Goal: Information Seeking & Learning: Learn about a topic

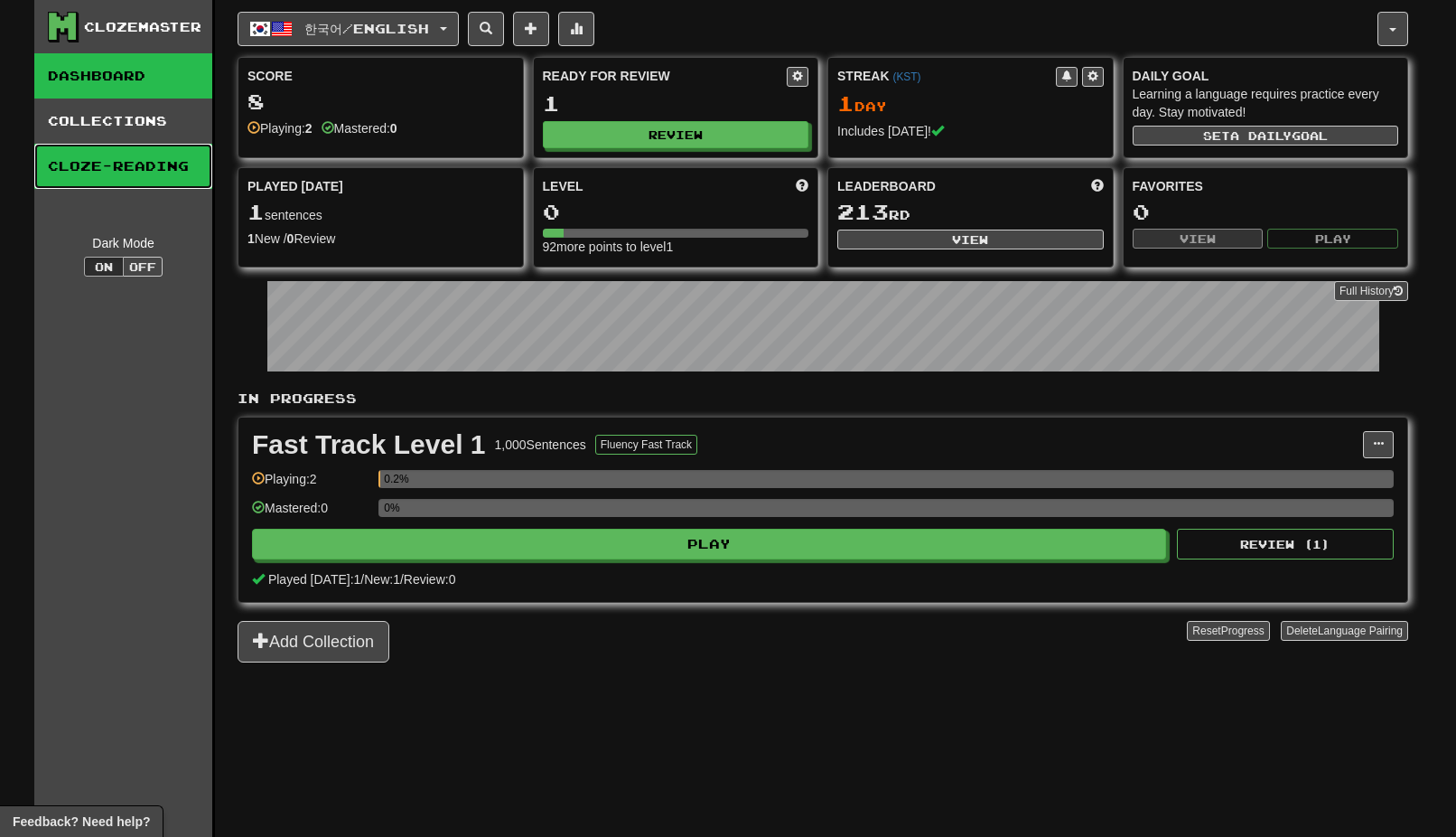
click at [131, 165] on link "Cloze-Reading" at bounding box center [122, 165] width 178 height 45
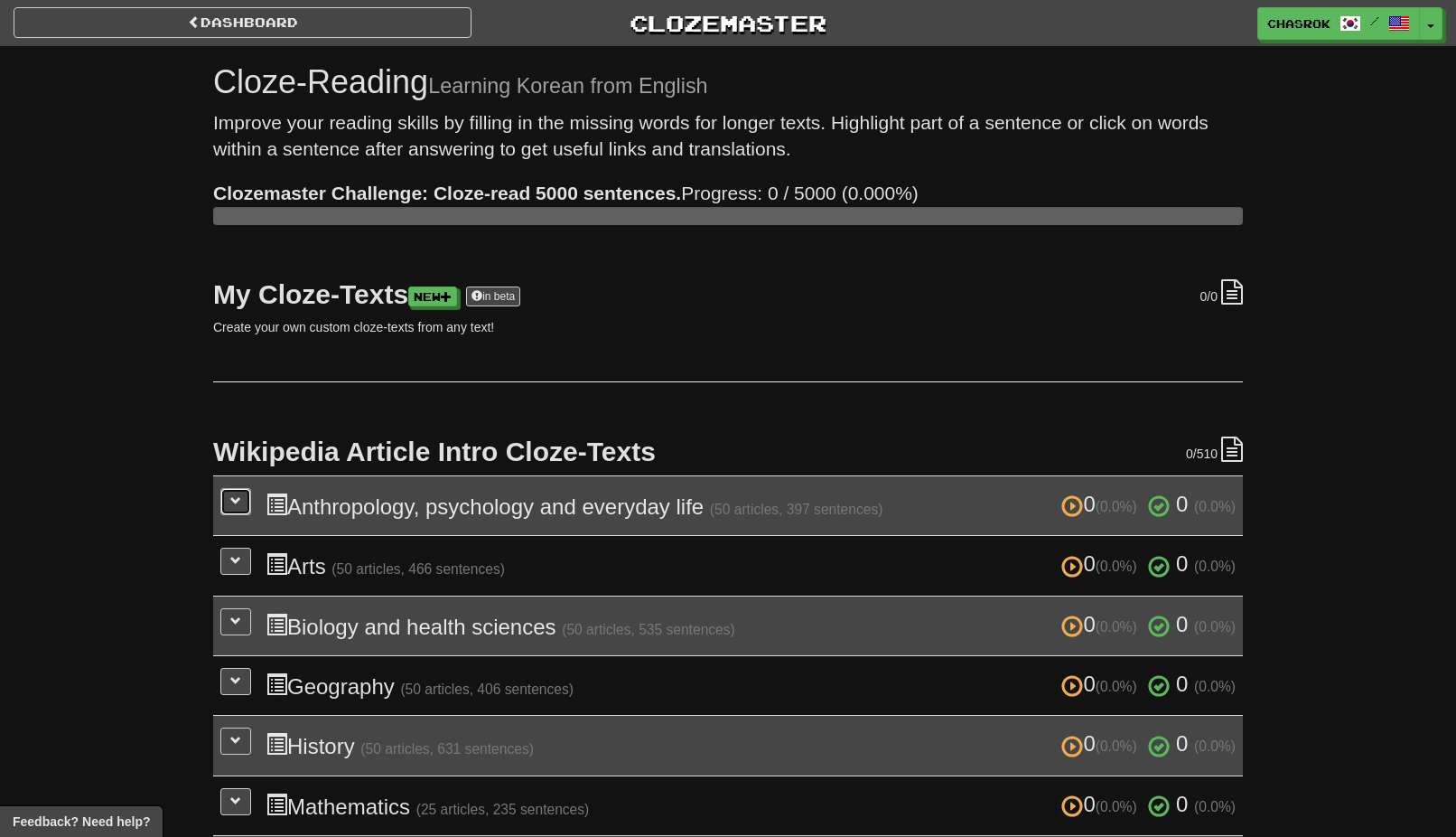
click at [237, 497] on span at bounding box center [235, 500] width 11 height 11
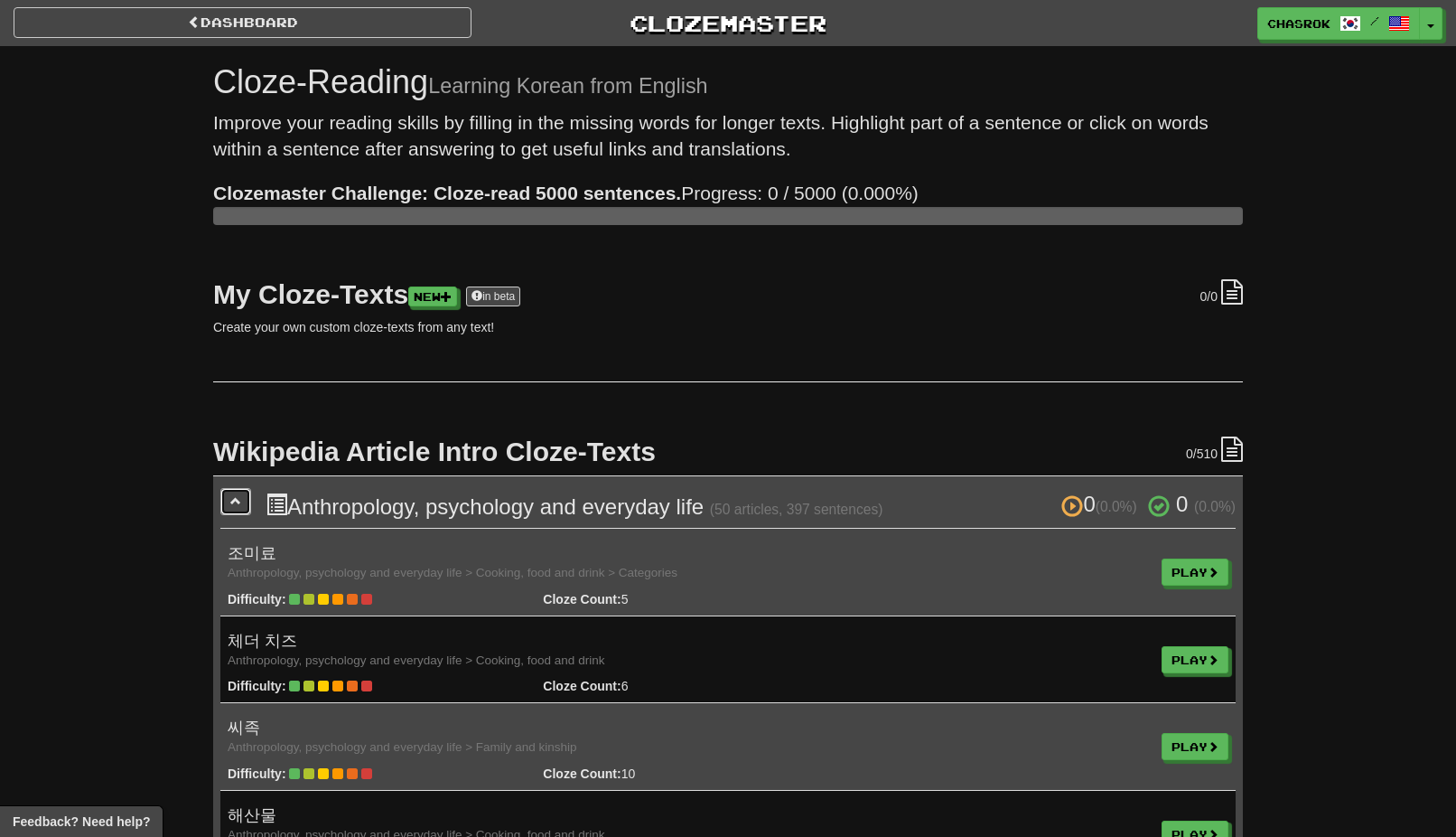
click at [237, 497] on span at bounding box center [235, 500] width 11 height 11
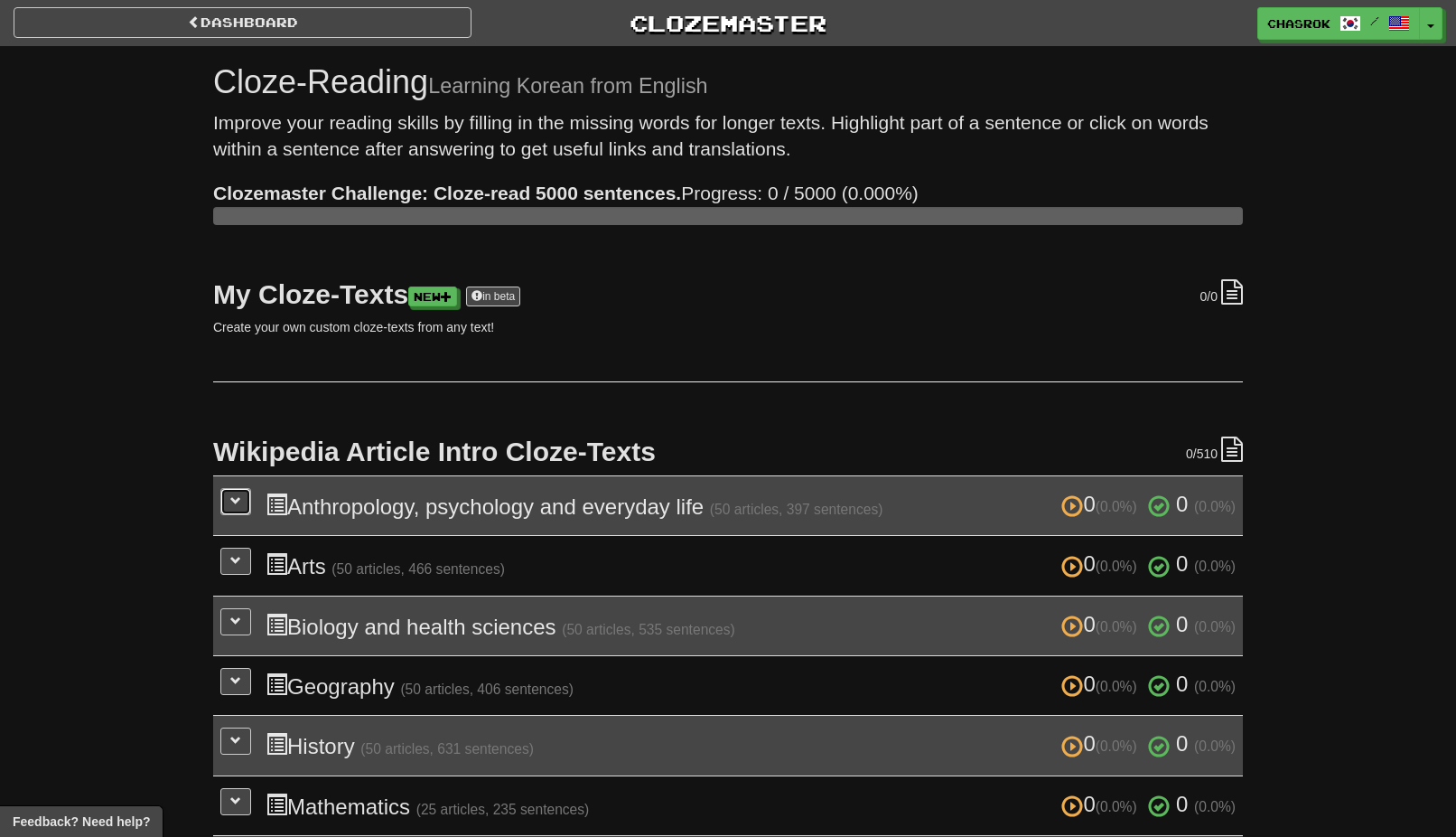
click at [237, 497] on span at bounding box center [235, 500] width 11 height 11
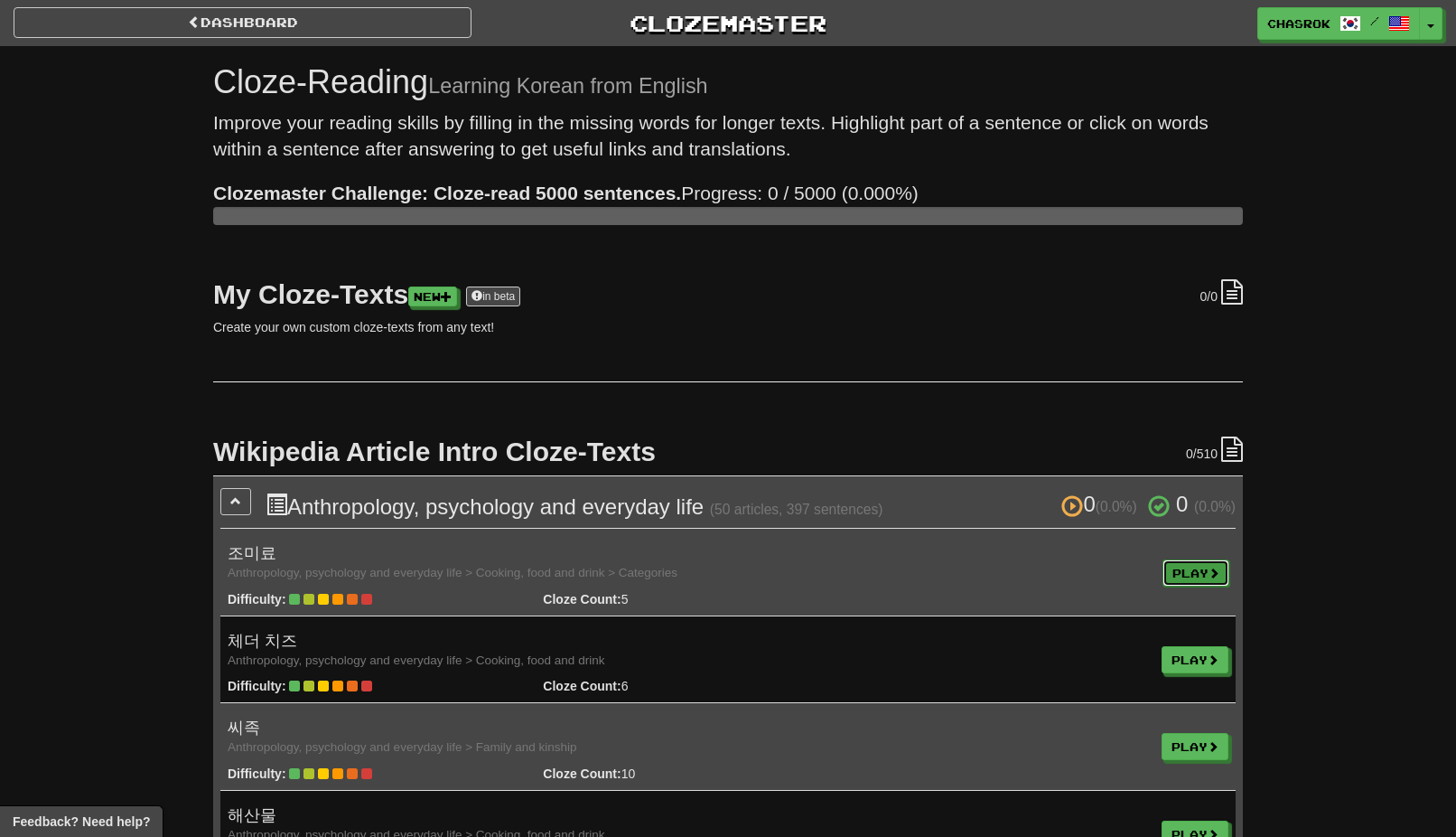
click at [1175, 571] on link "Play" at bounding box center [1195, 572] width 67 height 27
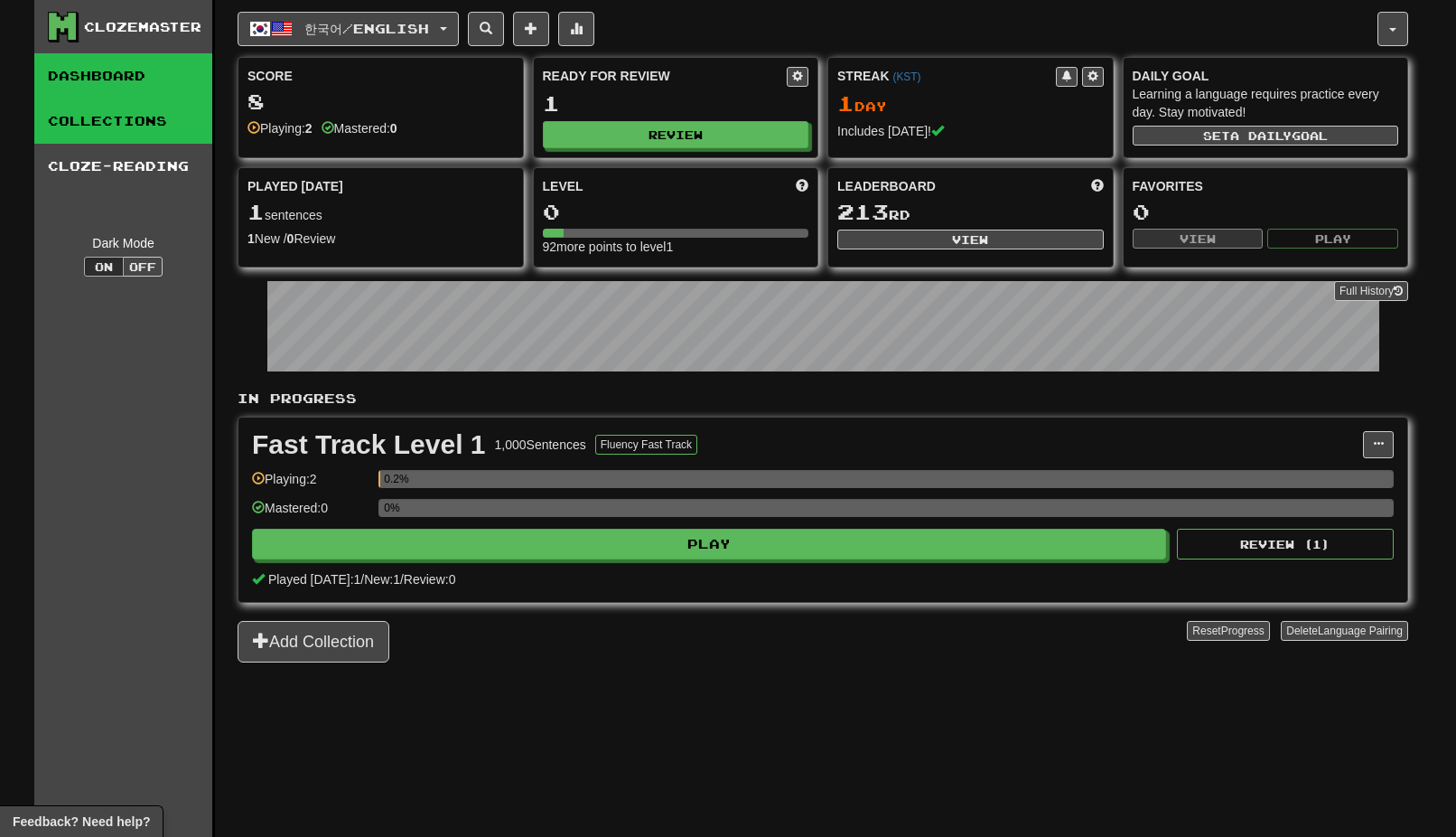
click at [94, 124] on link "Collections" at bounding box center [122, 121] width 178 height 45
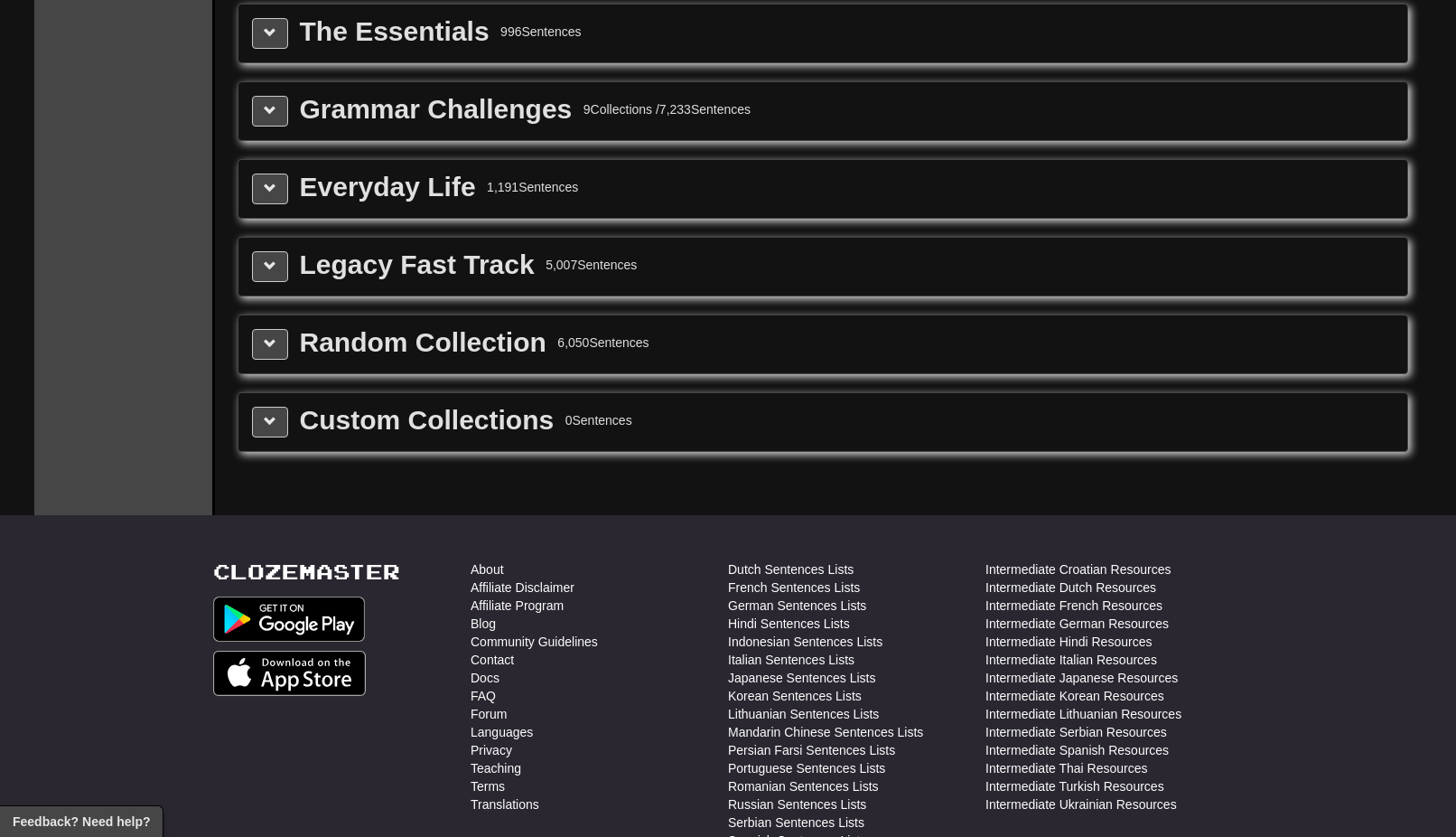
scroll to position [2063, 0]
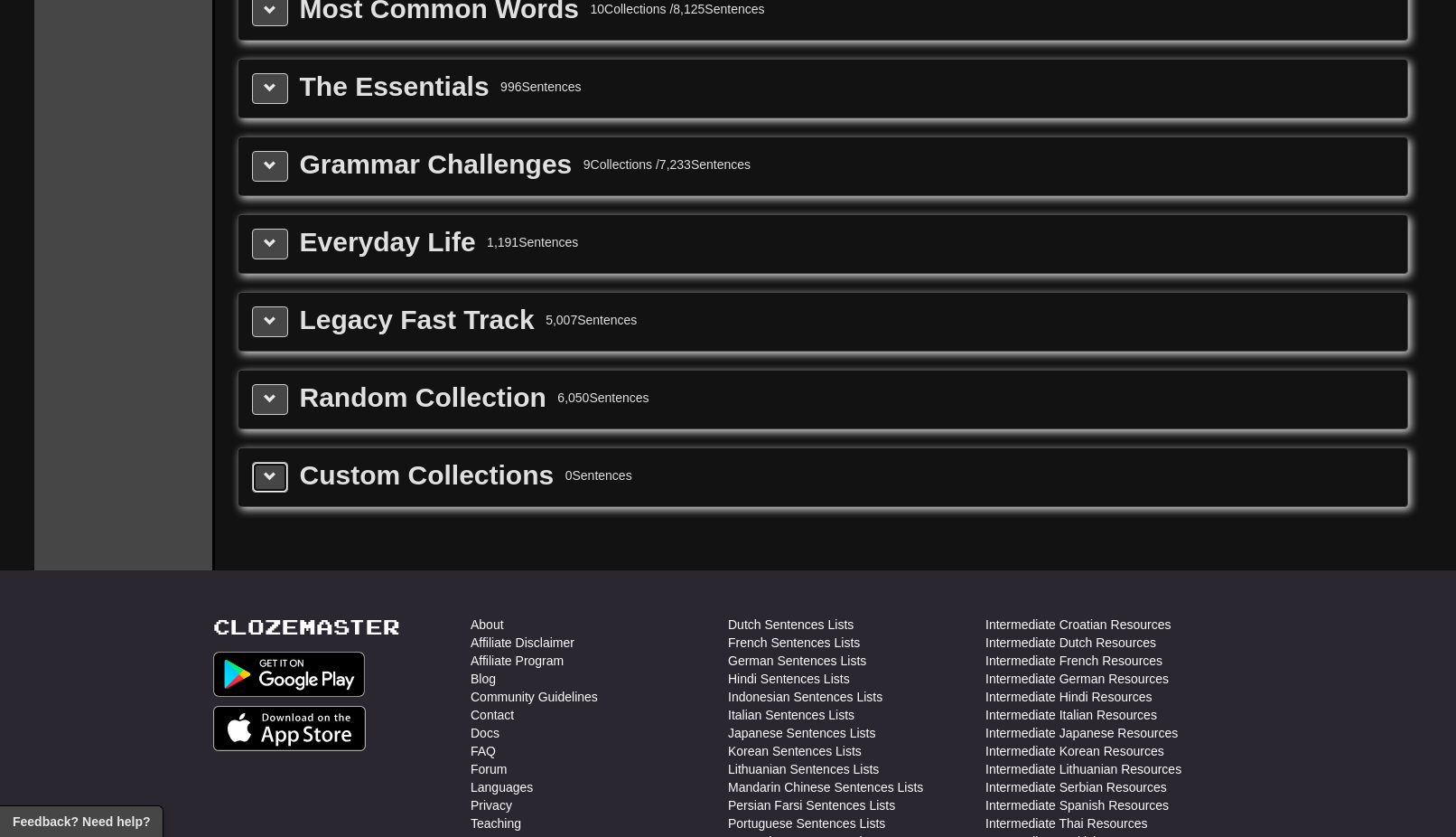
click at [267, 477] on span at bounding box center [270, 476] width 13 height 13
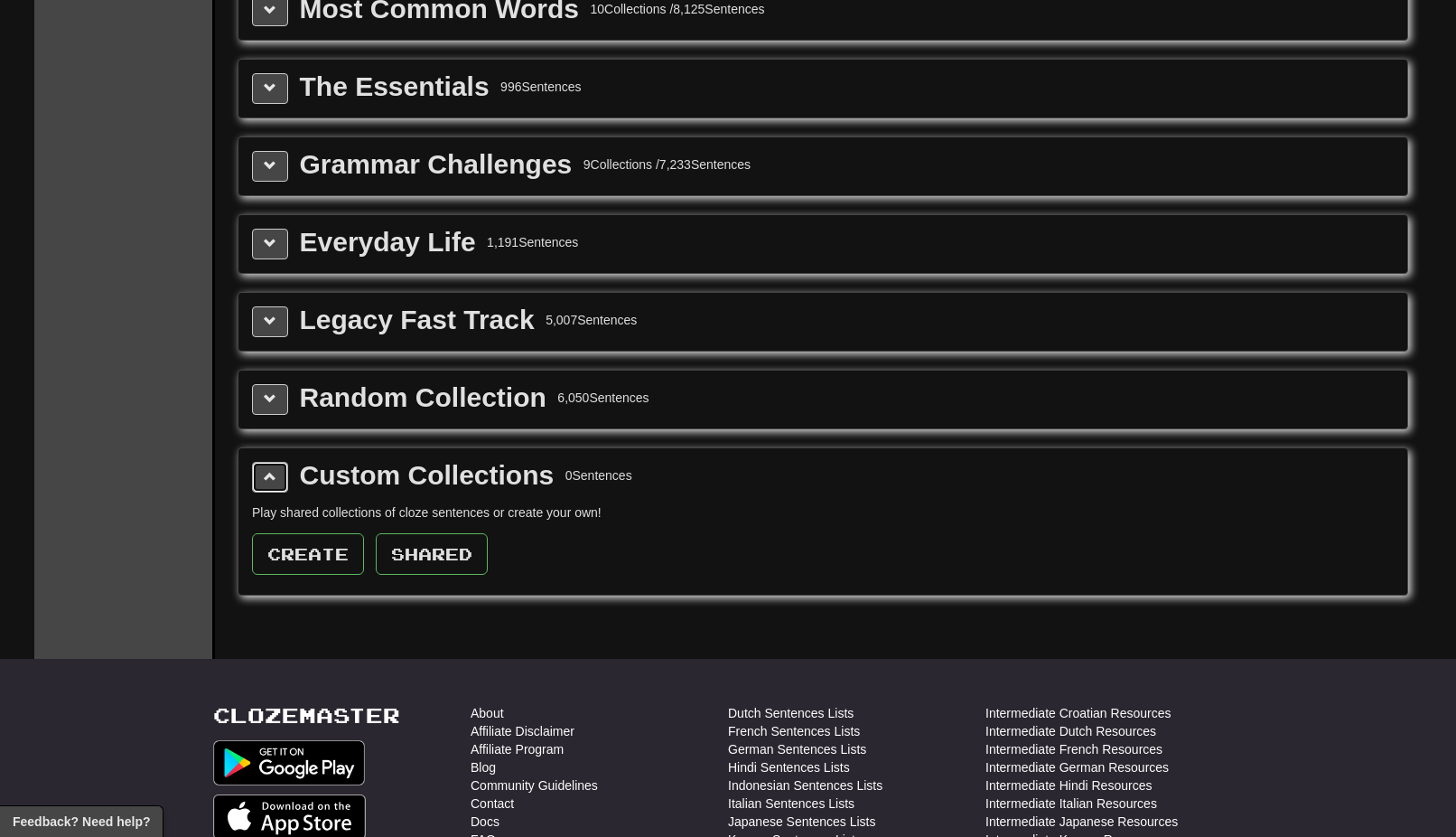
click at [267, 476] on span at bounding box center [270, 476] width 13 height 13
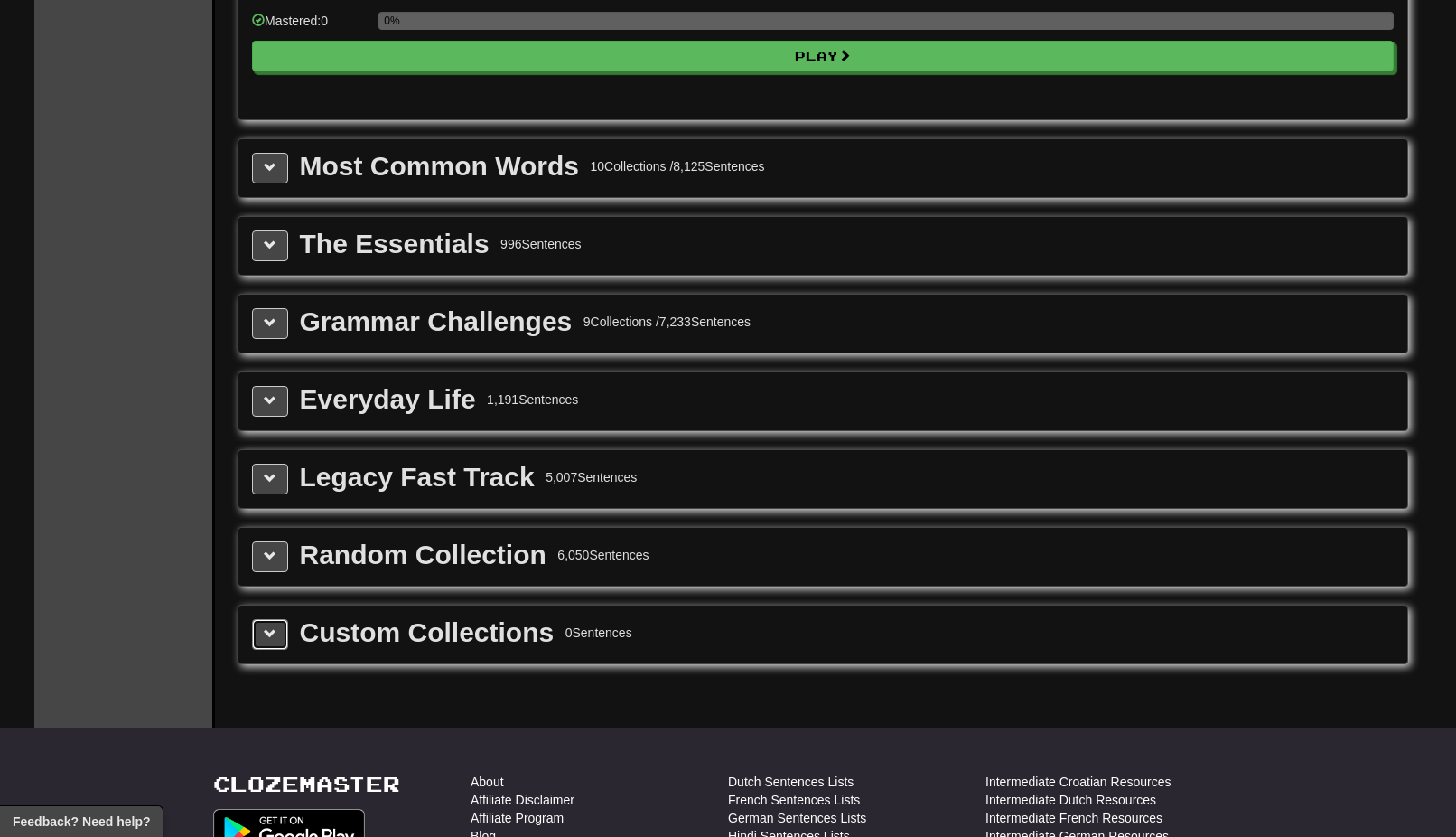
scroll to position [2153, 0]
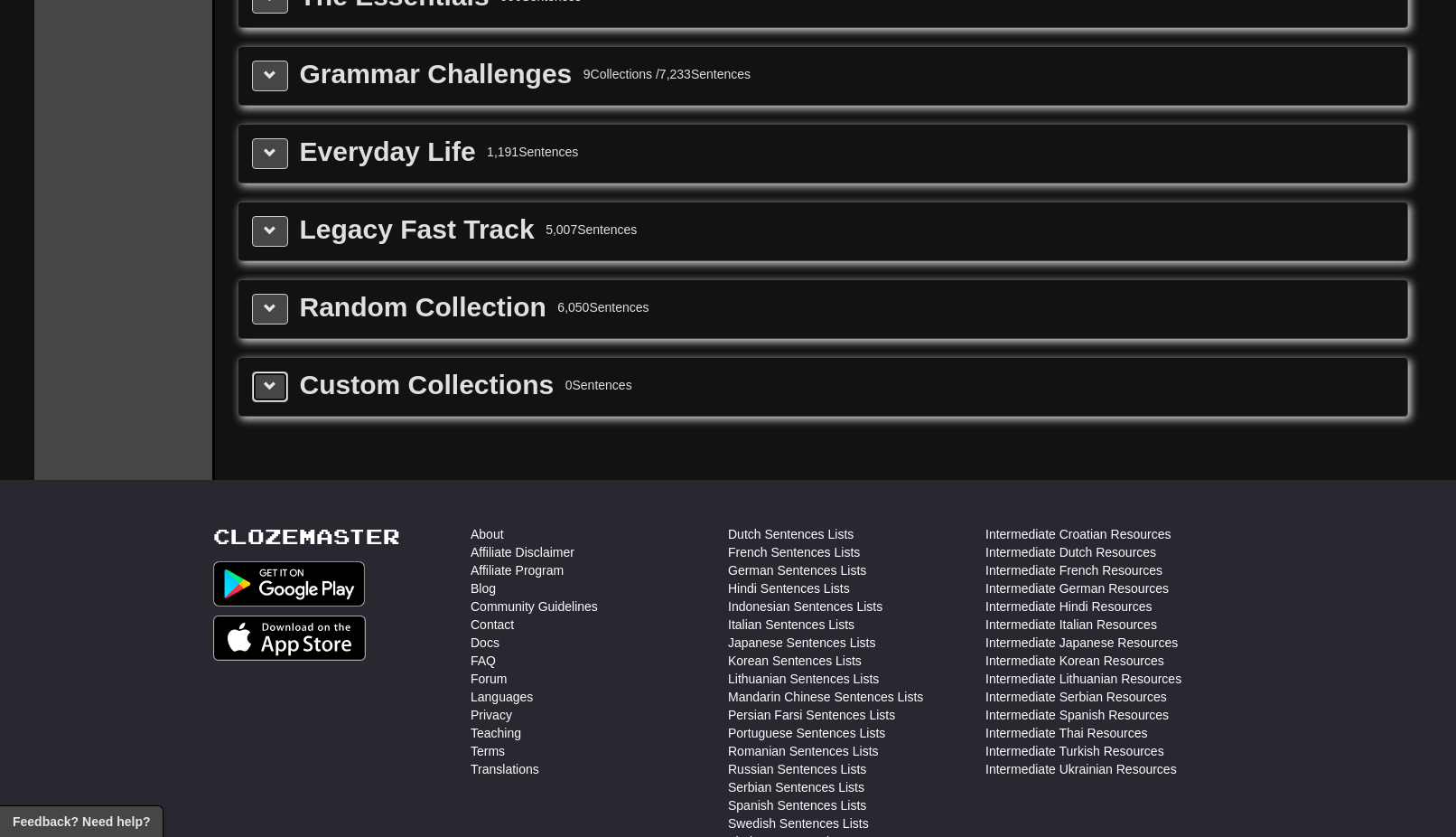
click at [275, 387] on span at bounding box center [270, 386] width 13 height 13
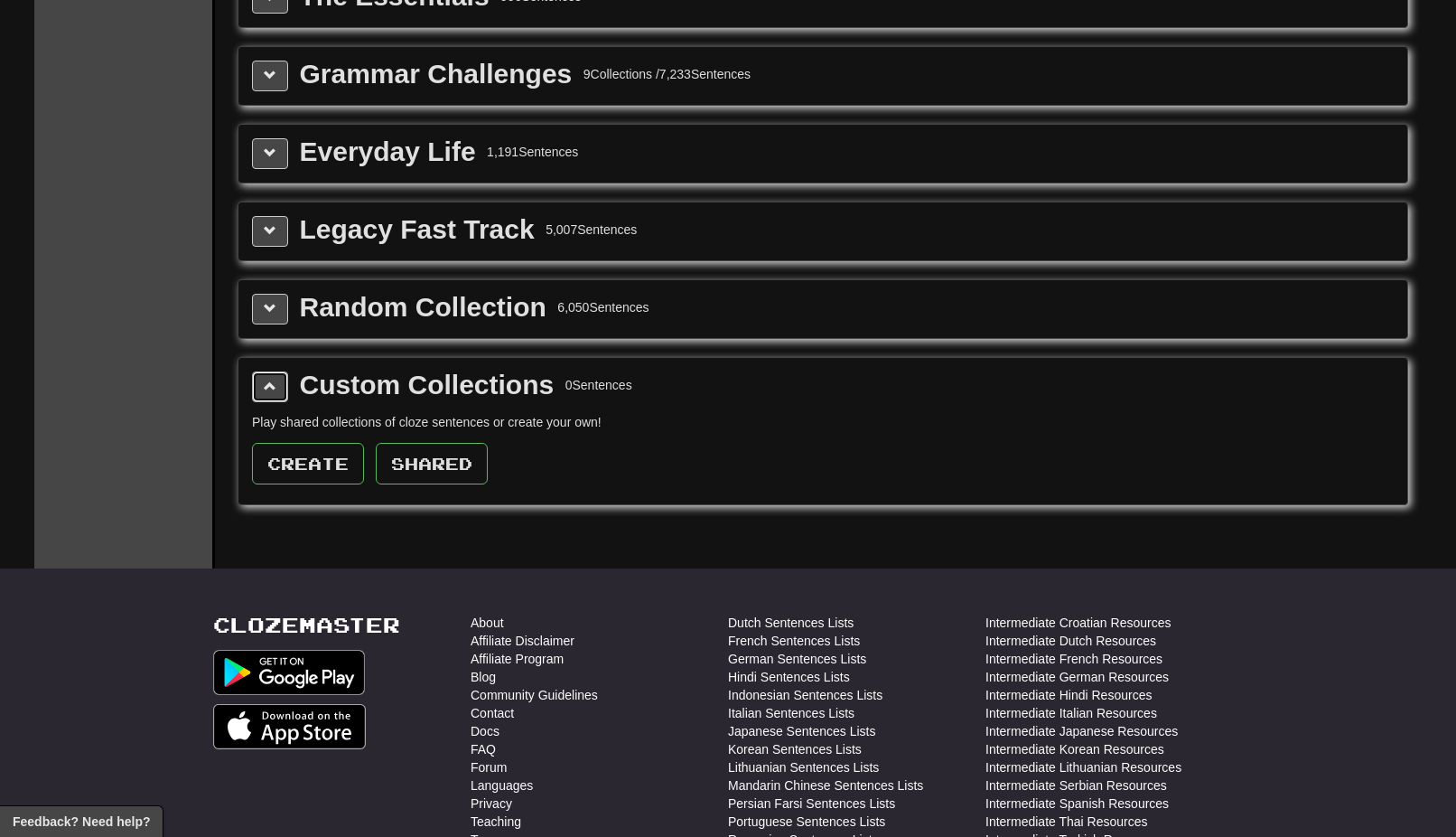
click at [275, 387] on span at bounding box center [270, 386] width 13 height 13
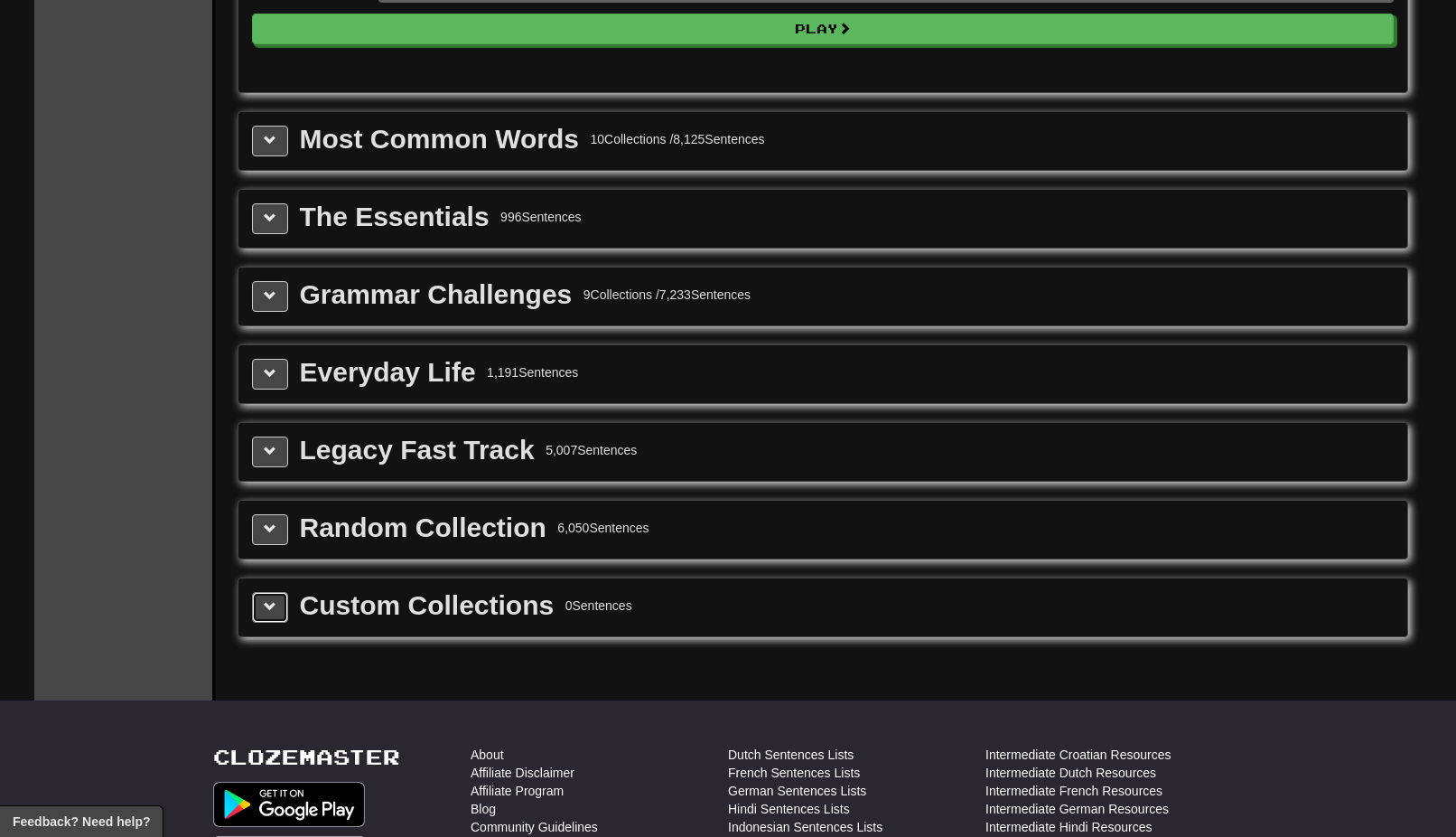
scroll to position [1521, 0]
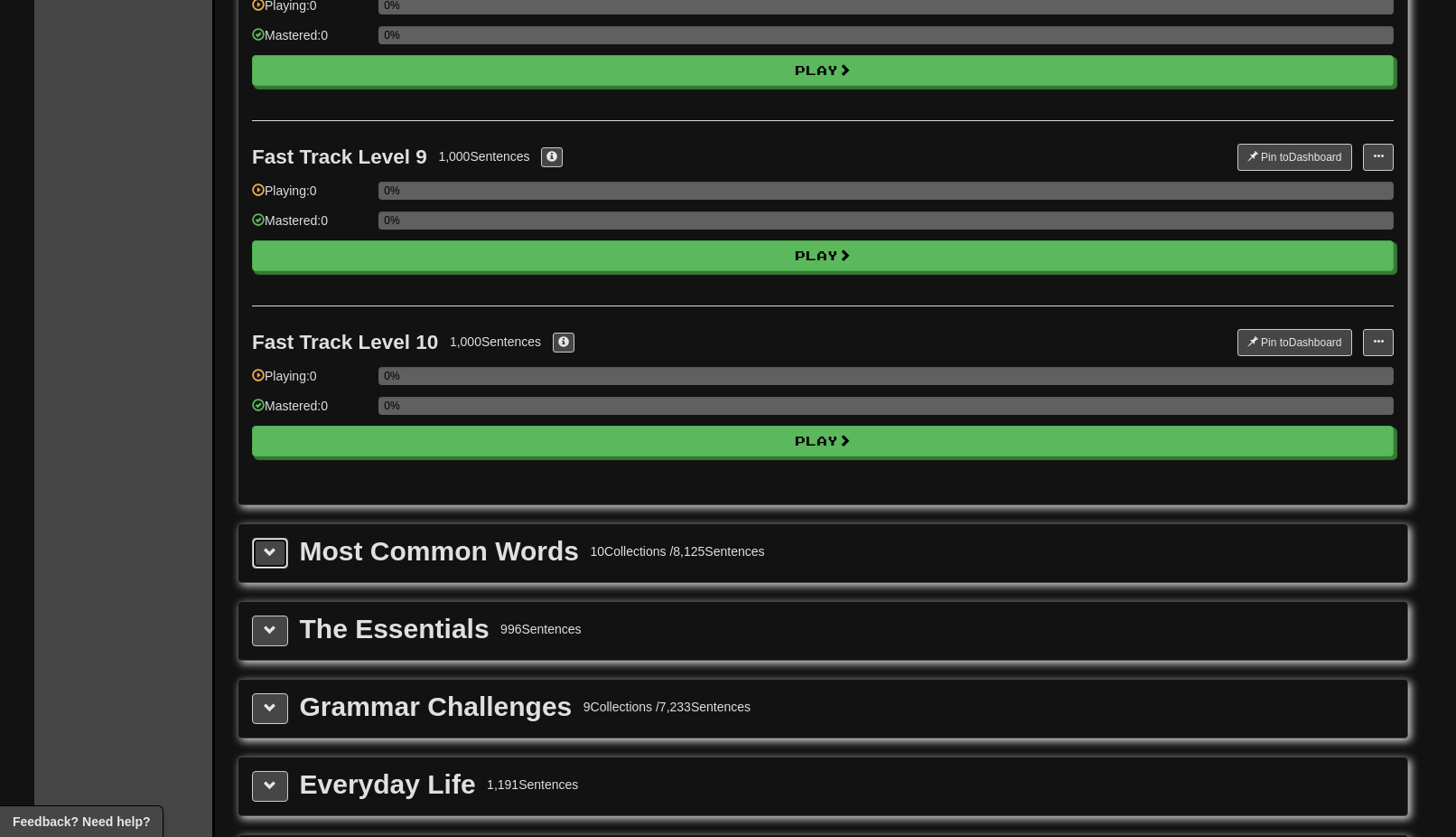
click at [267, 546] on span at bounding box center [270, 552] width 13 height 13
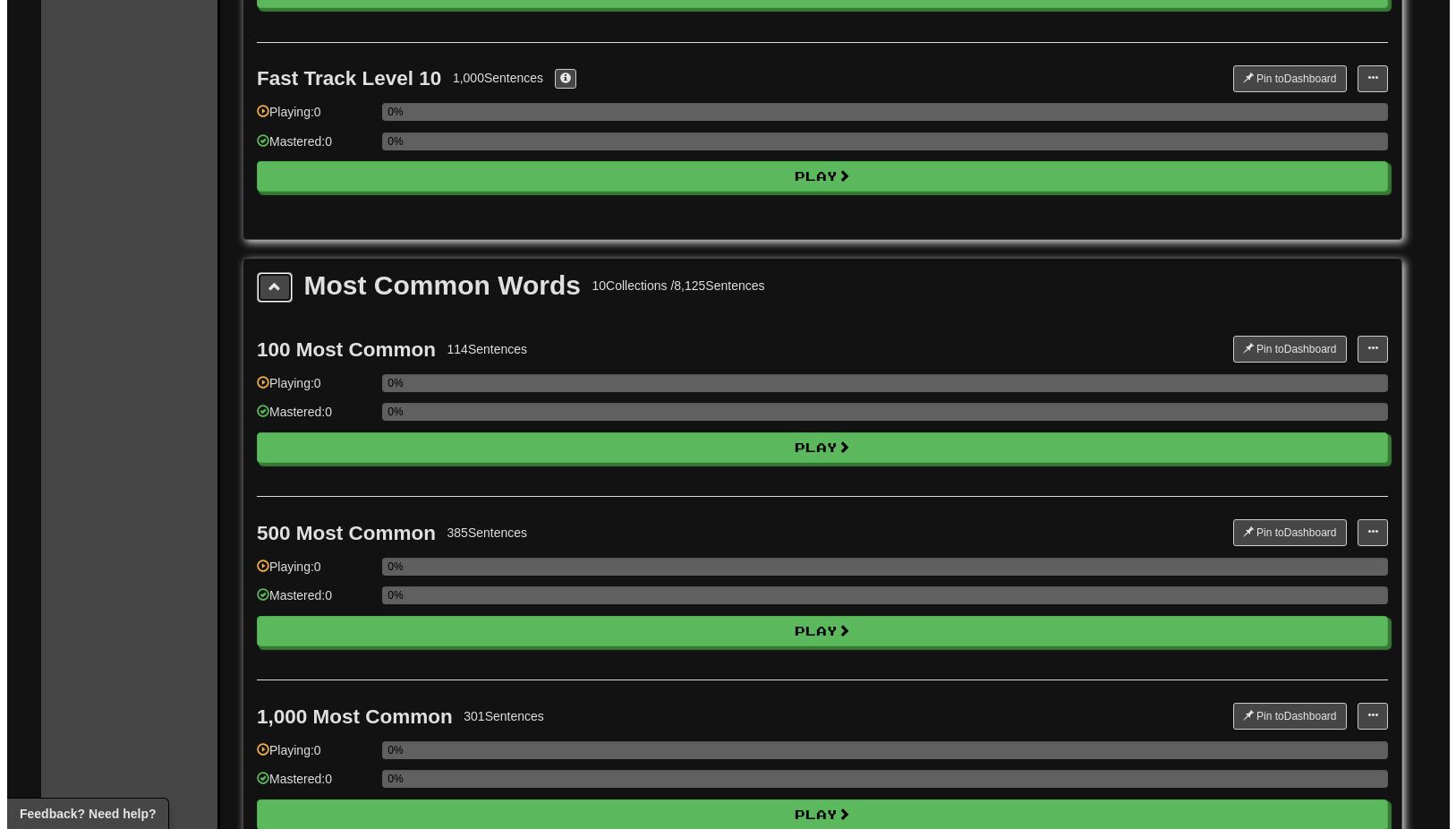
scroll to position [1774, 0]
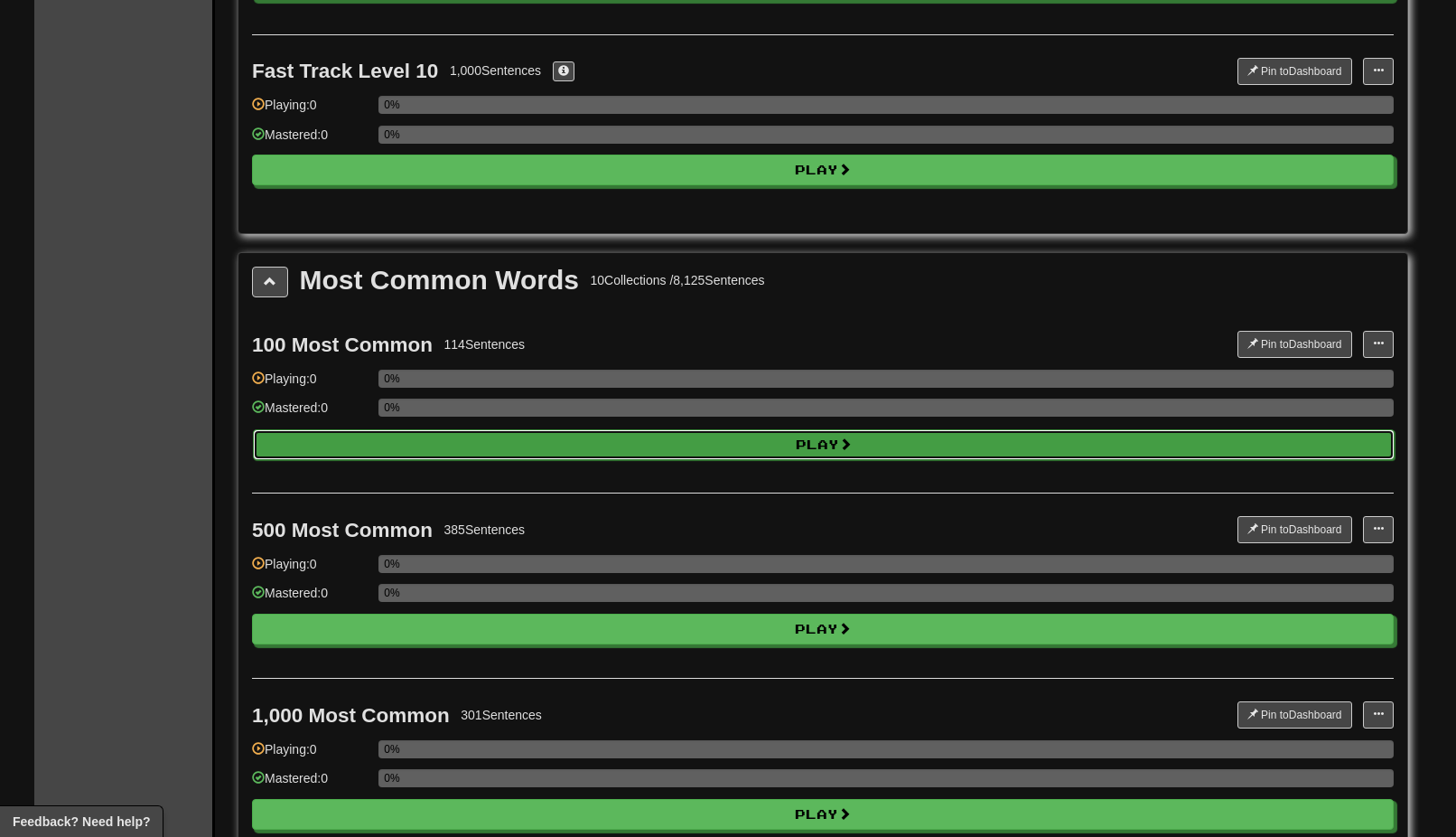
click at [807, 441] on button "Play" at bounding box center [824, 444] width 1142 height 31
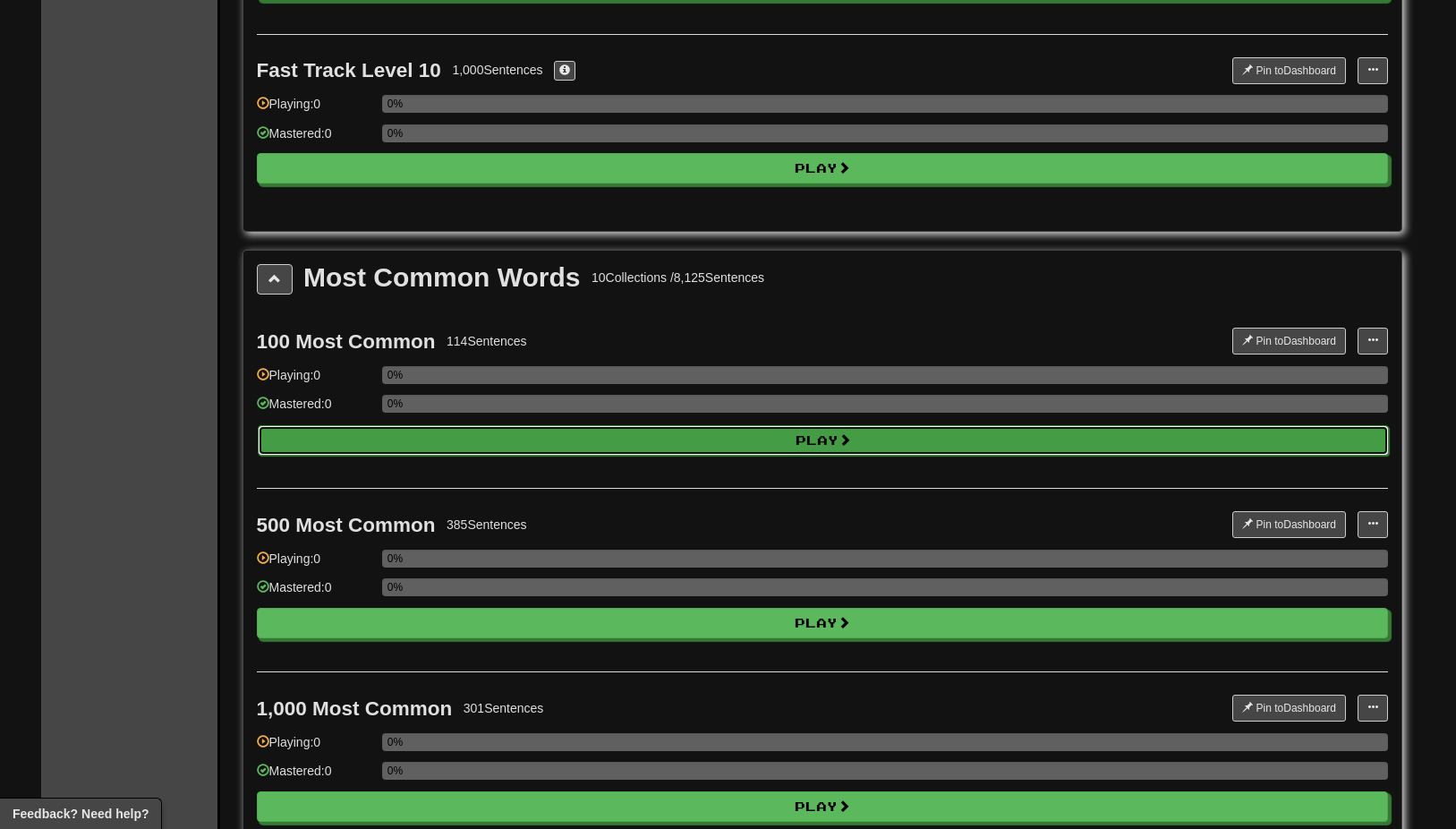
select select "**"
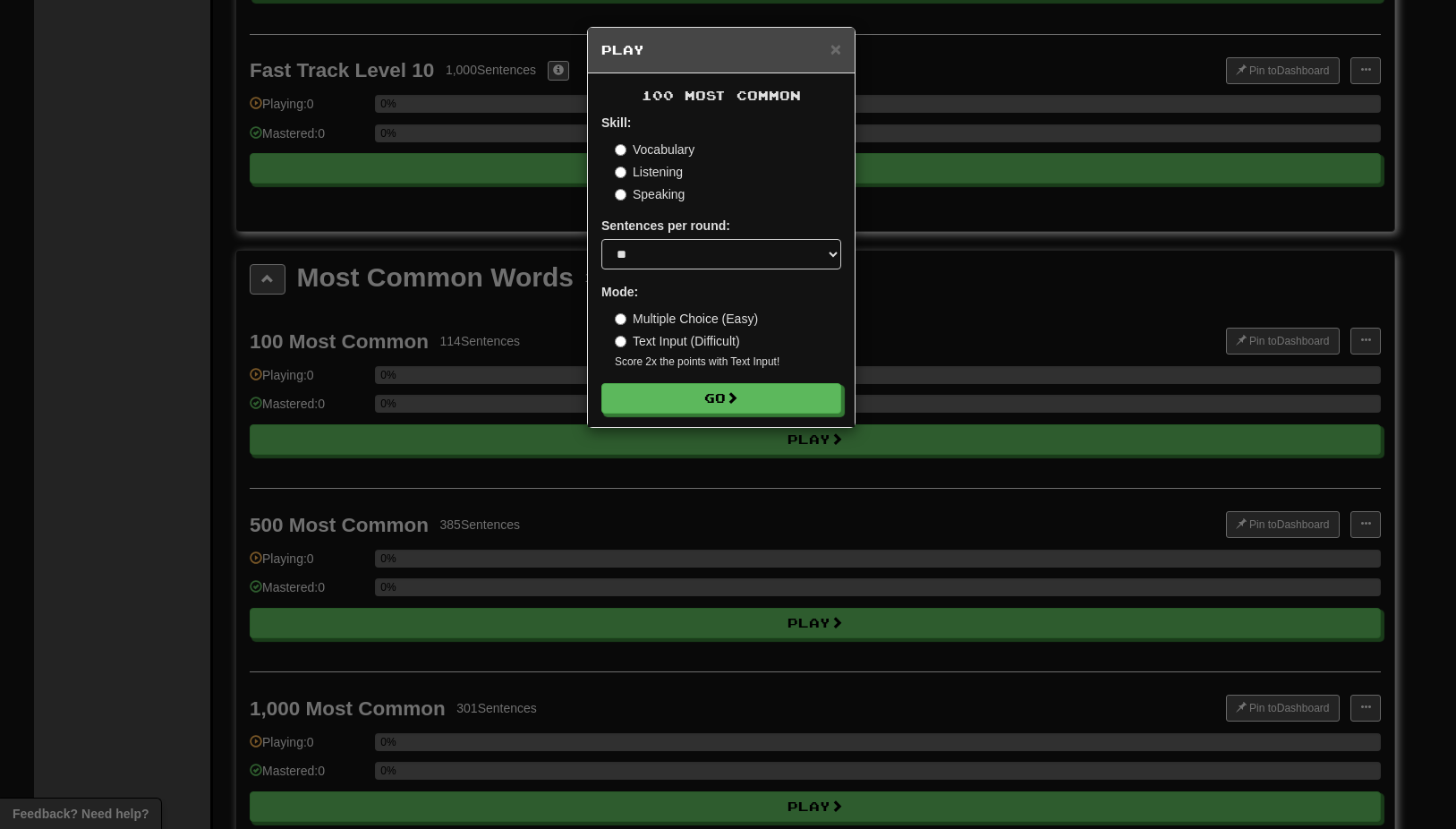
click at [625, 171] on label "Listening" at bounding box center [648, 172] width 68 height 18
click at [700, 400] on button "Go" at bounding box center [721, 399] width 240 height 31
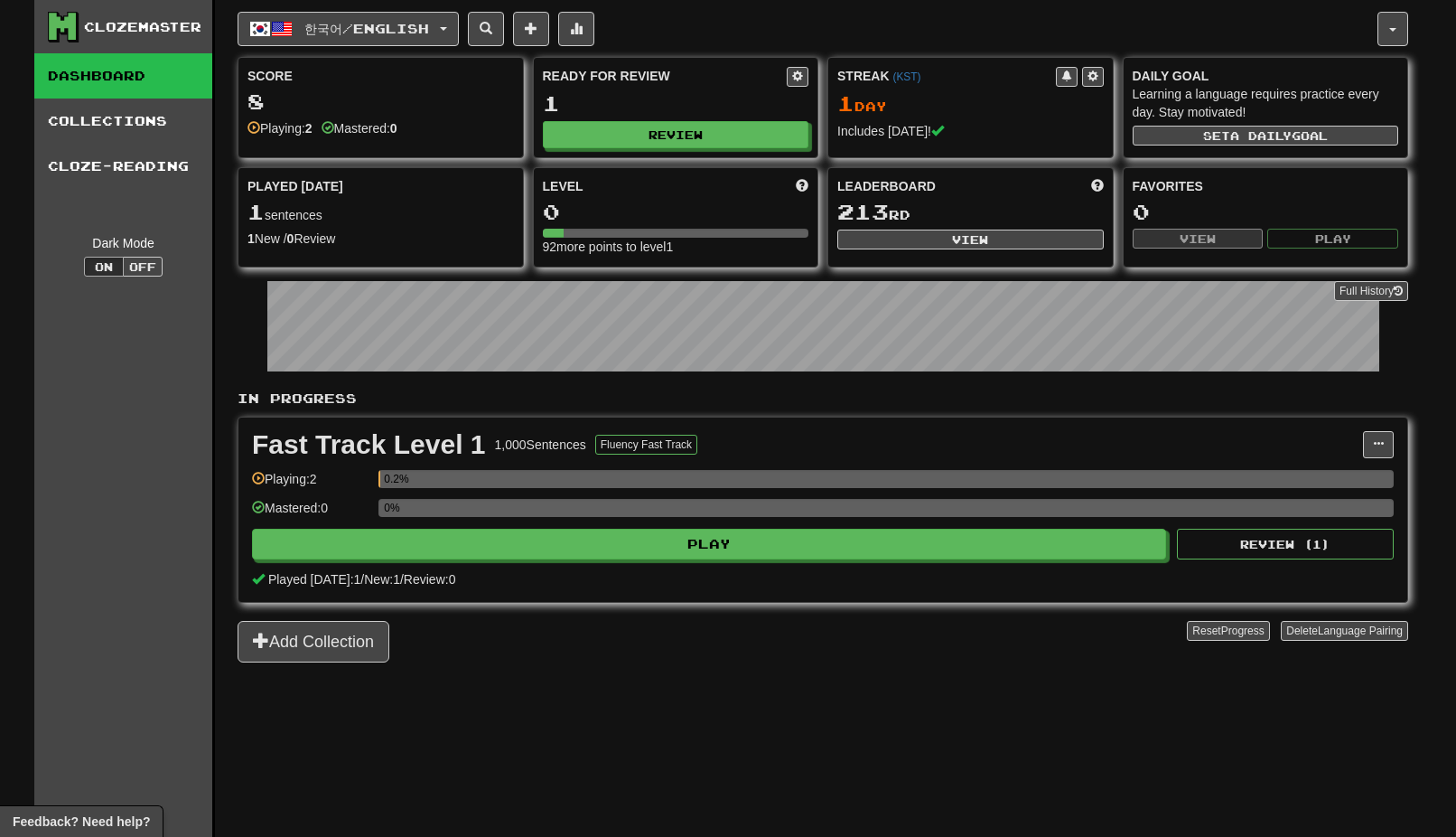
click at [111, 75] on link "Dashboard" at bounding box center [122, 76] width 178 height 45
click at [114, 122] on link "Collections" at bounding box center [122, 121] width 178 height 45
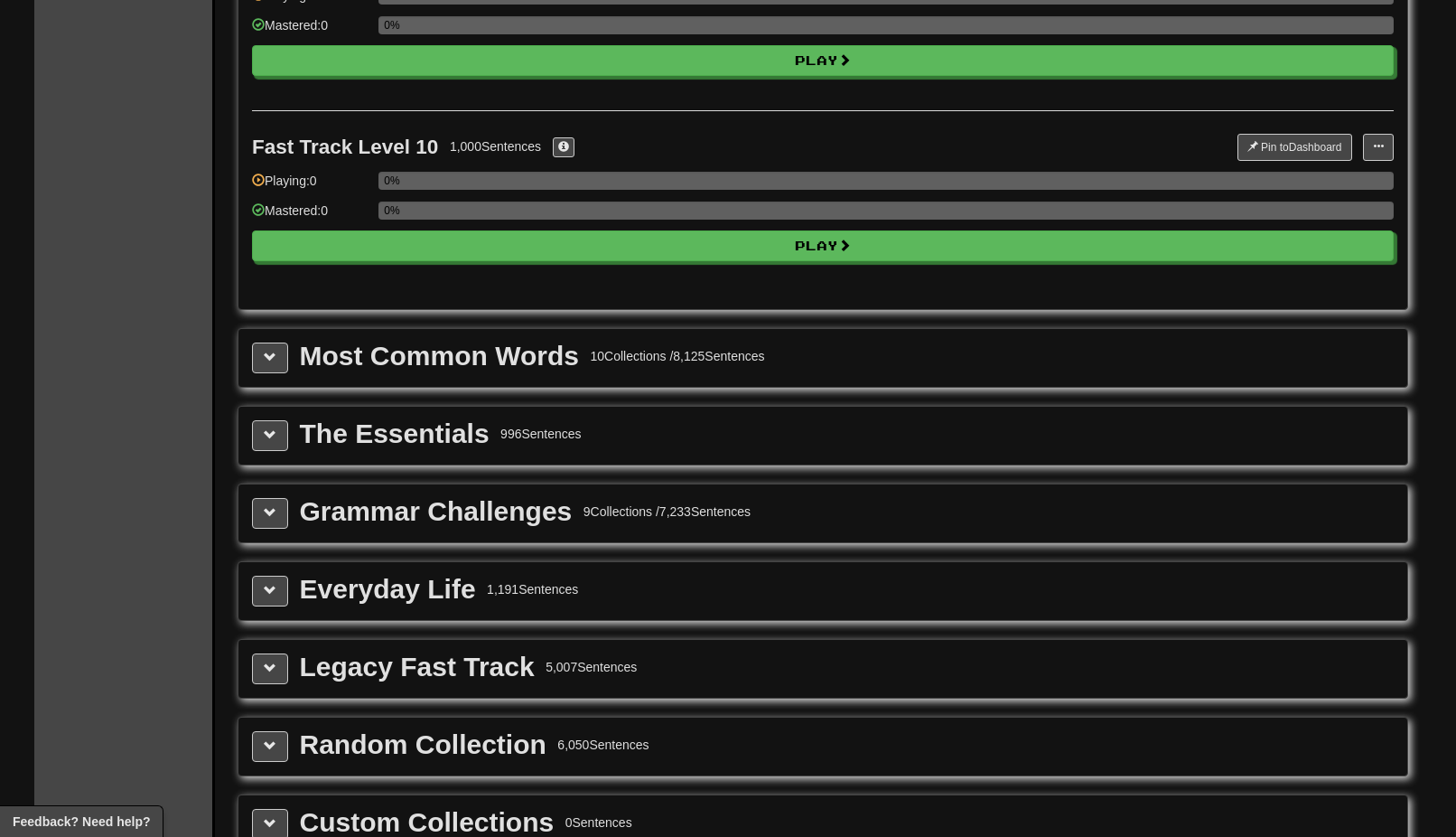
scroll to position [1717, 0]
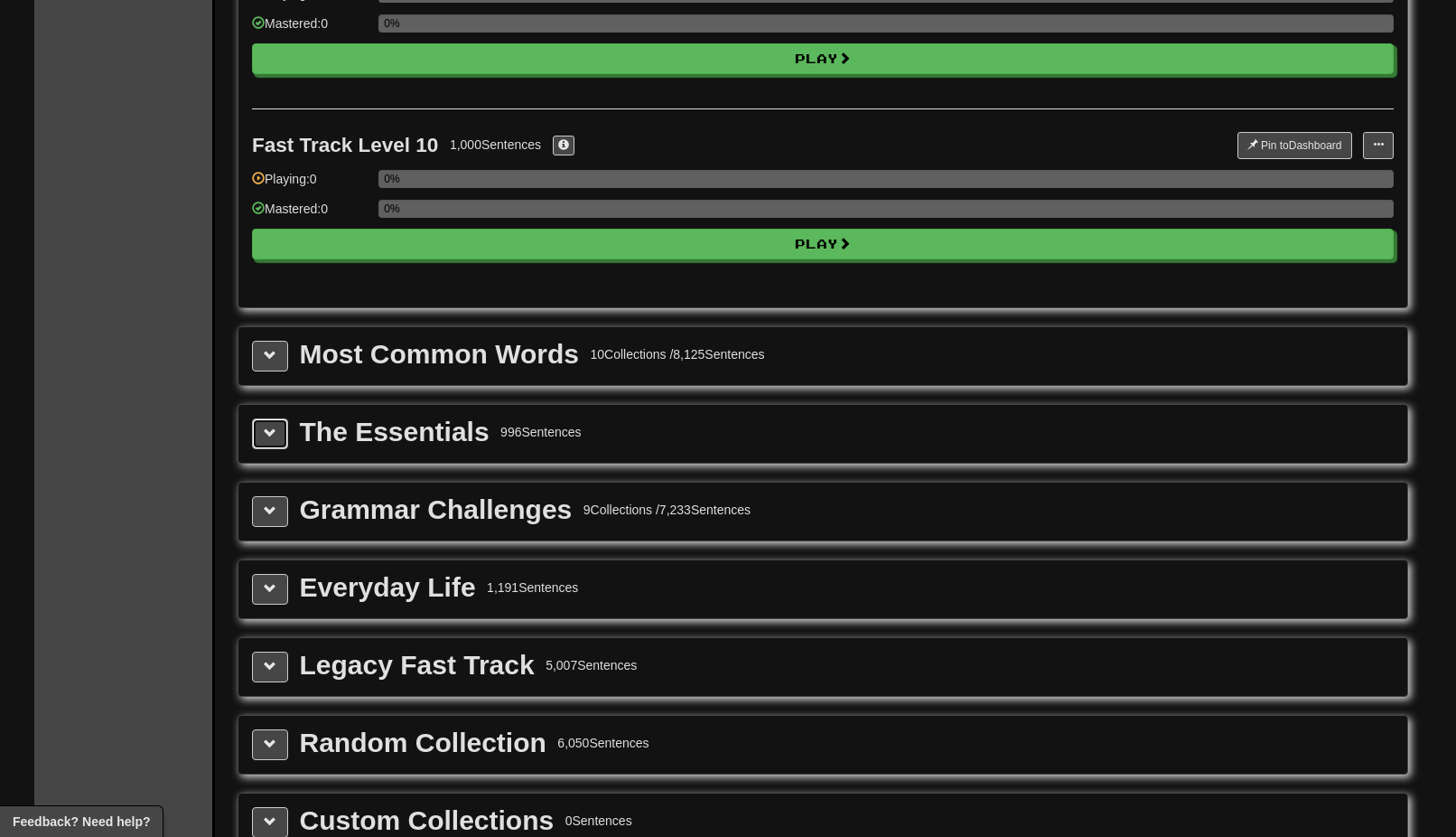
click at [273, 430] on span at bounding box center [270, 432] width 13 height 13
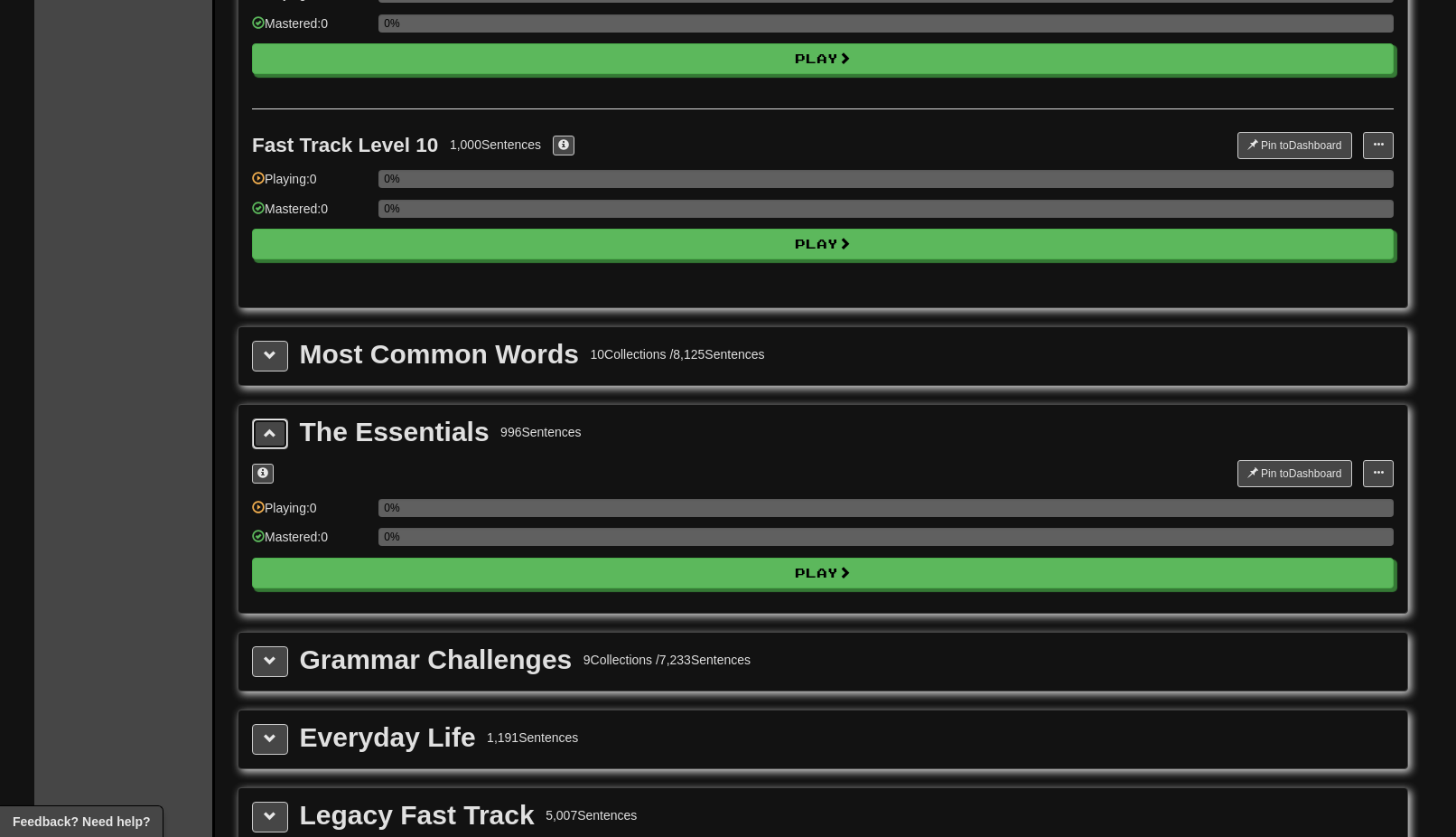
click at [273, 430] on span at bounding box center [270, 432] width 13 height 13
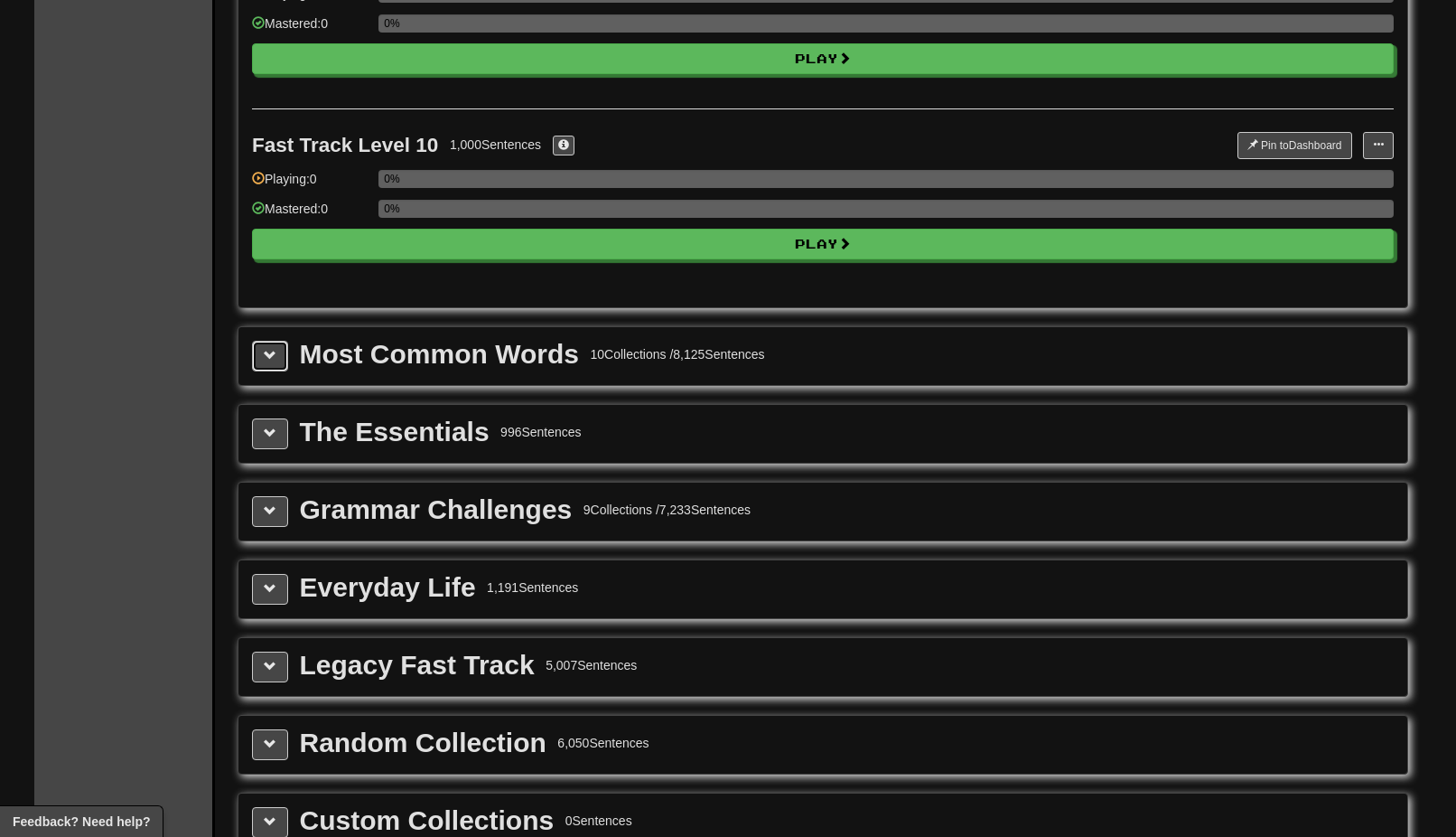
click at [269, 354] on span at bounding box center [270, 355] width 13 height 13
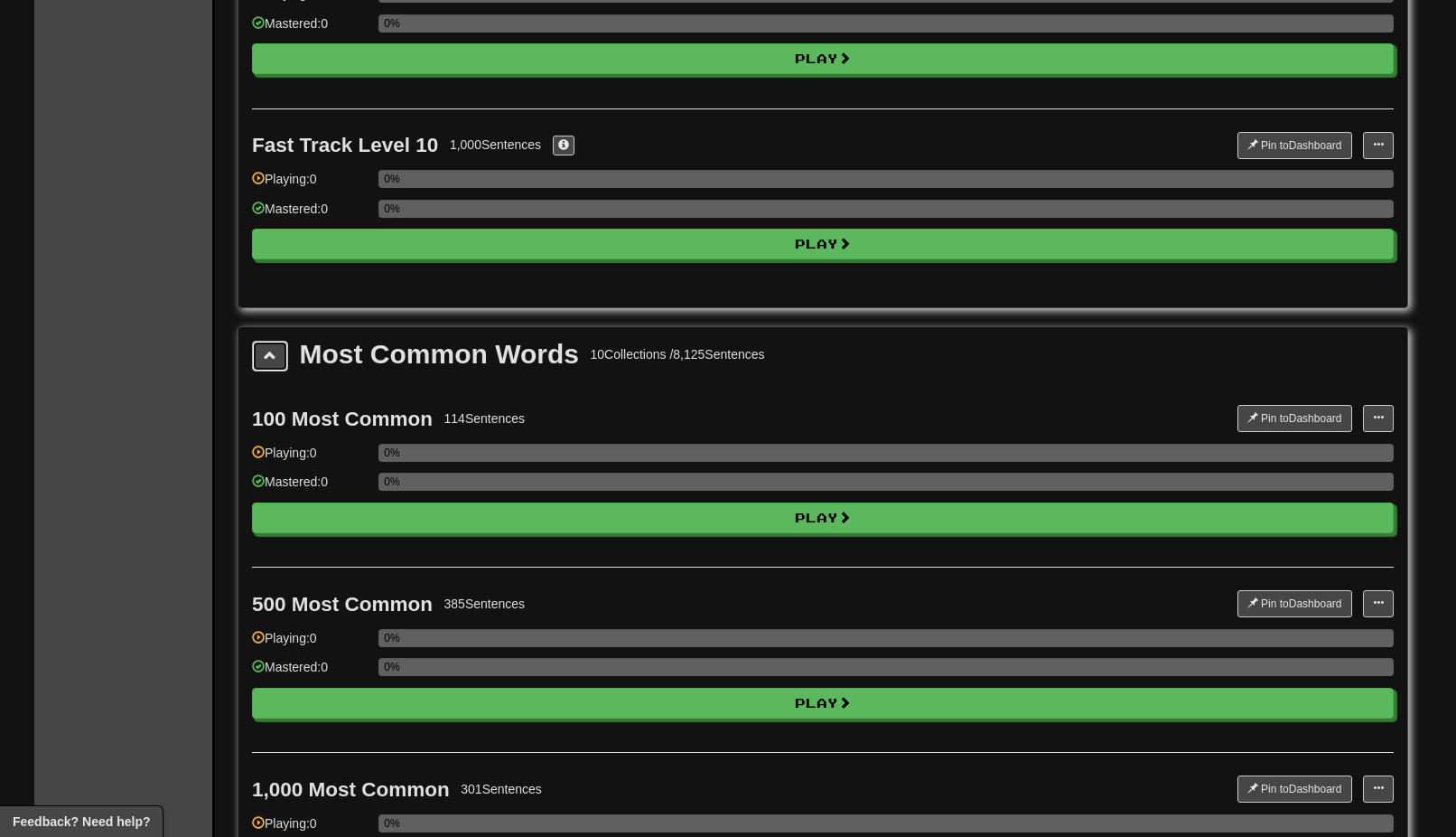
click at [269, 354] on span at bounding box center [270, 355] width 13 height 13
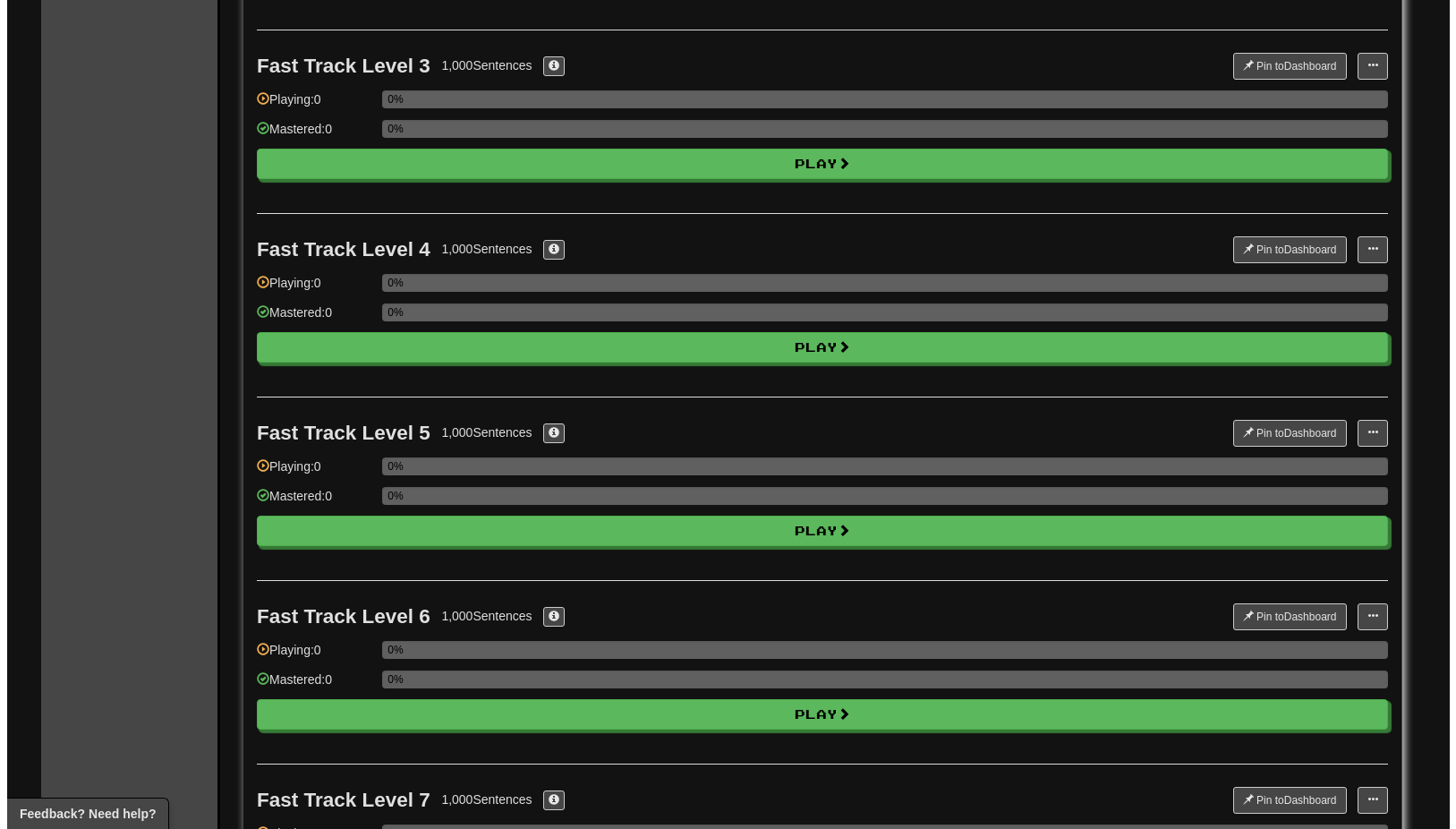
scroll to position [0, 0]
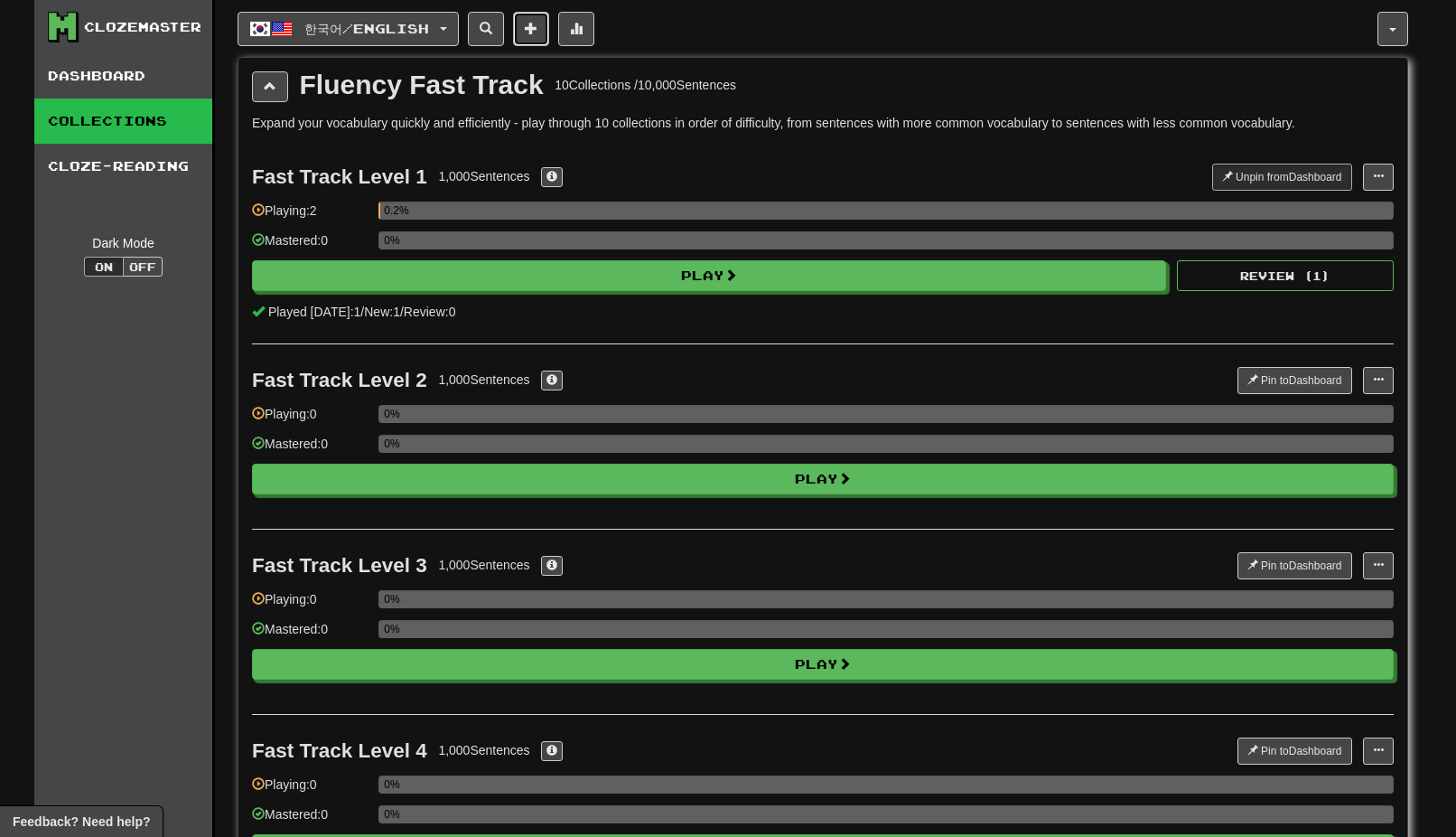
click at [538, 34] on span at bounding box center [531, 28] width 13 height 13
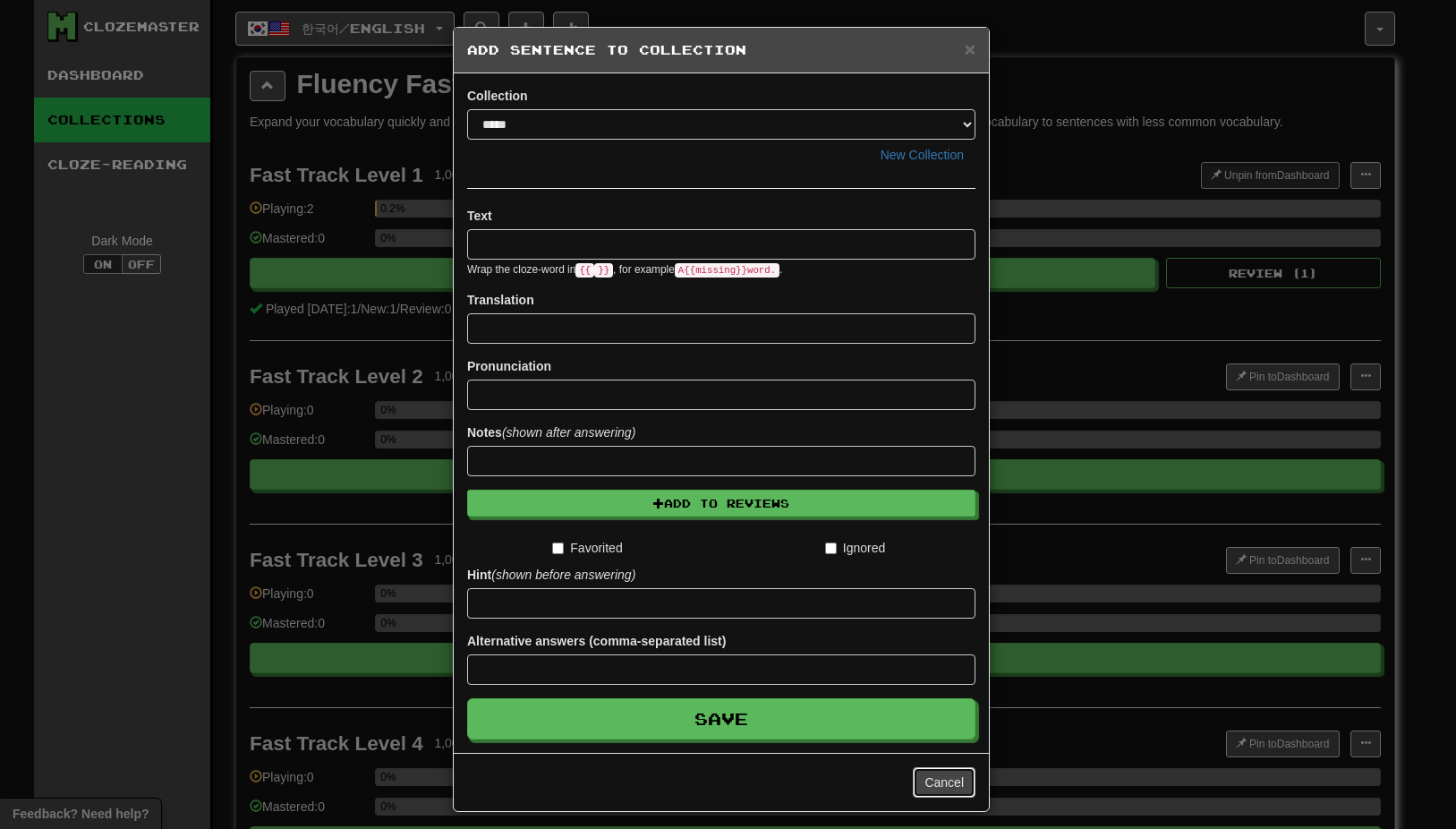
click at [939, 786] on button "Cancel" at bounding box center [943, 782] width 62 height 31
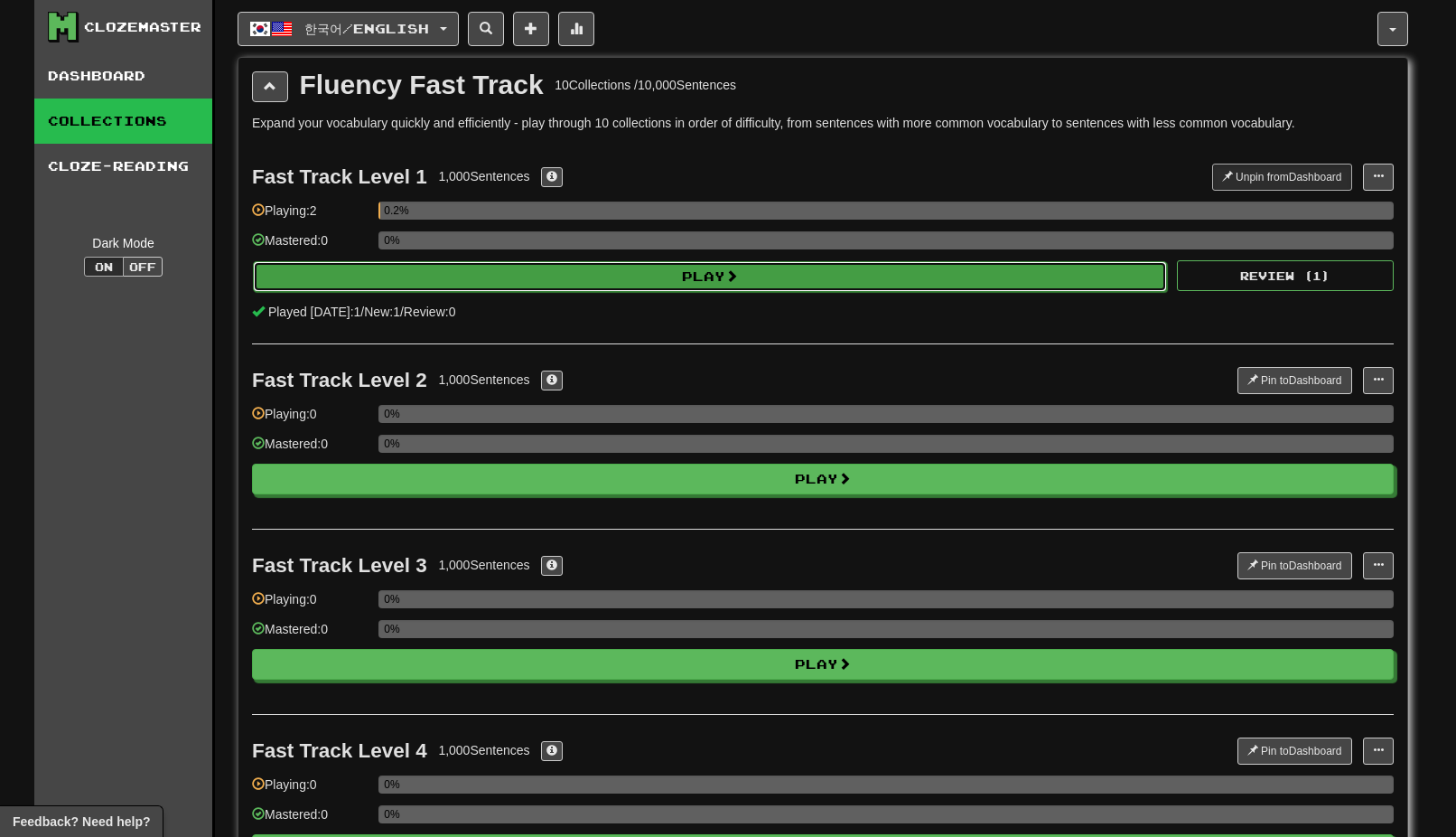
click at [728, 277] on button "Play" at bounding box center [710, 276] width 914 height 31
select select "**"
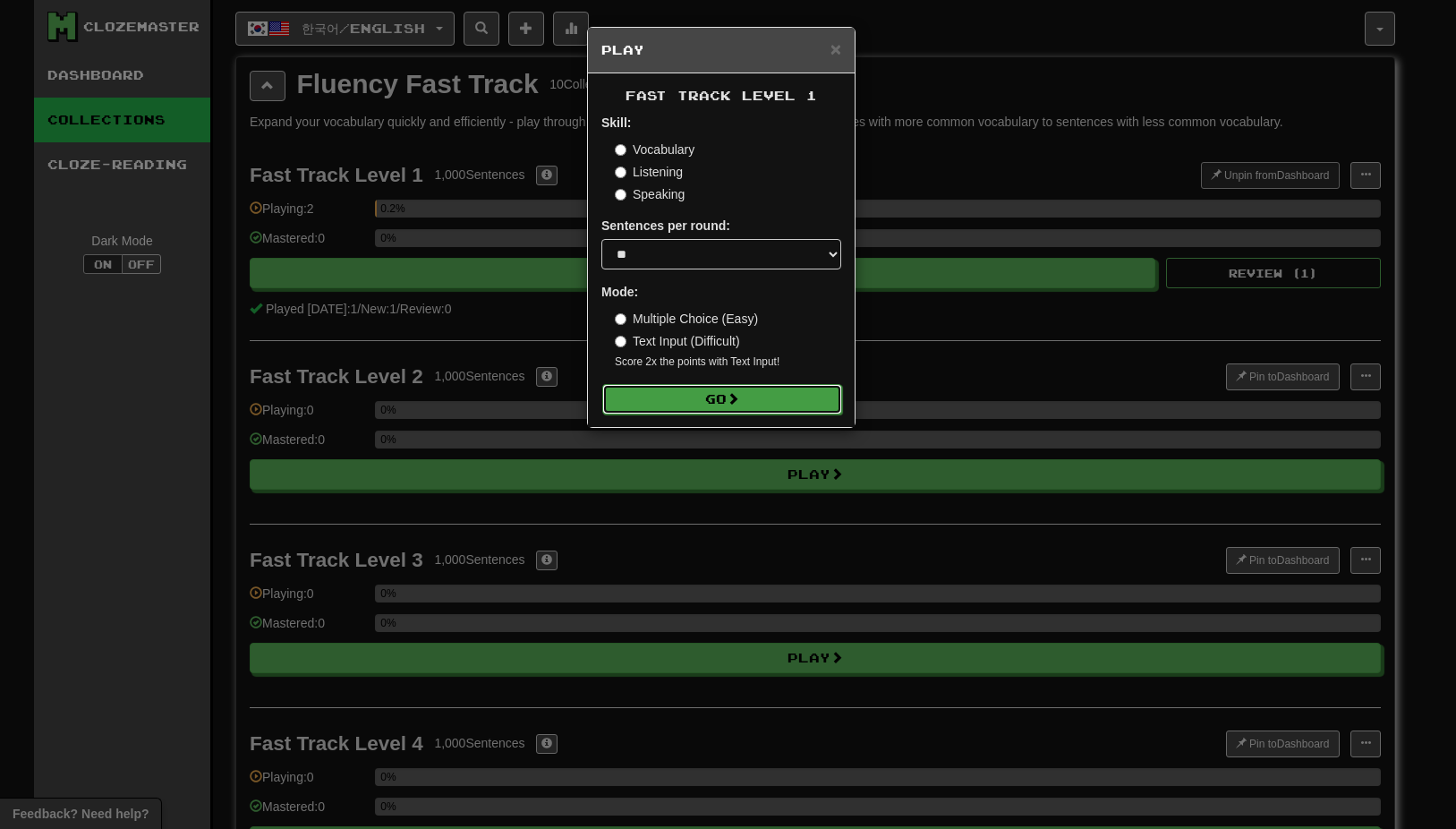
click at [698, 400] on button "Go" at bounding box center [721, 399] width 240 height 31
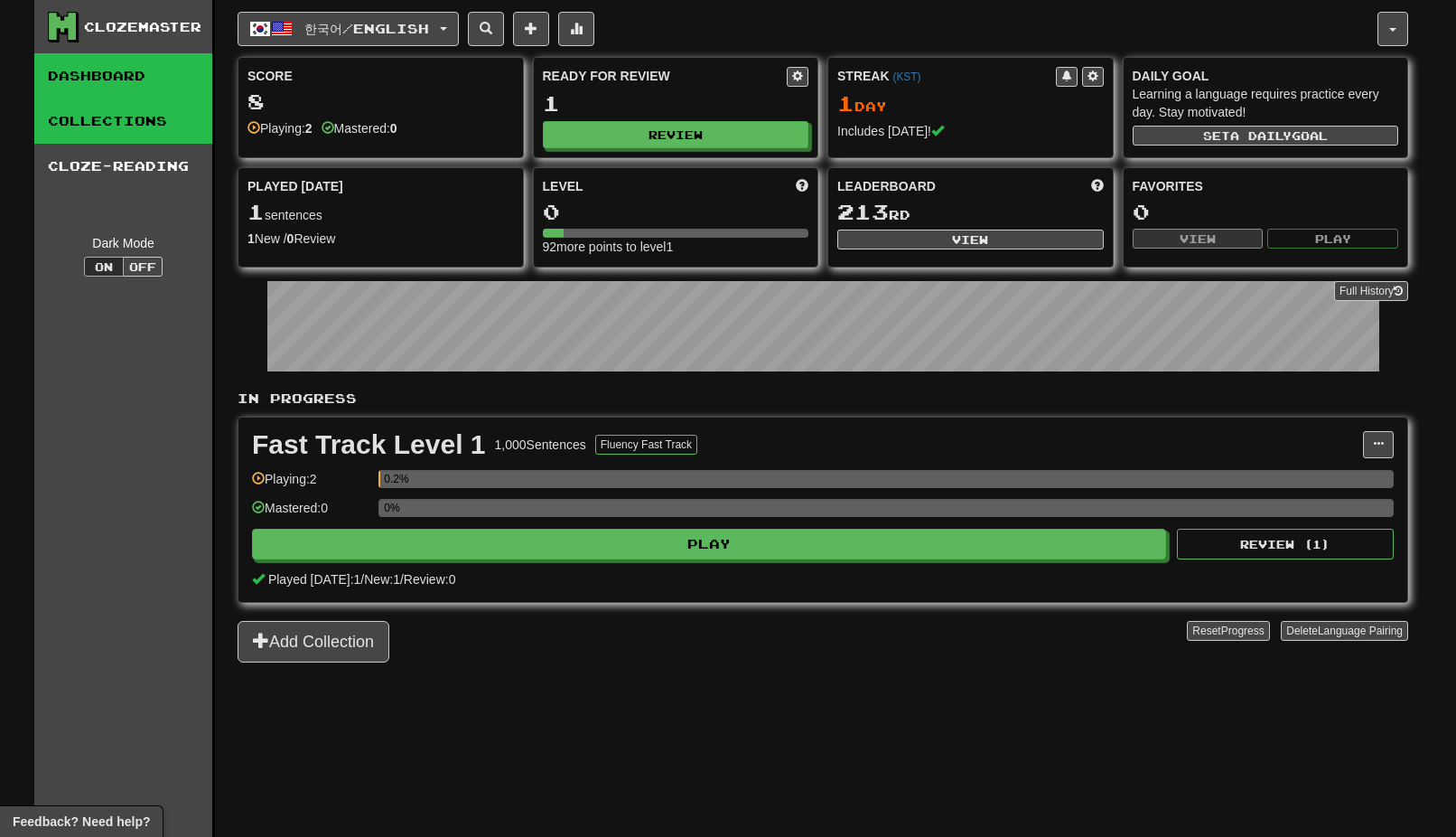
click at [128, 122] on link "Collections" at bounding box center [122, 121] width 178 height 45
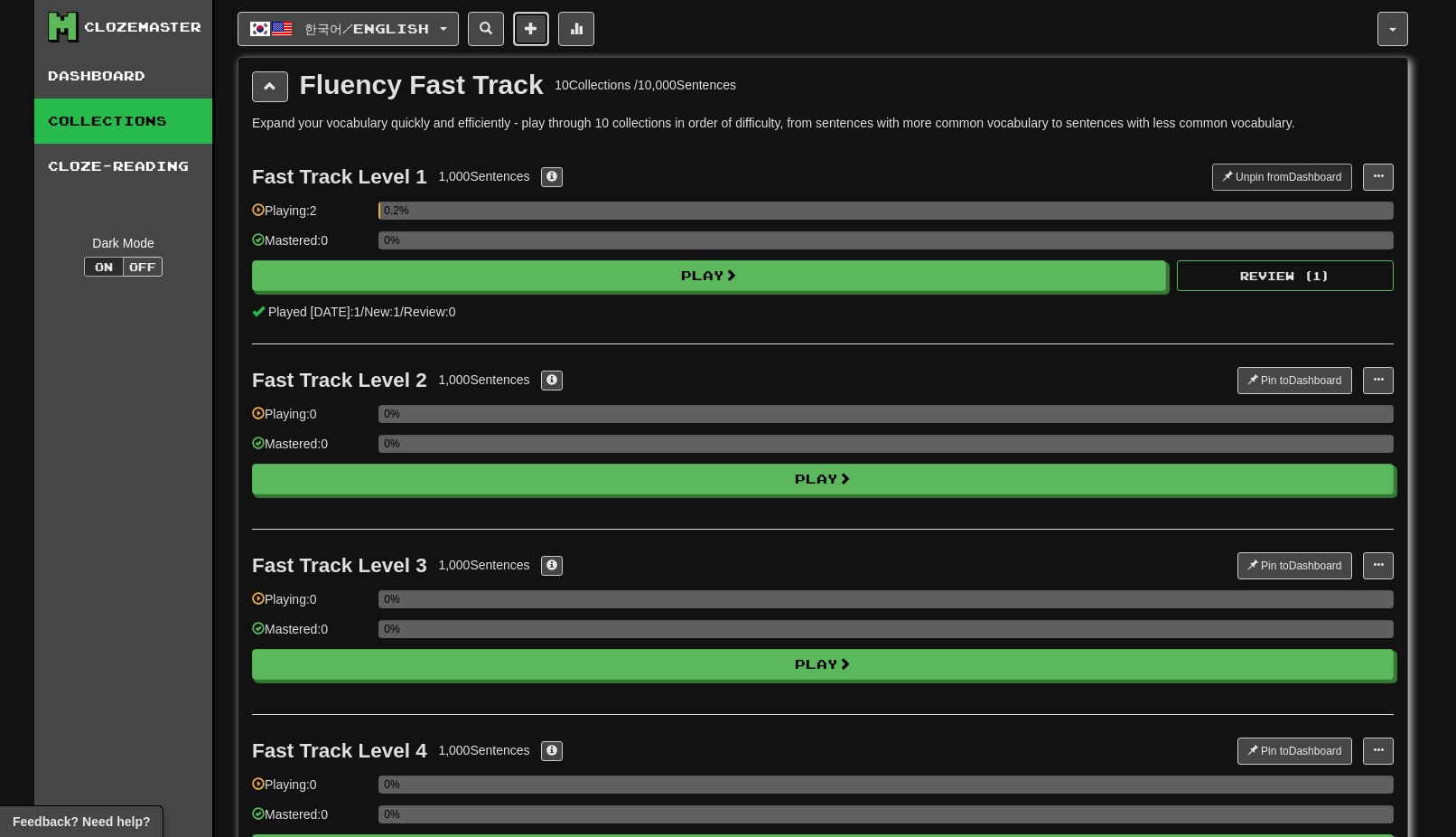
click at [538, 24] on span at bounding box center [531, 28] width 13 height 13
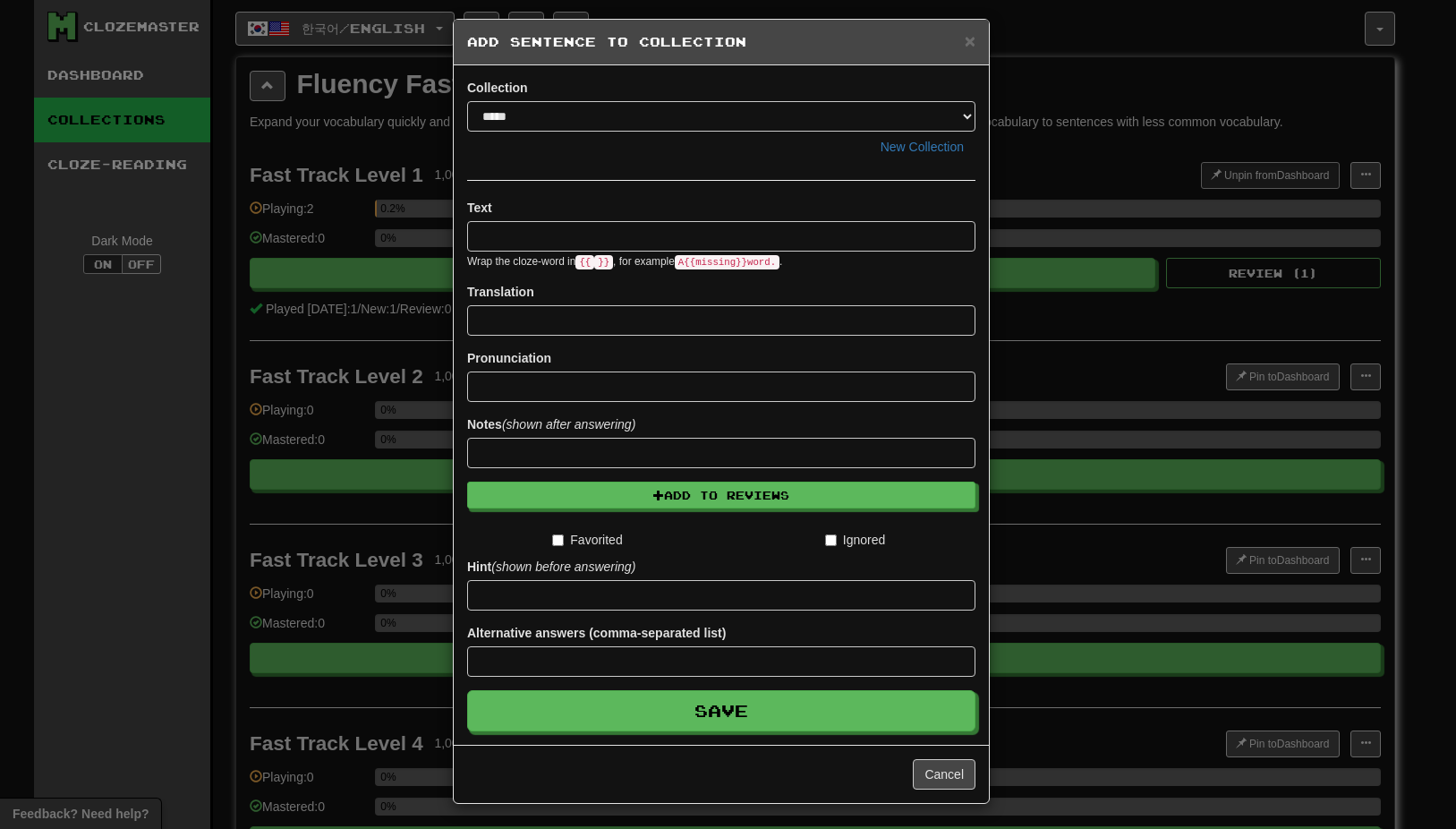
scroll to position [10, 0]
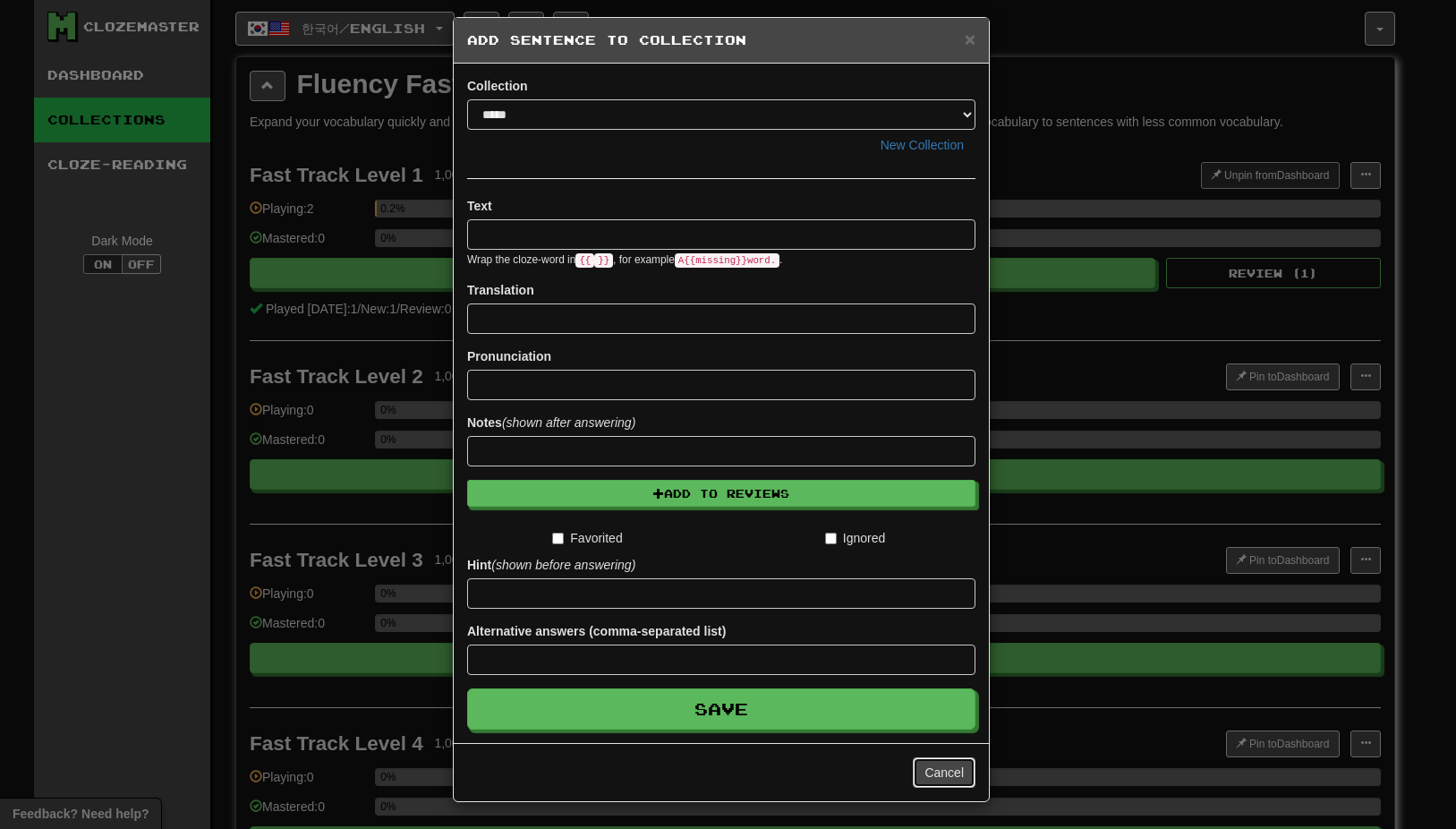
click at [932, 774] on button "Cancel" at bounding box center [943, 772] width 62 height 31
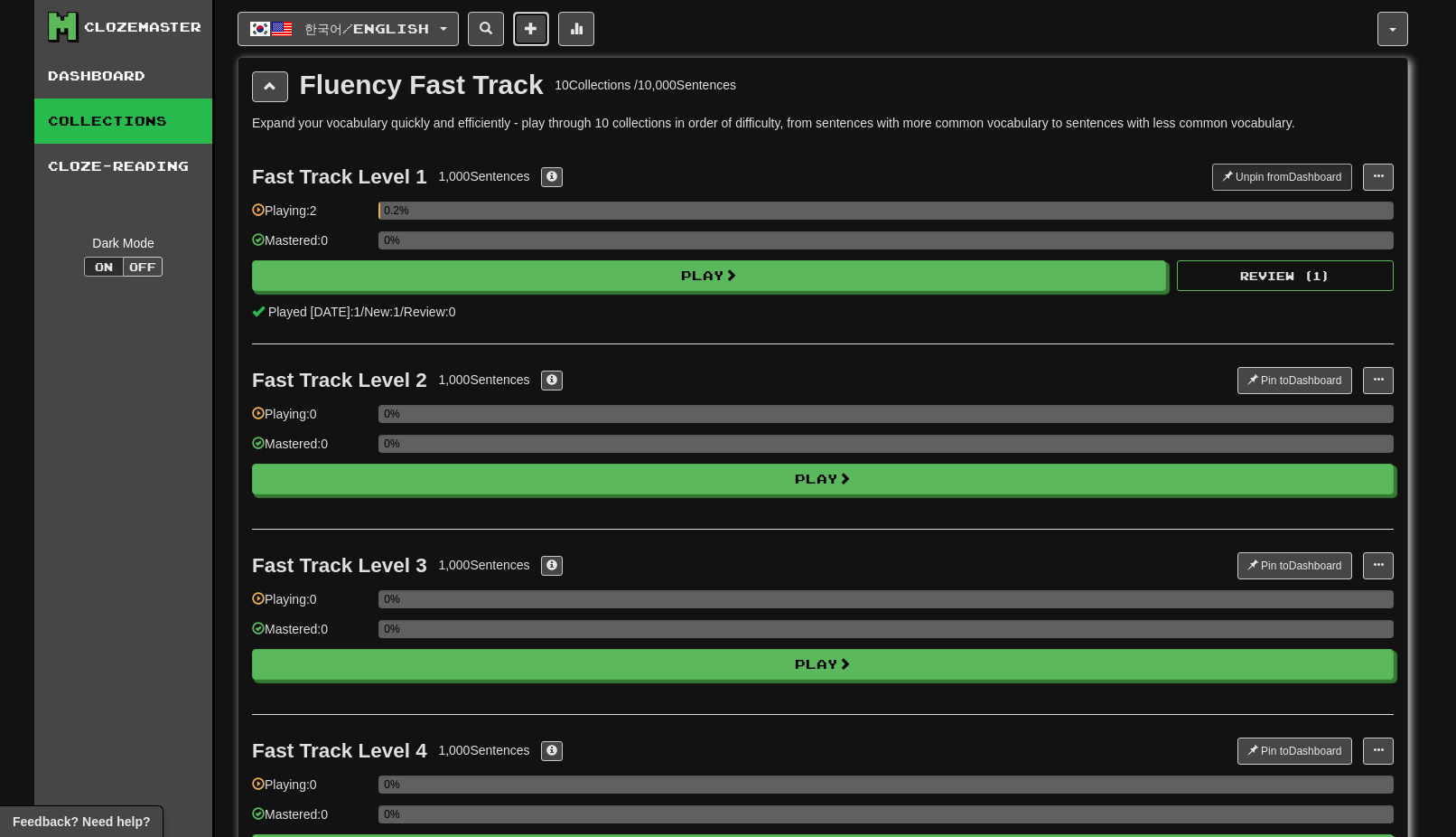
click at [538, 28] on span at bounding box center [531, 28] width 13 height 13
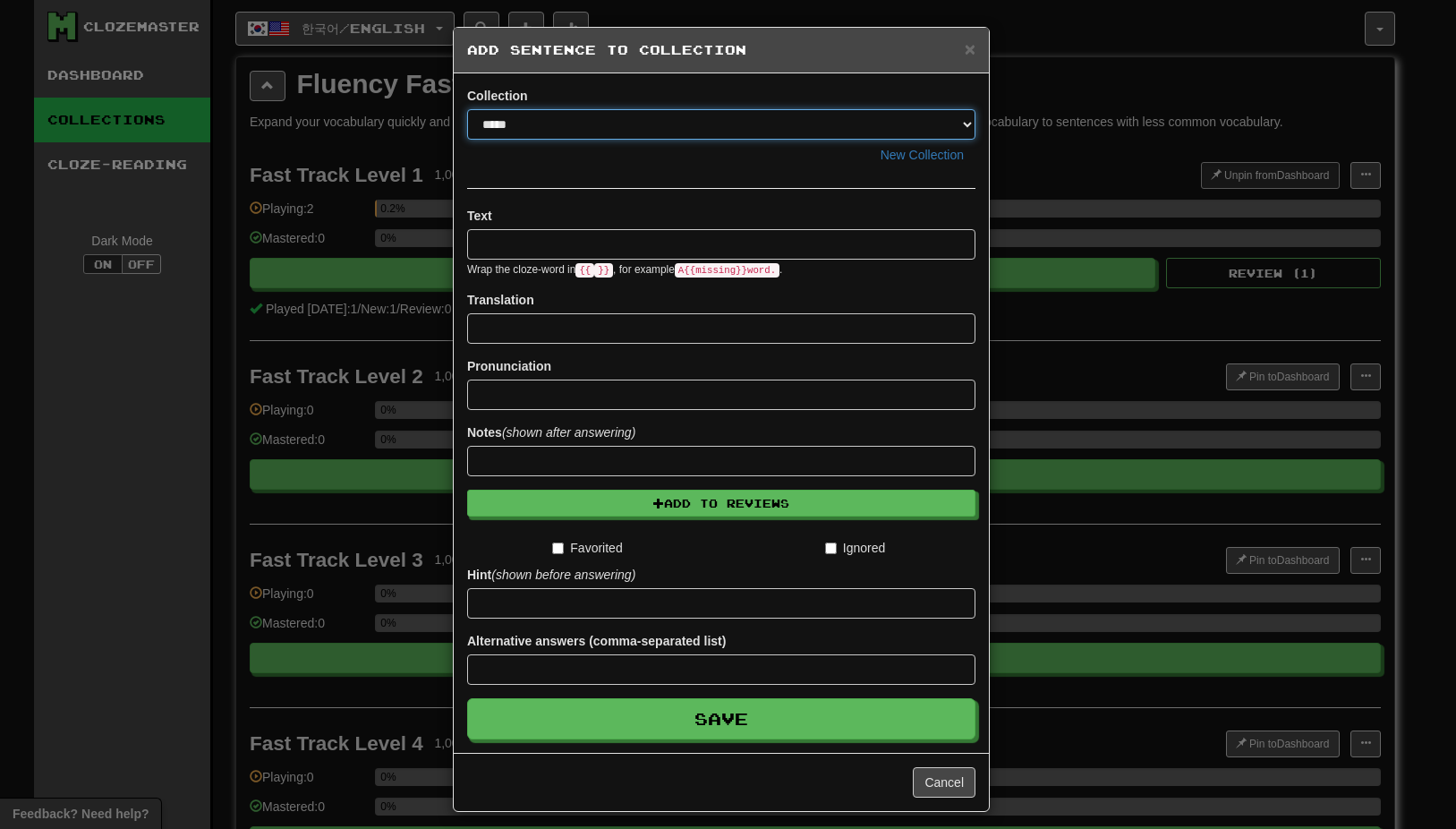
click at [512, 126] on select "*****" at bounding box center [720, 124] width 508 height 31
click at [467, 110] on select "*****" at bounding box center [720, 124] width 508 height 31
click at [508, 133] on select "*****" at bounding box center [720, 124] width 508 height 31
click at [508, 130] on select "*****" at bounding box center [720, 124] width 508 height 31
click at [507, 124] on select "*****" at bounding box center [720, 124] width 508 height 31
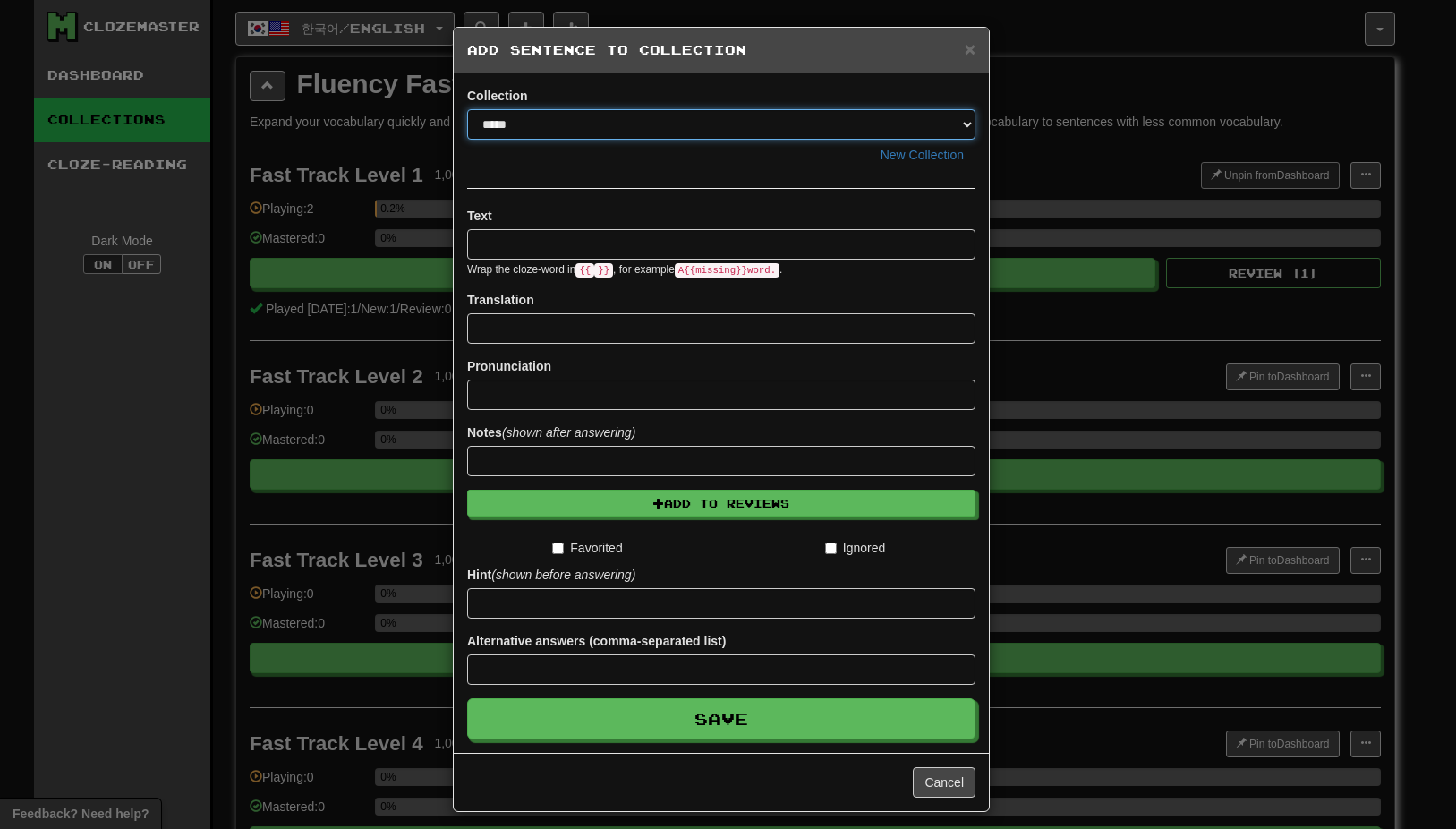
click at [507, 124] on select "*****" at bounding box center [720, 124] width 508 height 31
click at [941, 784] on button "Cancel" at bounding box center [943, 782] width 62 height 31
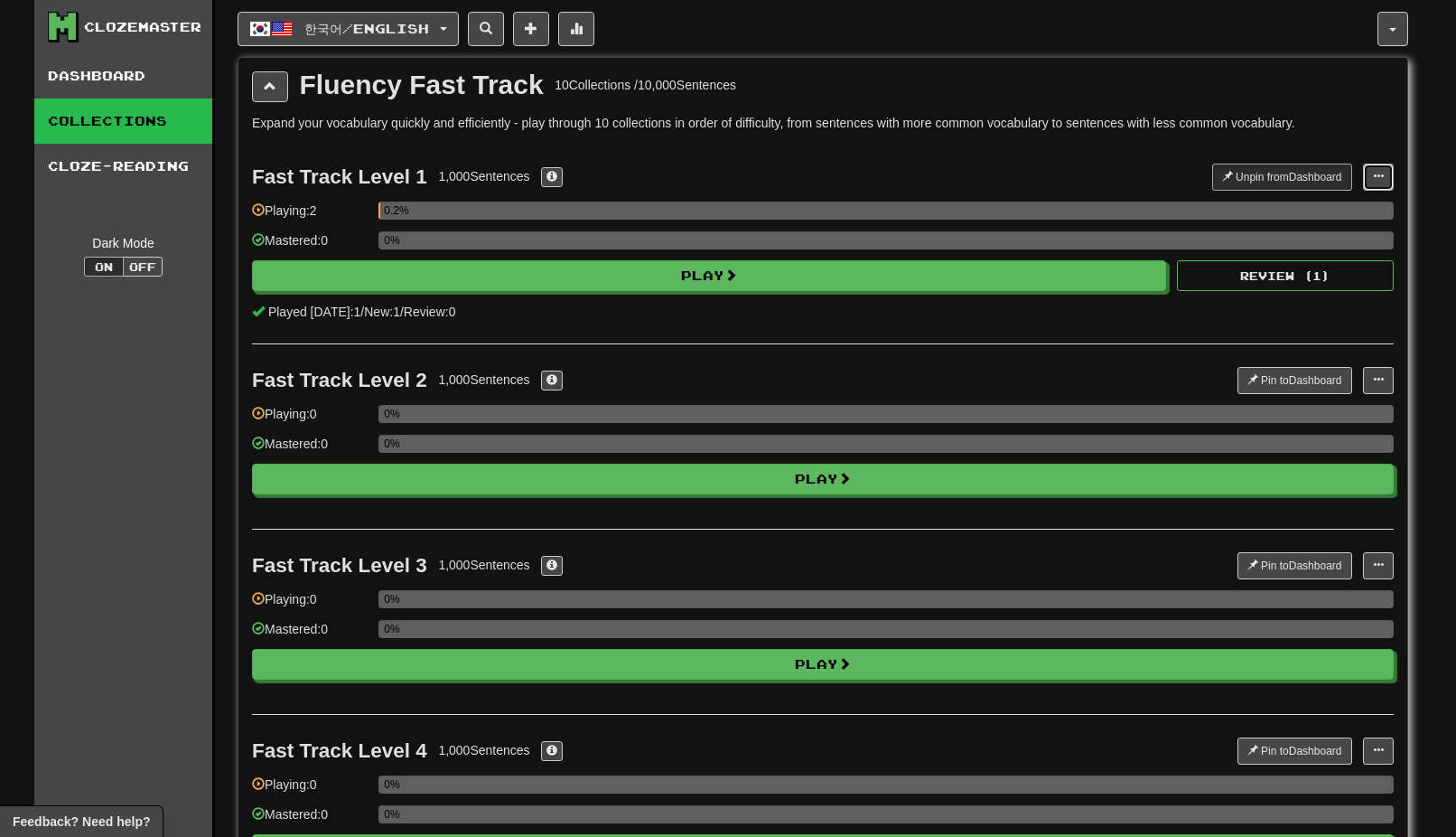
click at [1376, 172] on span at bounding box center [1378, 175] width 11 height 11
click at [1338, 209] on span "Manage Sentences" at bounding box center [1321, 209] width 110 height 15
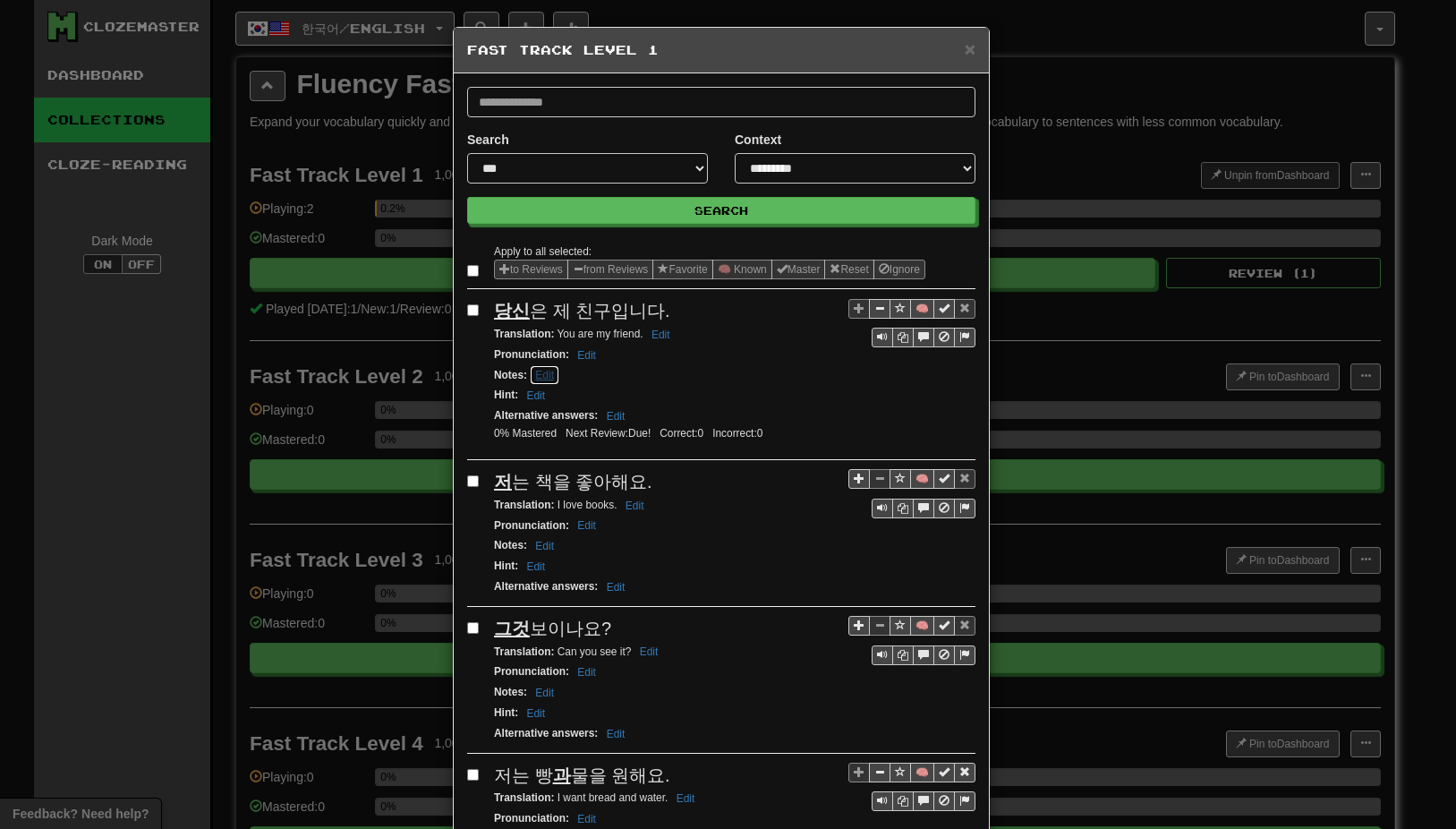
click at [546, 375] on button "Edit" at bounding box center [545, 375] width 30 height 20
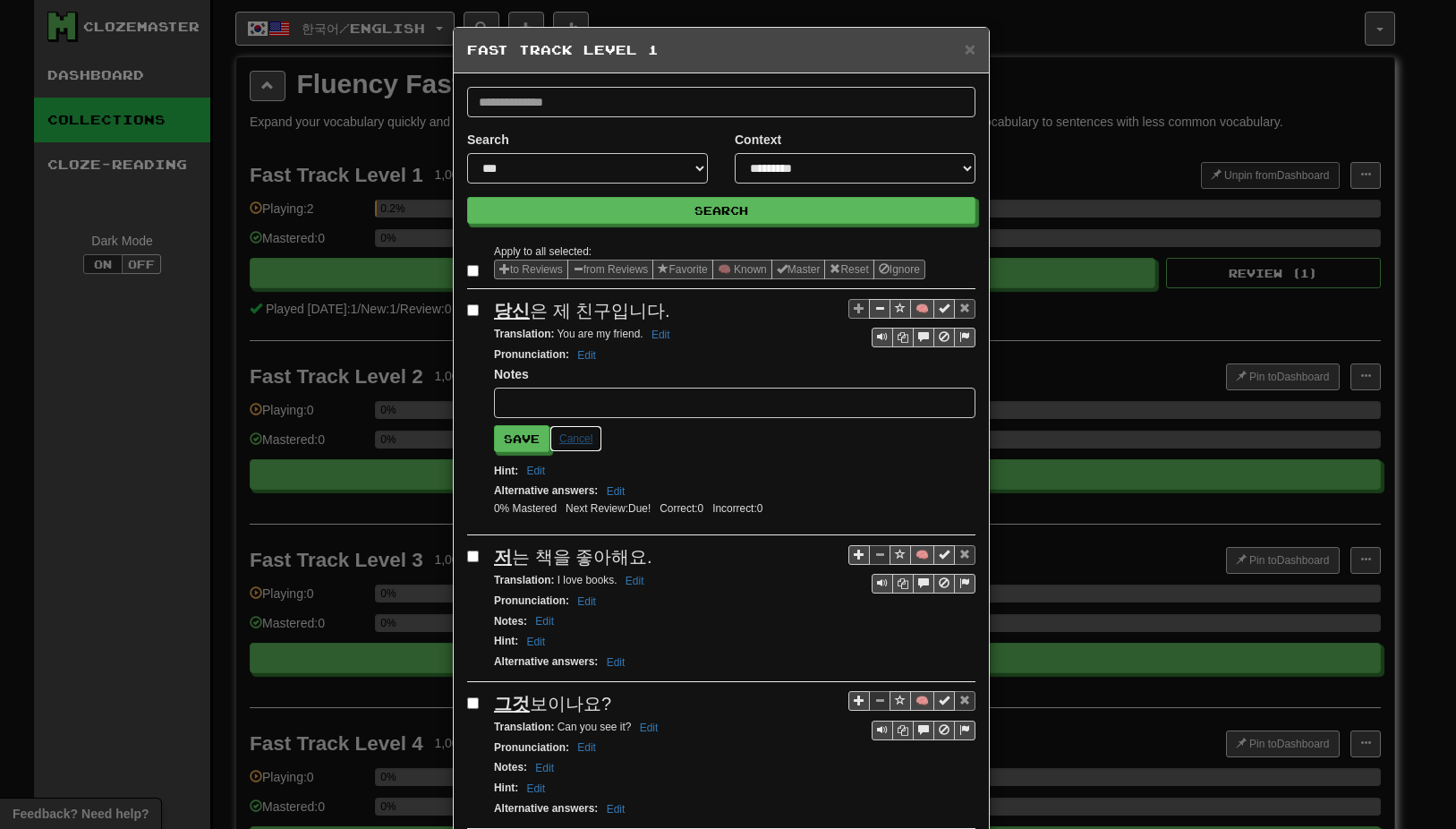
click at [566, 434] on button "Cancel" at bounding box center [576, 438] width 53 height 27
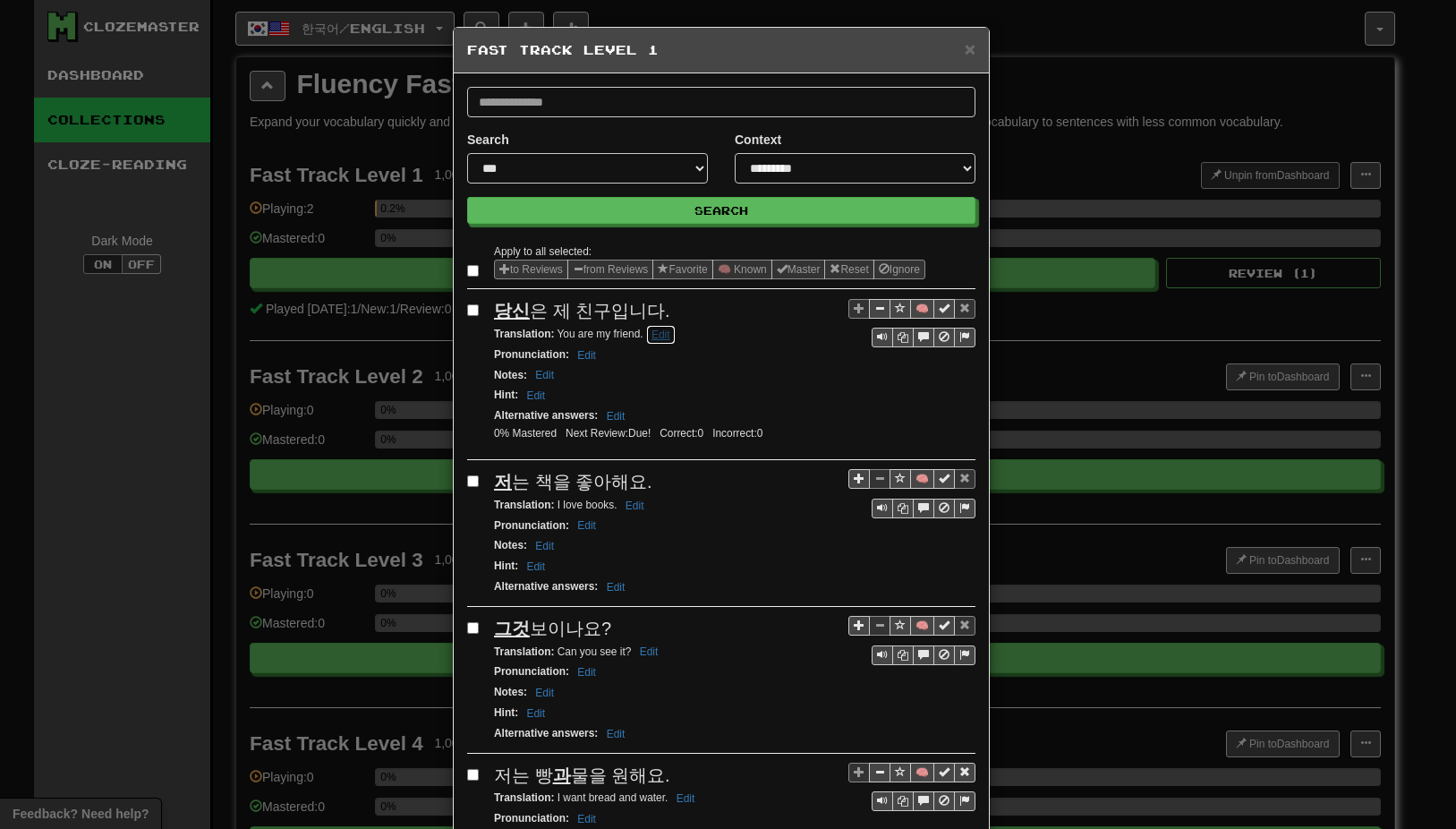
click at [653, 333] on button "Edit" at bounding box center [661, 335] width 30 height 20
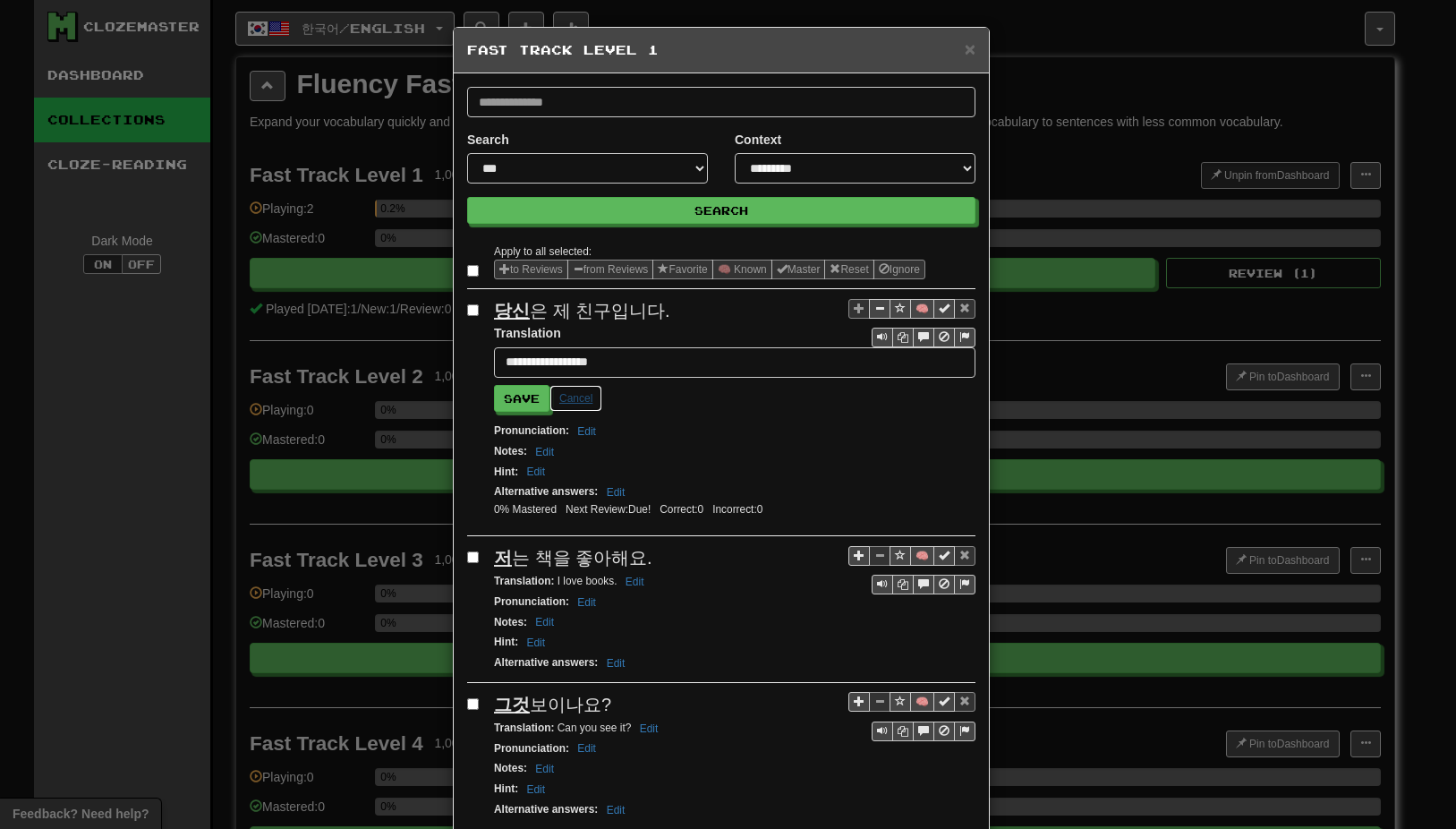
click at [578, 399] on button "Cancel" at bounding box center [576, 398] width 53 height 27
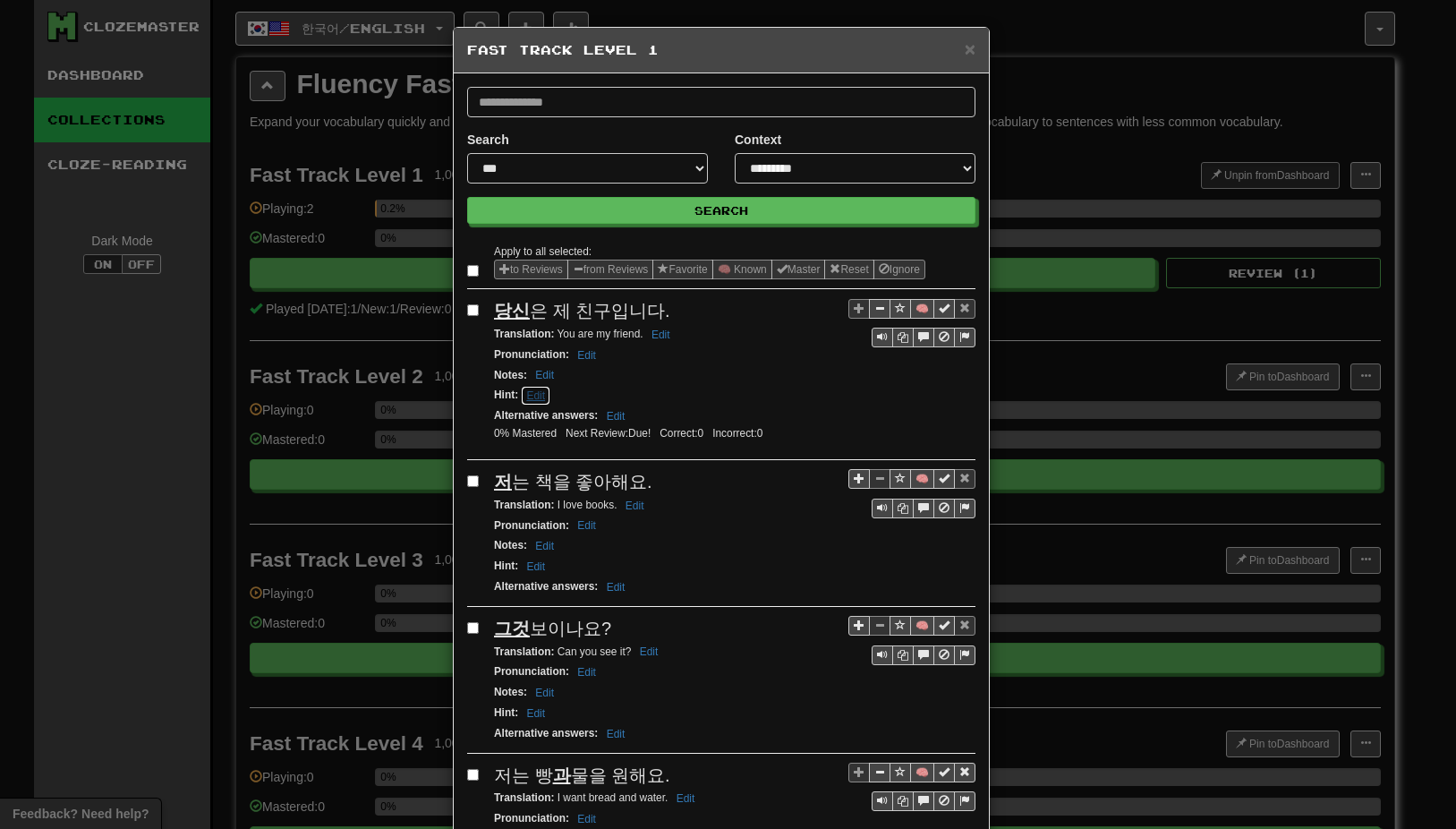
click at [530, 400] on button "Edit" at bounding box center [536, 396] width 30 height 20
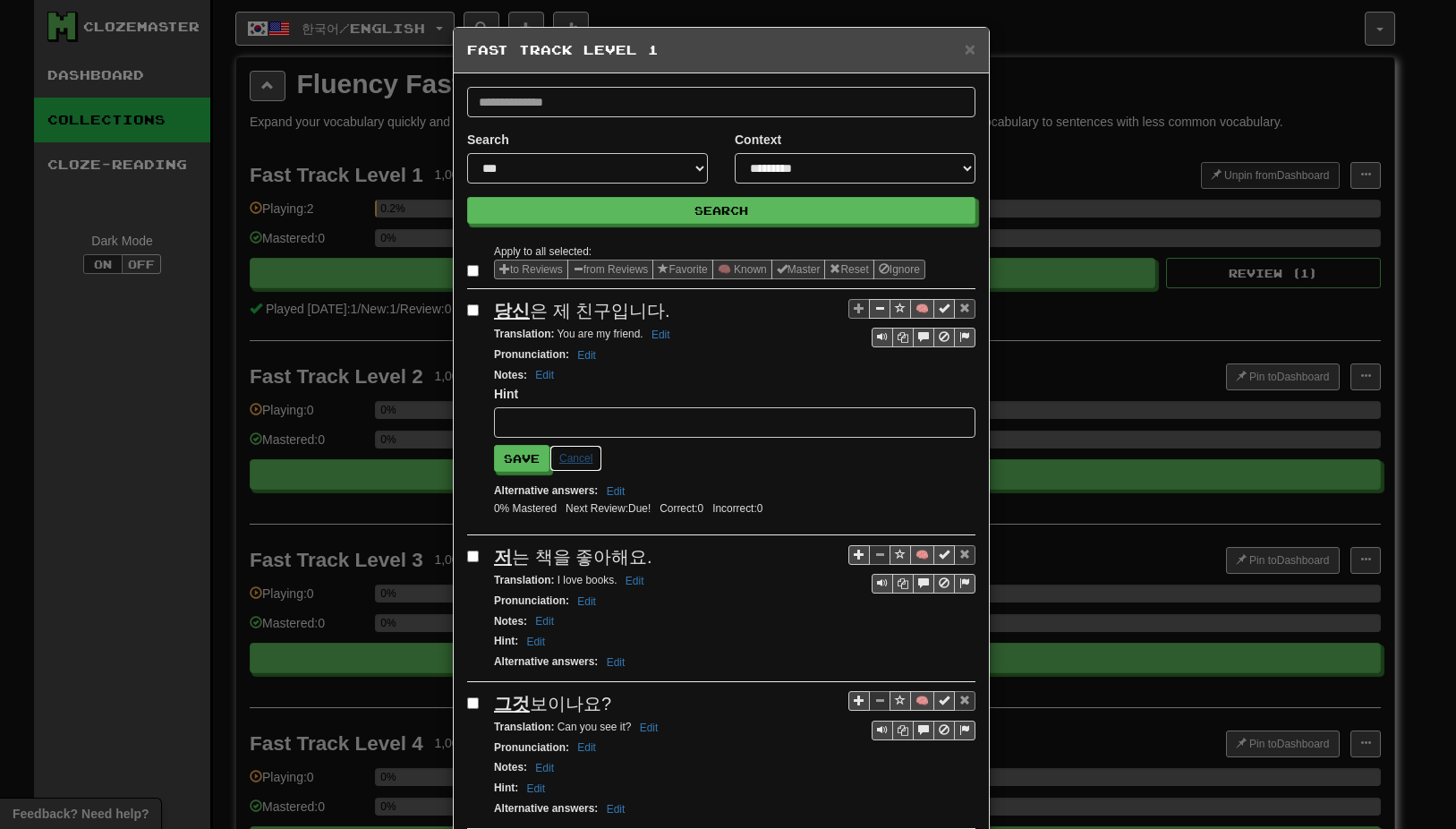
click at [574, 459] on button "Cancel" at bounding box center [576, 458] width 53 height 27
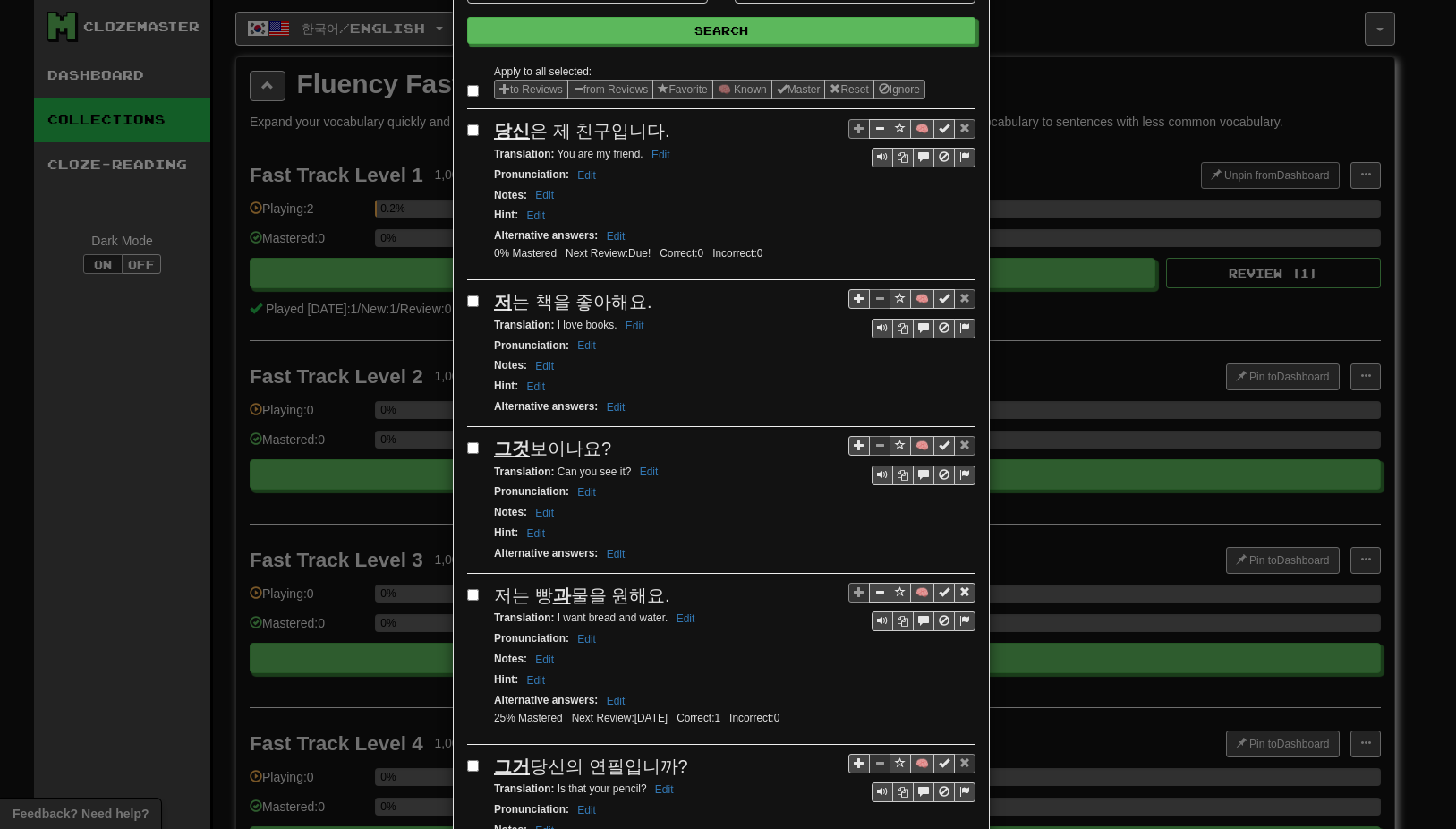
scroll to position [0, 0]
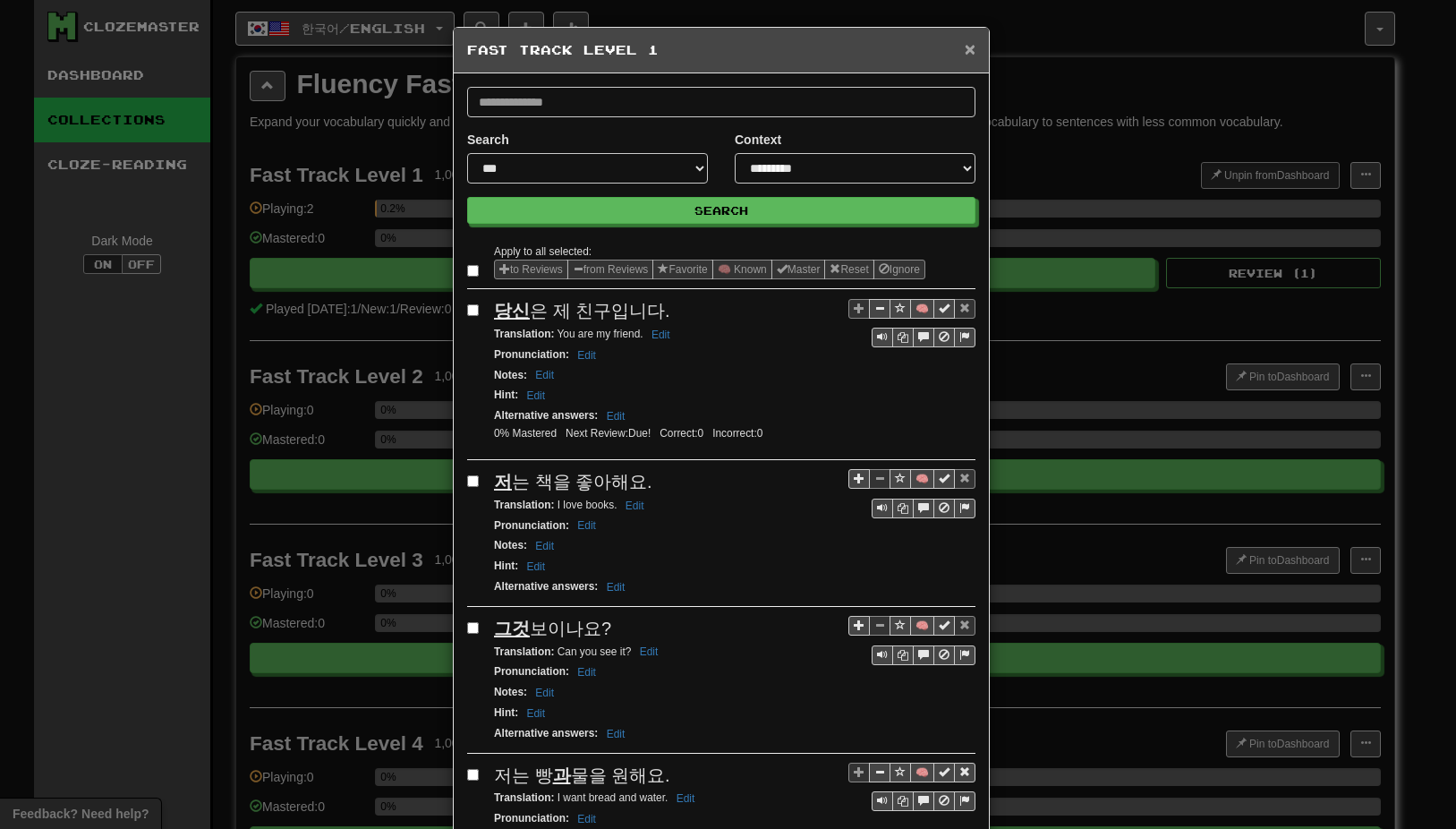
click at [965, 47] on span "×" at bounding box center [970, 48] width 11 height 21
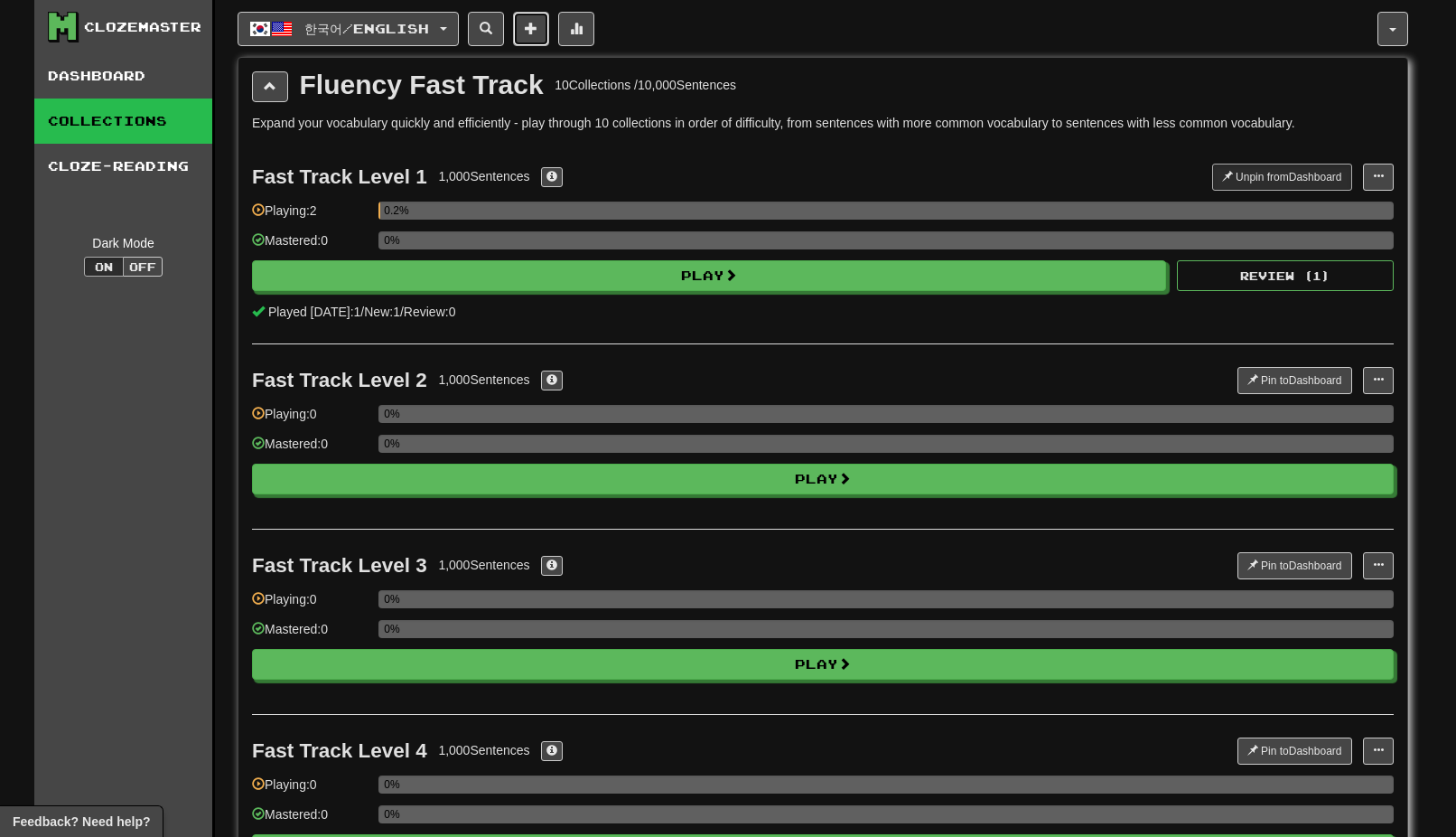
click at [538, 30] on span at bounding box center [531, 28] width 13 height 13
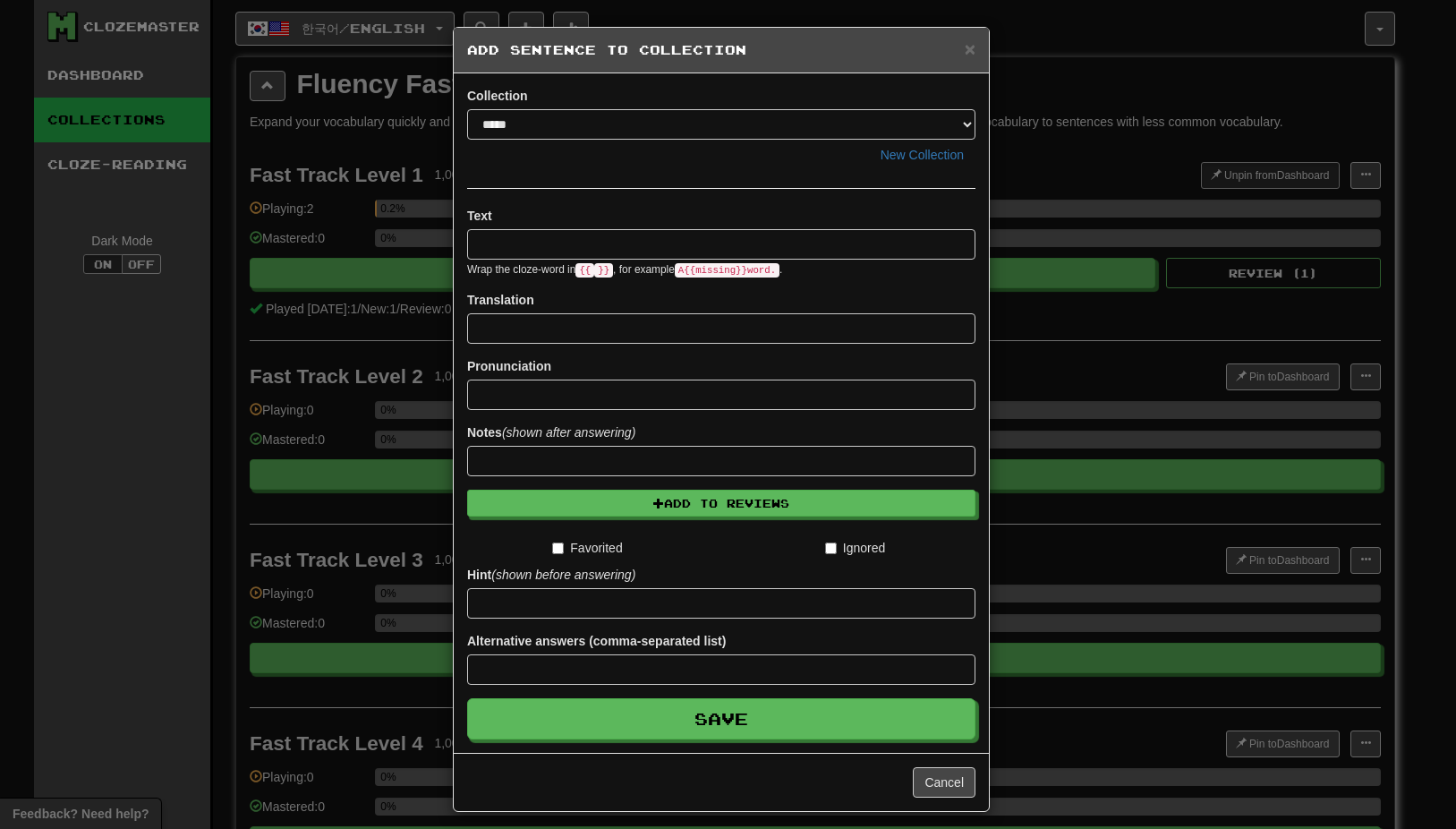
click at [632, 248] on input at bounding box center [720, 244] width 508 height 31
click at [792, 53] on h5 "Add Sentence to Collection" at bounding box center [720, 50] width 508 height 18
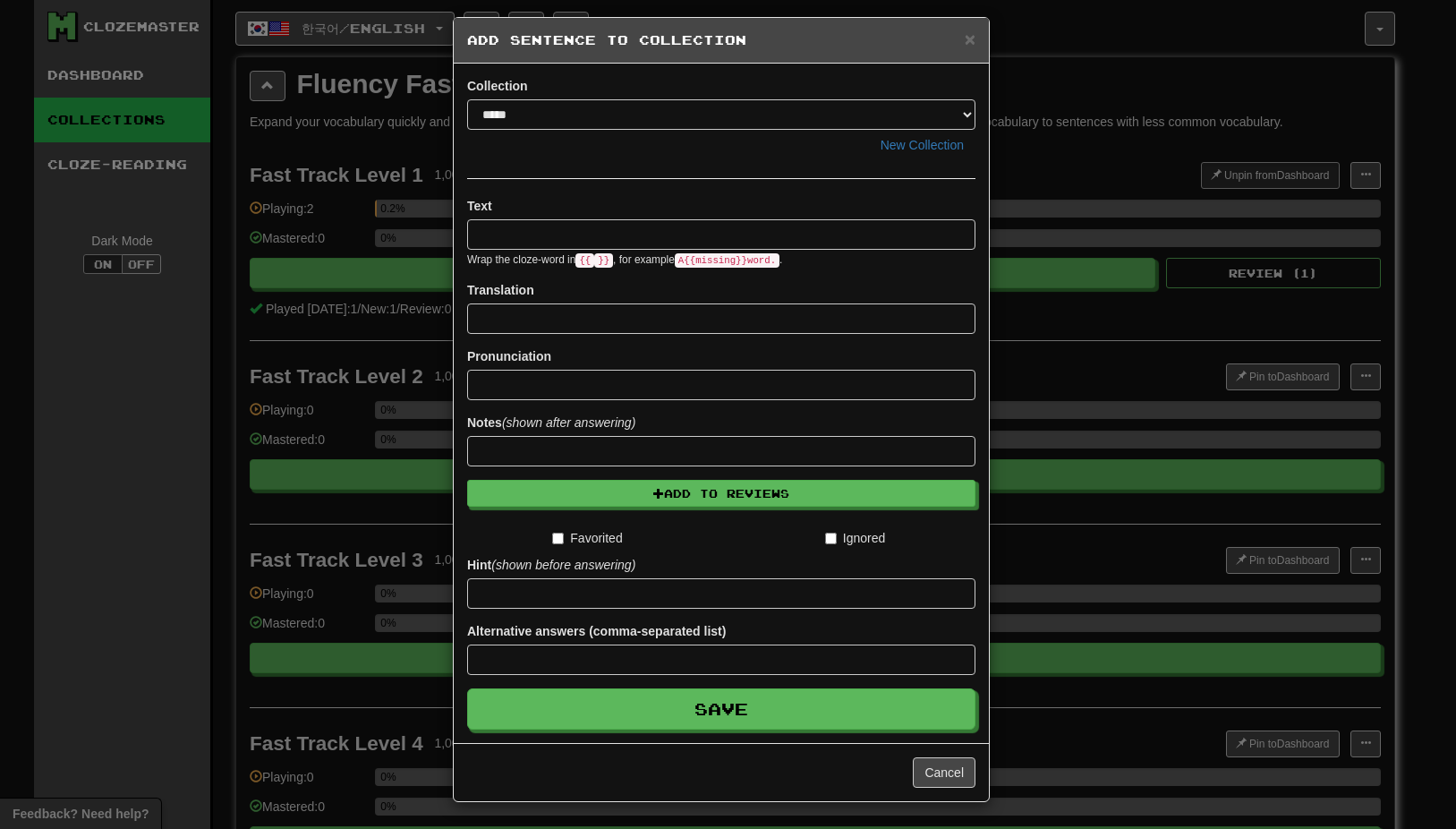
click at [840, 294] on div "Translation" at bounding box center [720, 308] width 508 height 53
click at [959, 113] on select "*****" at bounding box center [720, 114] width 508 height 31
click at [887, 85] on div "Collection ***** New Collection" at bounding box center [720, 118] width 508 height 83
click at [965, 44] on span "×" at bounding box center [970, 38] width 11 height 21
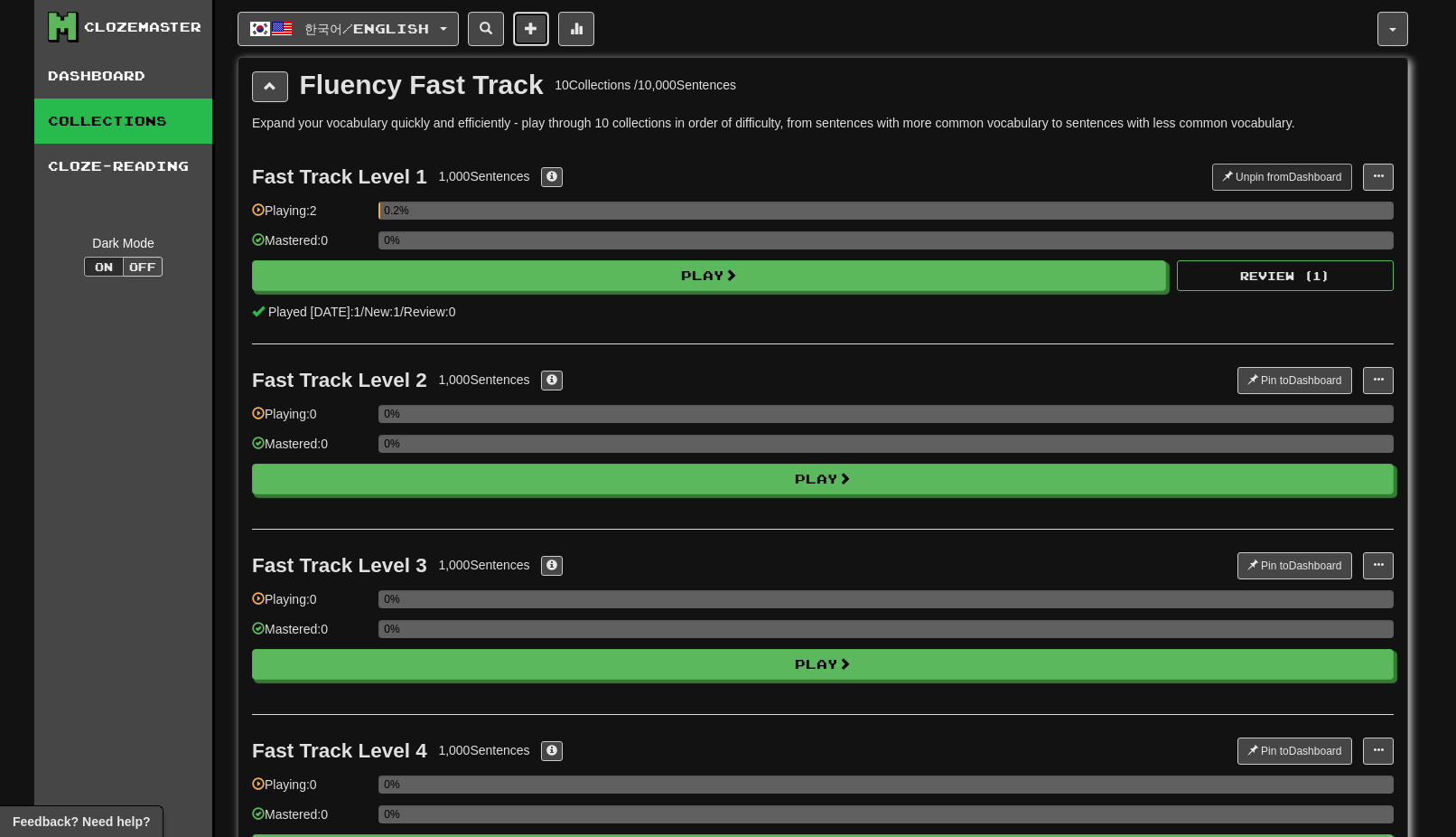
click at [538, 27] on span at bounding box center [531, 28] width 13 height 13
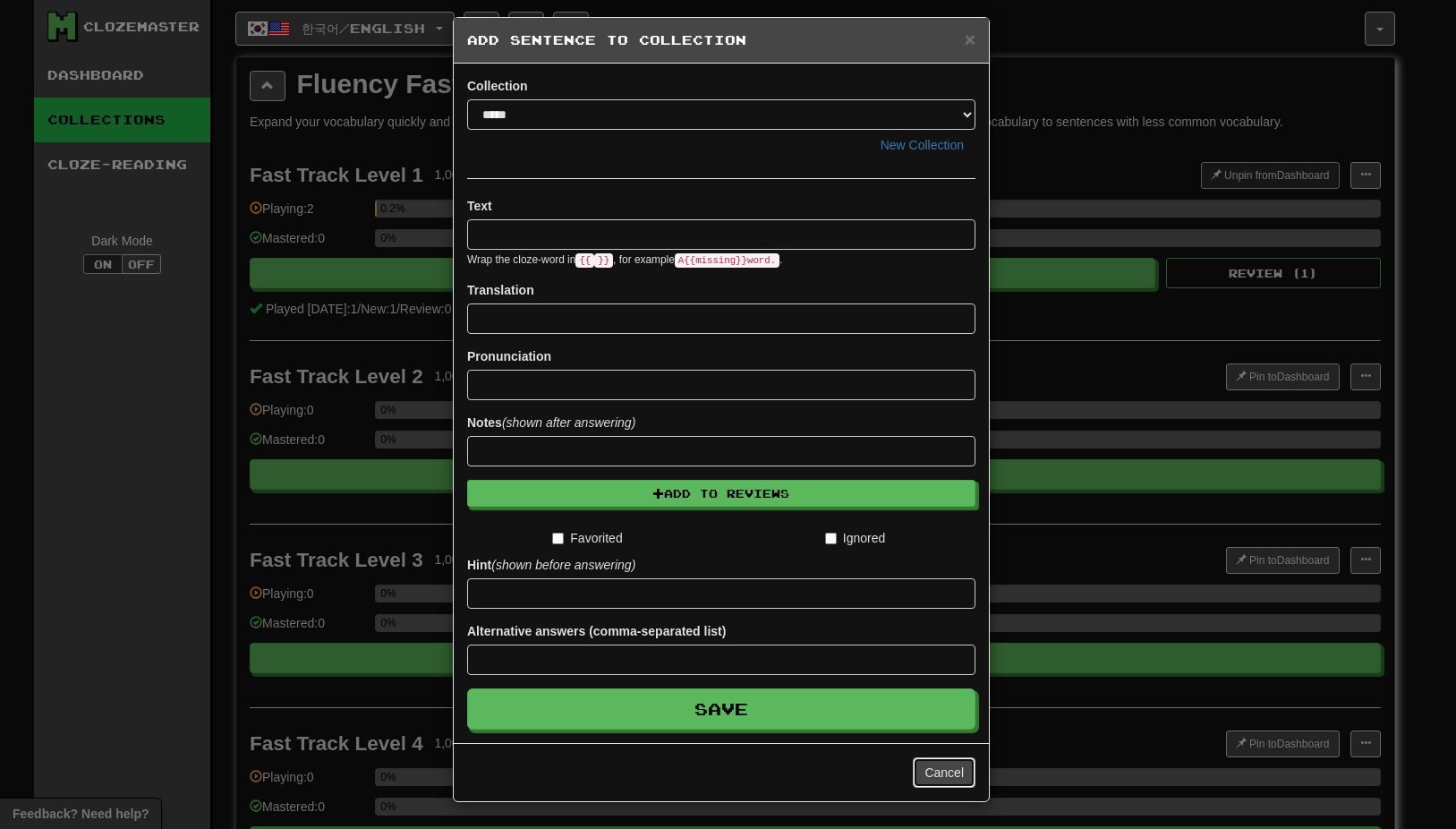
click at [937, 770] on button "Cancel" at bounding box center [943, 772] width 62 height 31
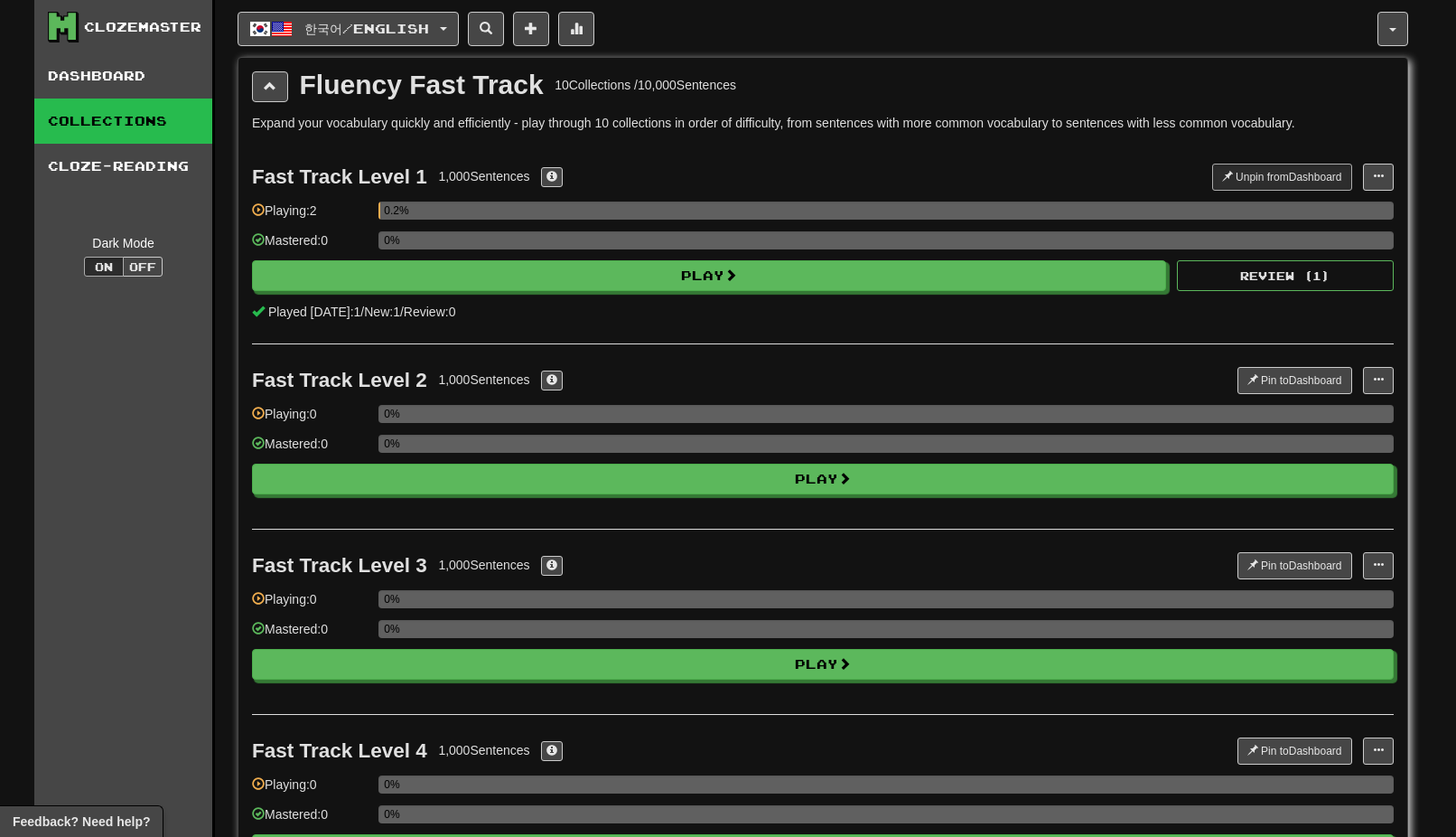
click at [112, 128] on link "Collections" at bounding box center [122, 121] width 178 height 45
click at [492, 25] on span at bounding box center [486, 28] width 13 height 13
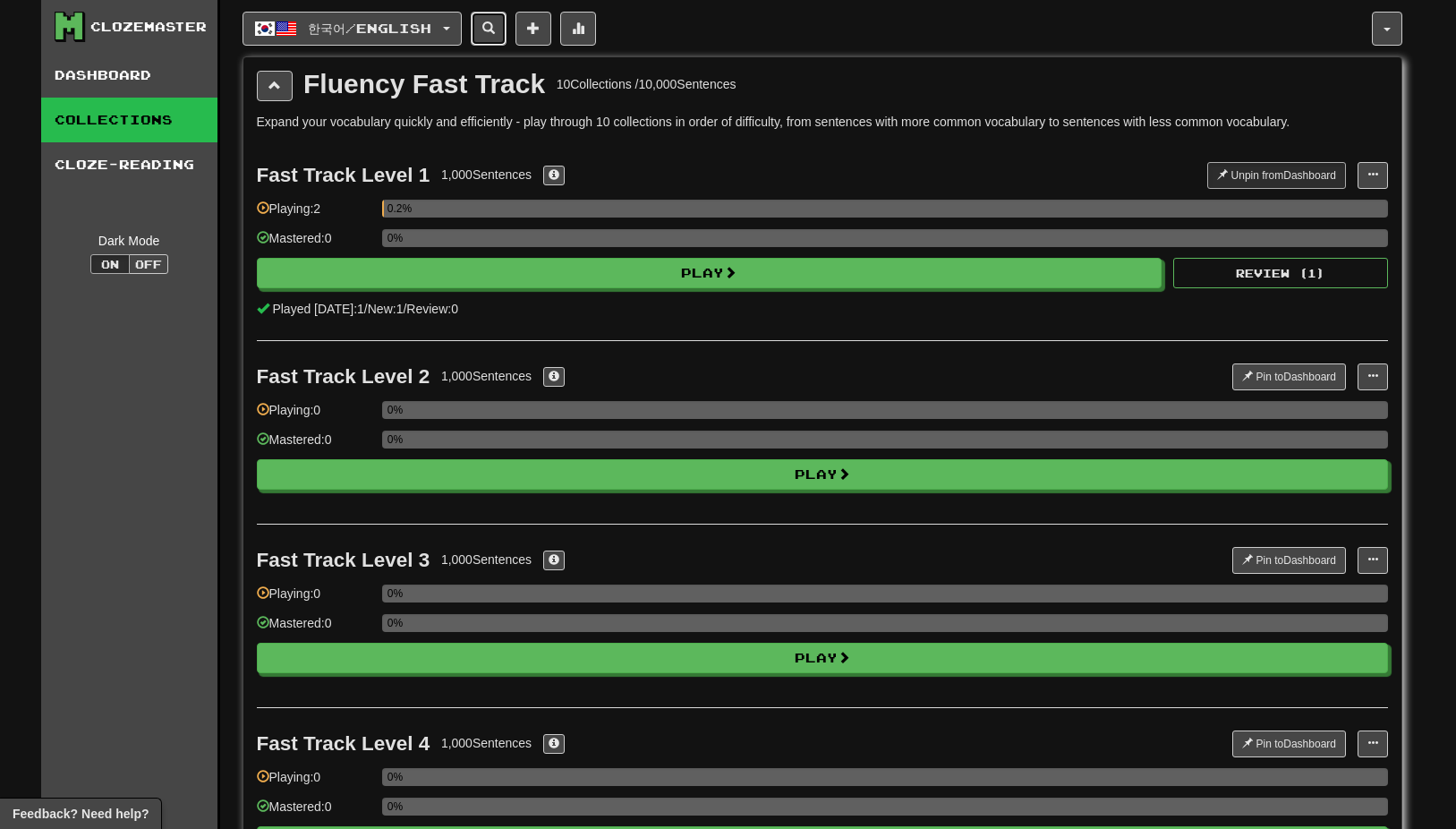
select select "****"
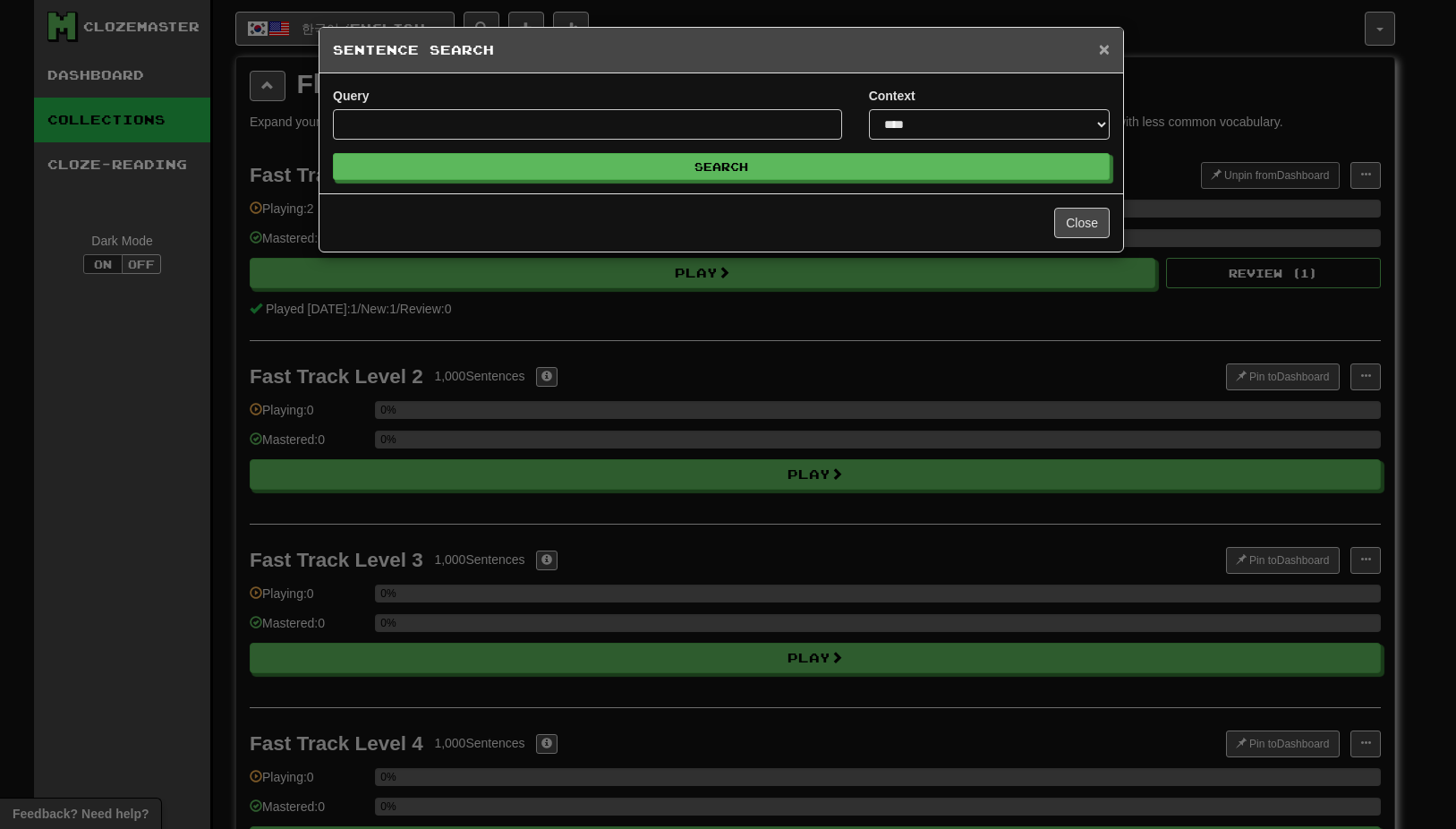
click at [1106, 46] on span "×" at bounding box center [1104, 48] width 11 height 21
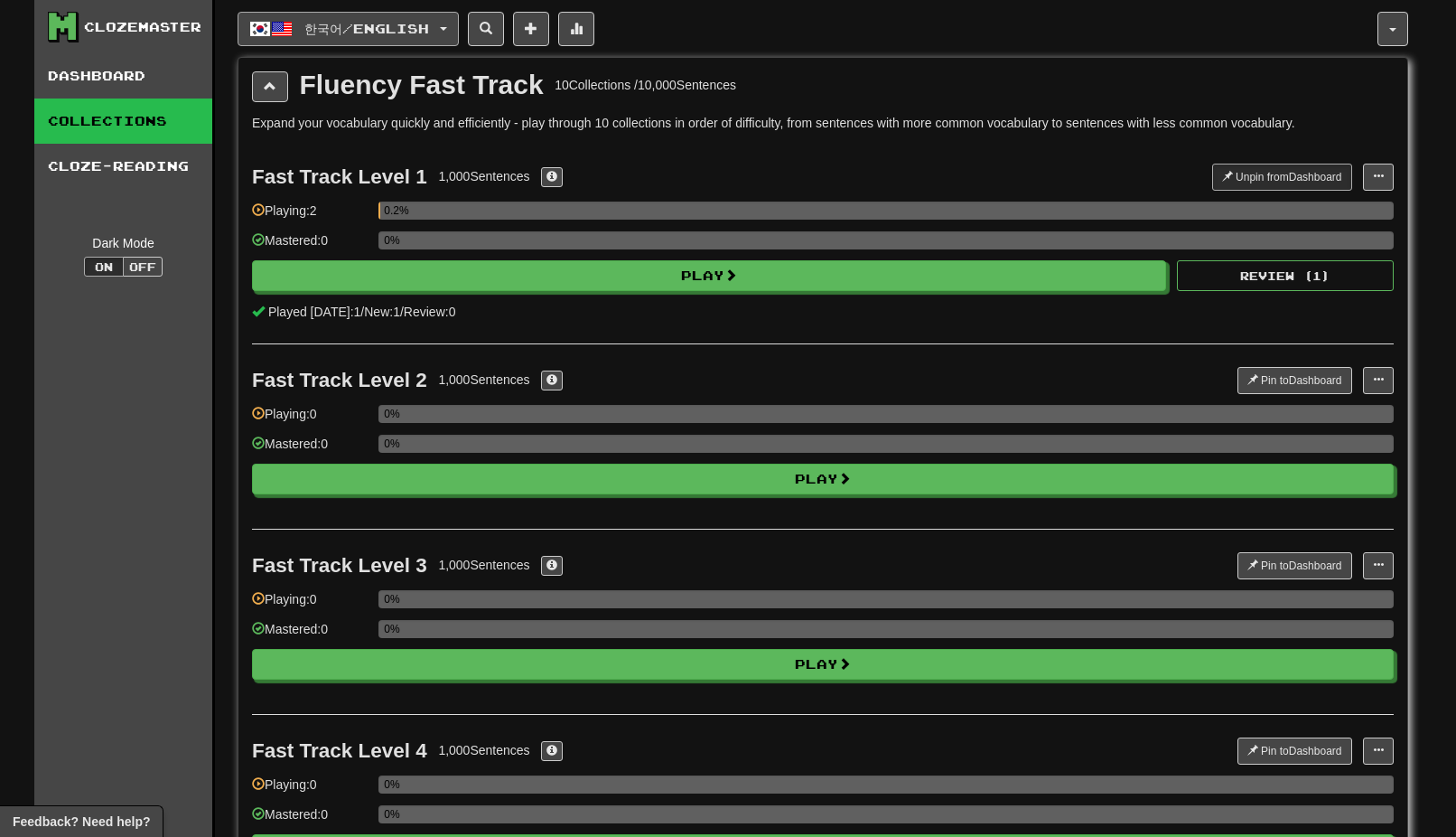
click at [325, 28] on span "한국어 / English" at bounding box center [366, 28] width 124 height 15
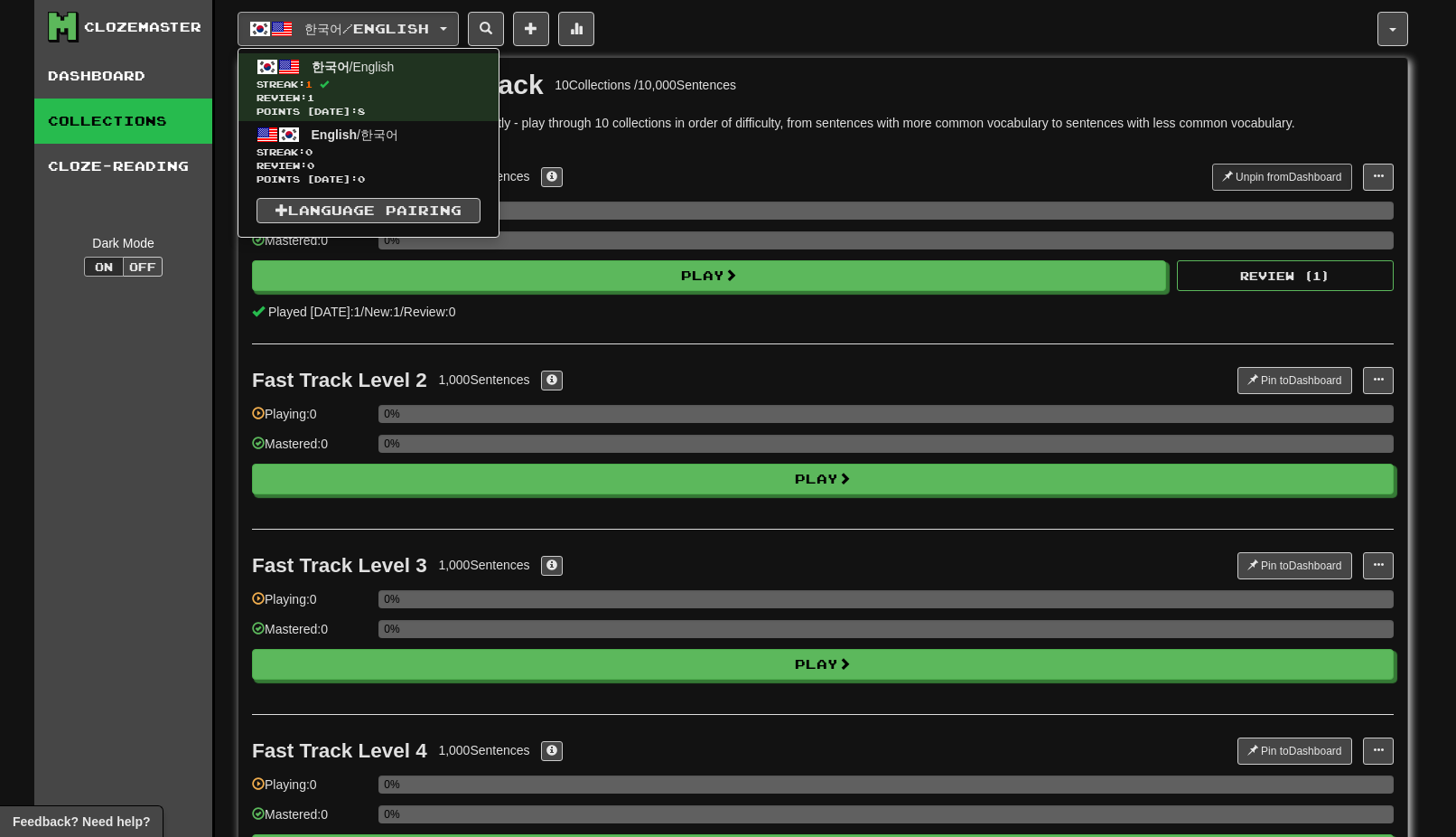
click at [814, 18] on div "한국어 / English 한국어 / English Streak: 1 Review: 1 Points today: 8 English / 한국어 S…" at bounding box center [808, 29] width 1140 height 34
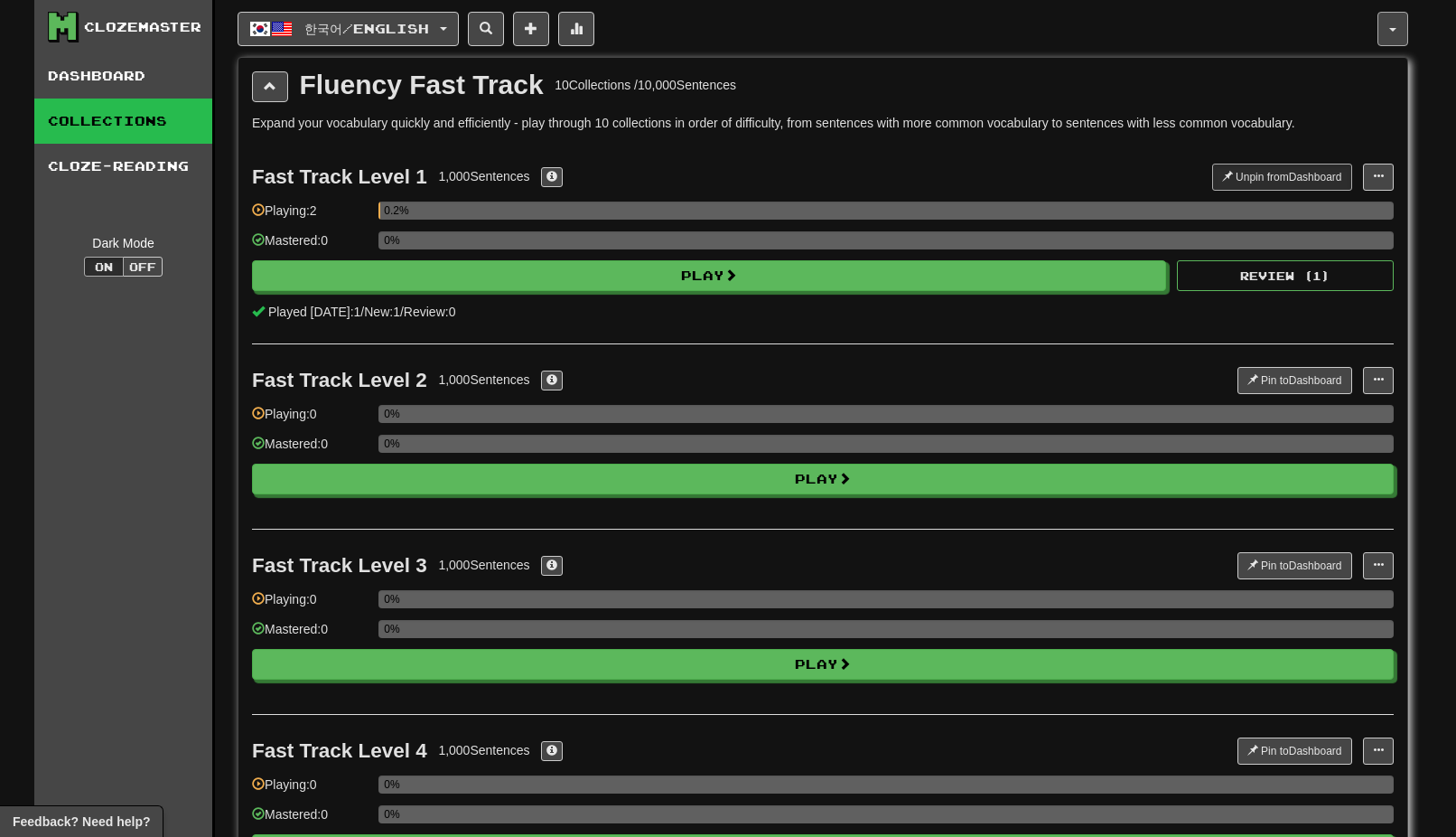
click at [1393, 32] on button "button" at bounding box center [1392, 29] width 31 height 34
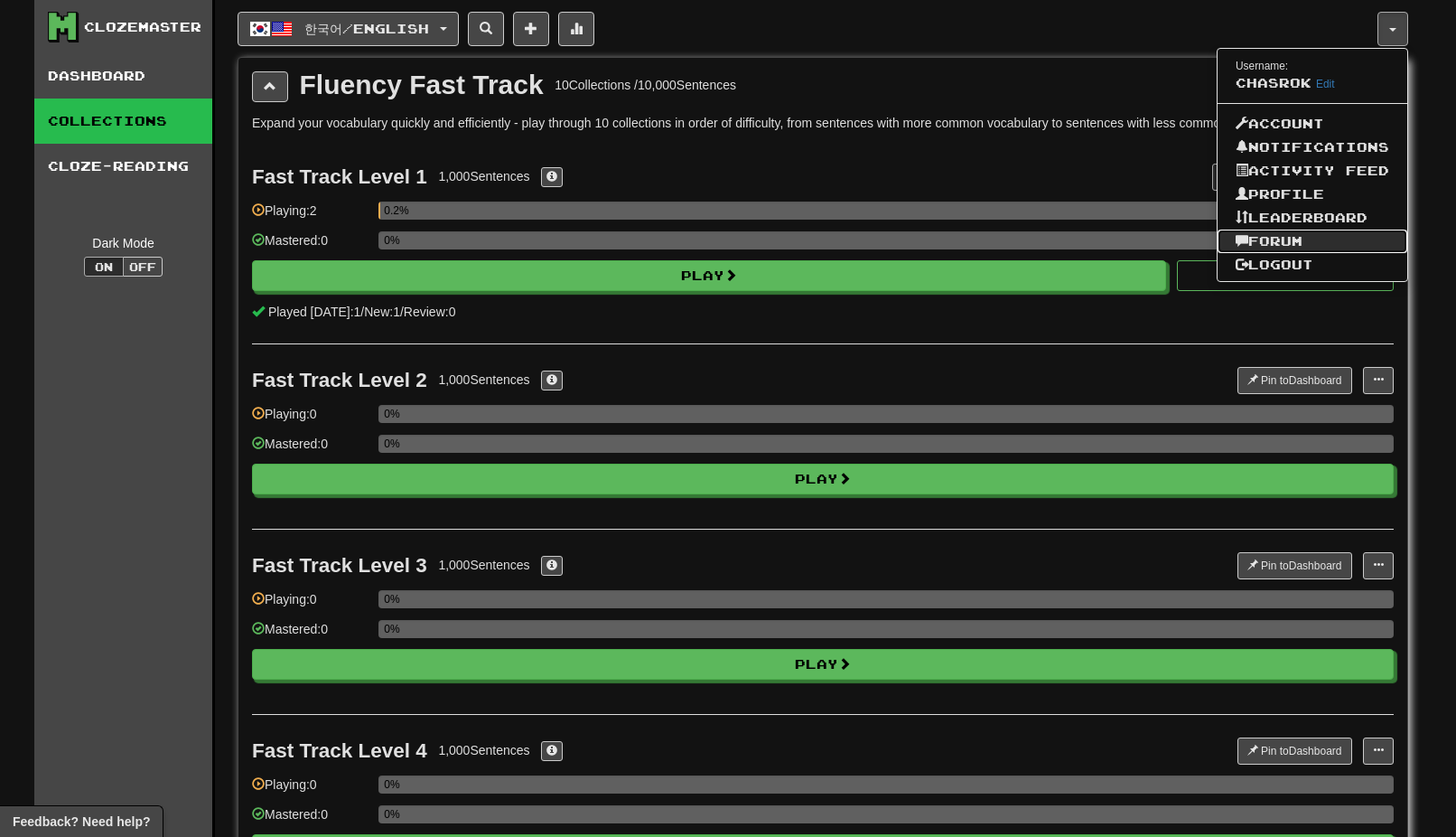
click at [1289, 240] on link "Forum" at bounding box center [1313, 241] width 189 height 24
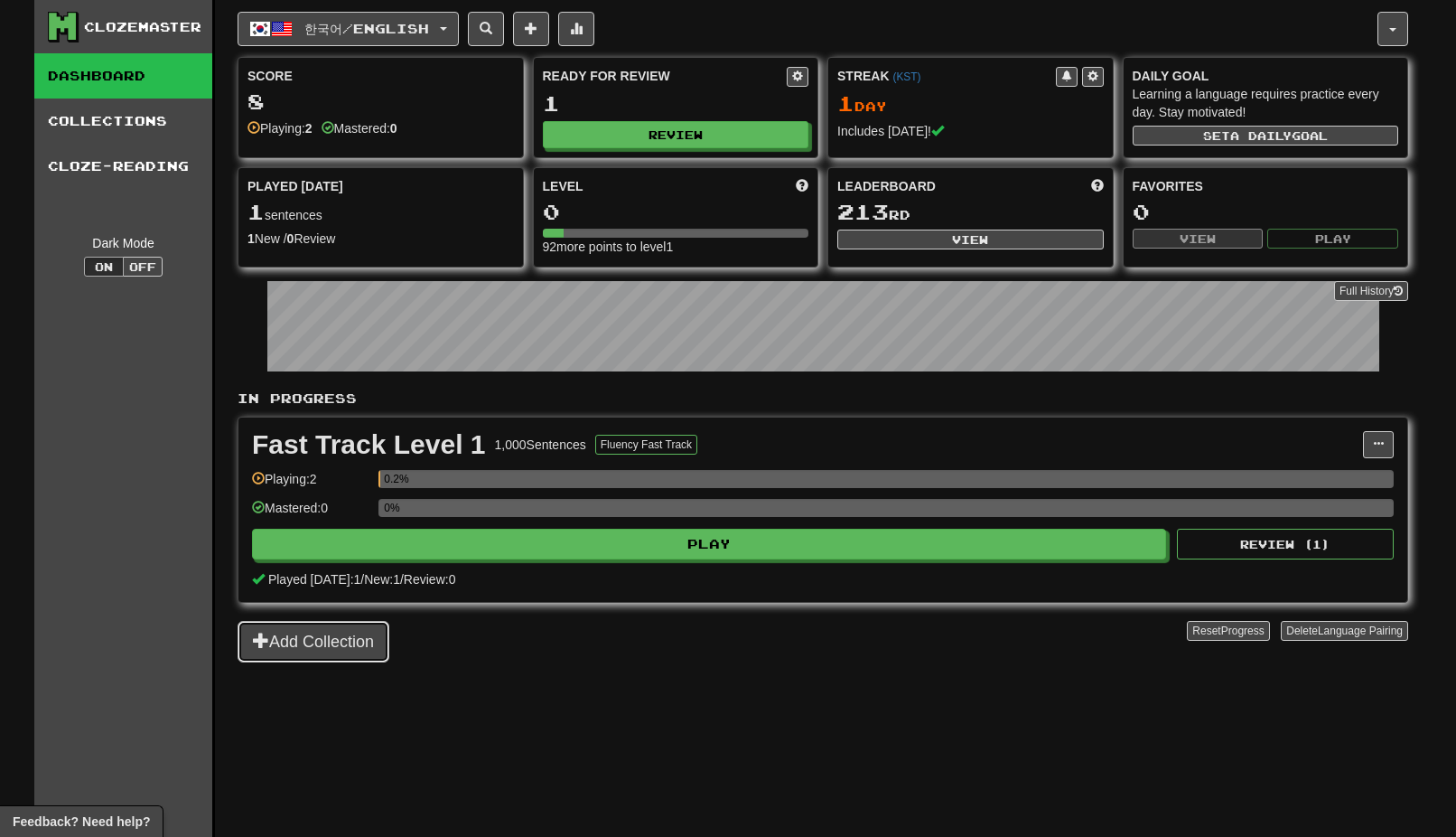
click at [293, 634] on button "Add Collection" at bounding box center [314, 642] width 151 height 42
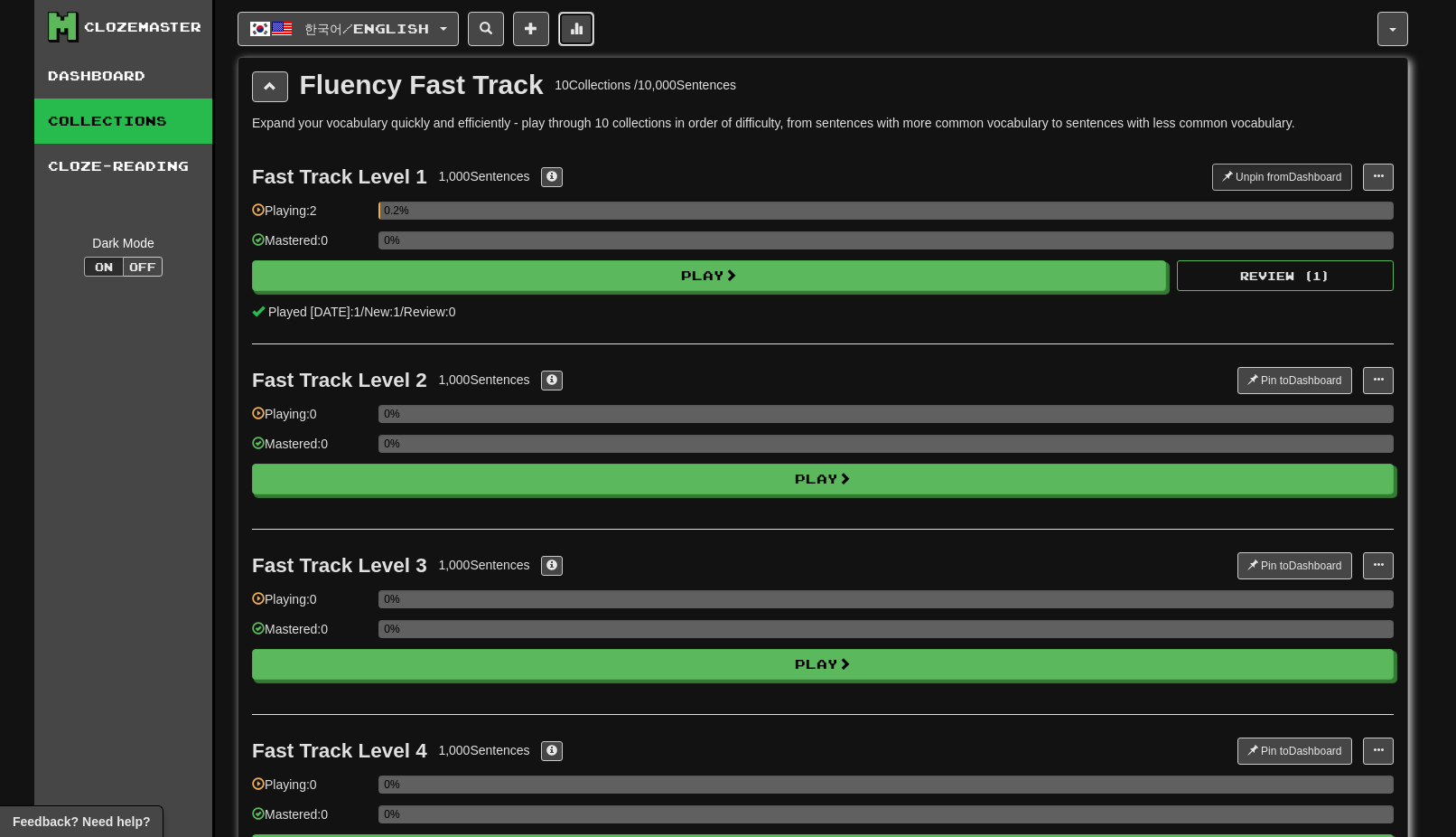
click at [583, 33] on span at bounding box center [576, 28] width 13 height 13
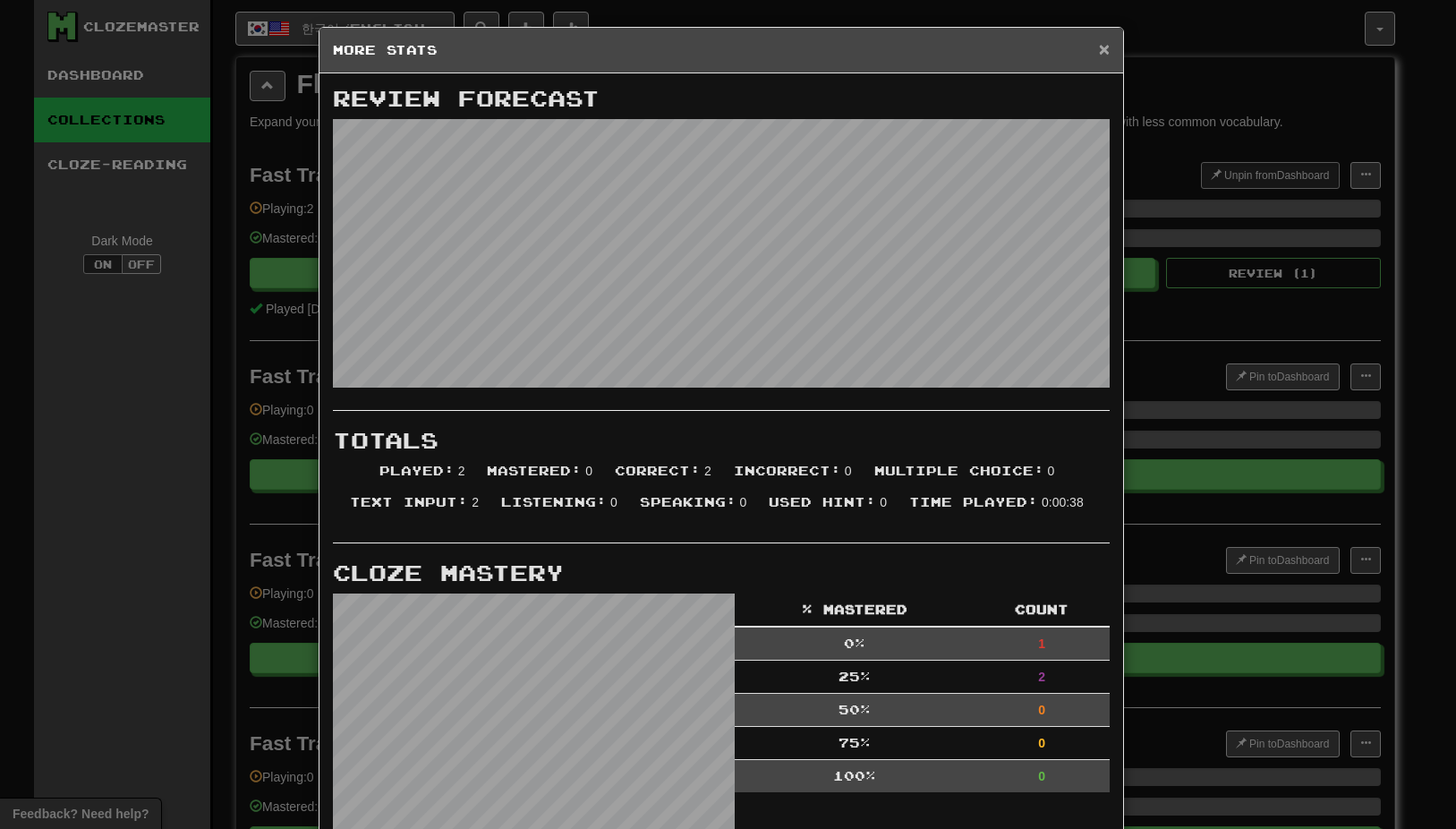
click at [1099, 50] on span "×" at bounding box center [1104, 48] width 11 height 21
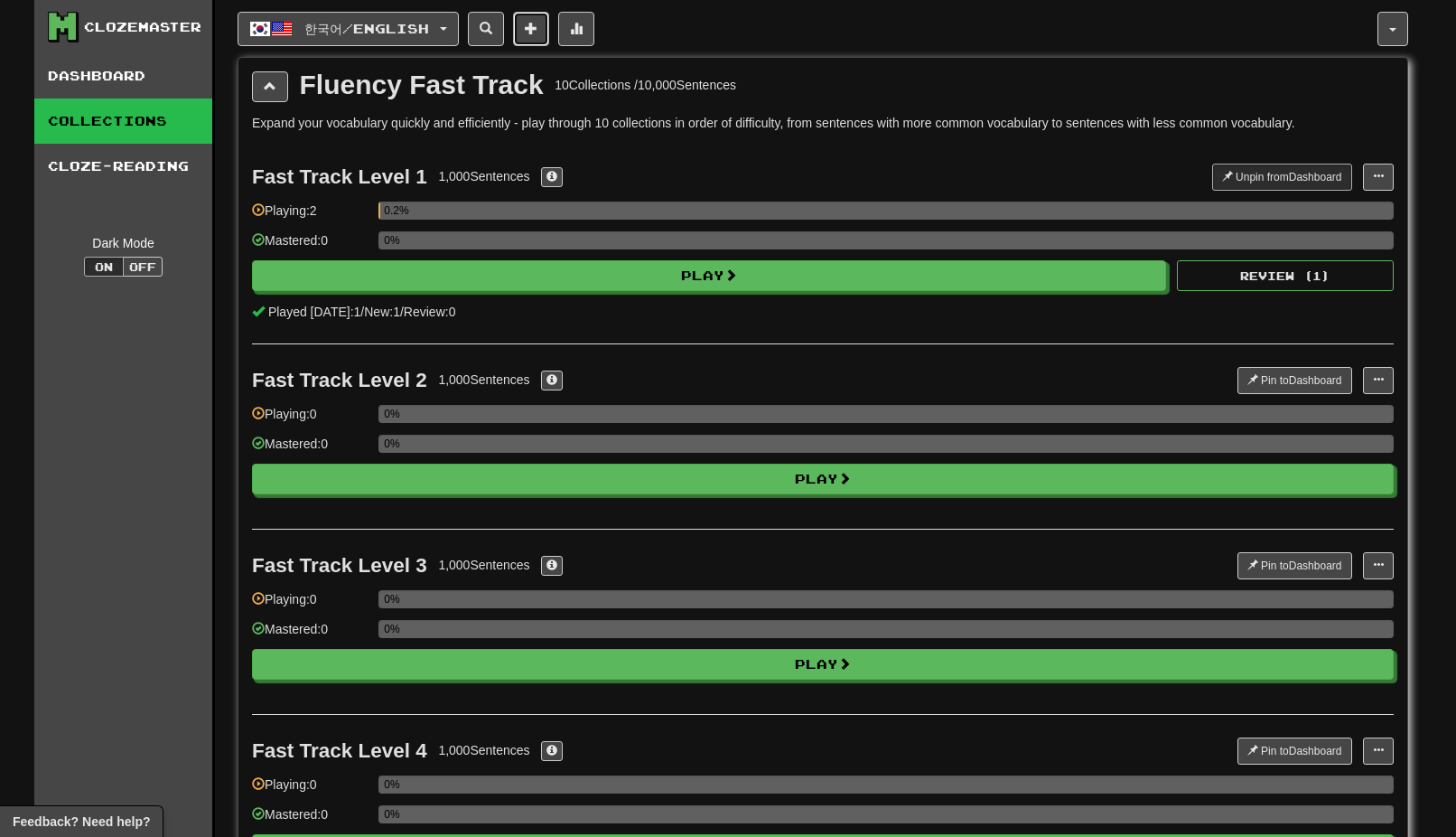
click at [547, 35] on button at bounding box center [531, 29] width 36 height 34
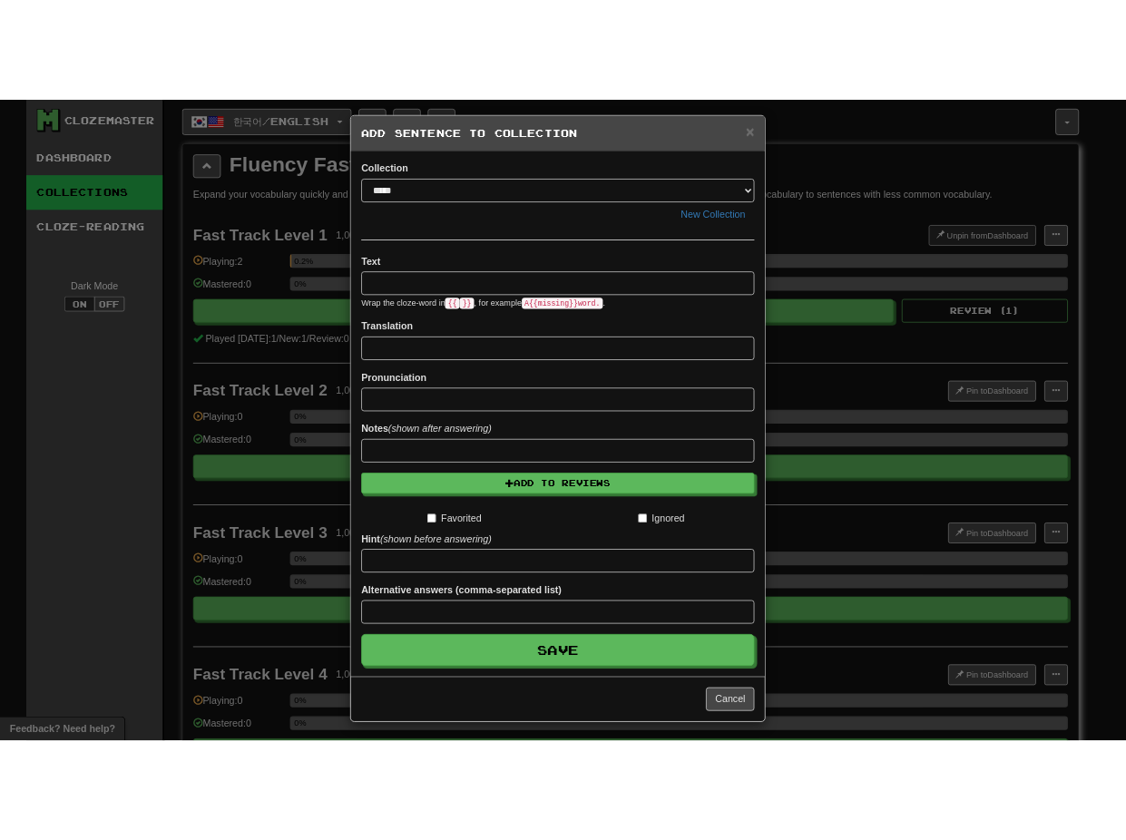
scroll to position [10, 0]
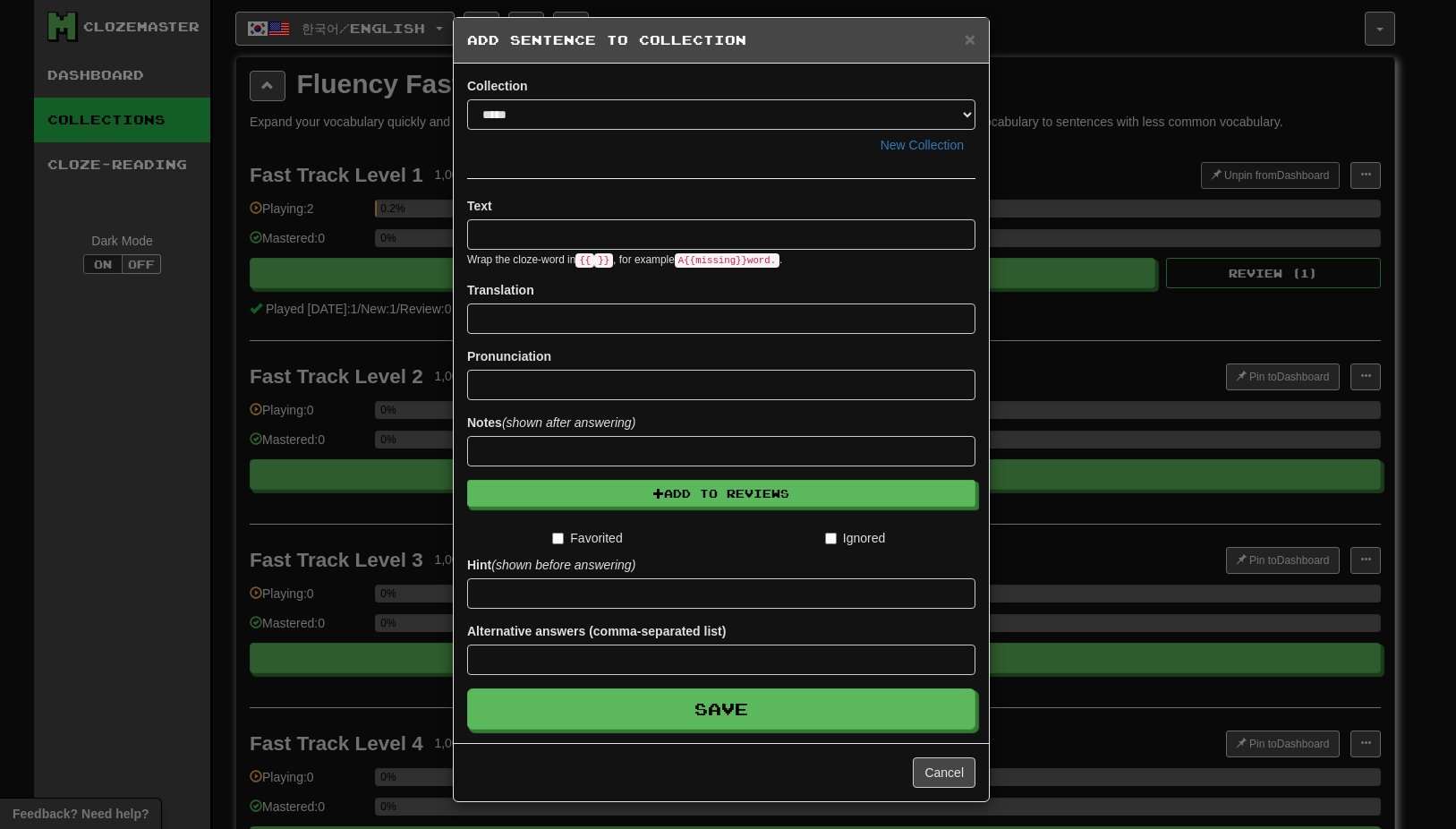
click at [593, 240] on input at bounding box center [720, 234] width 508 height 31
type input "**********"
type input "******"
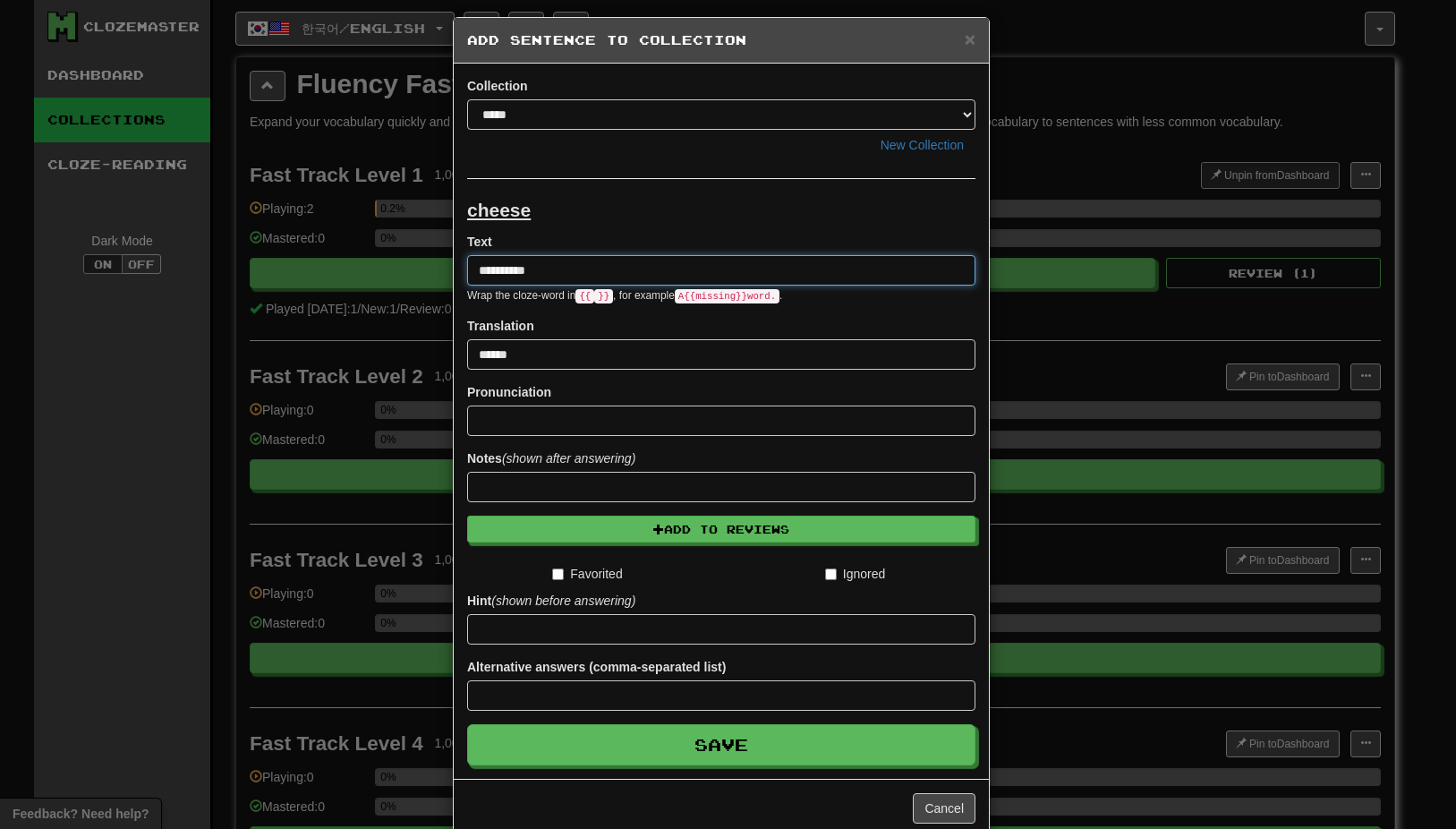
drag, startPoint x: 557, startPoint y: 274, endPoint x: 409, endPoint y: 285, distance: 148.4
click at [409, 285] on div "**********" at bounding box center [728, 414] width 1456 height 829
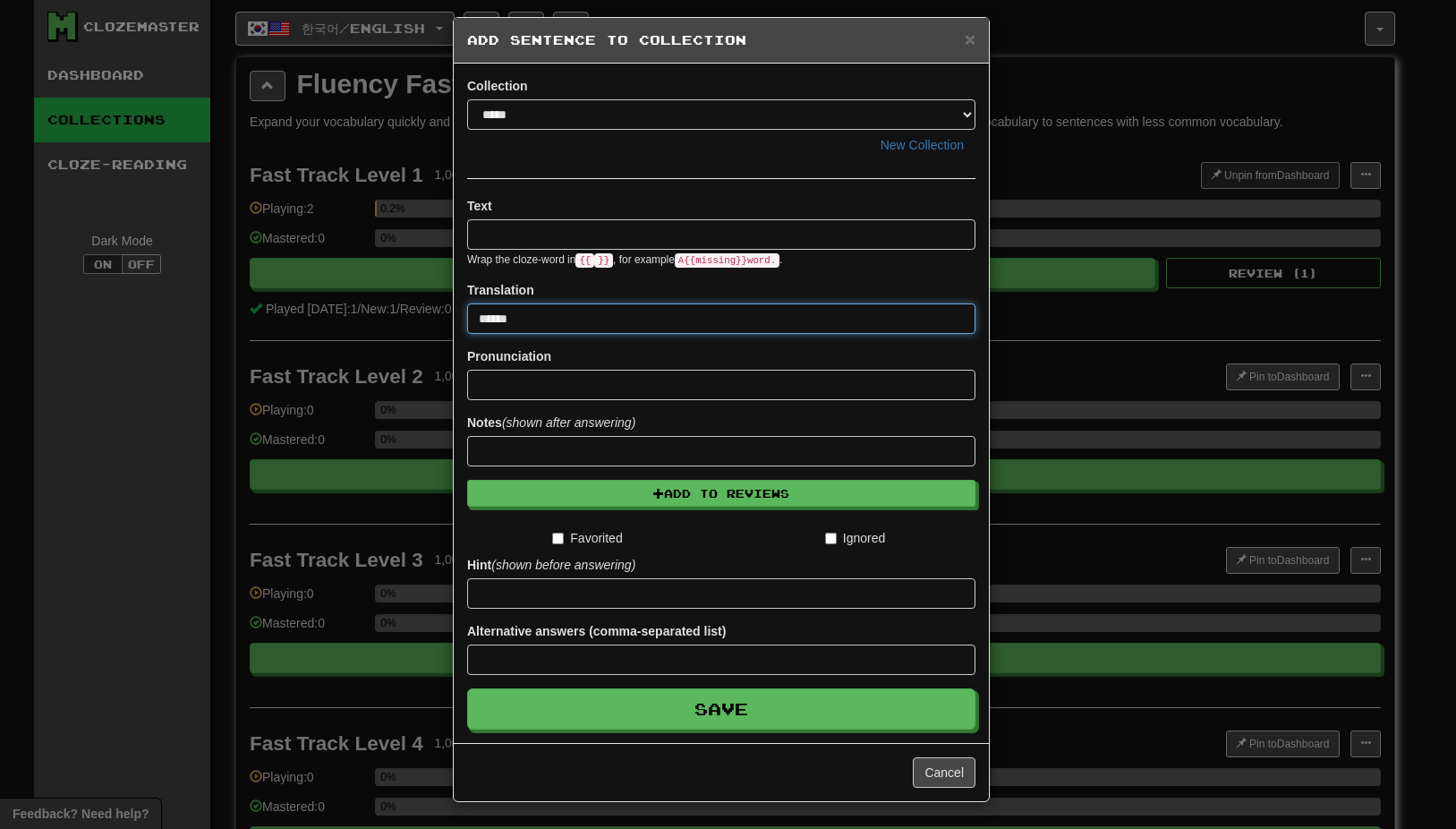
click at [527, 318] on input "******" at bounding box center [720, 319] width 508 height 31
type input "*"
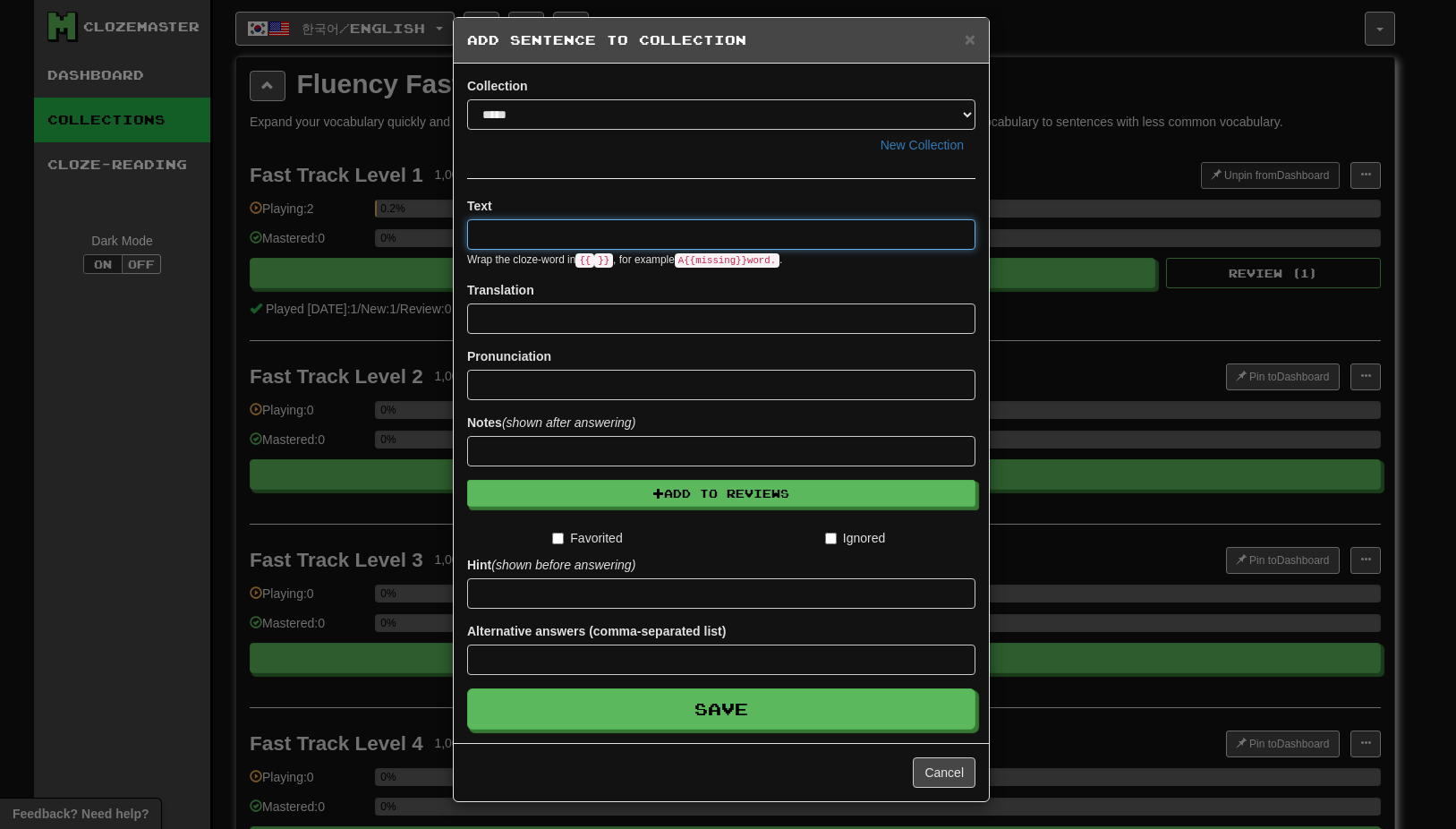
click at [486, 233] on input at bounding box center [720, 234] width 508 height 31
click at [949, 774] on button "Cancel" at bounding box center [943, 772] width 62 height 31
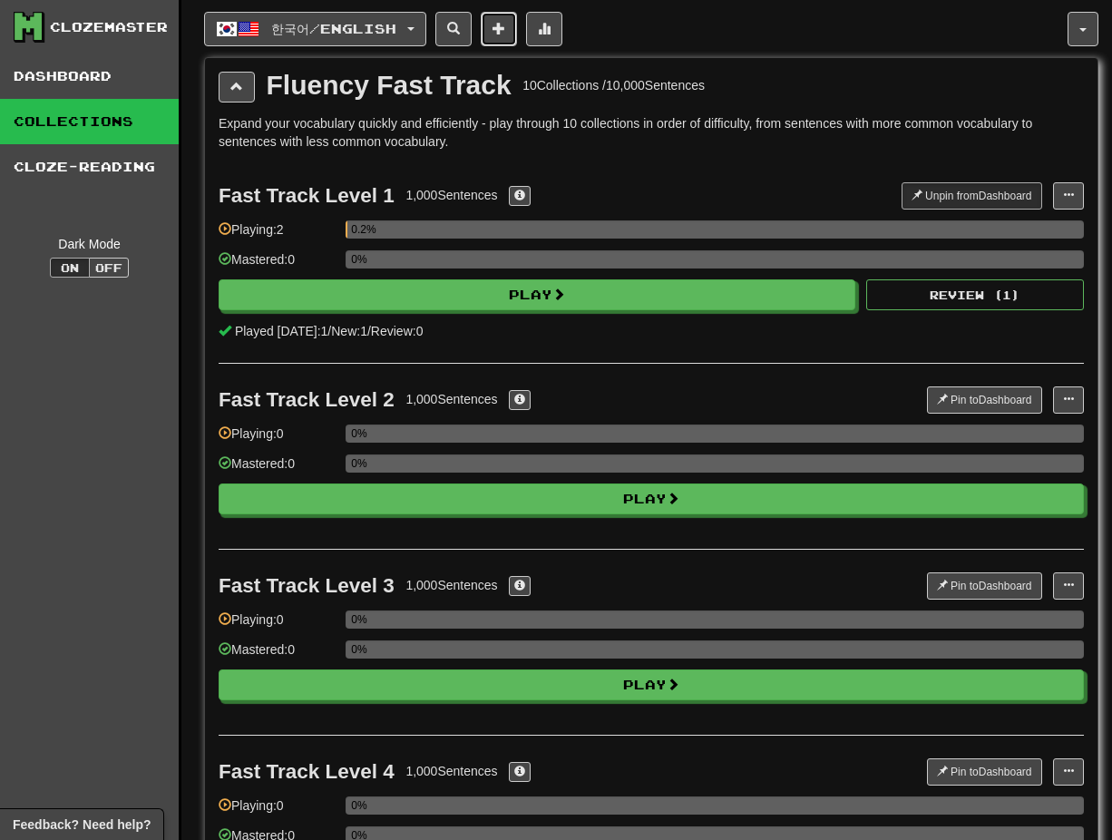
click at [505, 31] on span at bounding box center [499, 28] width 13 height 13
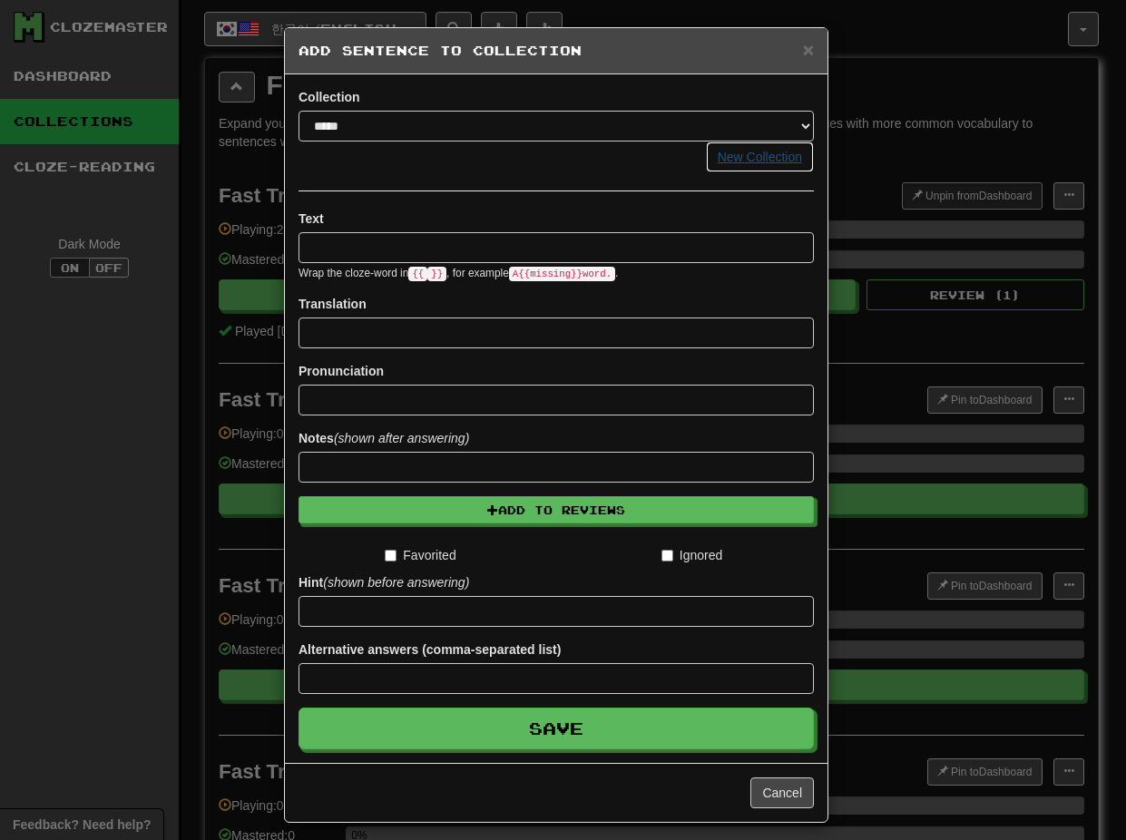
click at [741, 157] on button "New Collection" at bounding box center [760, 157] width 108 height 31
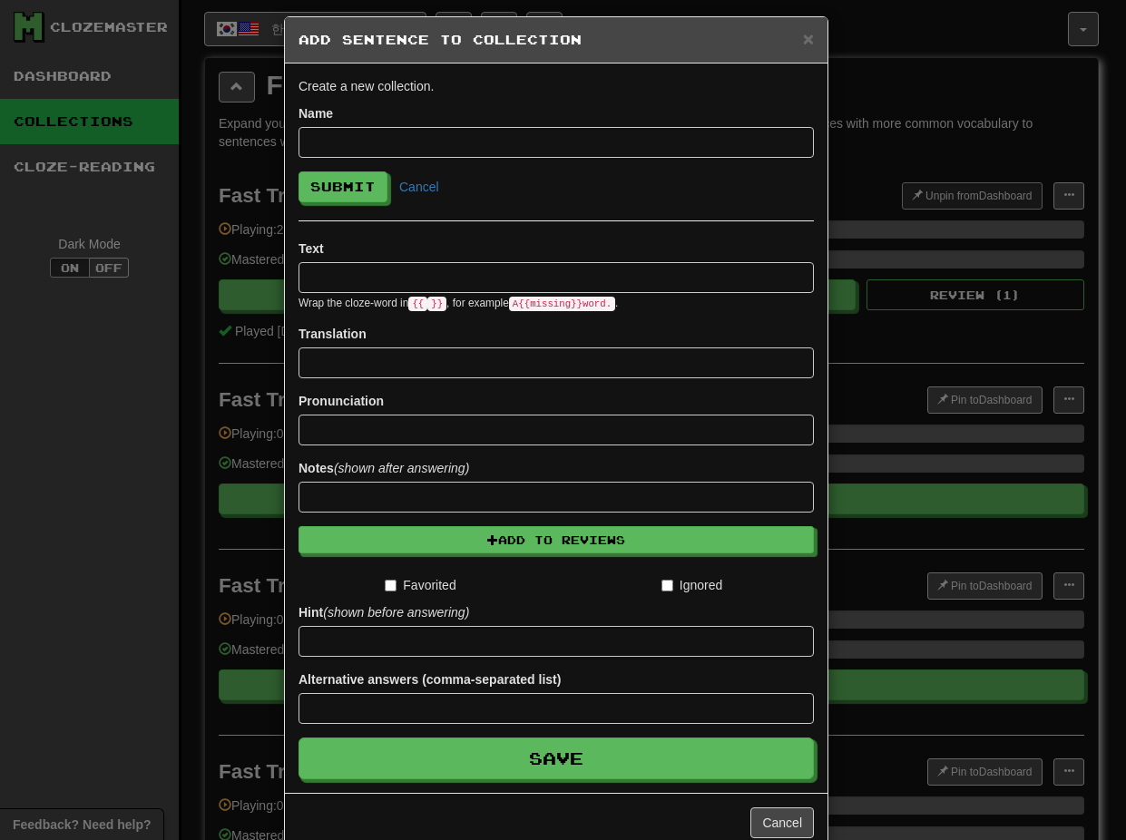
scroll to position [0, 0]
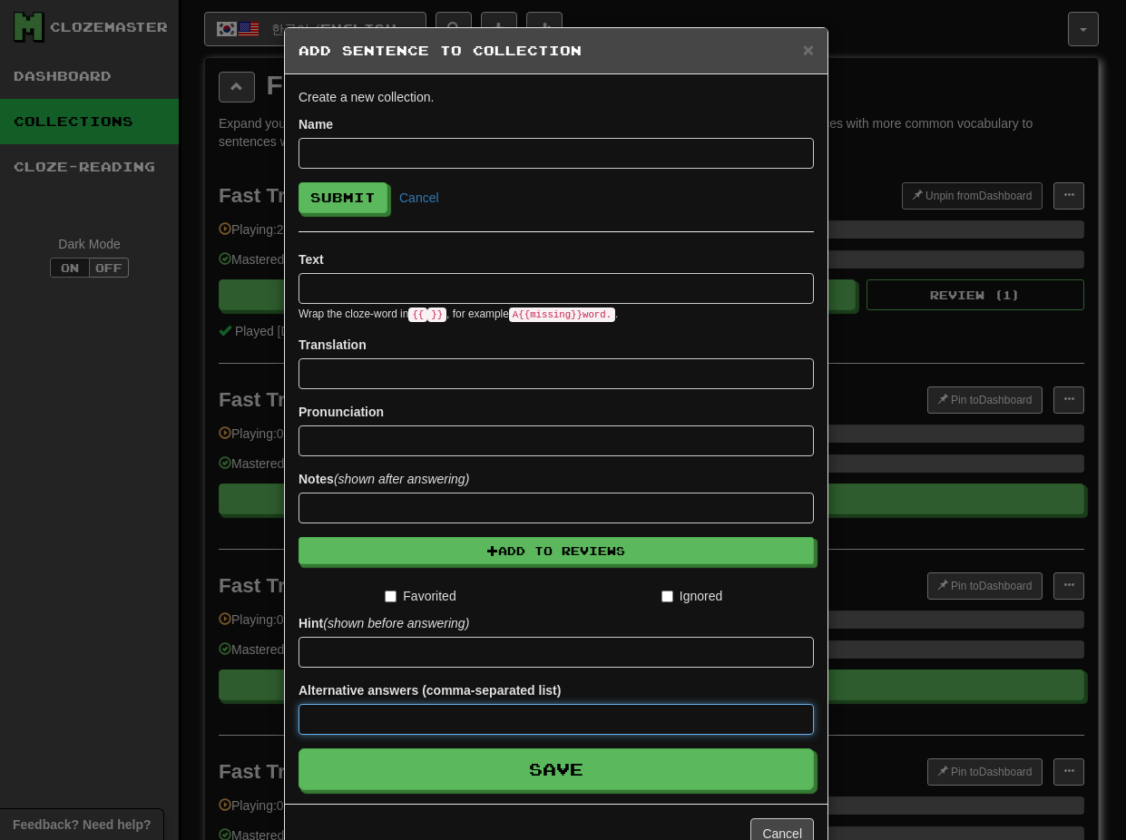
click at [552, 721] on input at bounding box center [555, 719] width 515 height 31
click at [803, 51] on span "×" at bounding box center [808, 49] width 11 height 21
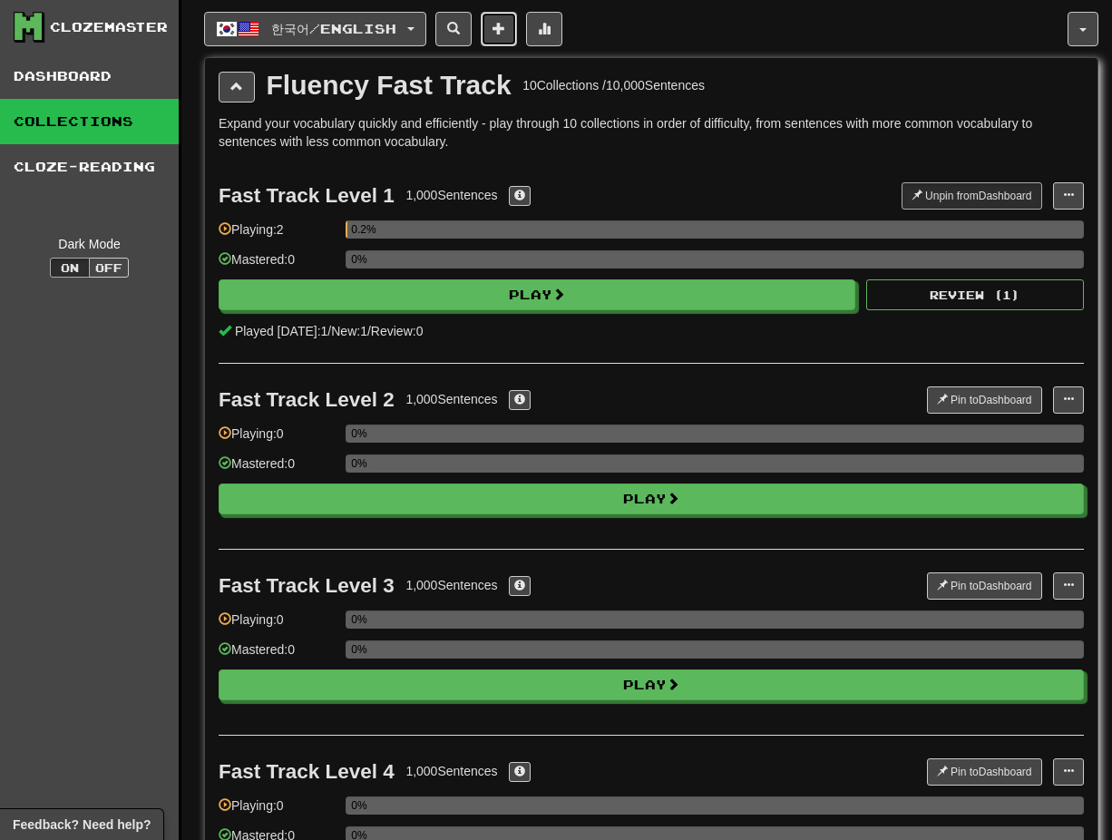
click at [505, 34] on span at bounding box center [499, 28] width 13 height 13
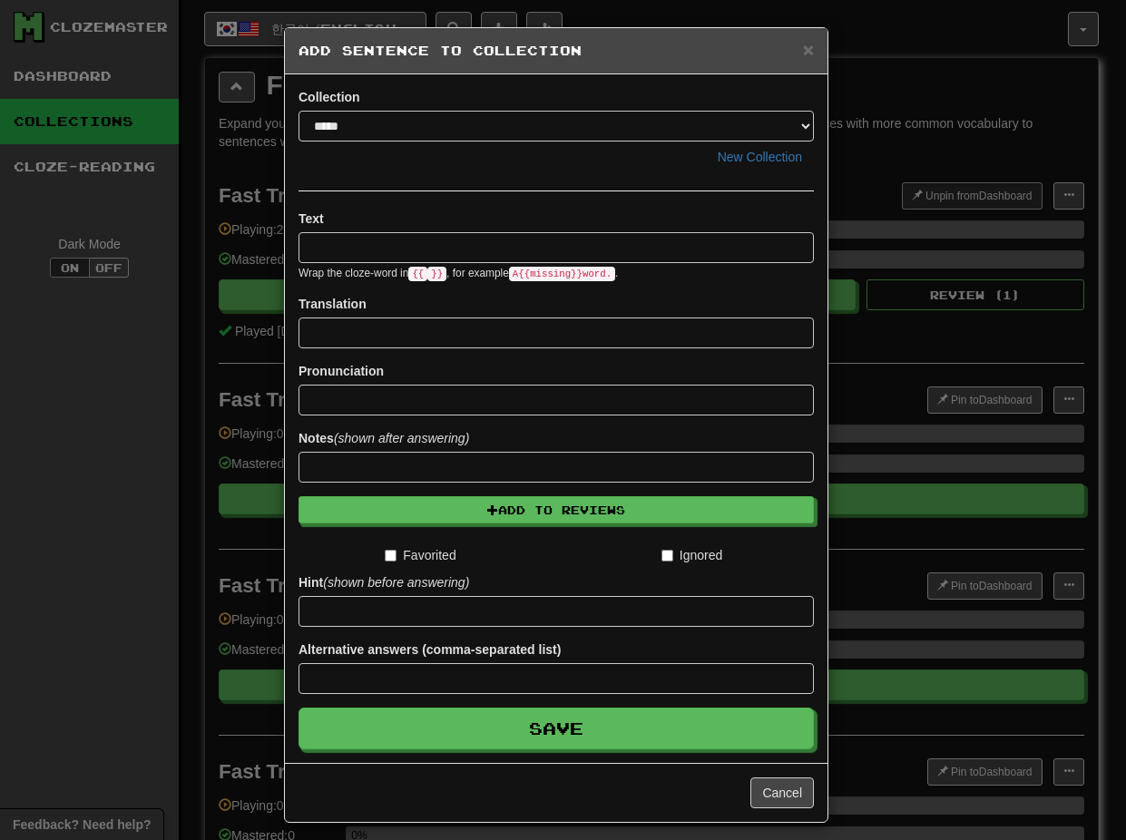
click at [415, 242] on input at bounding box center [555, 247] width 515 height 31
click at [722, 249] on input at bounding box center [555, 247] width 515 height 31
click at [782, 783] on button "Cancel" at bounding box center [781, 792] width 63 height 31
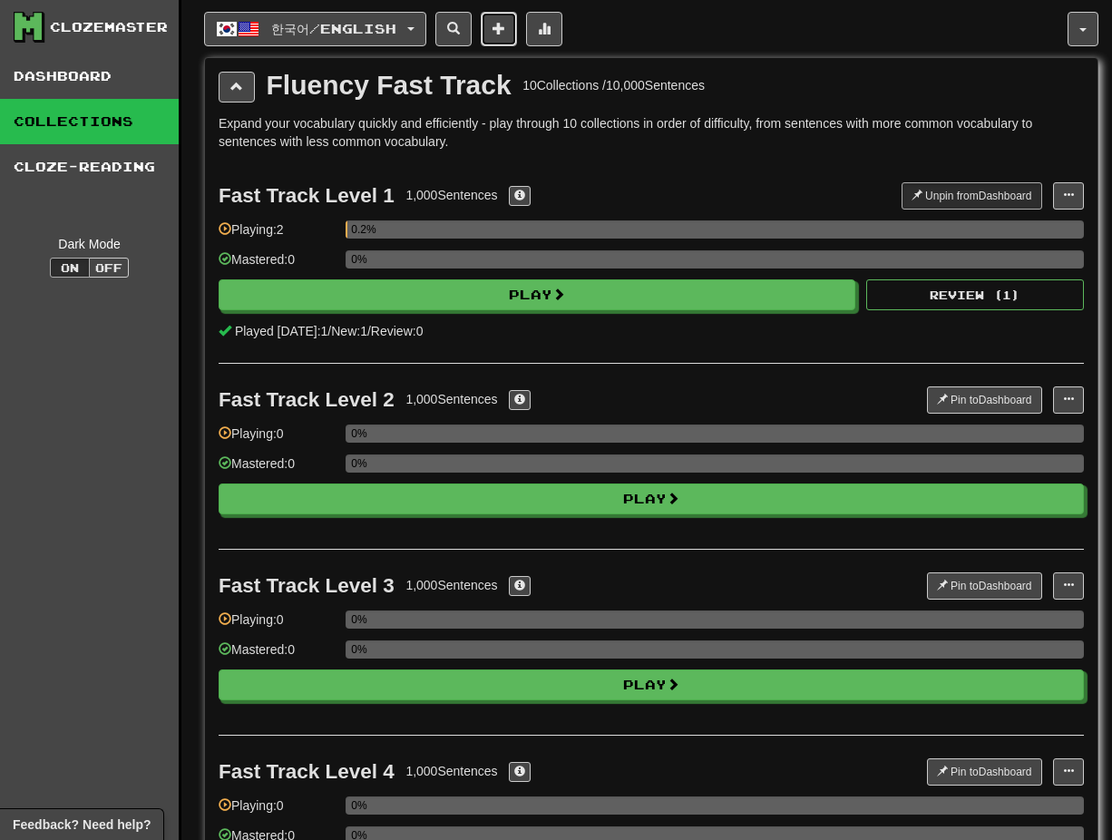
click at [505, 30] on span at bounding box center [499, 28] width 13 height 13
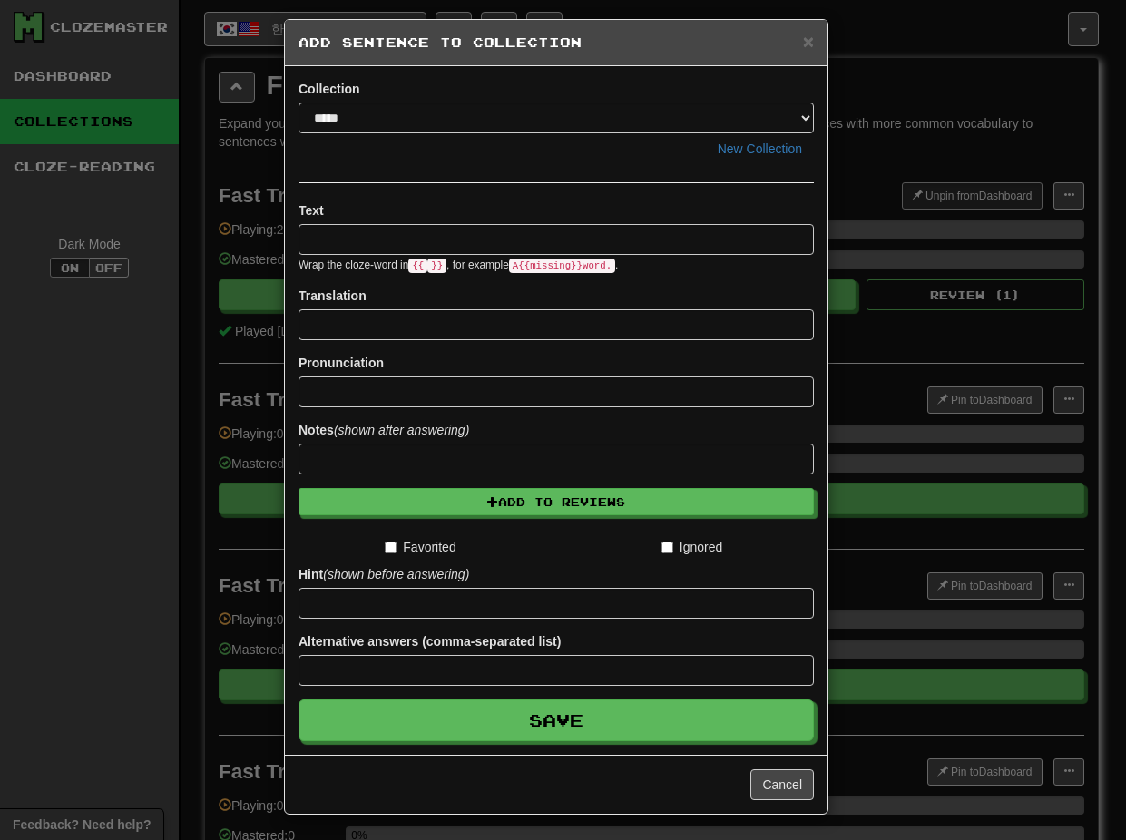
scroll to position [10, 0]
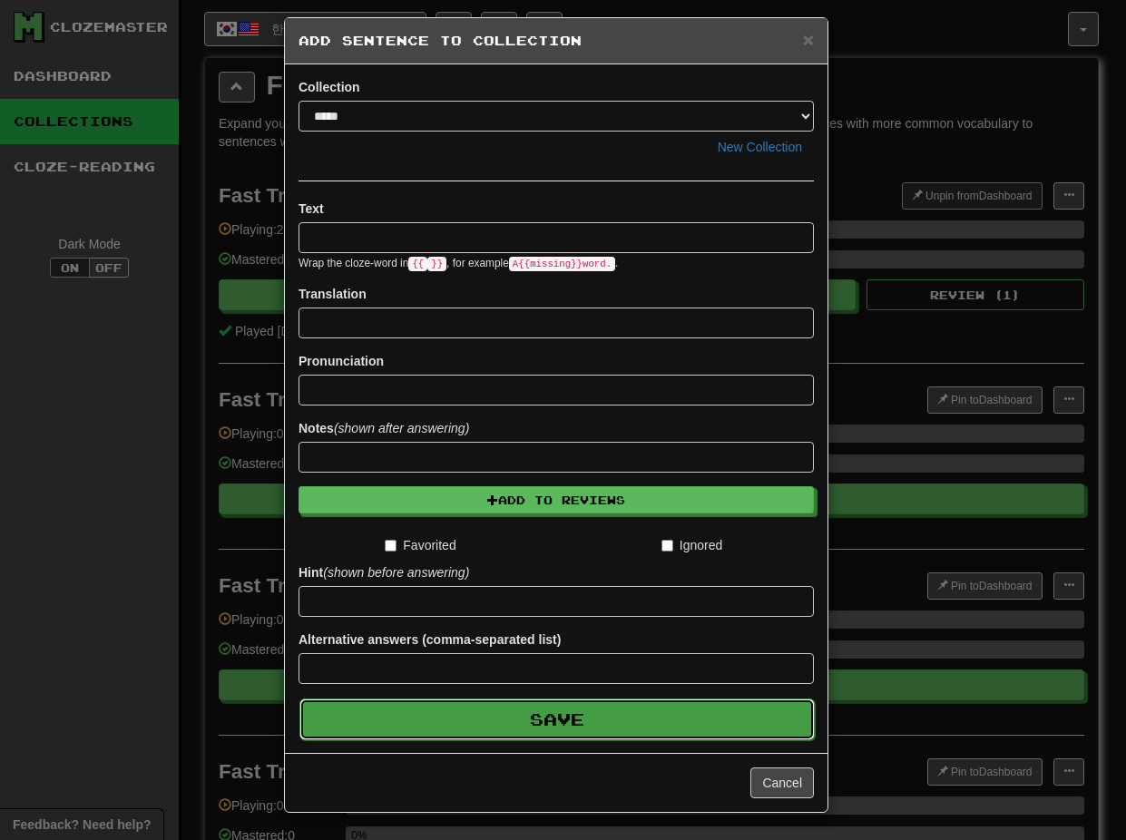
click at [636, 721] on button "Save" at bounding box center [556, 719] width 515 height 42
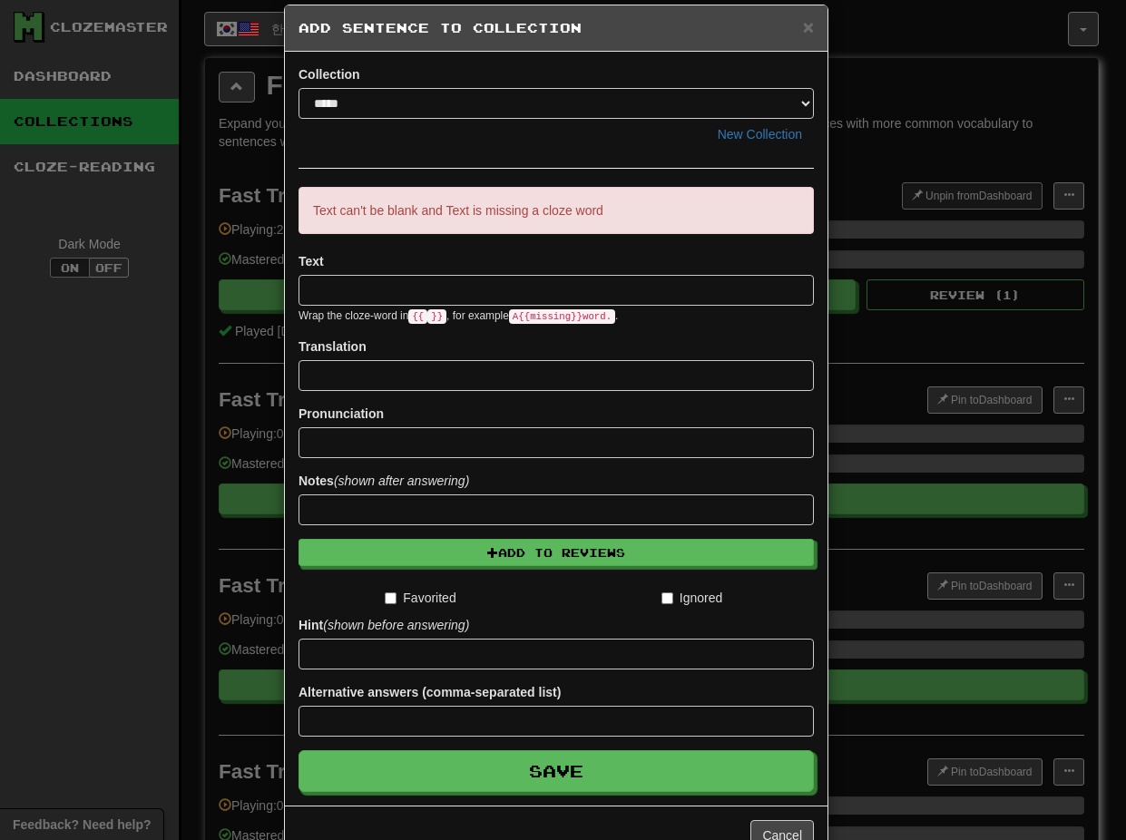
scroll to position [0, 0]
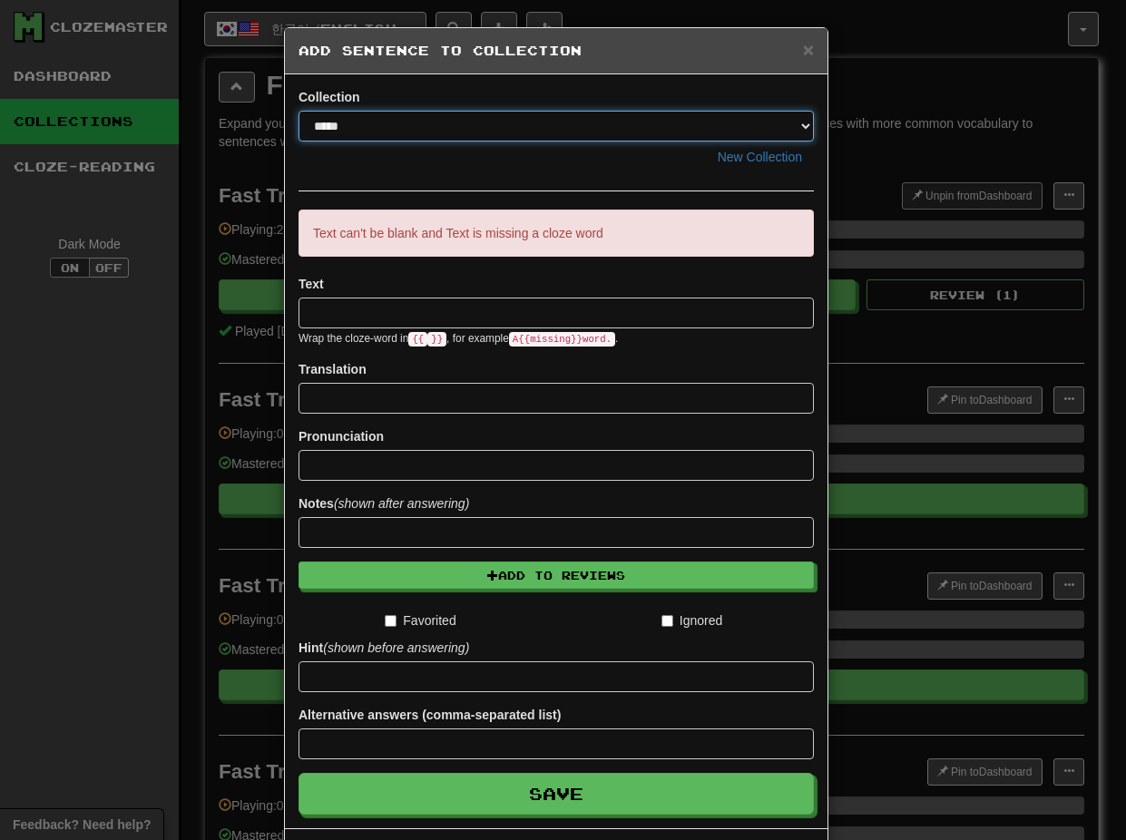
click at [798, 128] on select "*****" at bounding box center [555, 126] width 515 height 31
click at [298, 111] on select "*****" at bounding box center [555, 126] width 515 height 31
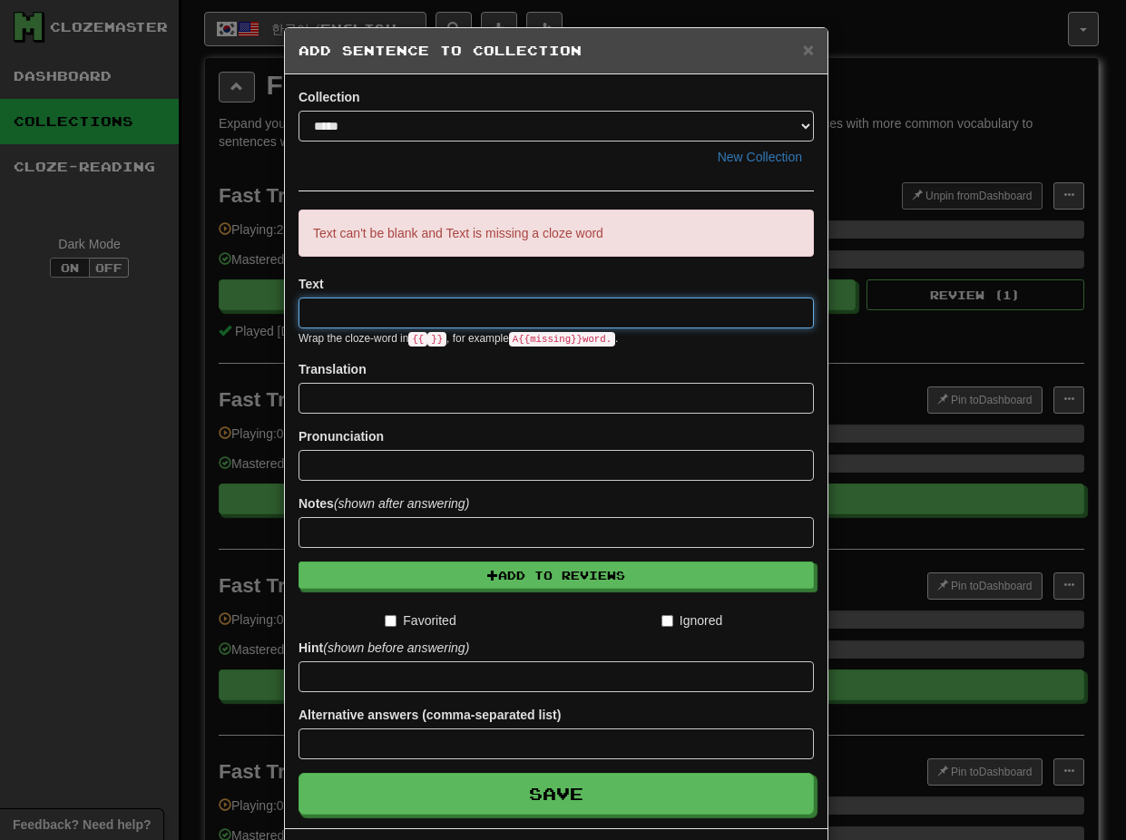
click at [373, 317] on input at bounding box center [555, 313] width 515 height 31
paste input "**"
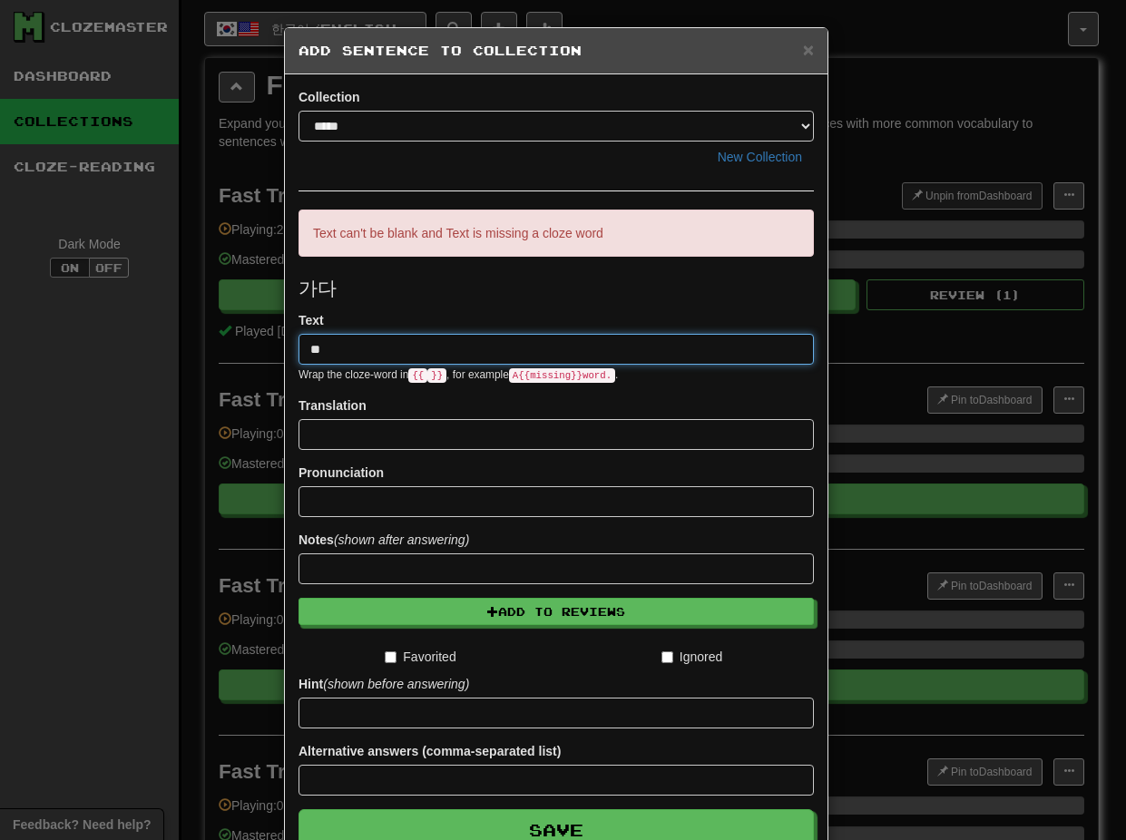
click at [348, 349] on input "**" at bounding box center [555, 349] width 515 height 31
type input "******"
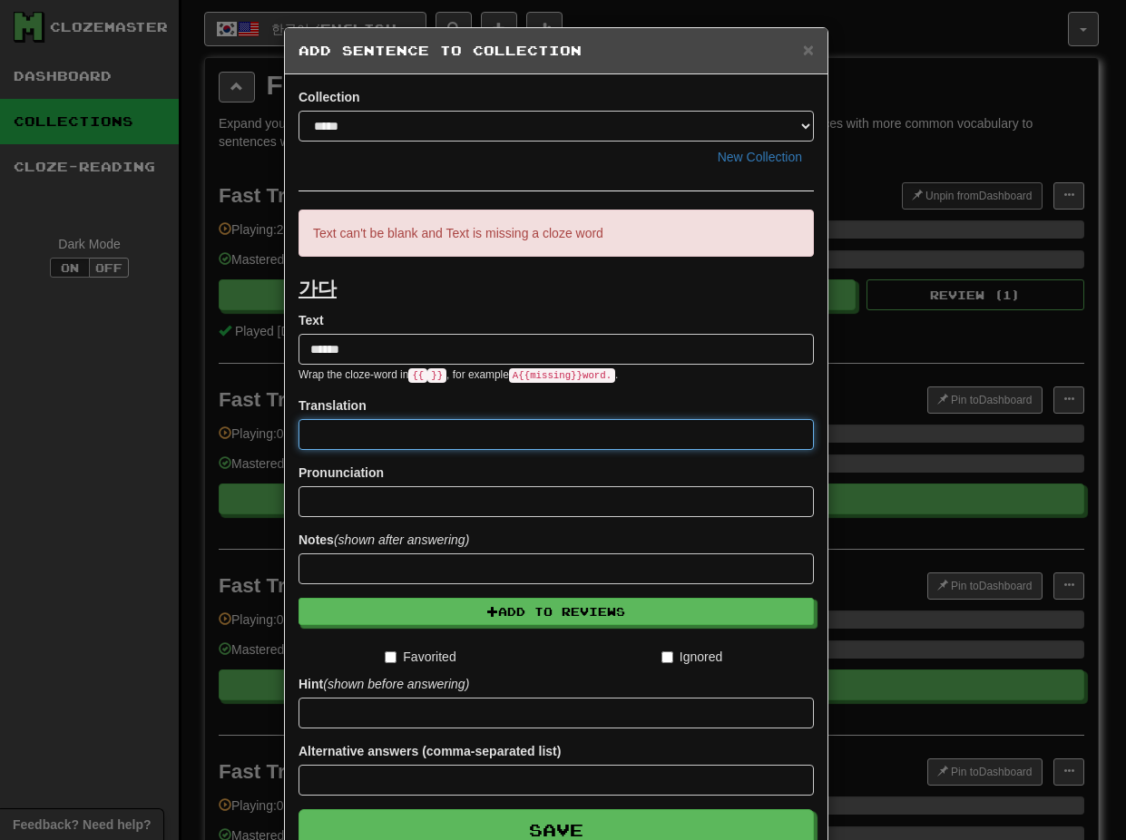
click at [355, 419] on input at bounding box center [555, 434] width 515 height 31
click at [414, 437] on input at bounding box center [555, 434] width 515 height 31
type input "*****"
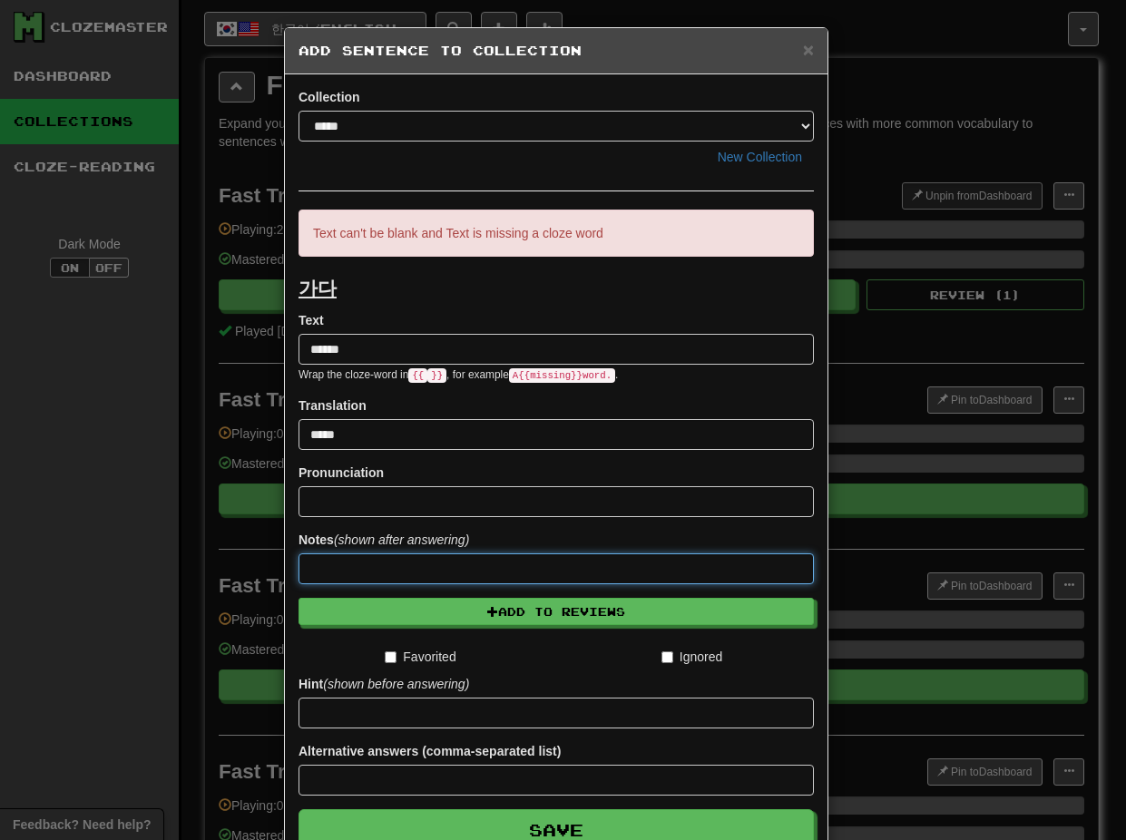
click at [383, 571] on input at bounding box center [555, 568] width 515 height 31
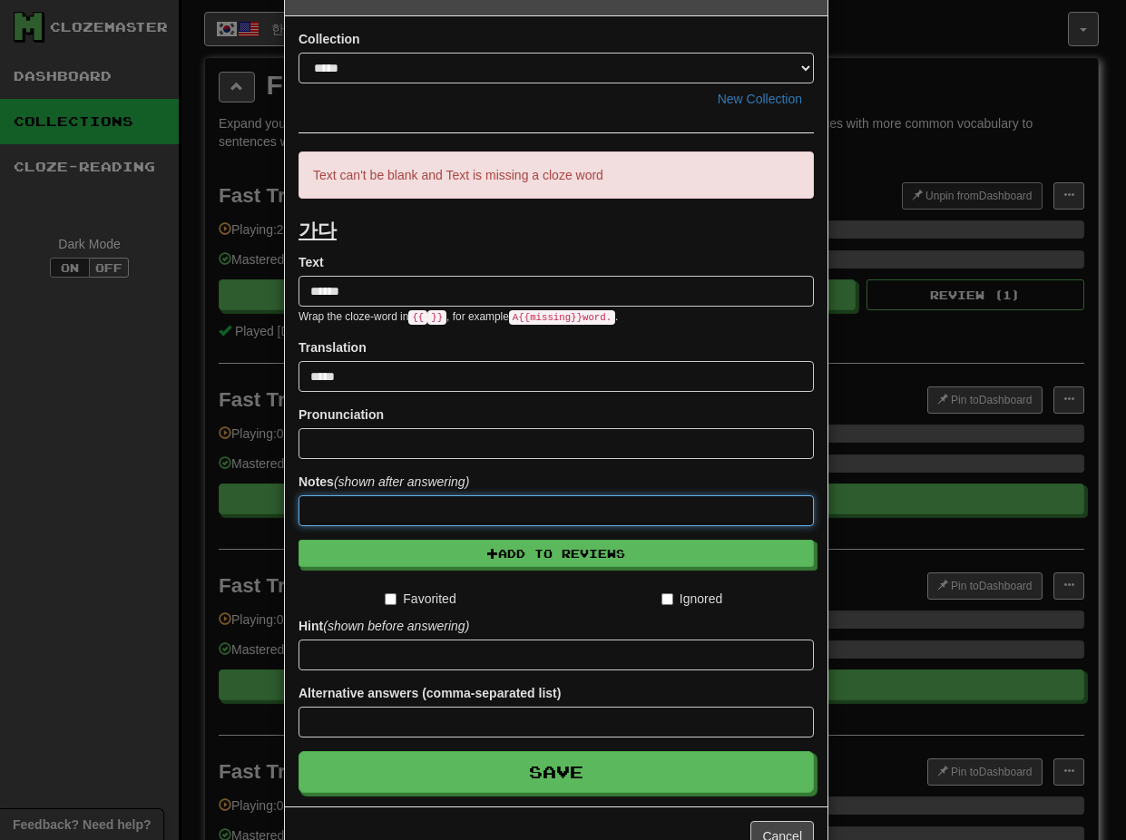
scroll to position [112, 0]
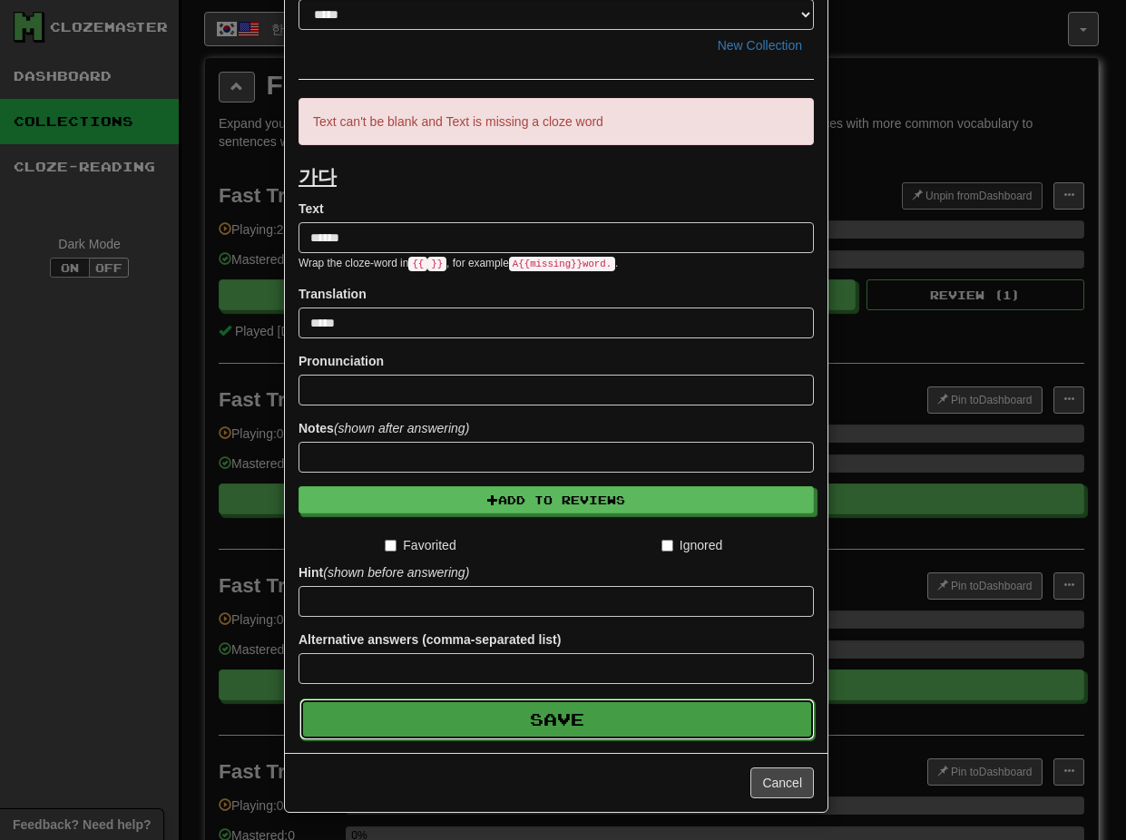
click at [563, 711] on button "Save" at bounding box center [556, 719] width 515 height 42
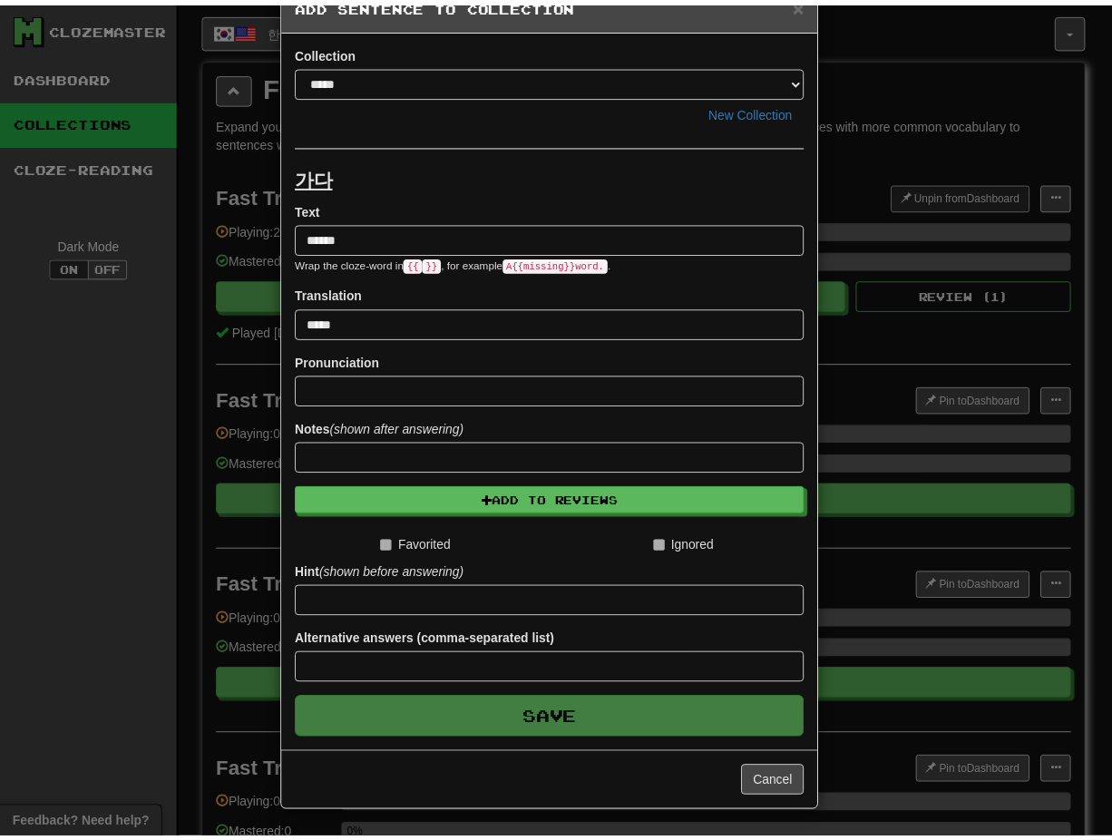
scroll to position [0, 0]
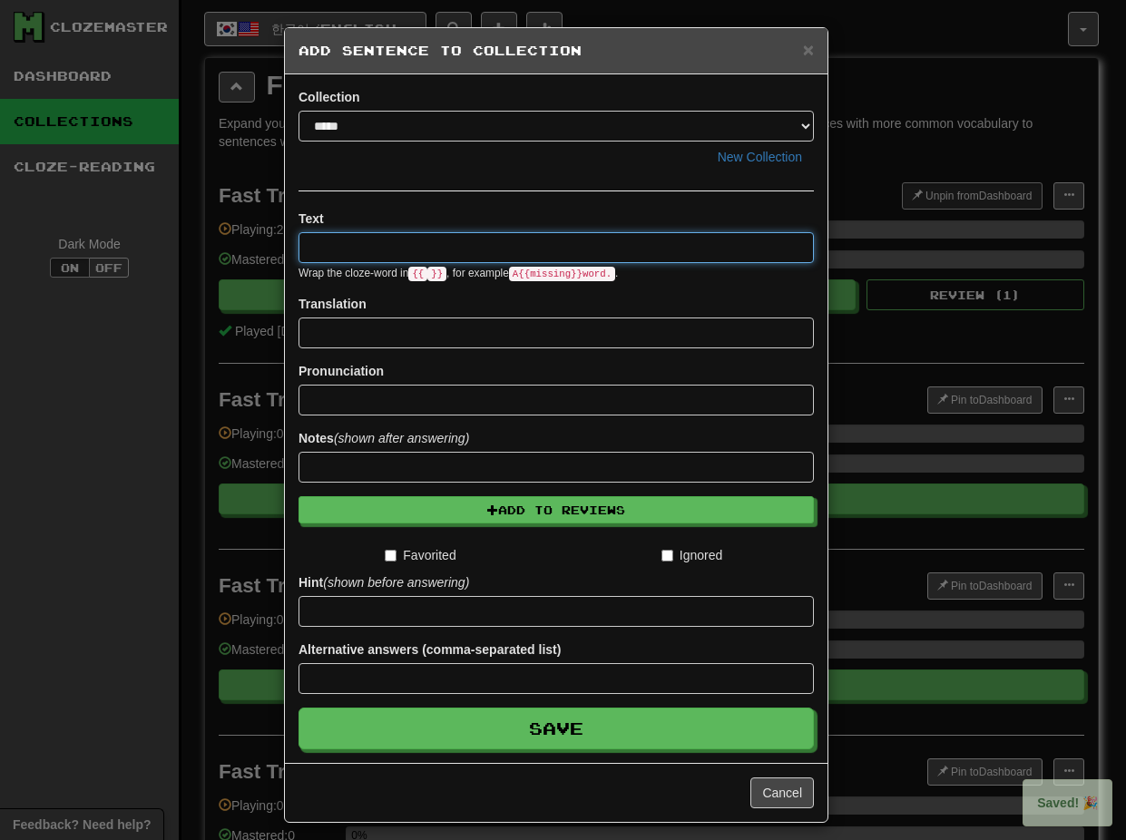
paste input "**"
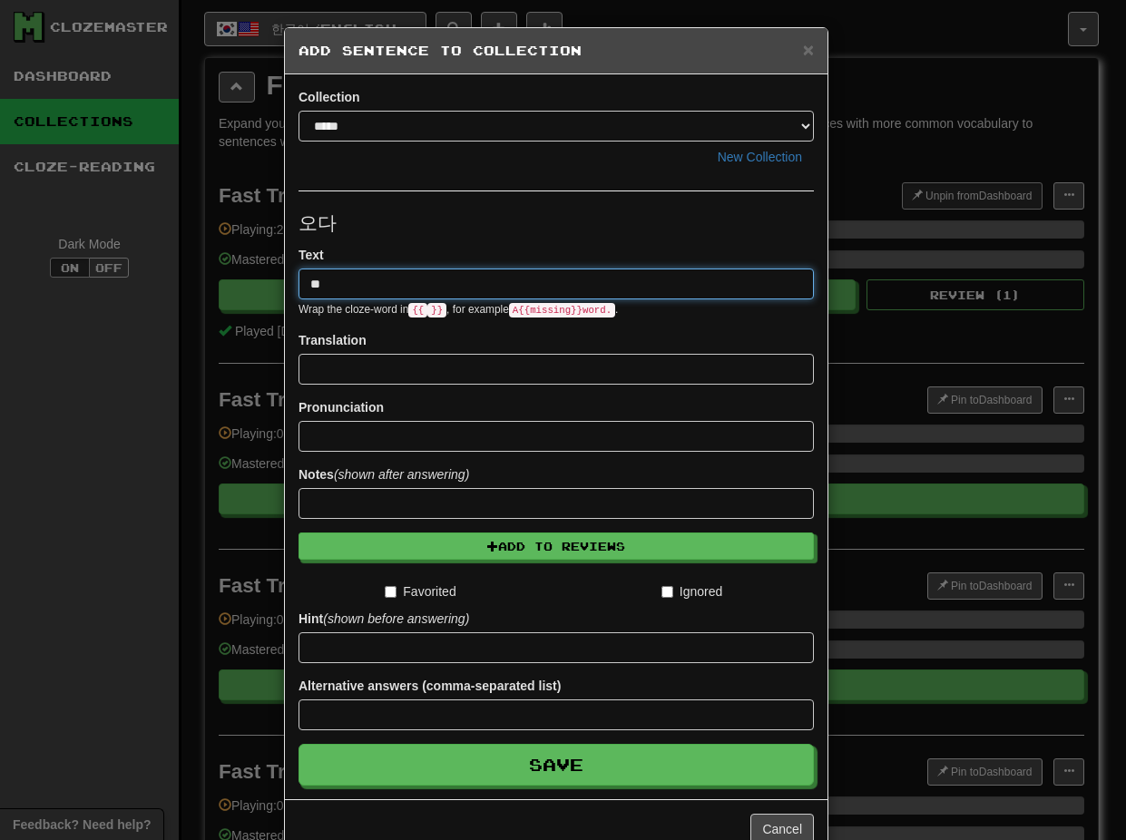
click at [304, 284] on input "**" at bounding box center [555, 283] width 515 height 31
type input "******"
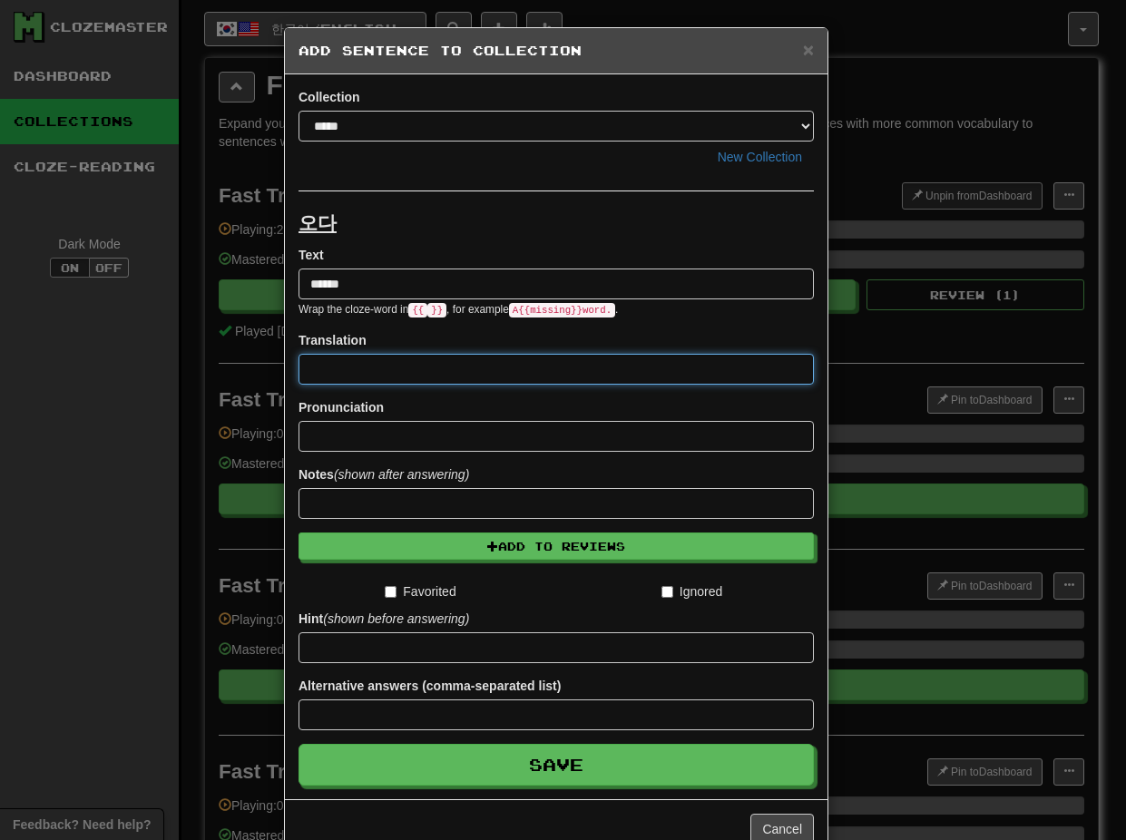
click at [385, 366] on input at bounding box center [555, 369] width 515 height 31
click at [402, 380] on input at bounding box center [555, 369] width 515 height 31
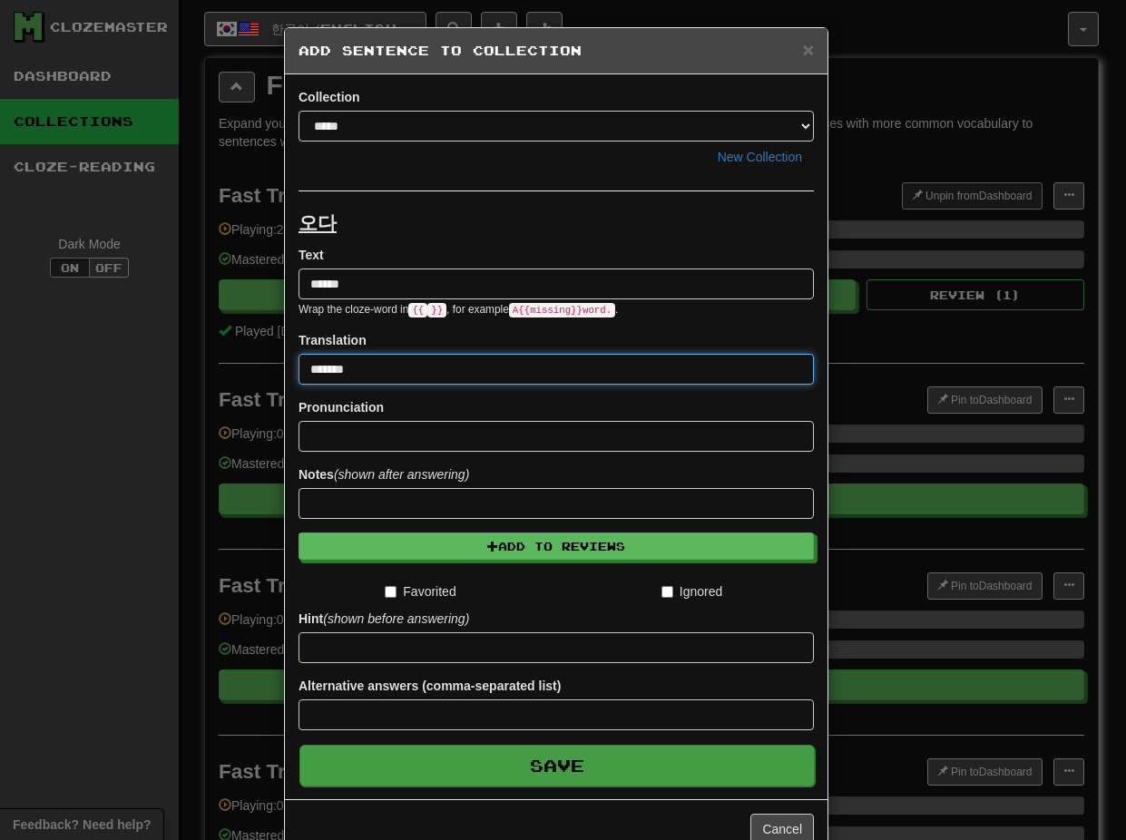
type input "*******"
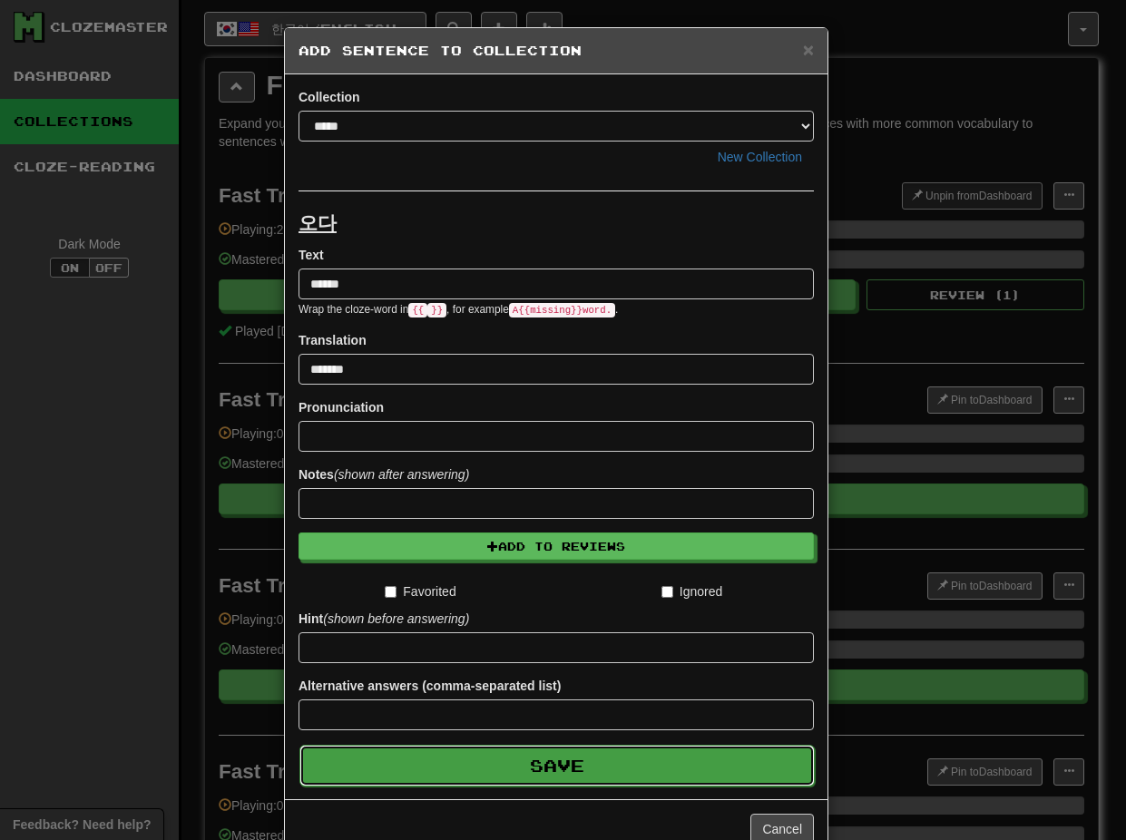
click at [549, 764] on button "Save" at bounding box center [556, 766] width 515 height 42
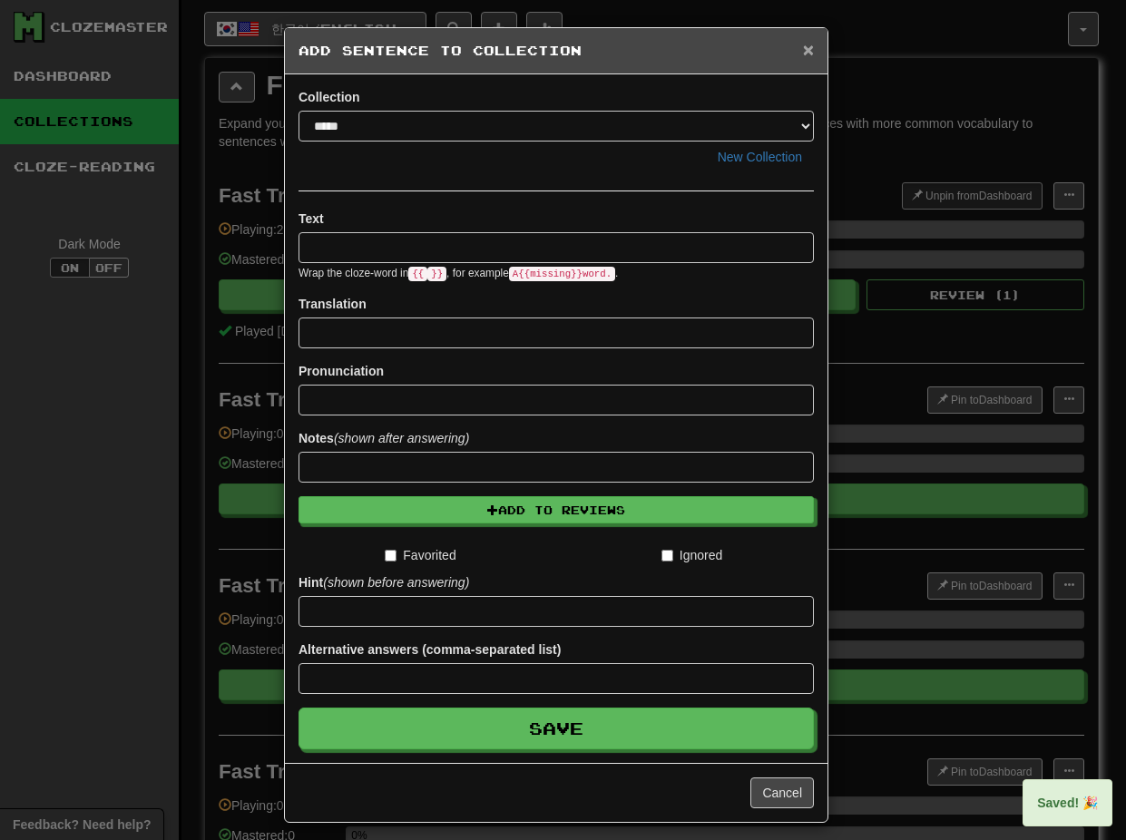
click at [803, 48] on span "×" at bounding box center [808, 49] width 11 height 21
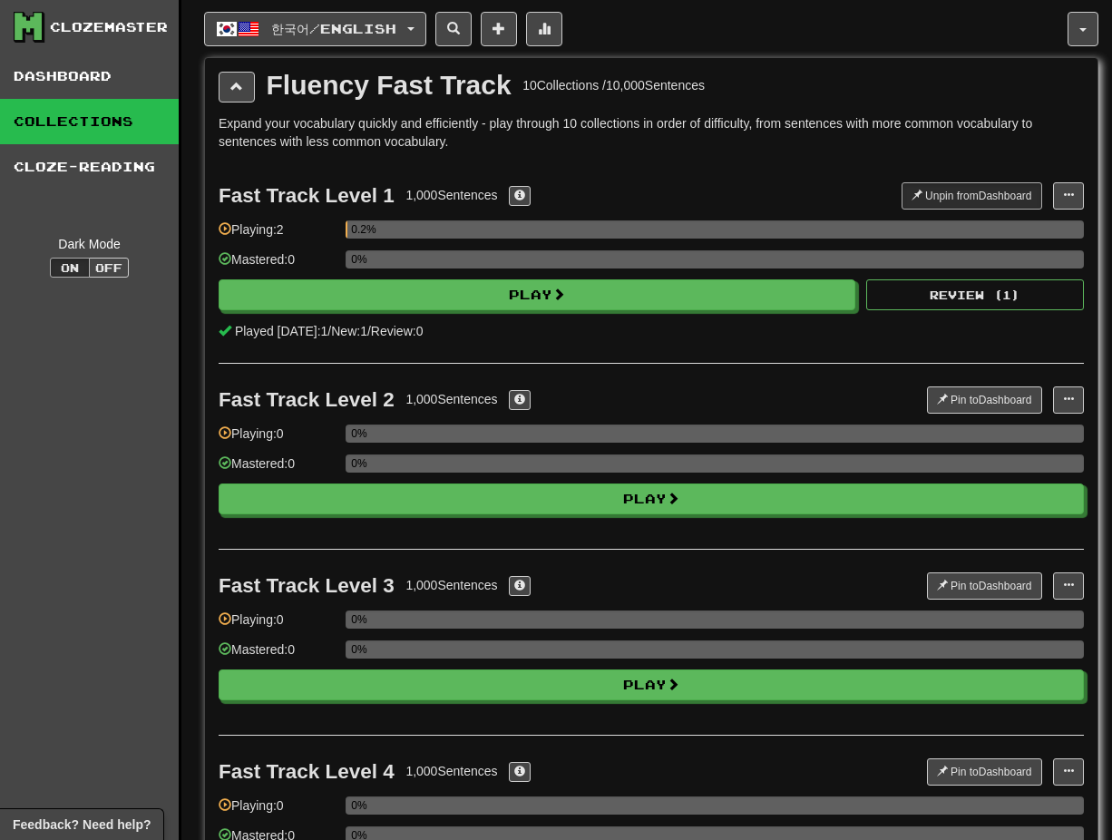
click at [54, 117] on link "Collections" at bounding box center [89, 121] width 179 height 45
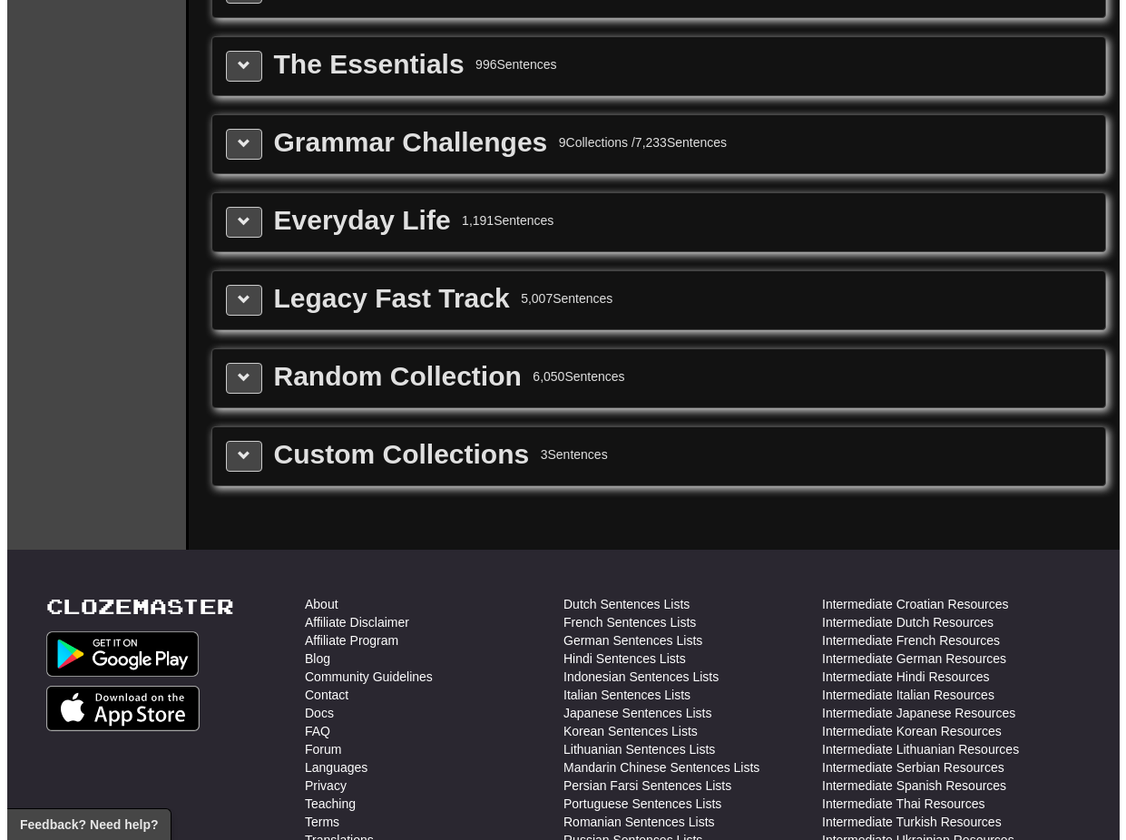
scroll to position [2086, 0]
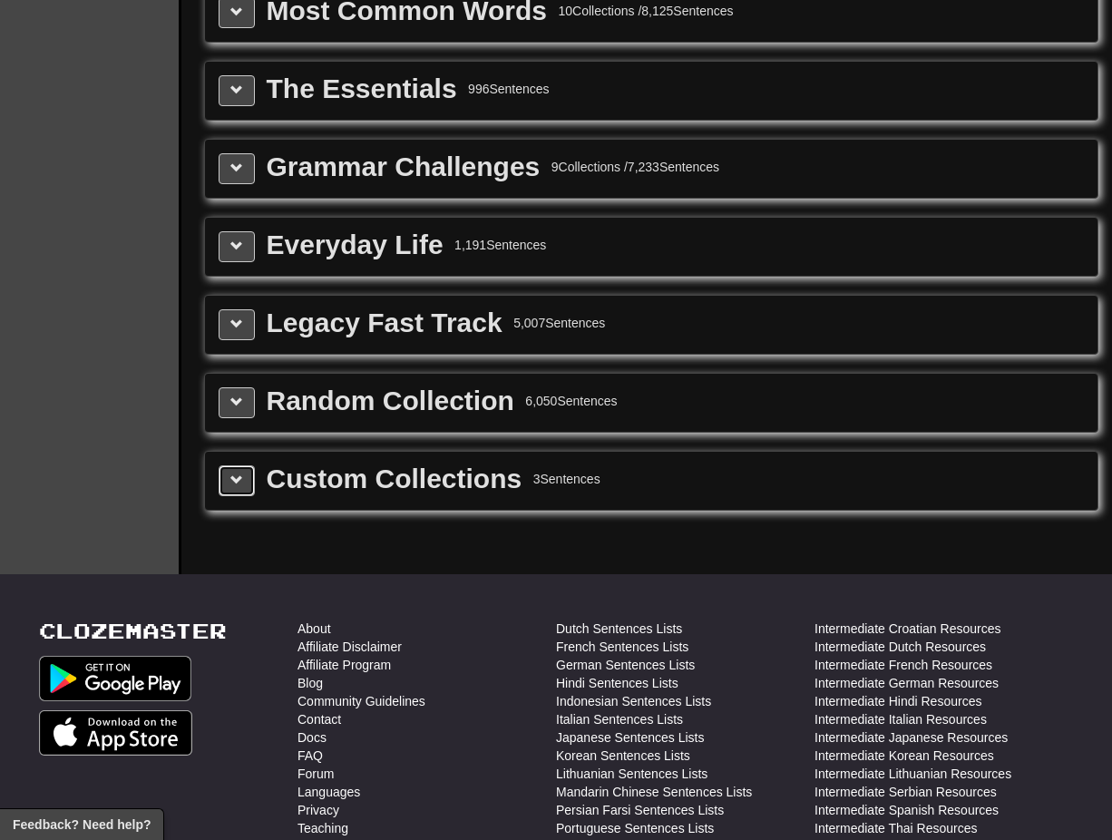
click at [240, 483] on span at bounding box center [236, 479] width 13 height 13
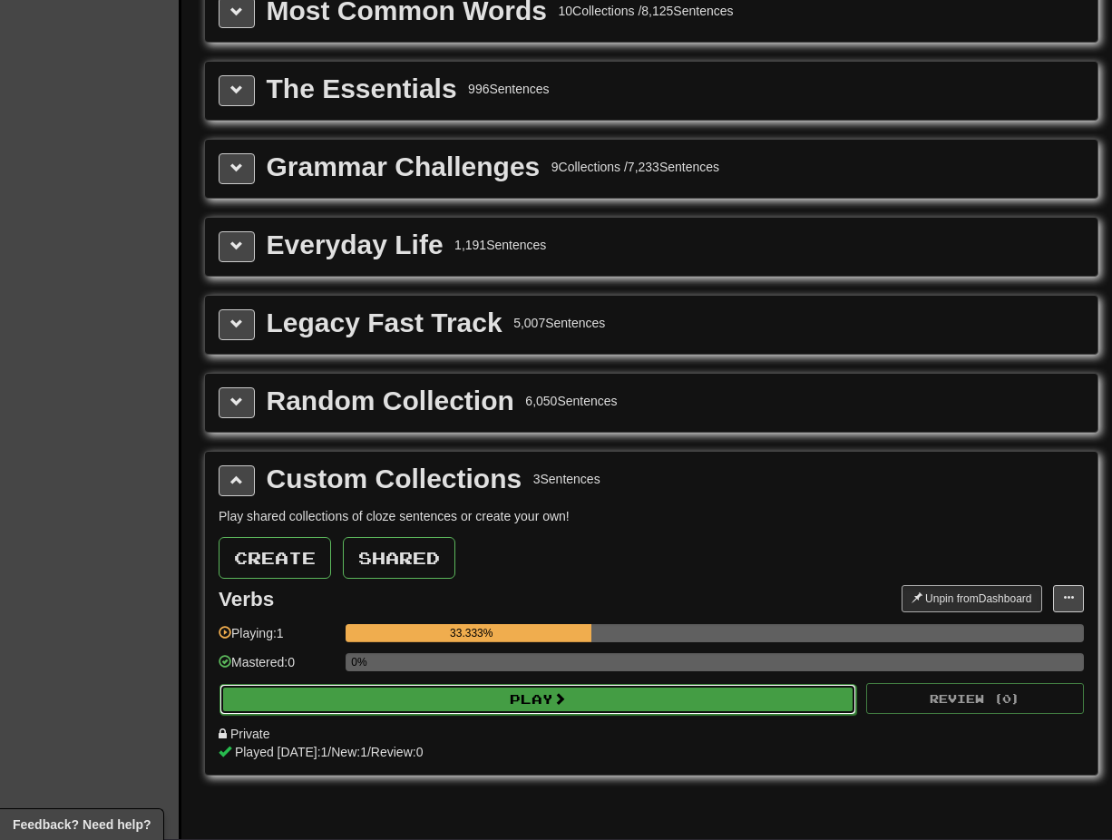
click at [531, 699] on button "Play" at bounding box center [538, 699] width 637 height 31
select select "**"
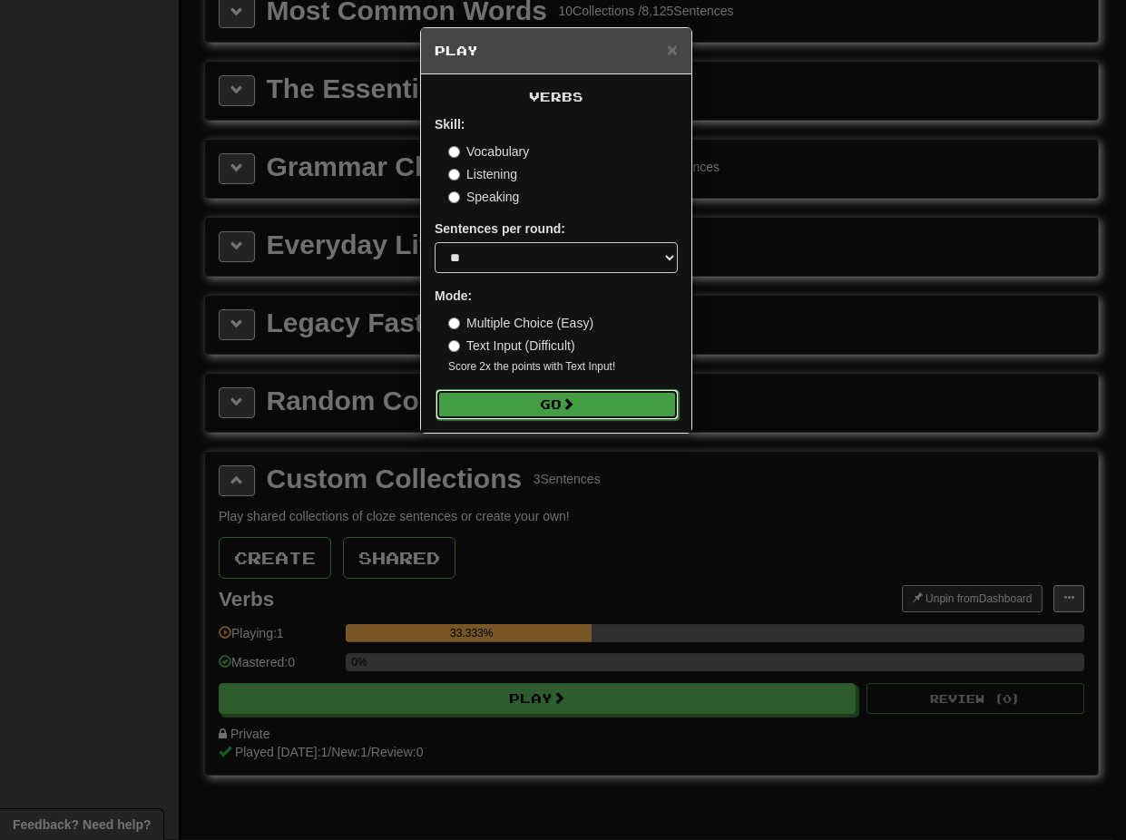
click at [551, 395] on button "Go" at bounding box center [556, 404] width 243 height 31
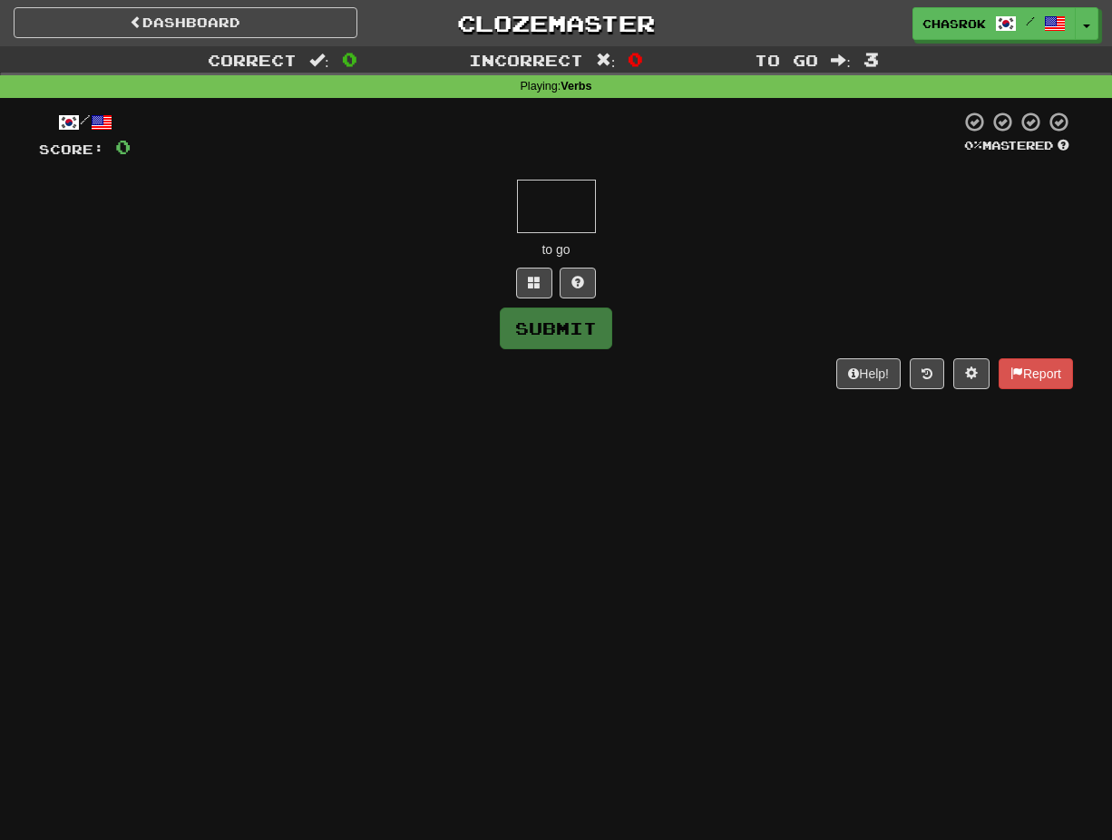
paste input "**"
type input "**"
click at [553, 326] on button "Submit" at bounding box center [557, 329] width 112 height 42
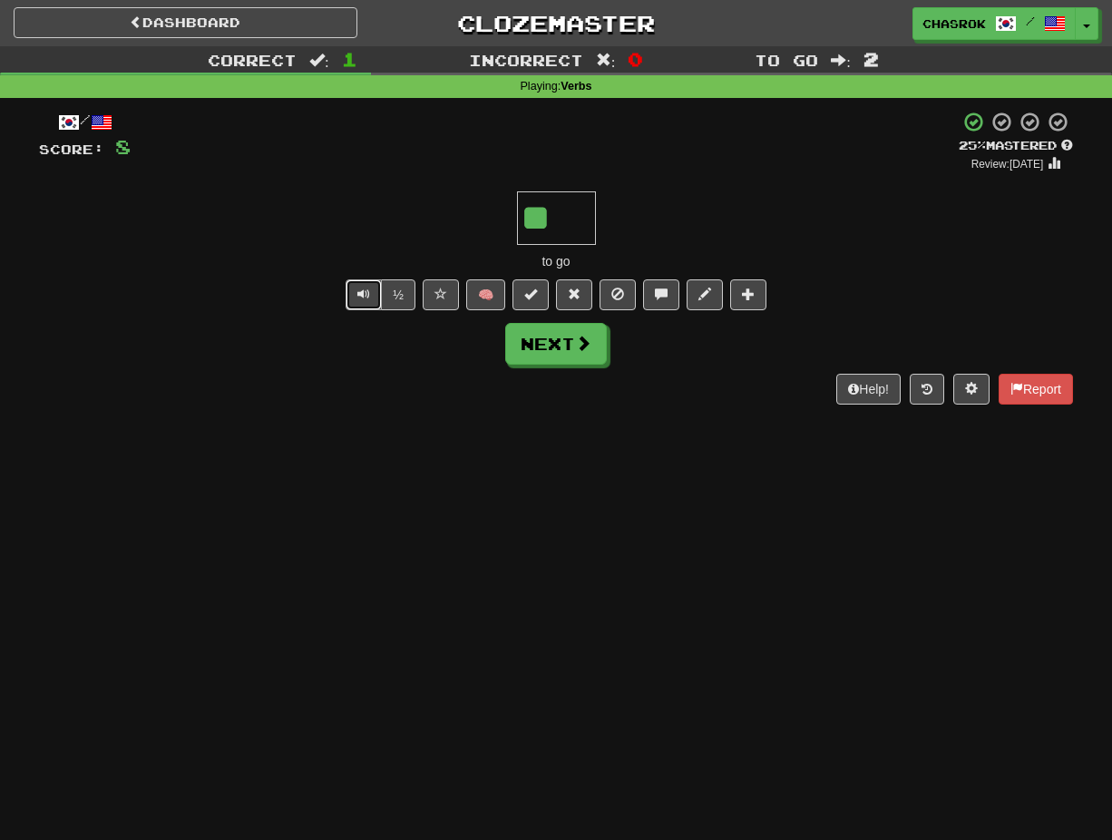
click at [357, 295] on span "Text-to-speech controls" at bounding box center [363, 294] width 13 height 13
click at [363, 298] on span "Text-to-speech controls" at bounding box center [363, 294] width 13 height 13
click at [362, 298] on span "Text-to-speech controls" at bounding box center [363, 294] width 13 height 13
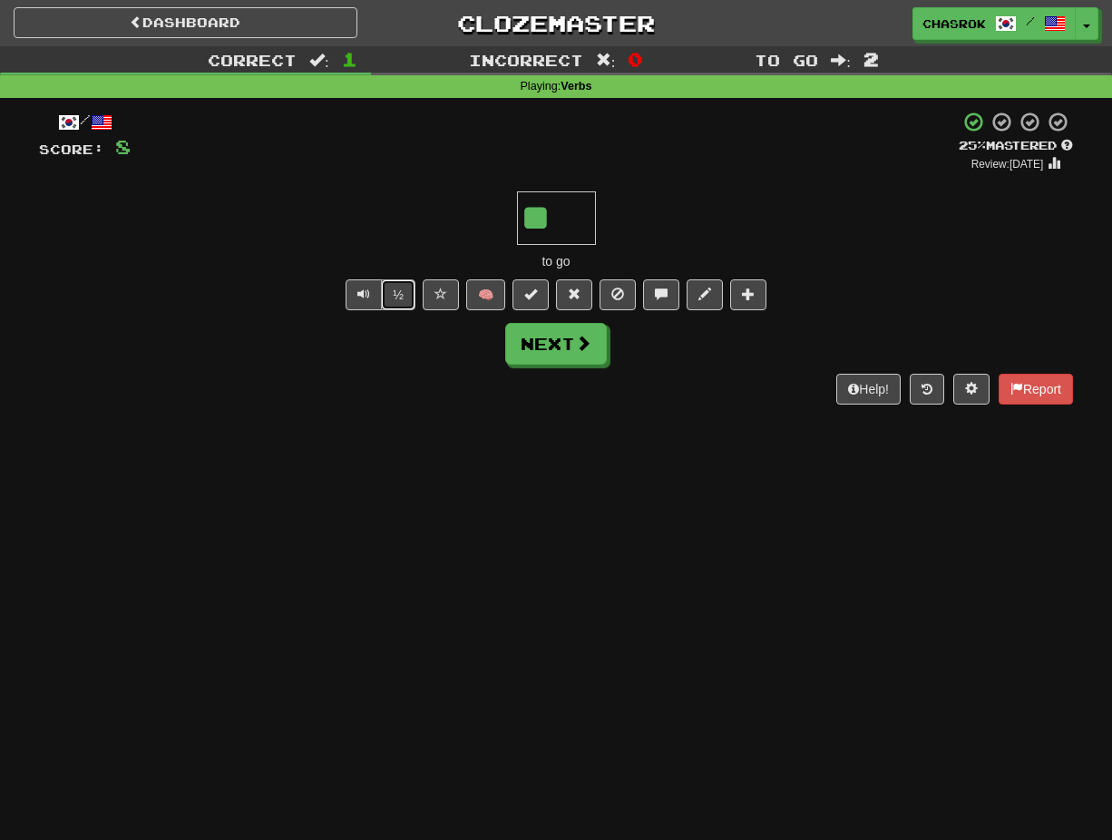
click at [397, 294] on button "½" at bounding box center [398, 294] width 34 height 31
click at [366, 295] on span "Text-to-speech controls" at bounding box center [363, 294] width 13 height 13
click at [367, 297] on span "Text-to-speech controls" at bounding box center [363, 294] width 13 height 13
click at [560, 346] on button "Next" at bounding box center [557, 345] width 102 height 42
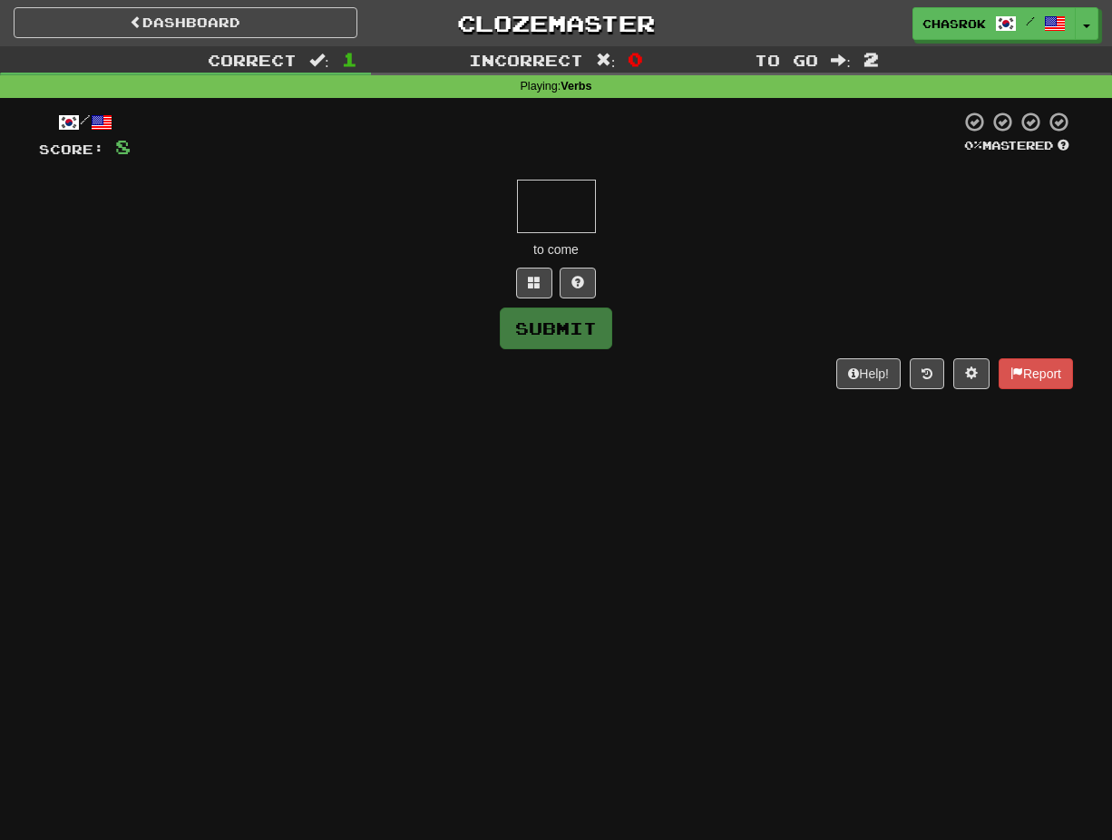
paste input "**"
type input "**"
click at [554, 318] on button "Submit" at bounding box center [557, 329] width 112 height 42
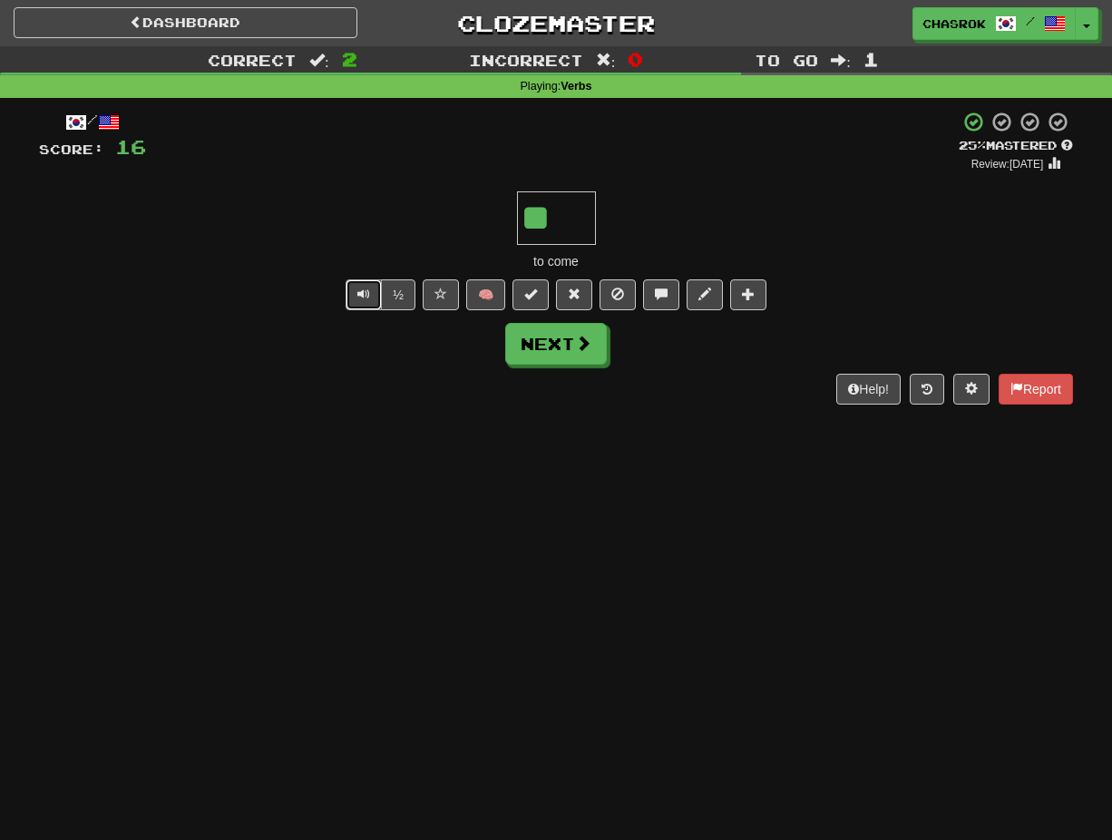
click at [366, 289] on span "Text-to-speech controls" at bounding box center [363, 294] width 13 height 13
click at [366, 293] on span "Text-to-speech controls" at bounding box center [363, 294] width 13 height 13
click at [558, 345] on button "Next" at bounding box center [557, 345] width 102 height 42
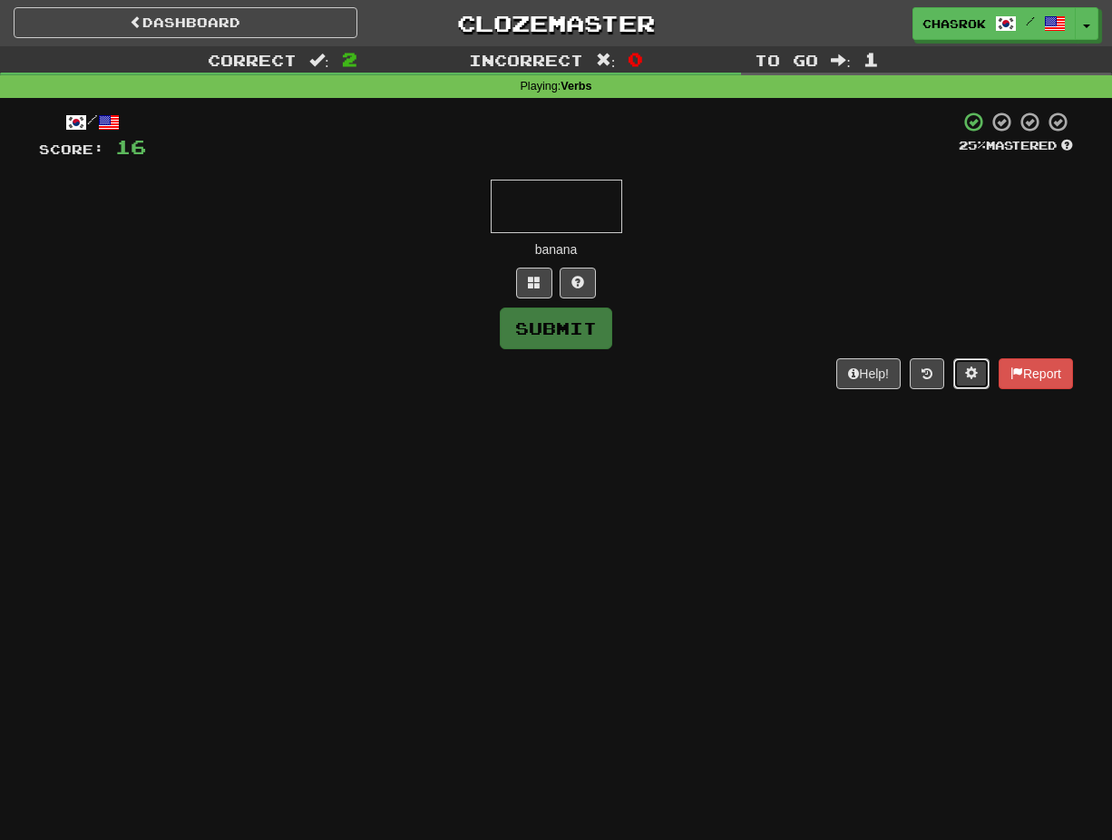
click at [966, 372] on span at bounding box center [971, 372] width 13 height 13
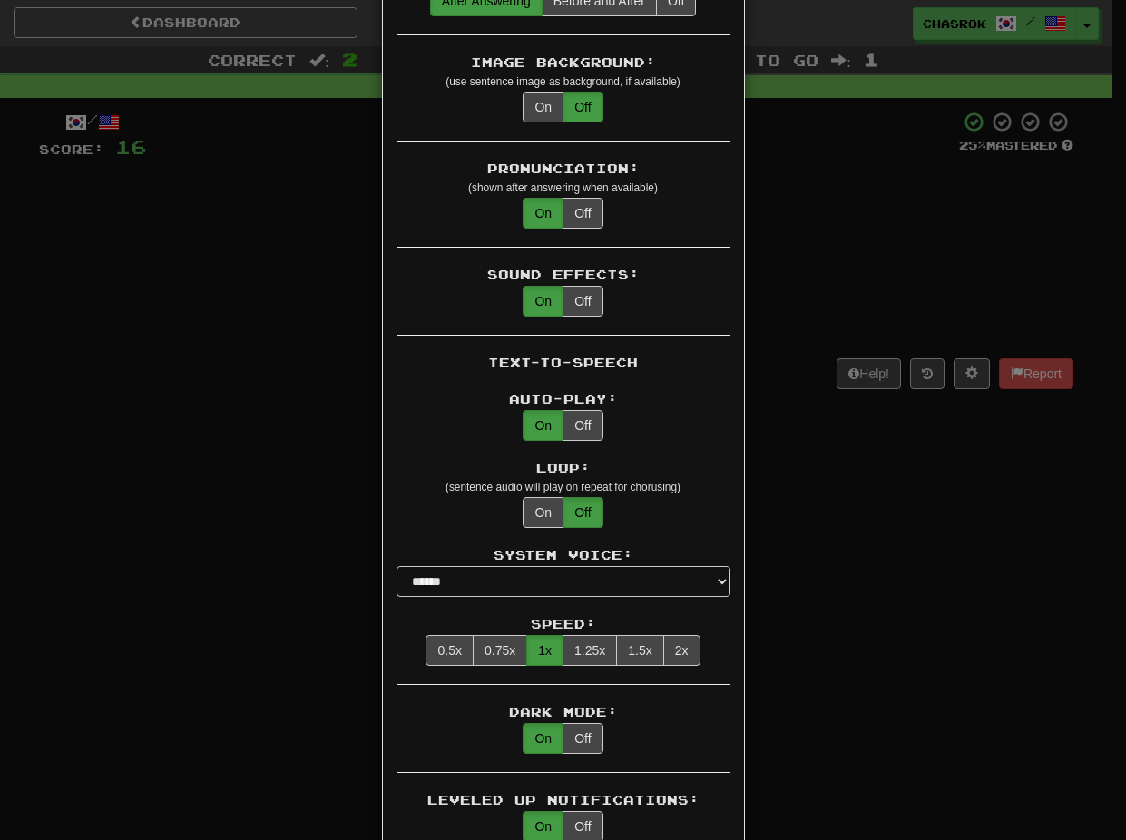
scroll to position [1089, 0]
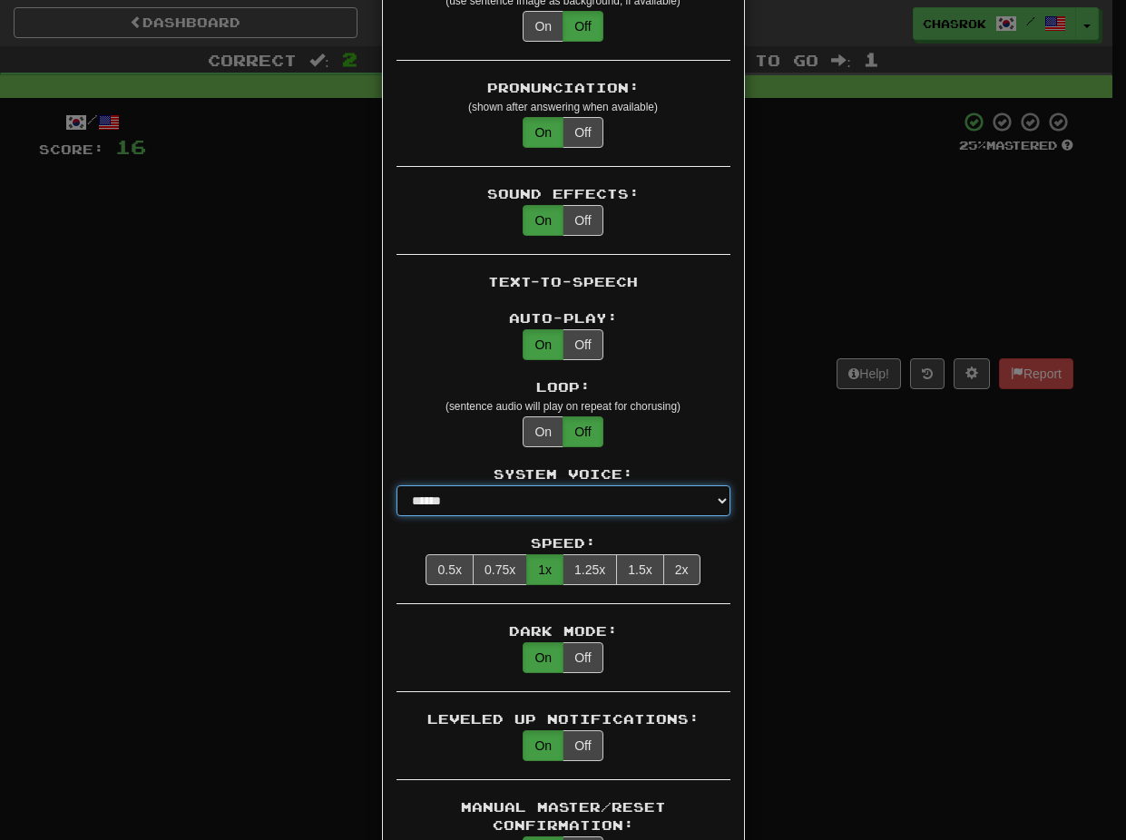
click at [713, 485] on select "**********" at bounding box center [563, 500] width 334 height 31
click at [942, 567] on div "× Game Settings Translations: Visible Show After Answering Hidden Sentence Text…" at bounding box center [563, 420] width 1126 height 840
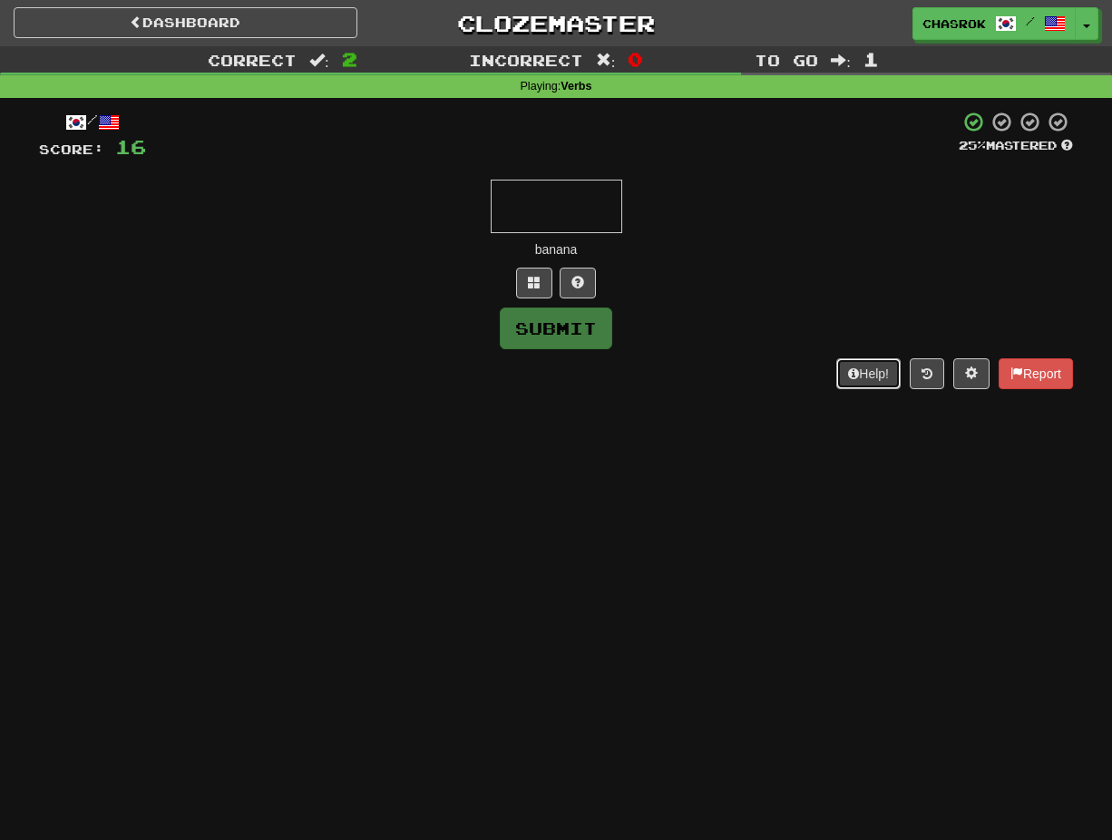
click at [860, 377] on button "Help!" at bounding box center [868, 373] width 64 height 31
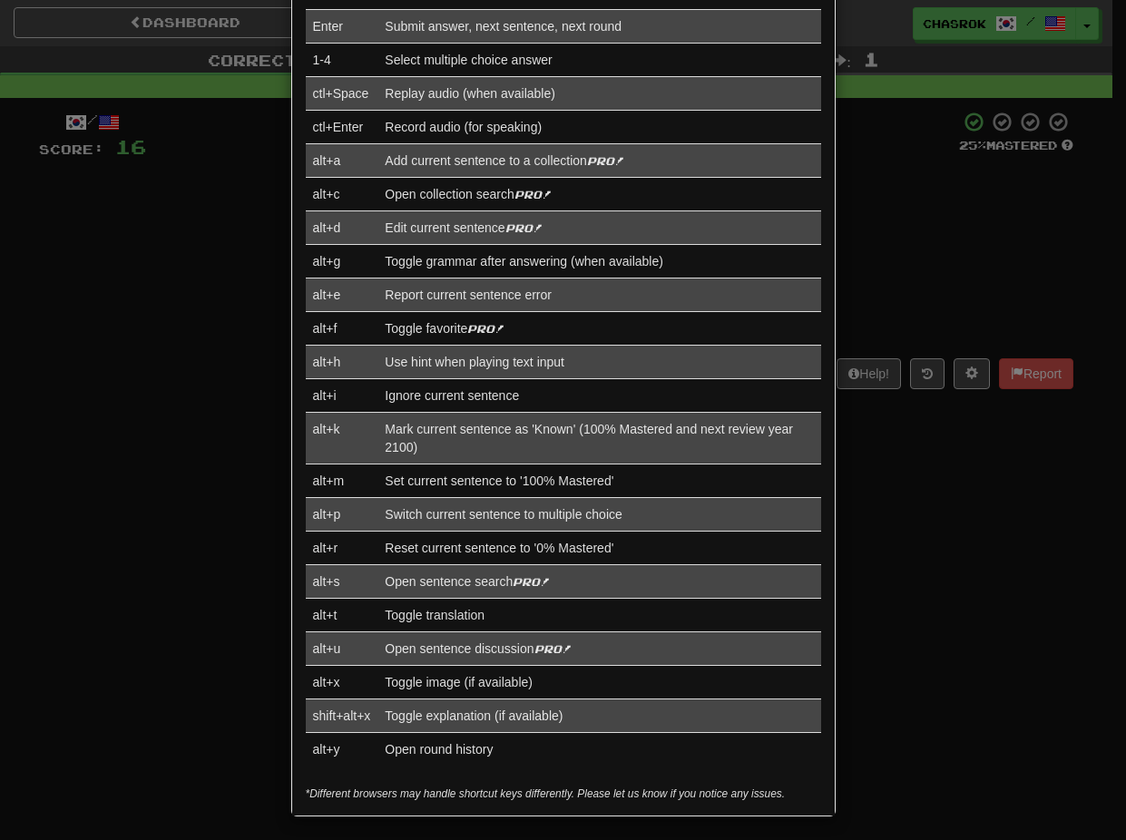
scroll to position [613, 0]
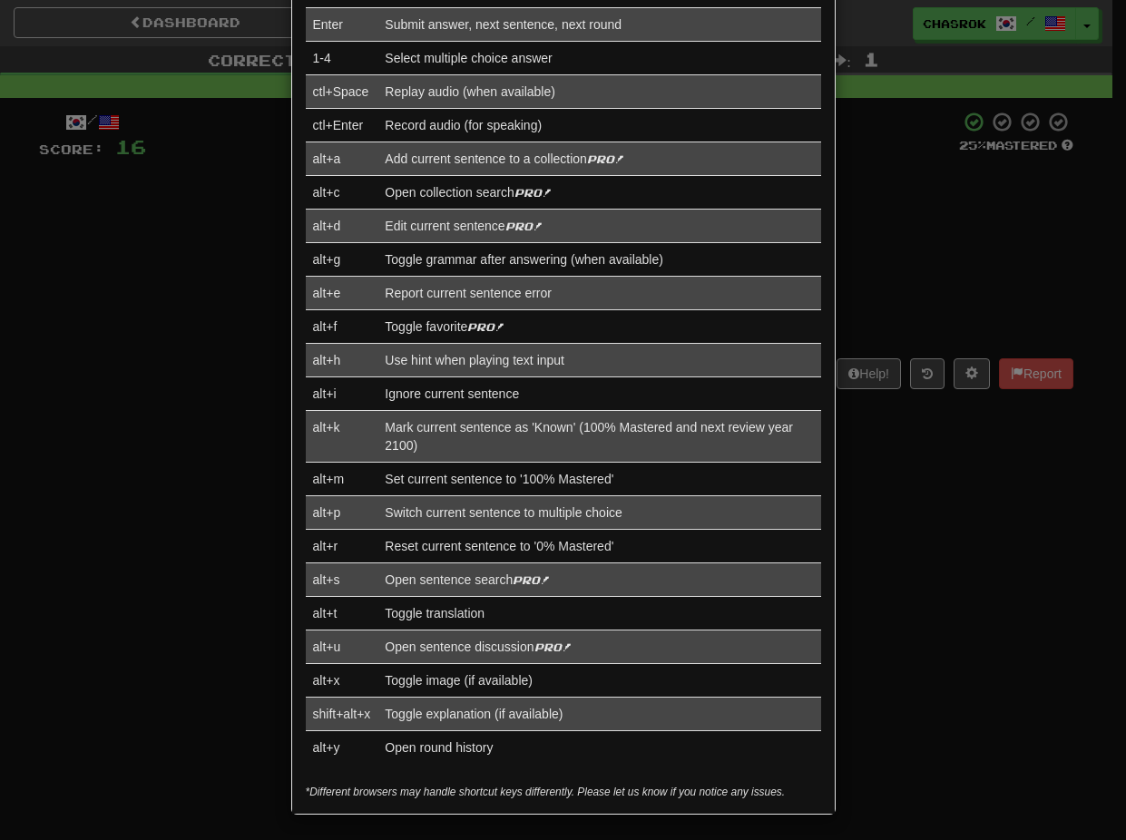
click at [959, 476] on div "× Help Complete the sentence with the correct missing word! 👉 Run Tutorial 👈 Po…" at bounding box center [563, 420] width 1126 height 840
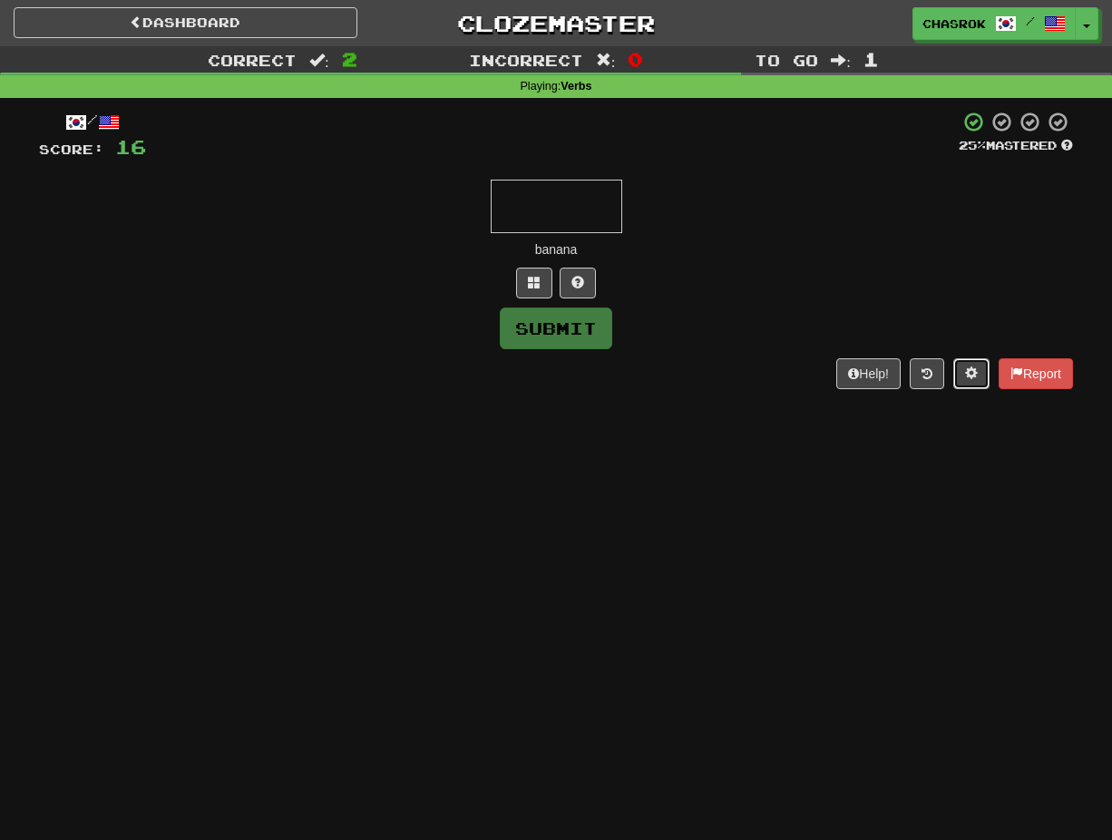
click at [959, 372] on button at bounding box center [971, 373] width 36 height 31
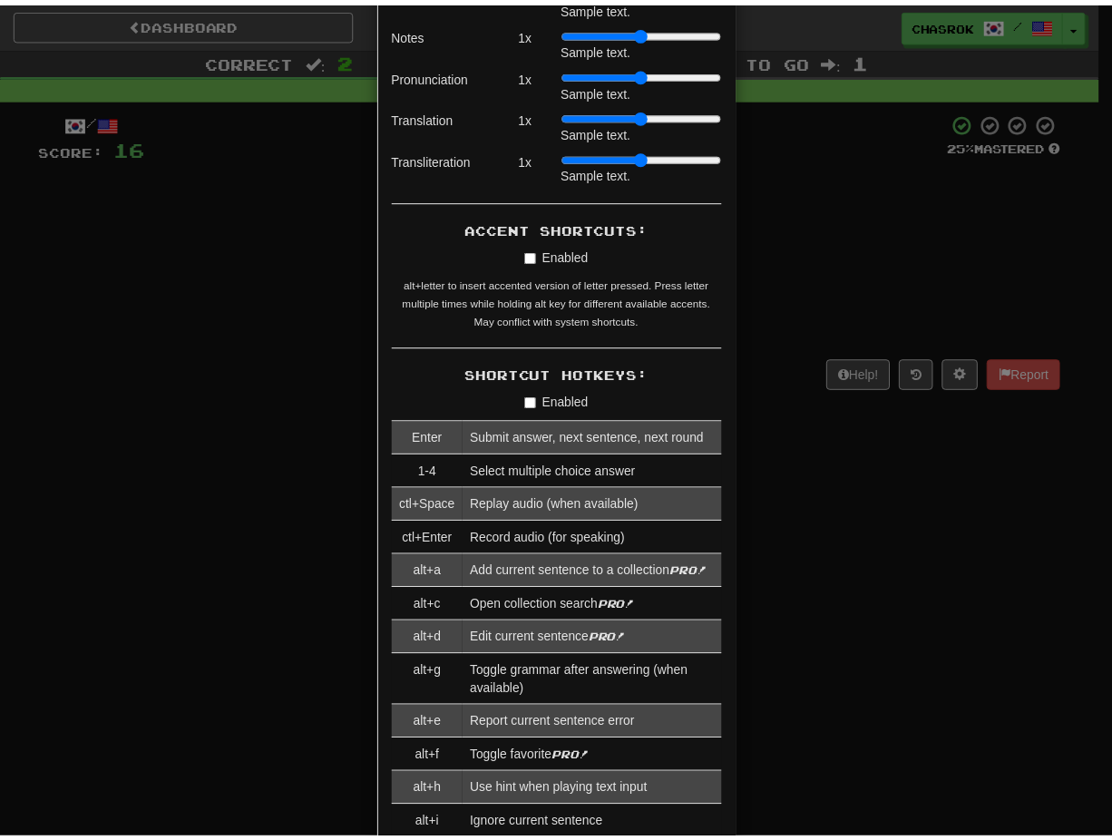
scroll to position [1814, 0]
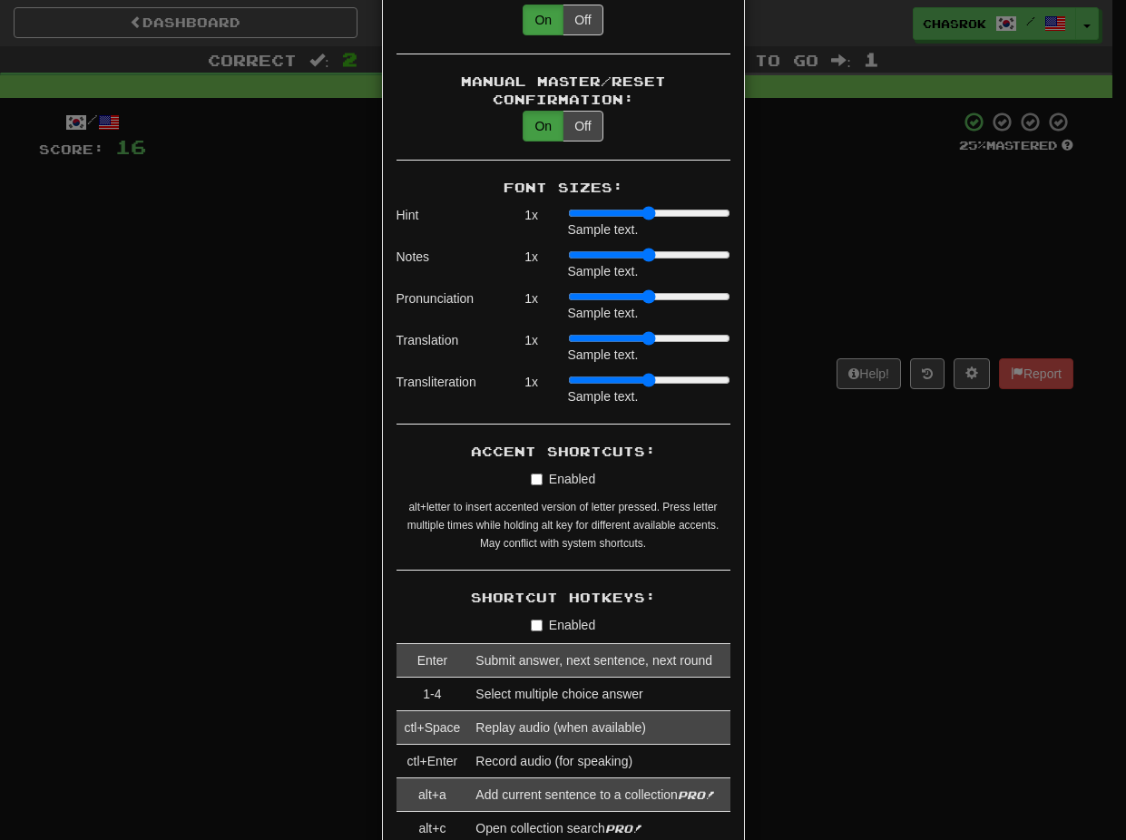
click at [918, 496] on div "× Game Settings Translations: Visible Show After Answering Hidden Sentence Text…" at bounding box center [563, 420] width 1126 height 840
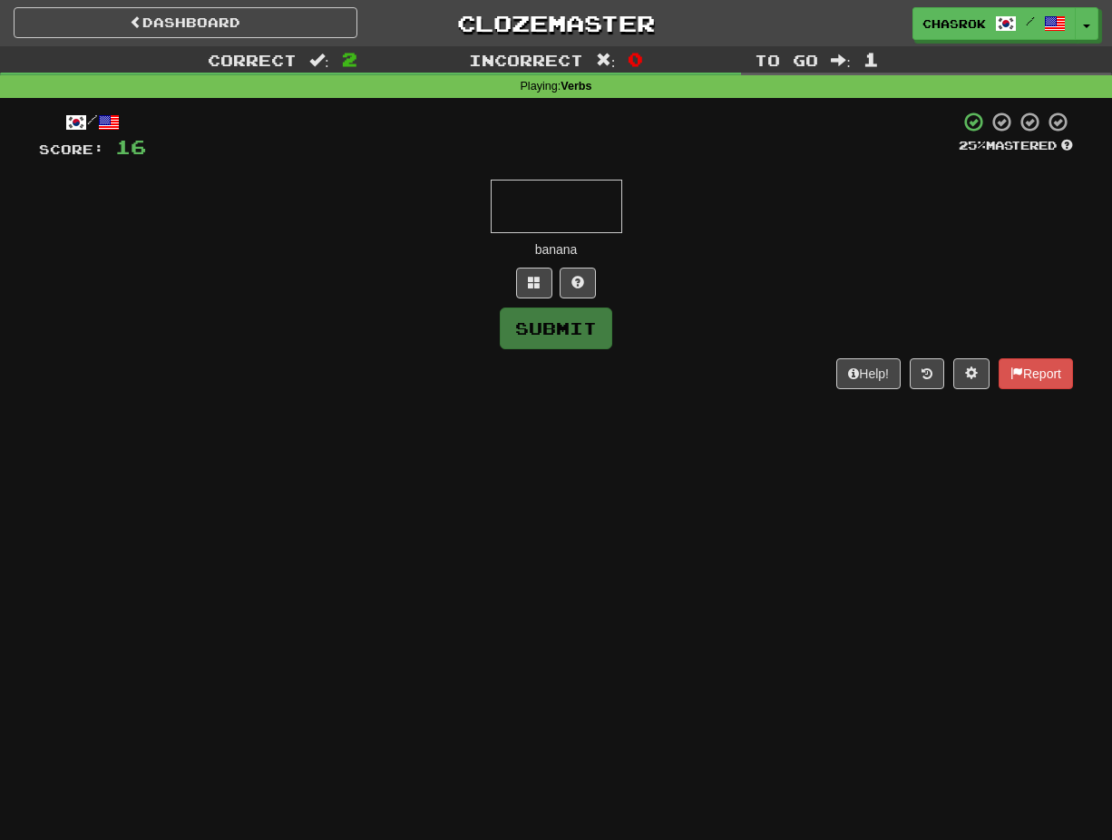
click at [569, 211] on input "text" at bounding box center [557, 207] width 132 height 54
click at [232, 24] on link "Dashboard" at bounding box center [186, 22] width 344 height 31
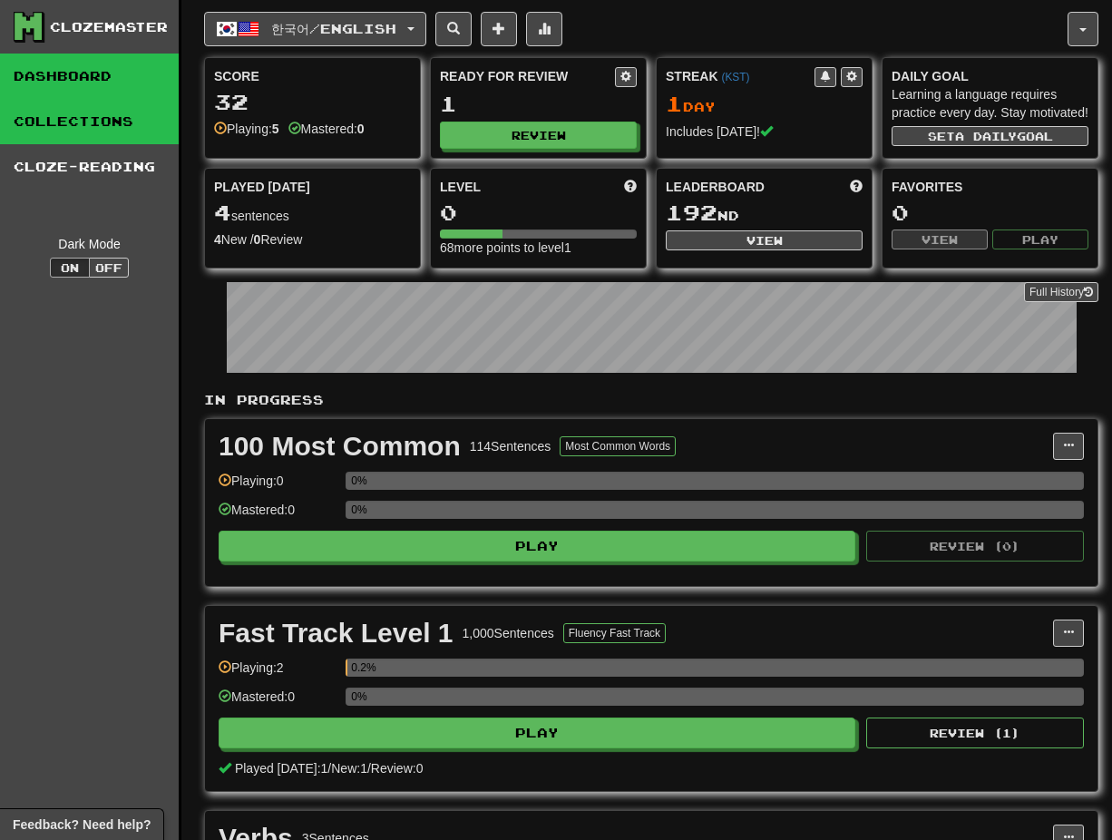
click at [84, 119] on link "Collections" at bounding box center [89, 121] width 179 height 45
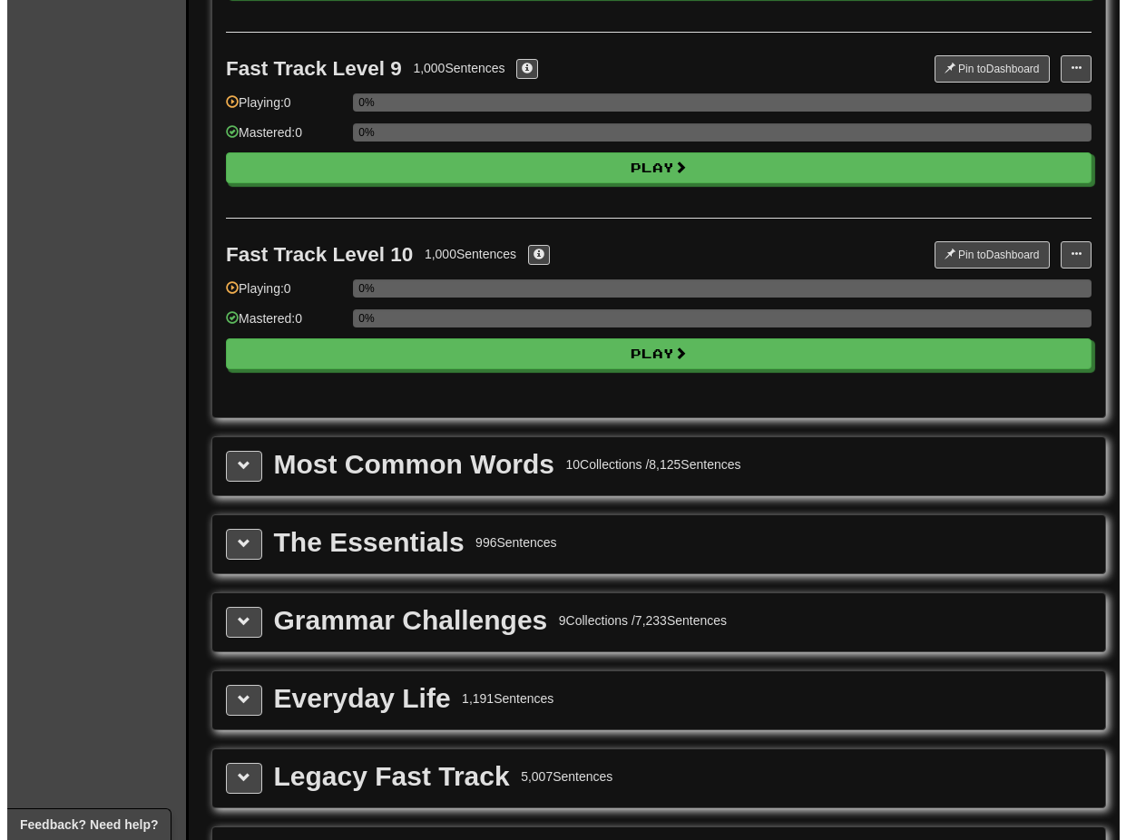
scroll to position [2086, 0]
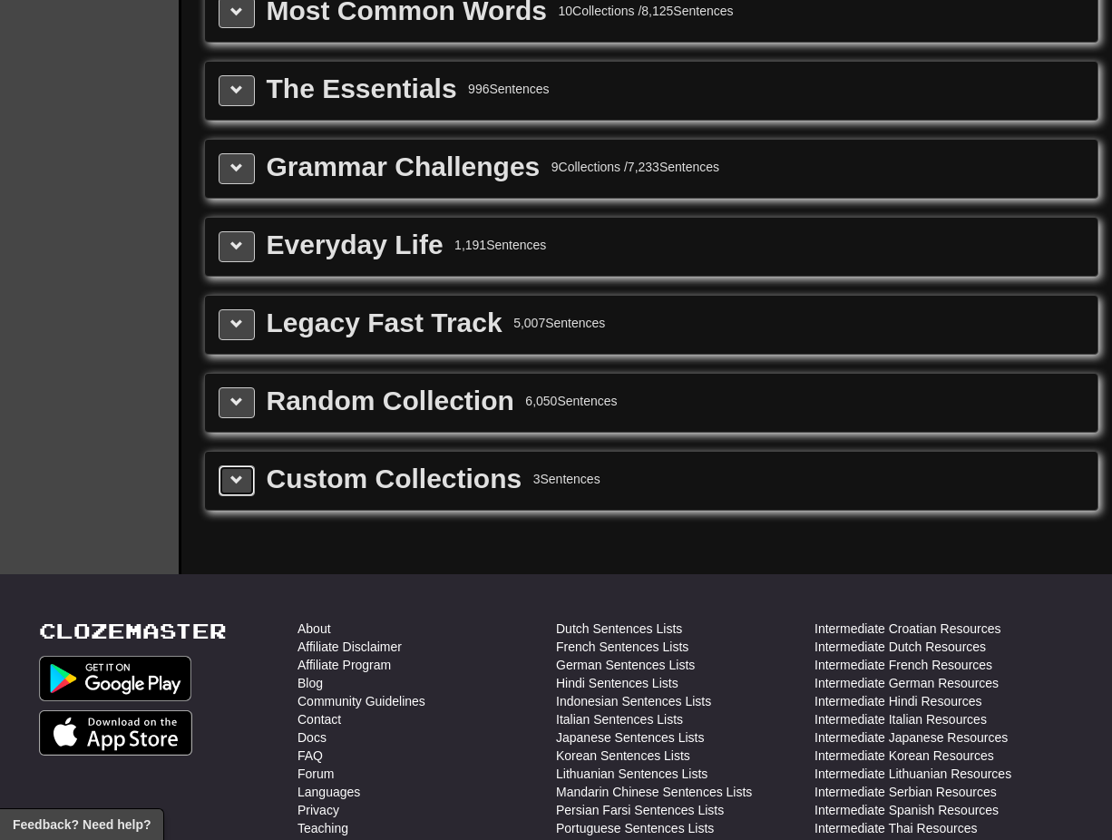
click at [236, 481] on span at bounding box center [236, 479] width 13 height 13
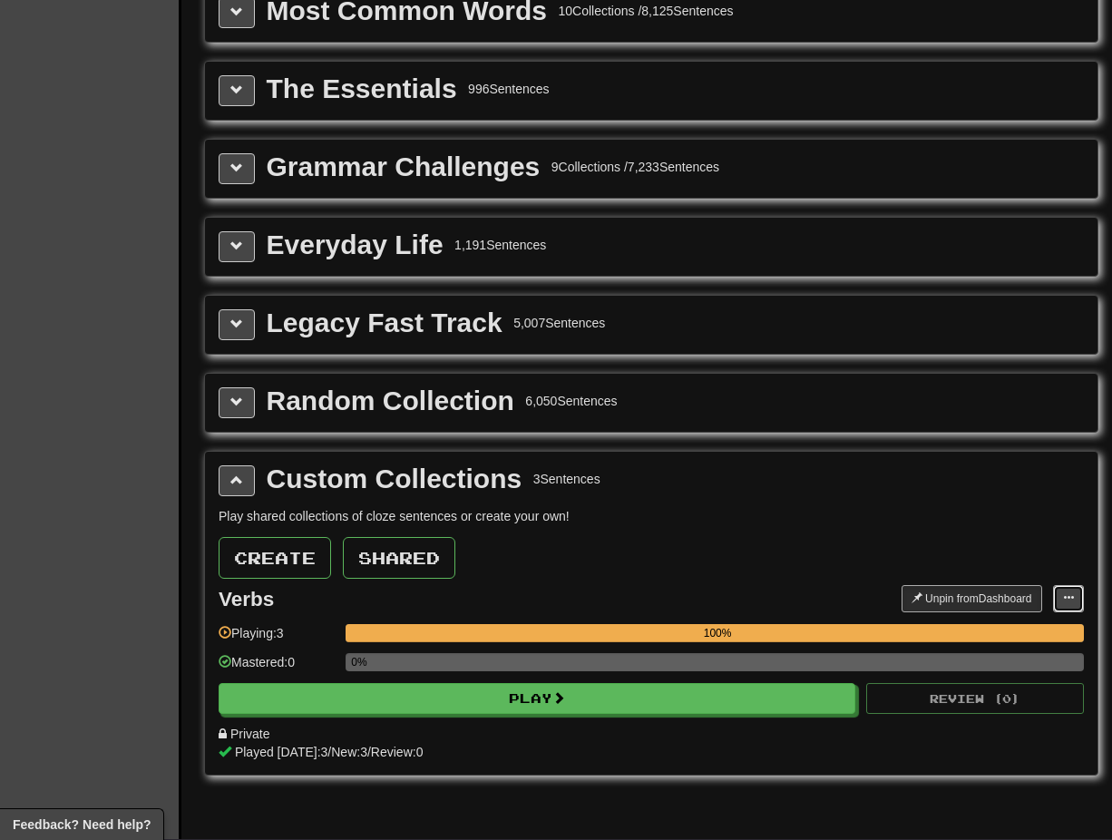
click at [1074, 598] on button at bounding box center [1068, 598] width 31 height 27
click at [995, 679] on span "Edit Collection" at bounding box center [996, 678] width 82 height 15
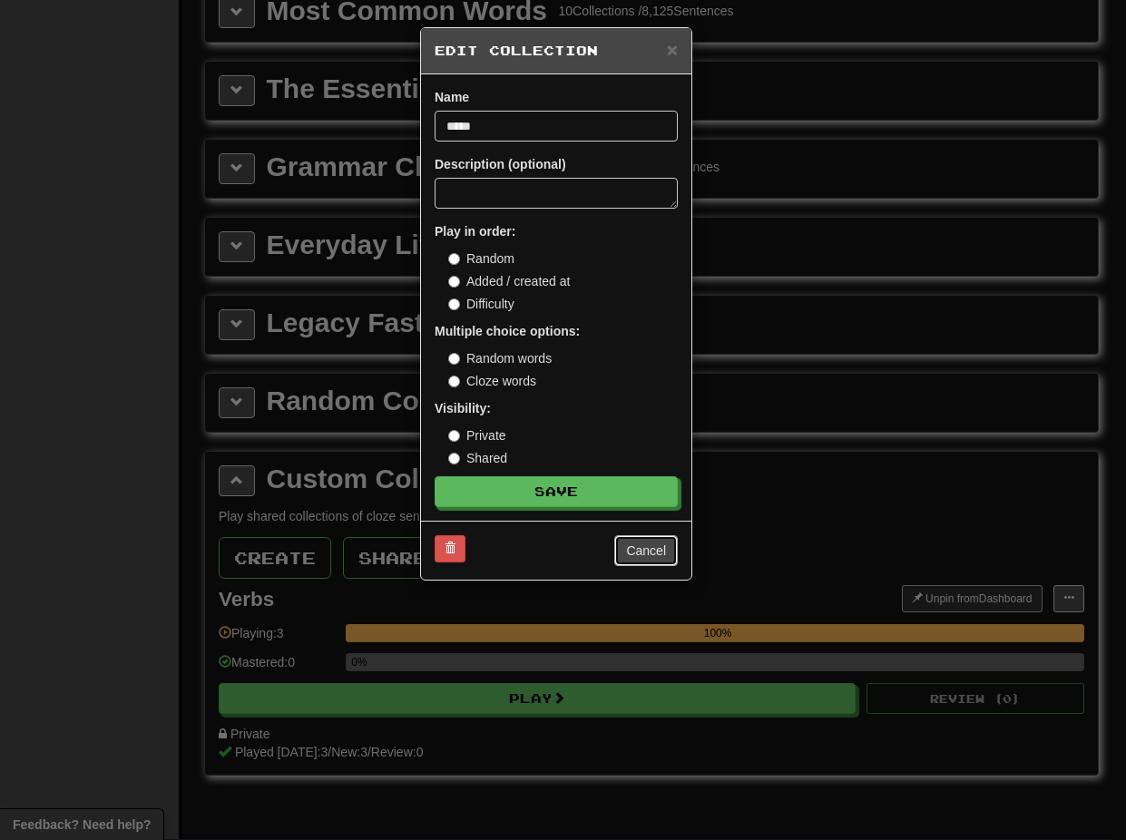
click at [640, 551] on button "Cancel" at bounding box center [645, 550] width 63 height 31
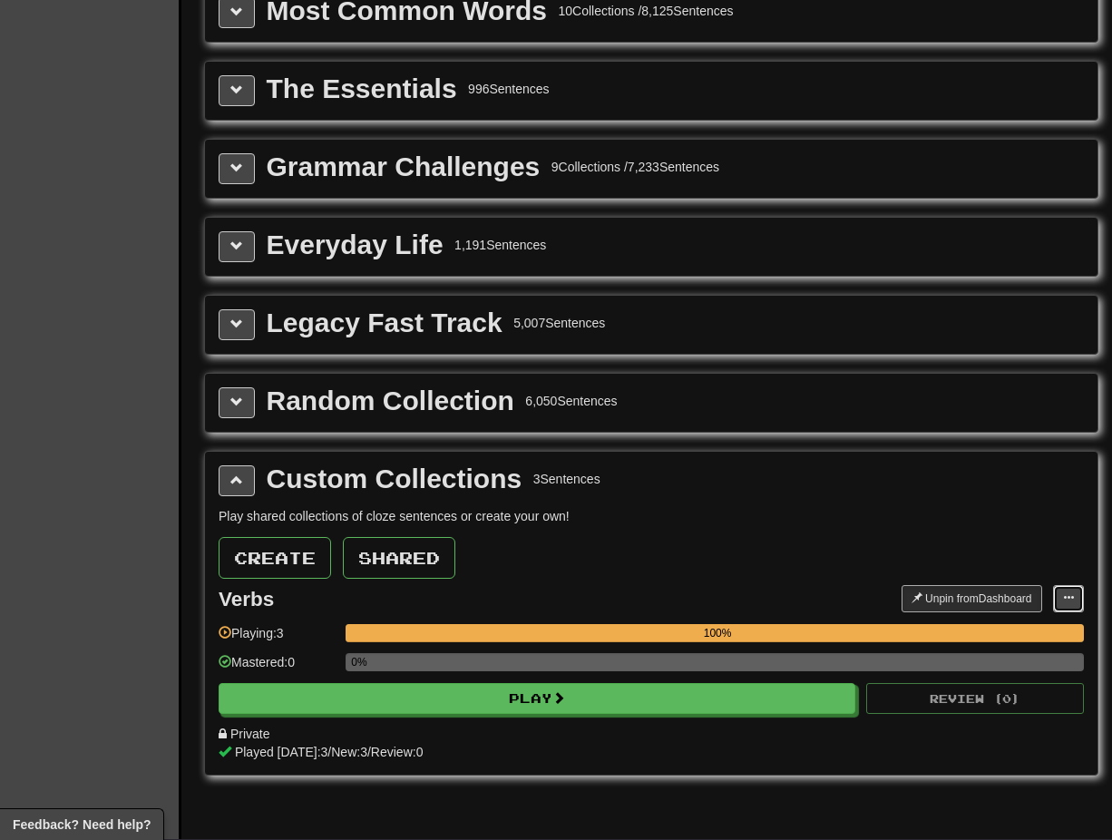
click at [1068, 597] on span at bounding box center [1068, 597] width 11 height 11
click at [1023, 654] on span "Manage Sentences" at bounding box center [1010, 655] width 110 height 15
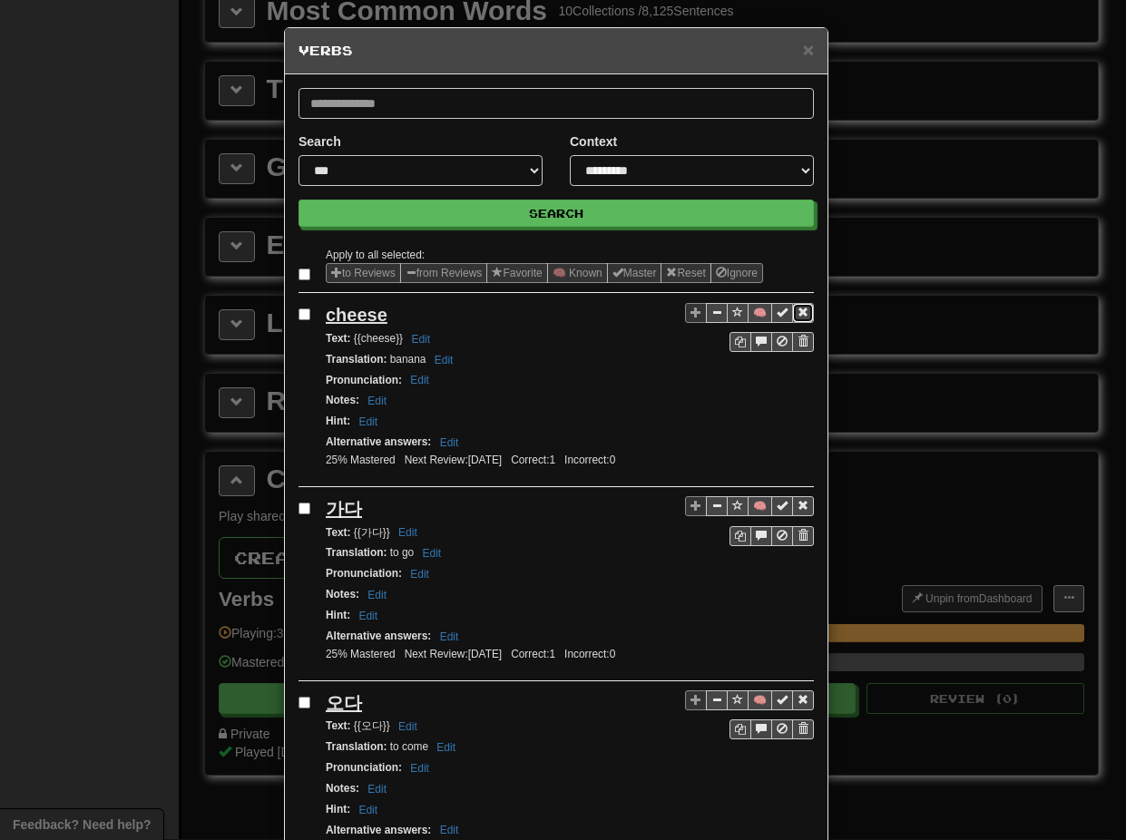
click at [797, 308] on span "Sentence controls" at bounding box center [802, 312] width 11 height 11
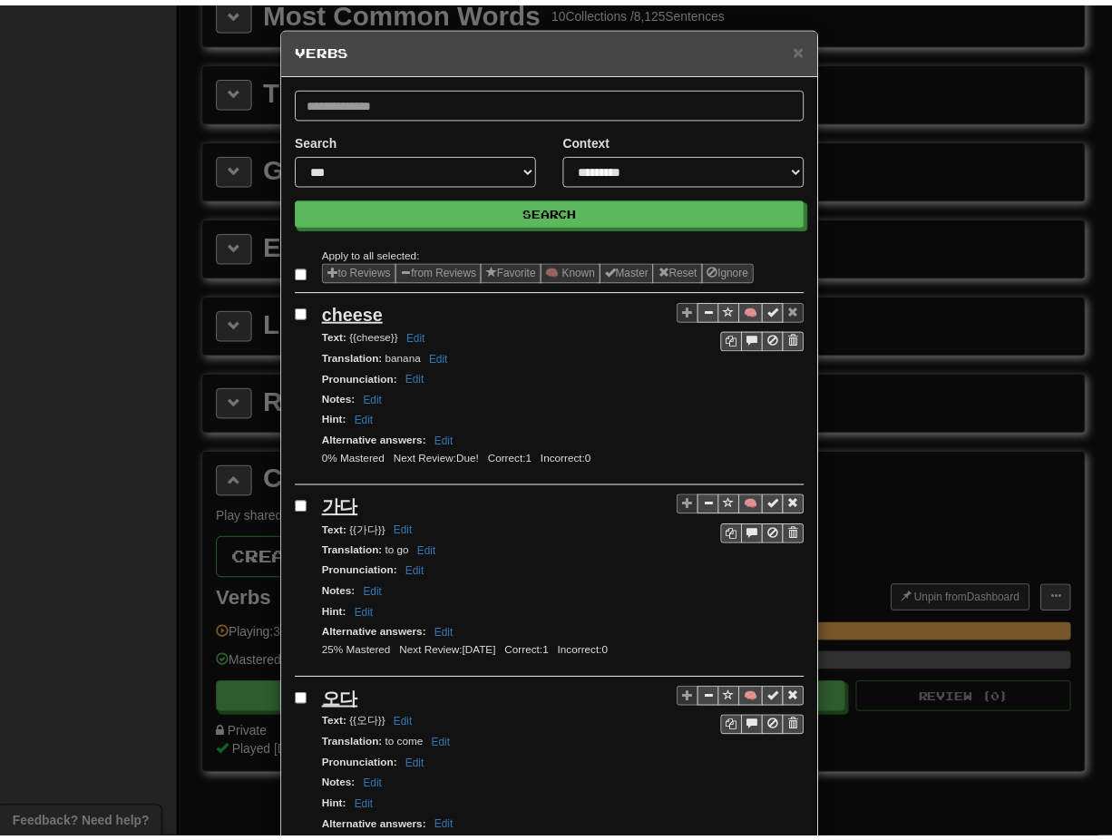
scroll to position [0, 0]
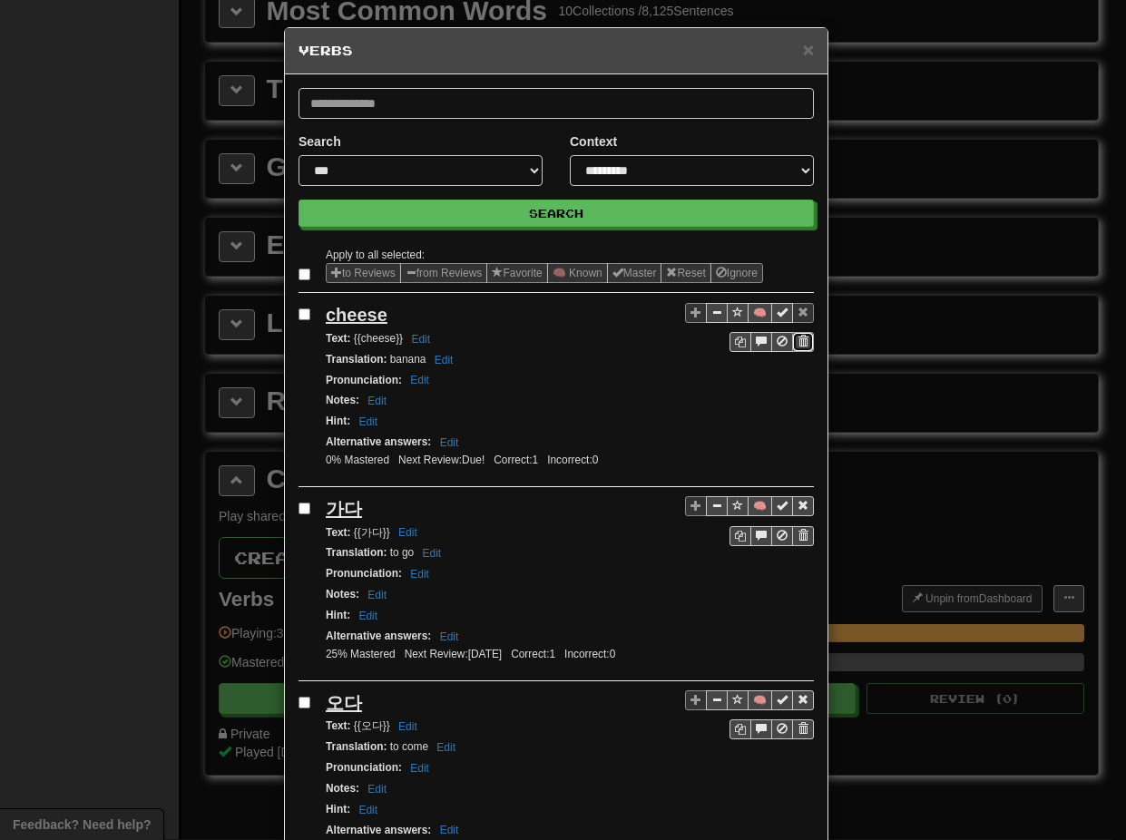
click at [797, 340] on span "Sentence controls" at bounding box center [802, 341] width 11 height 11
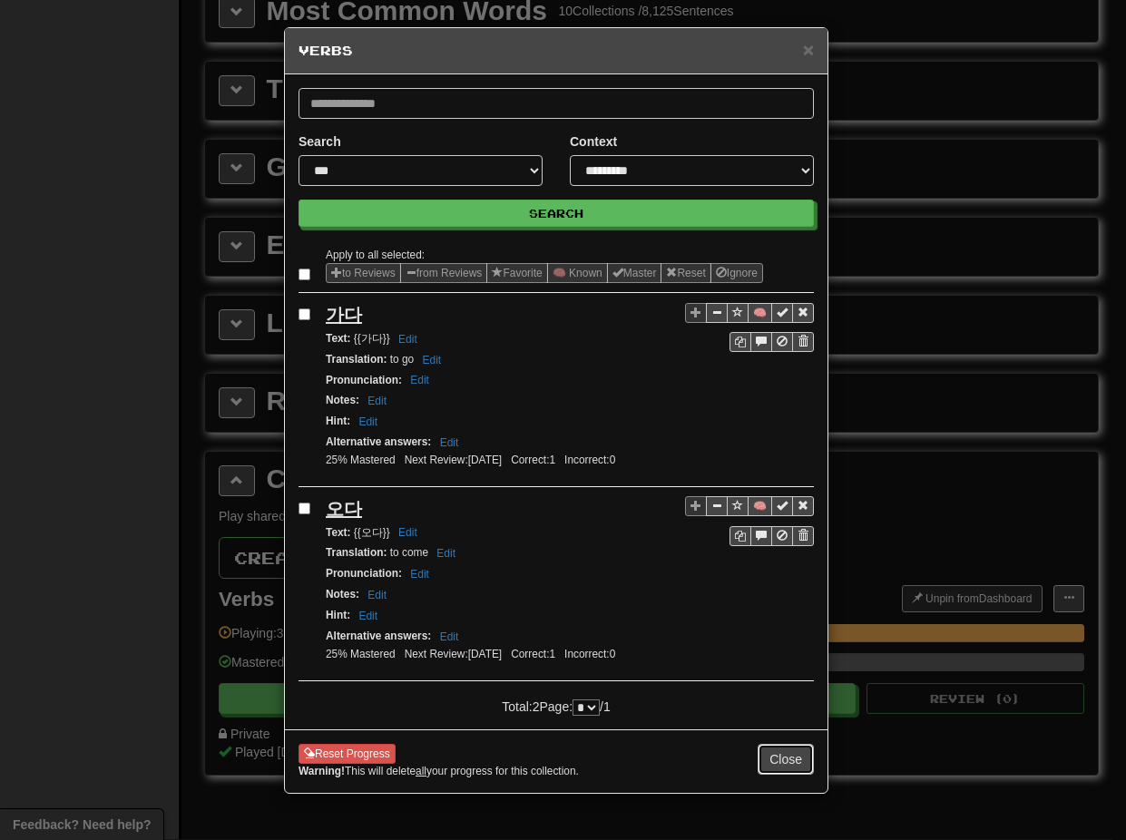
click at [776, 757] on button "Close" at bounding box center [785, 759] width 56 height 31
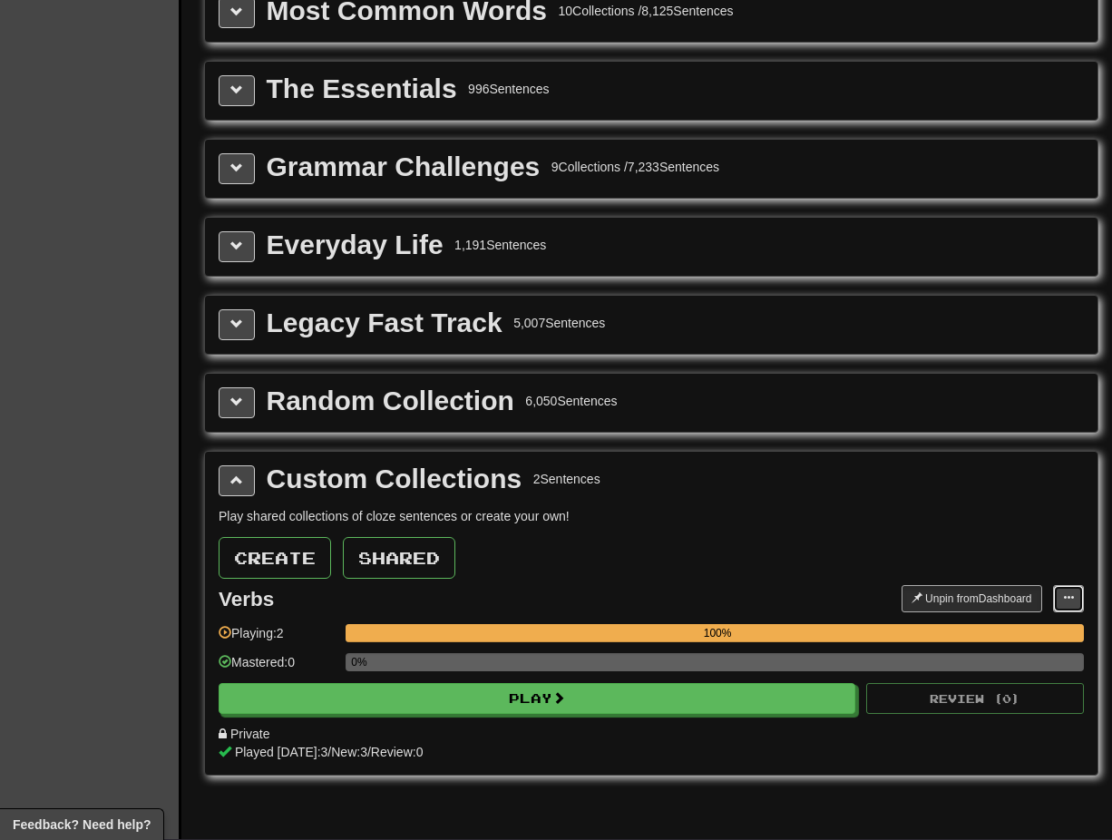
click at [1065, 599] on span at bounding box center [1068, 597] width 11 height 11
click at [981, 657] on span "Manage Sentences" at bounding box center [1010, 655] width 110 height 15
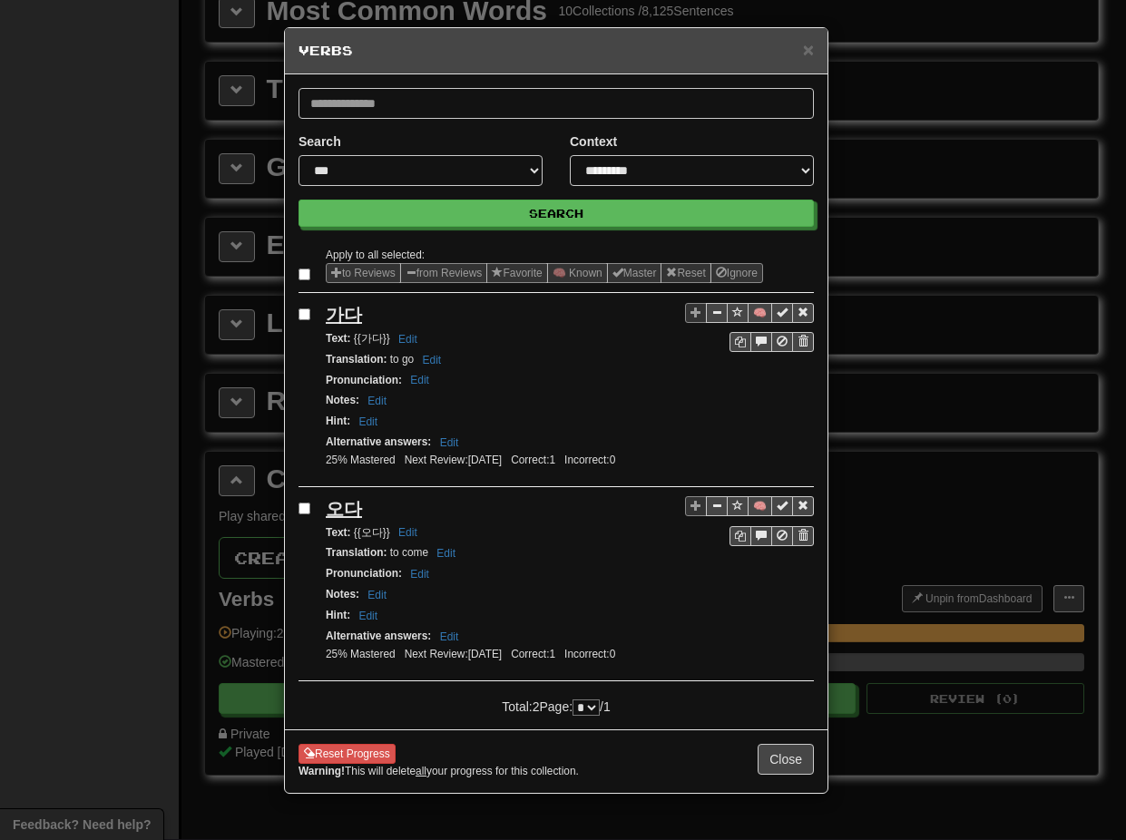
click at [815, 54] on div "× Verbs" at bounding box center [556, 51] width 542 height 46
click at [806, 53] on span "×" at bounding box center [808, 49] width 11 height 21
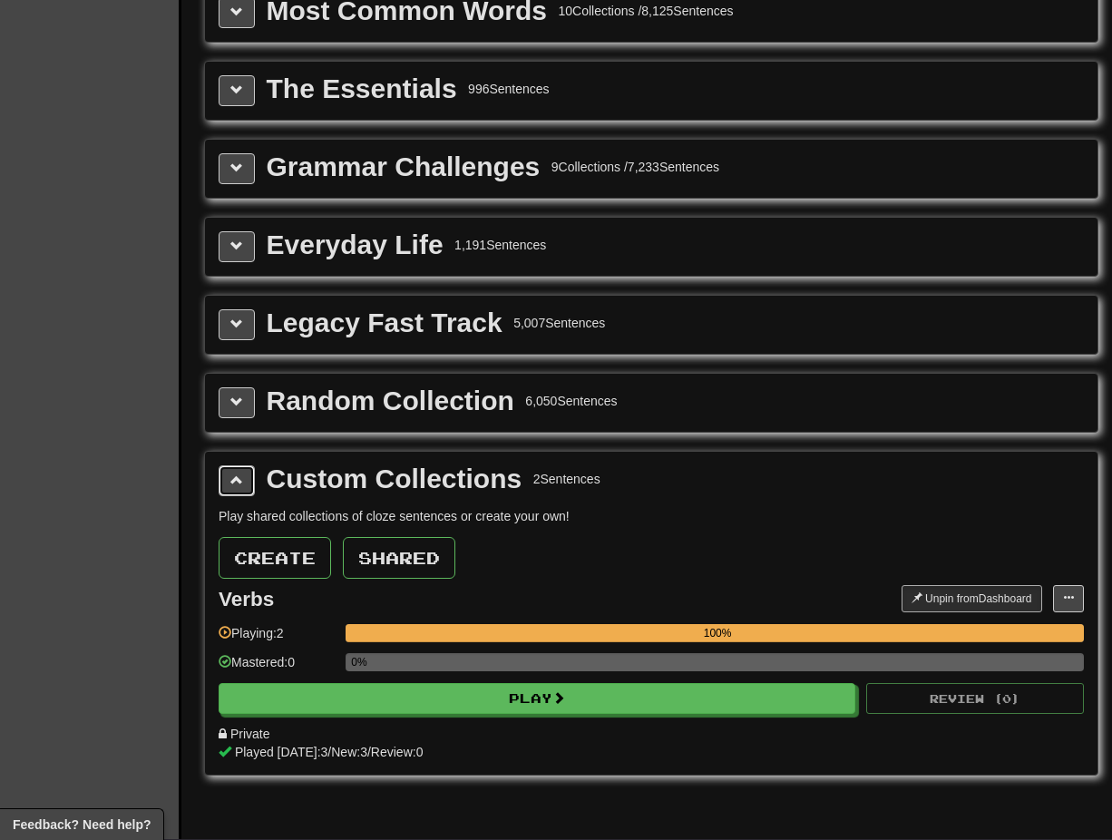
click at [239, 479] on span at bounding box center [236, 479] width 13 height 13
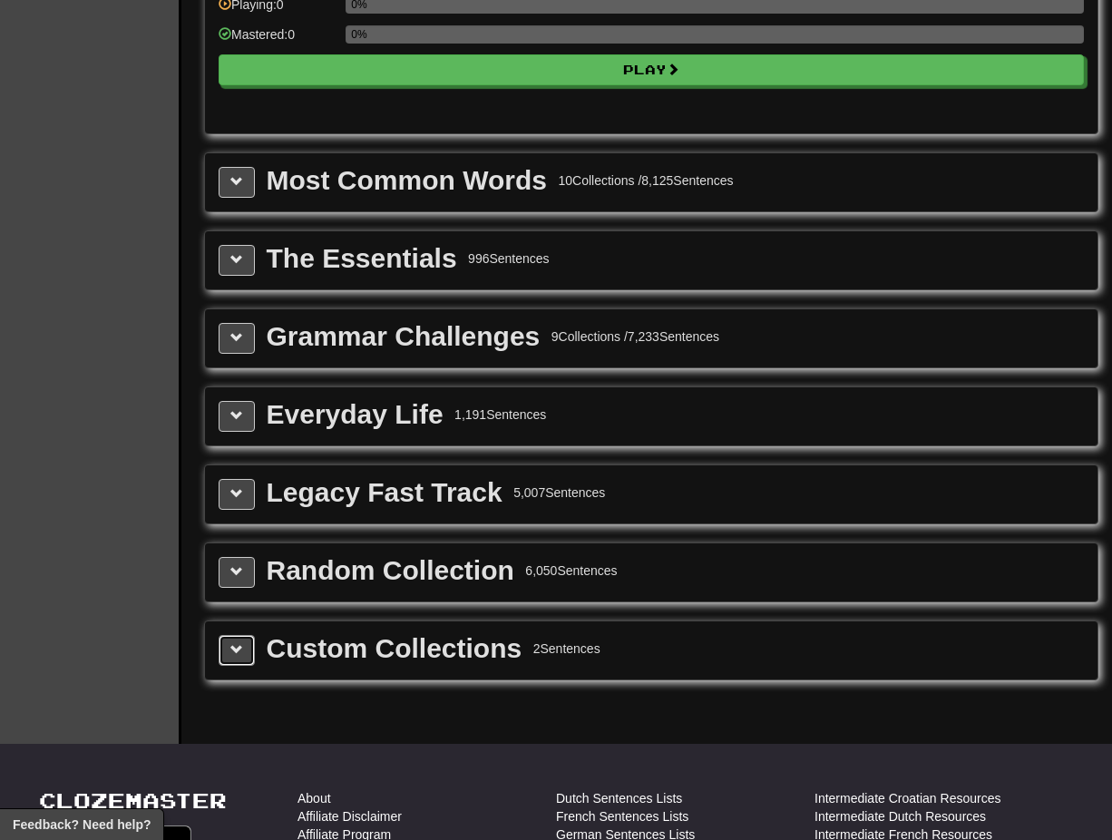
scroll to position [1905, 0]
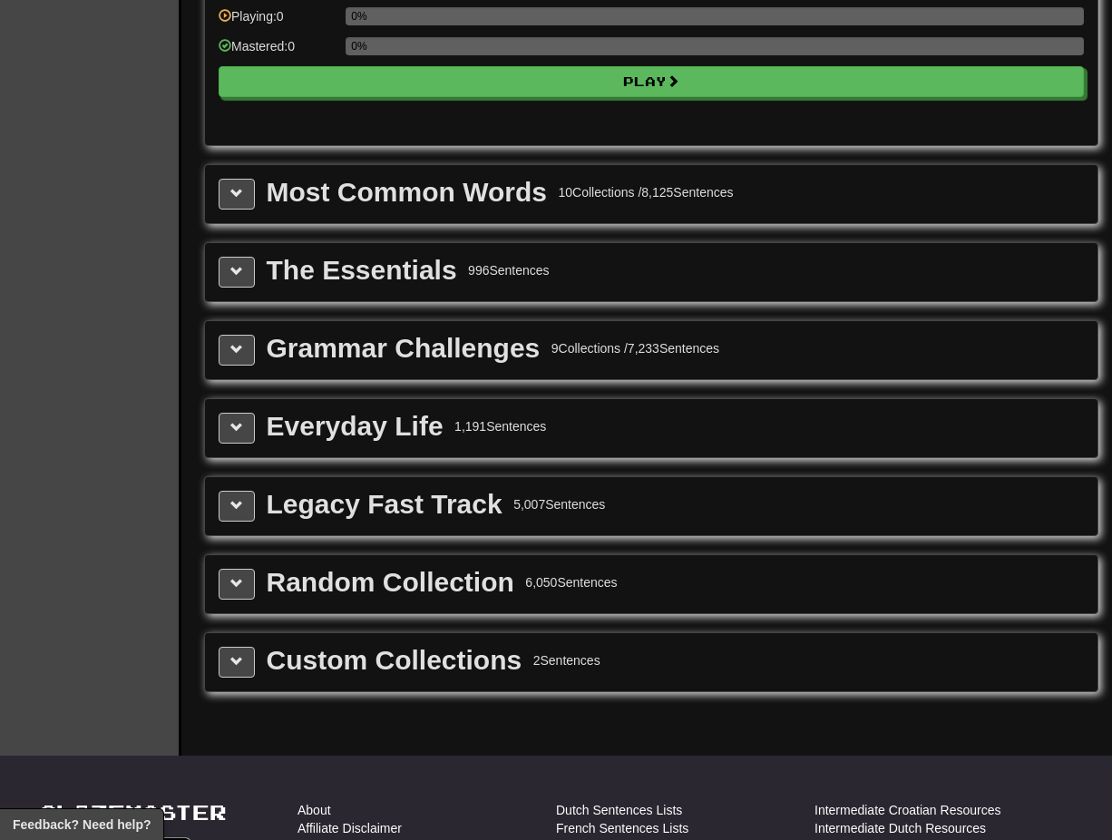
click at [487, 665] on div "Custom Collections" at bounding box center [395, 660] width 256 height 27
click at [238, 661] on span at bounding box center [236, 661] width 13 height 13
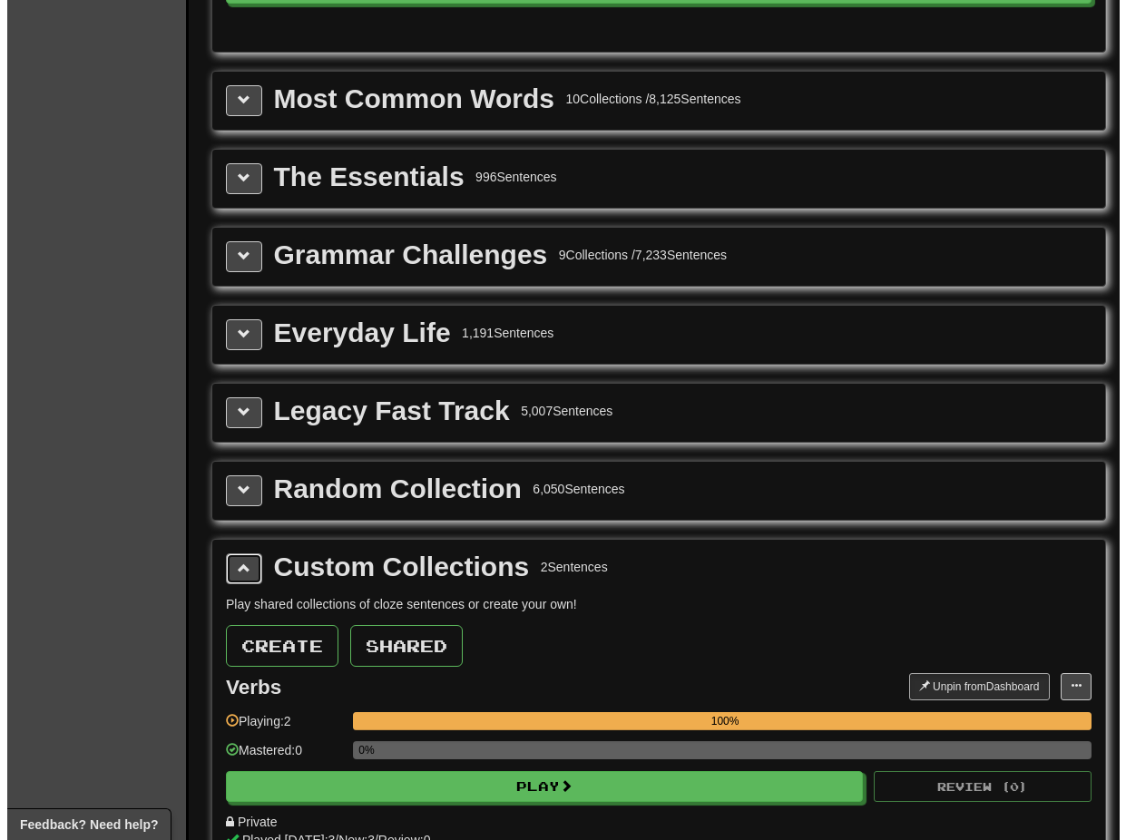
scroll to position [2268, 0]
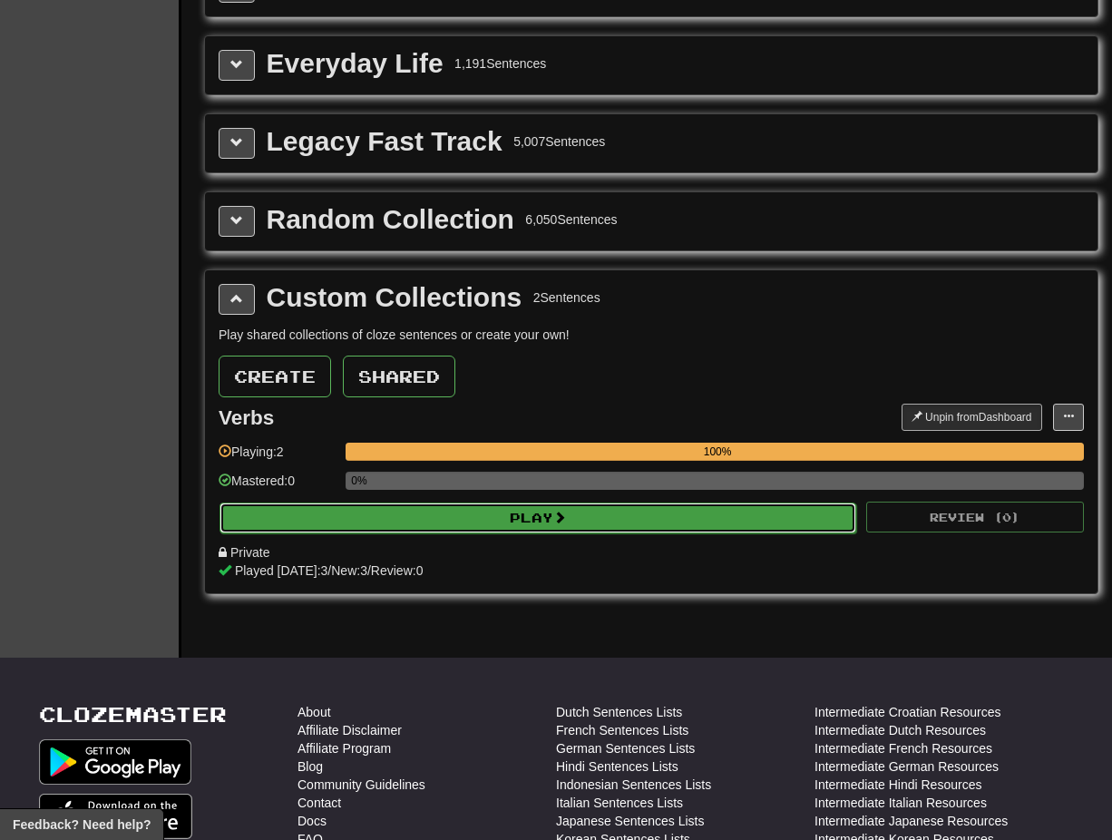
click at [497, 517] on button "Play" at bounding box center [538, 518] width 637 height 31
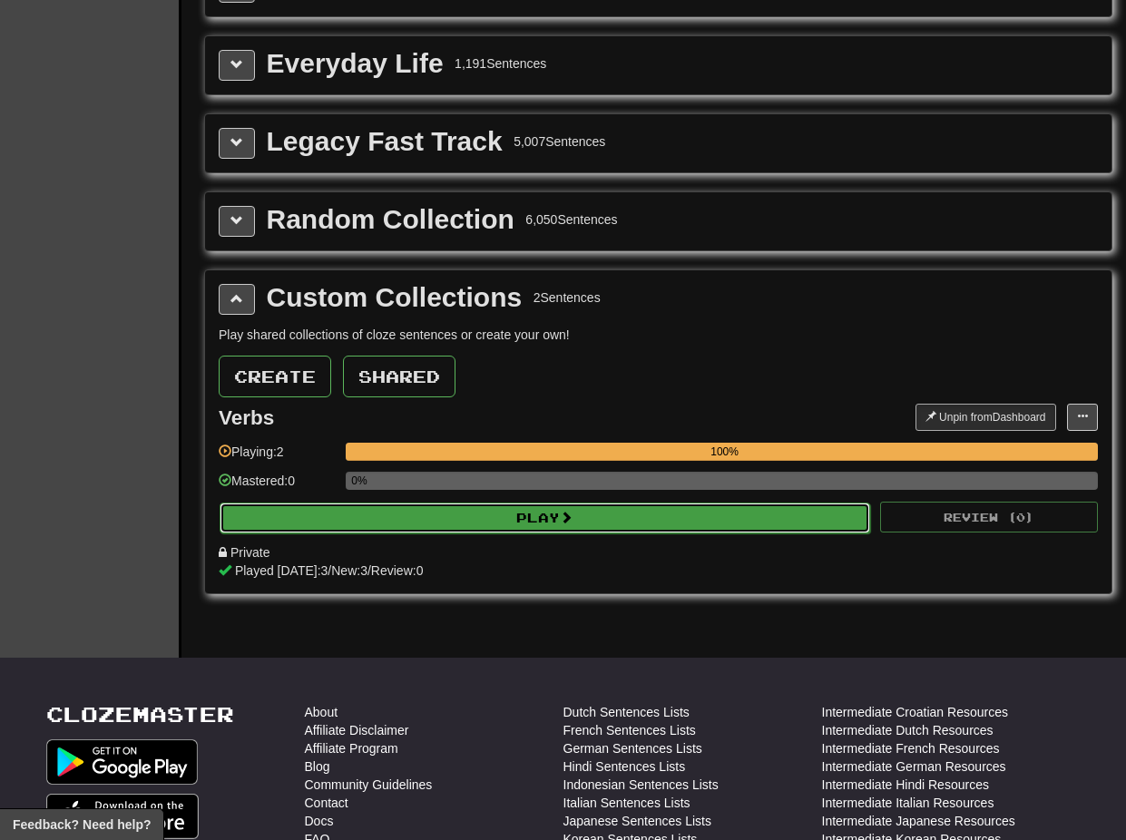
select select "**"
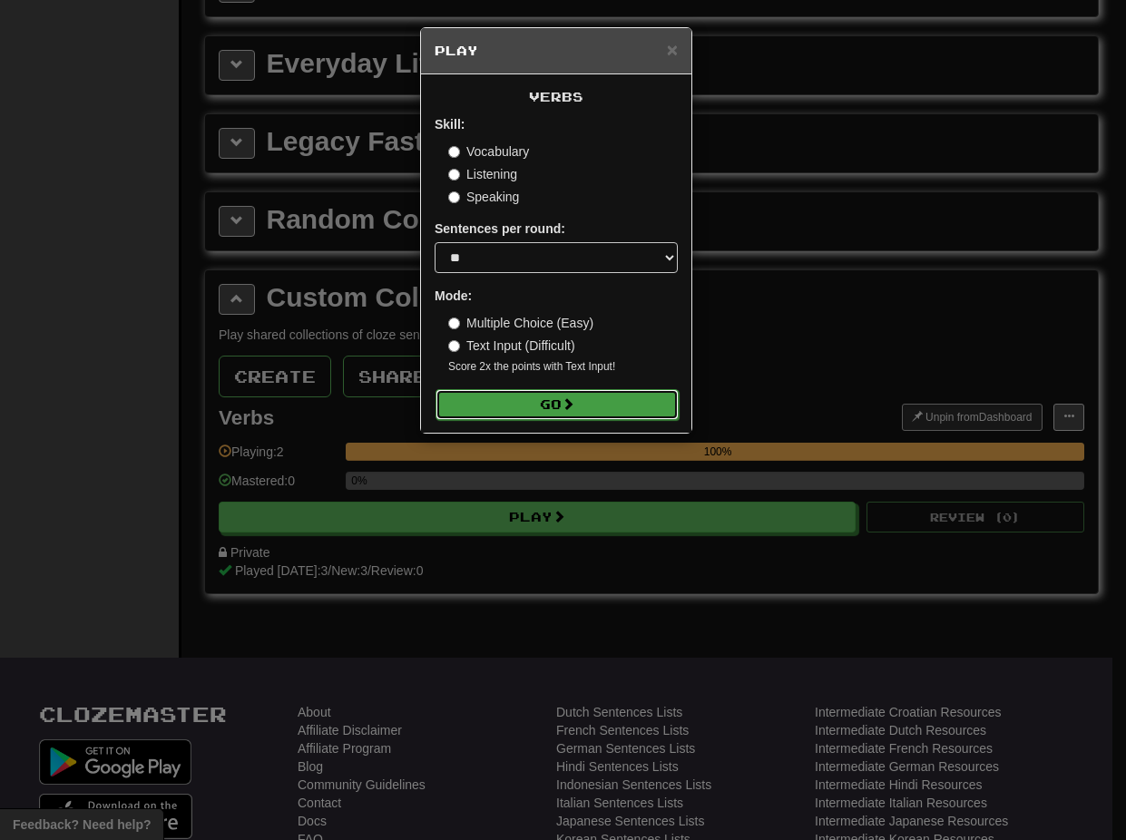
click at [527, 410] on button "Go" at bounding box center [556, 404] width 243 height 31
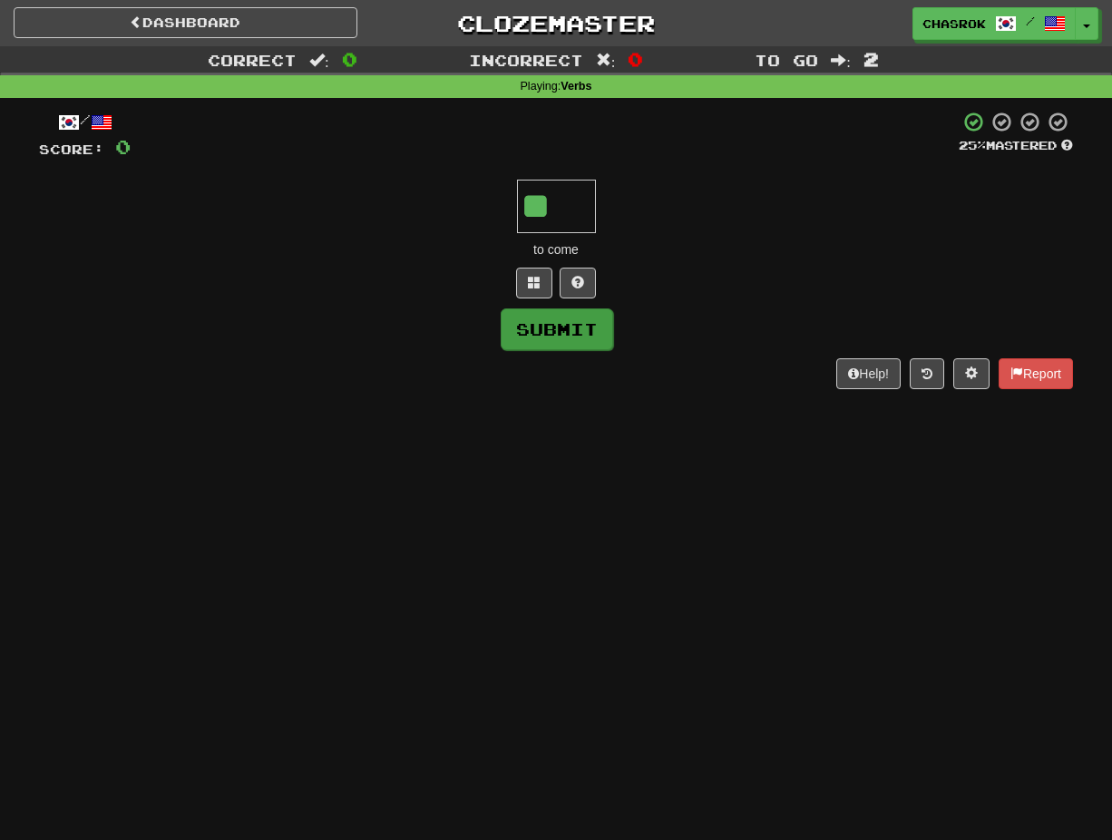
type input "**"
click at [573, 322] on button "Submit" at bounding box center [557, 329] width 112 height 42
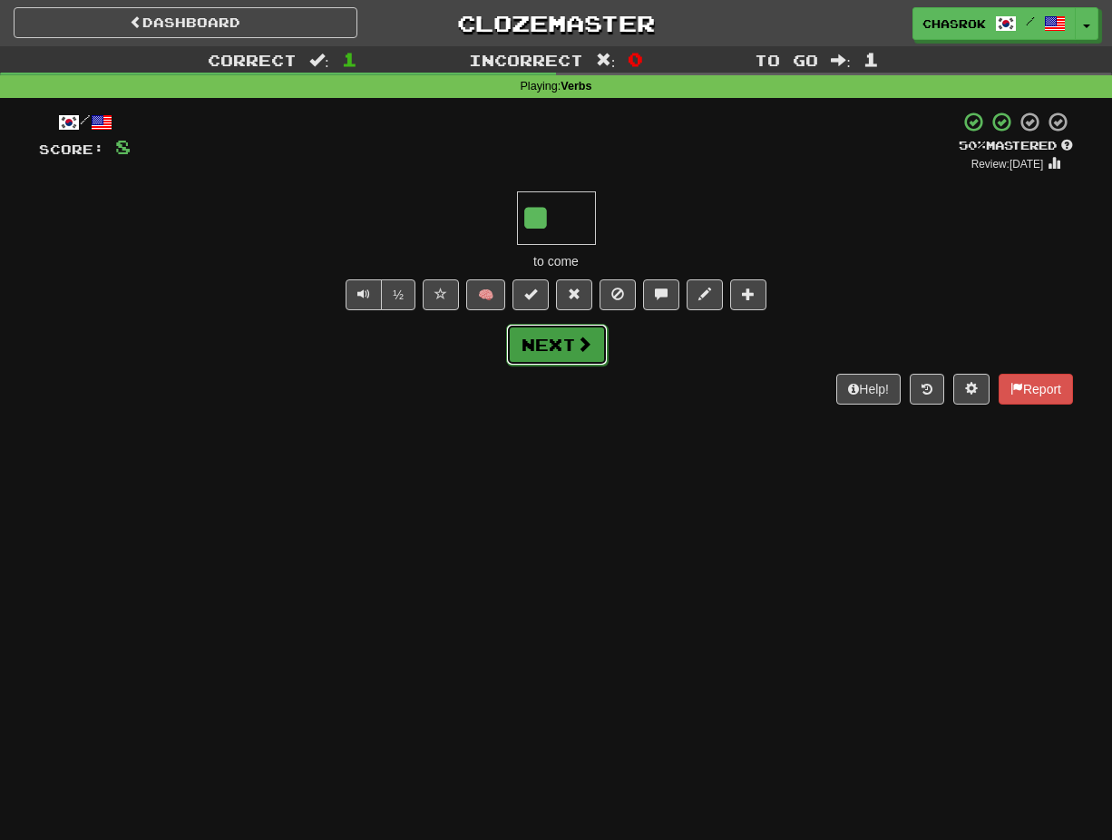
click at [564, 345] on button "Next" at bounding box center [557, 345] width 102 height 42
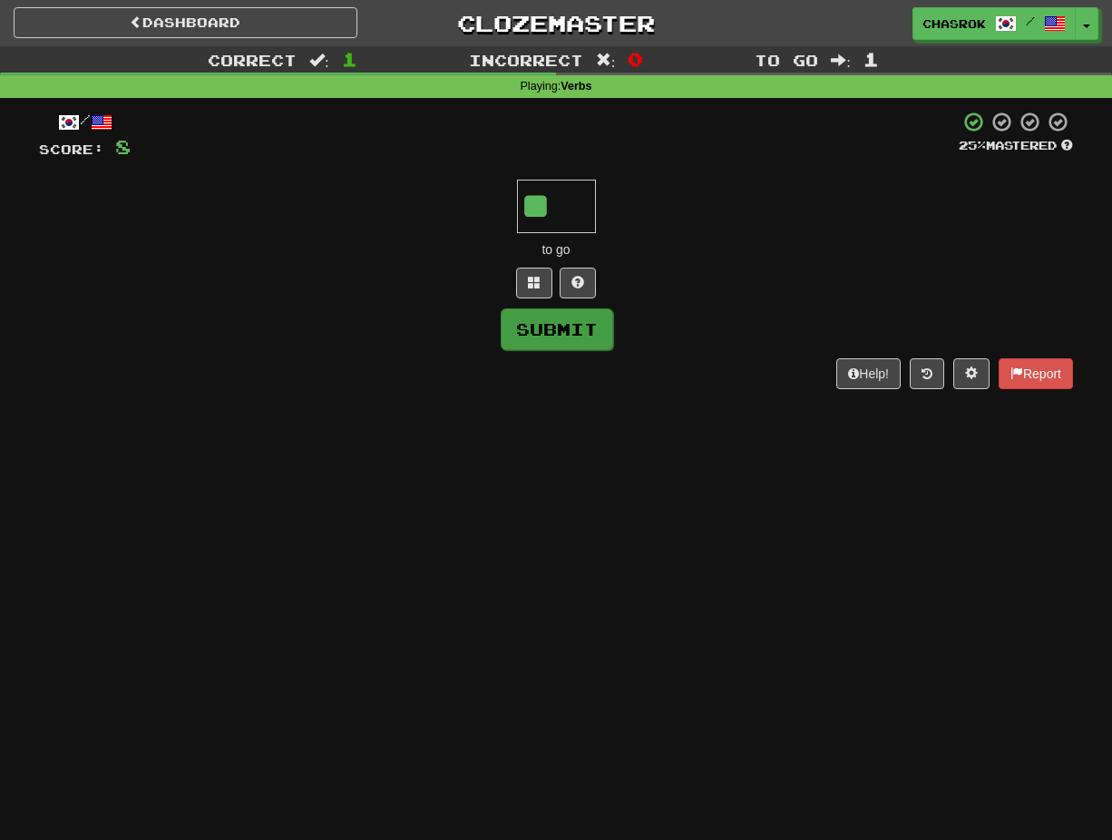
type input "**"
click at [568, 335] on button "Submit" at bounding box center [557, 329] width 112 height 42
